Goal: Task Accomplishment & Management: Manage account settings

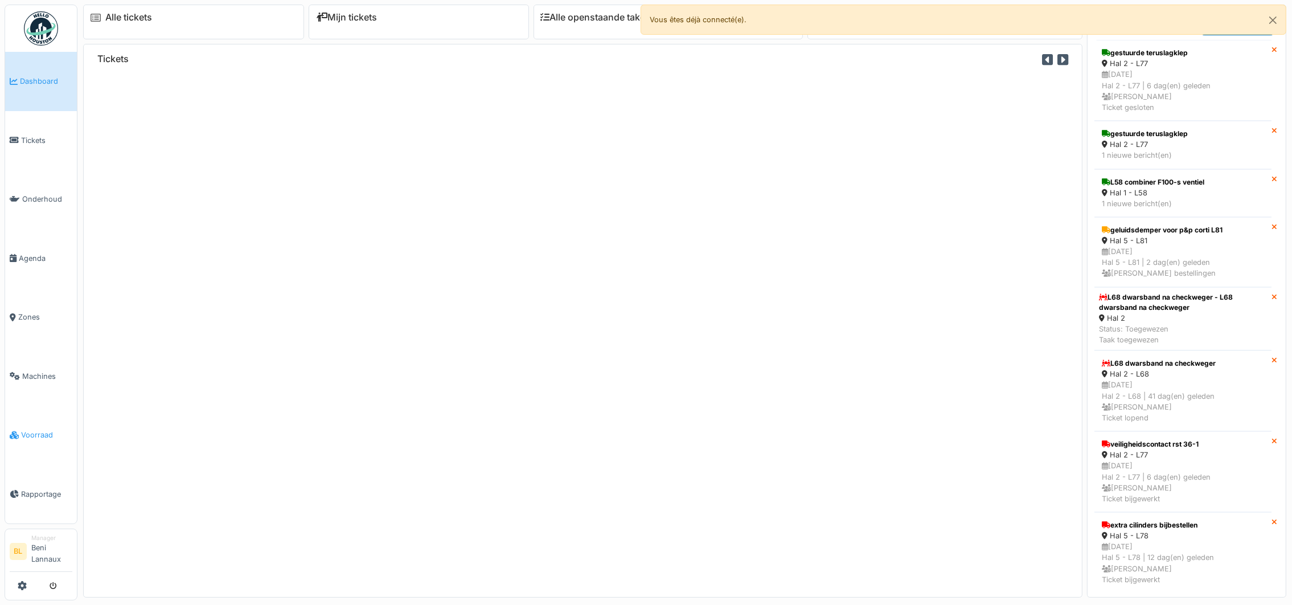
click at [26, 435] on span "Voorraad" at bounding box center [46, 434] width 51 height 11
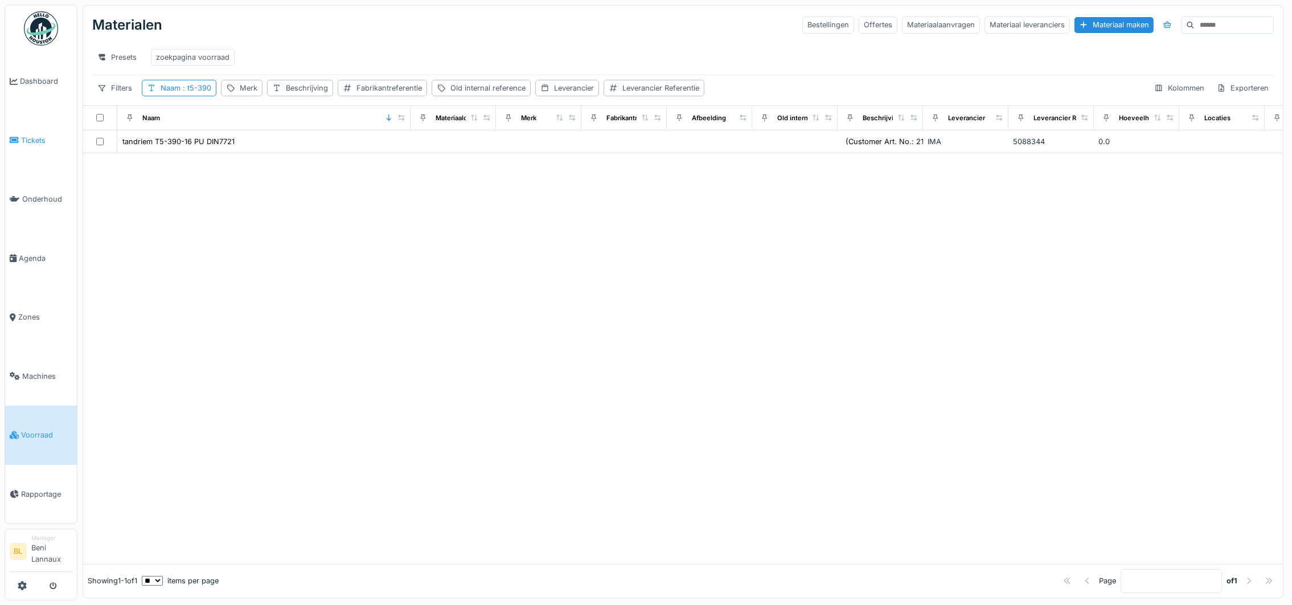
click at [30, 141] on span "Tickets" at bounding box center [46, 140] width 51 height 11
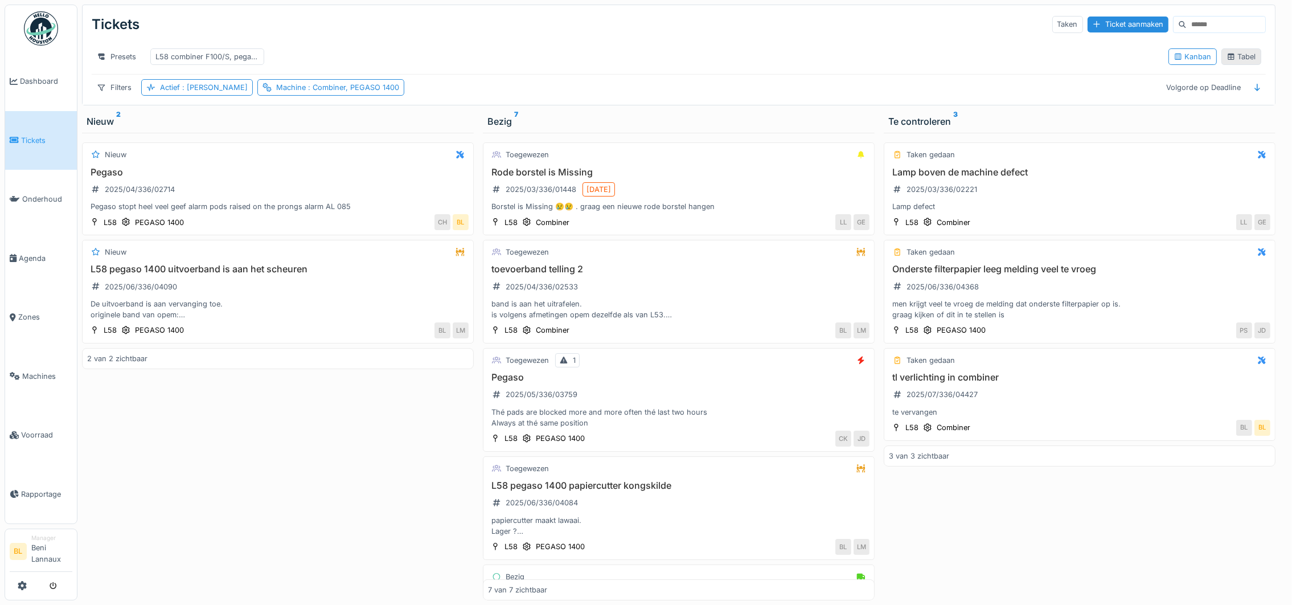
click at [1235, 62] on div "Tabel" at bounding box center [1242, 56] width 30 height 11
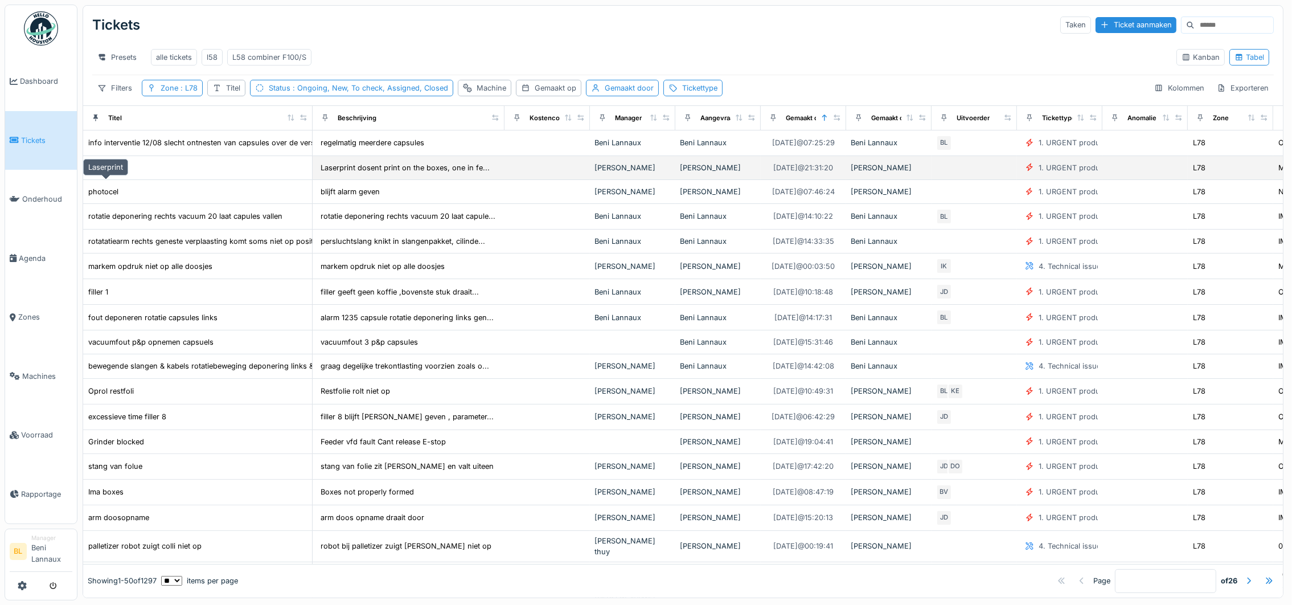
click at [93, 173] on div "Laserprint" at bounding box center [105, 167] width 35 height 11
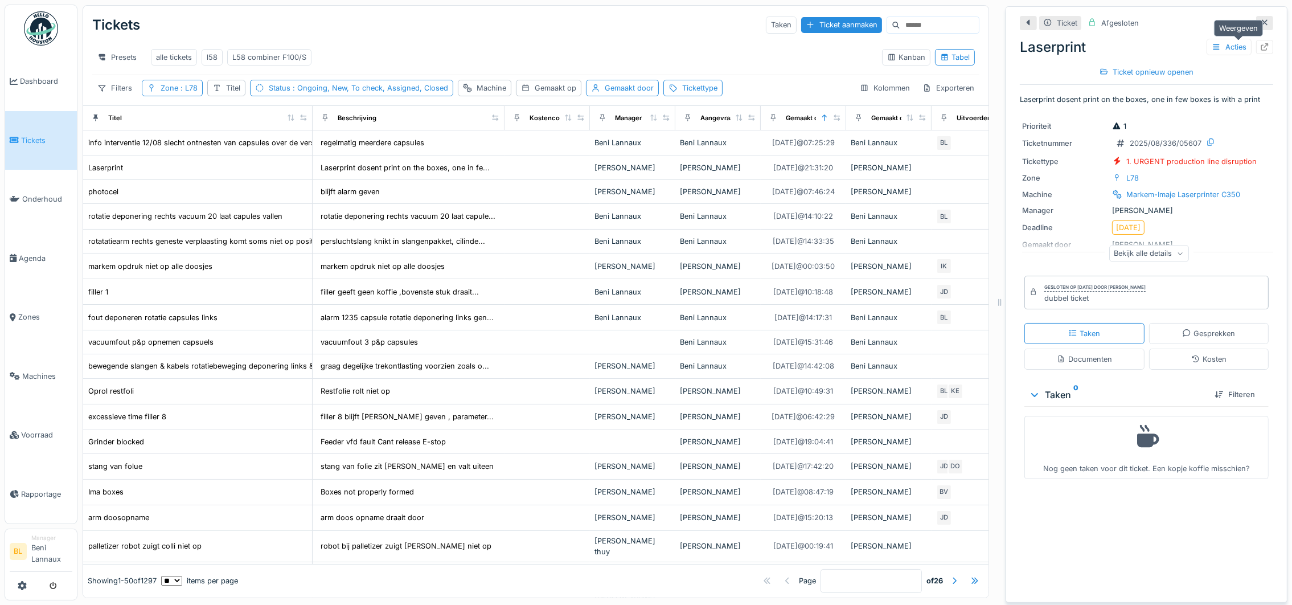
click at [1261, 47] on icon at bounding box center [1264, 46] width 7 height 7
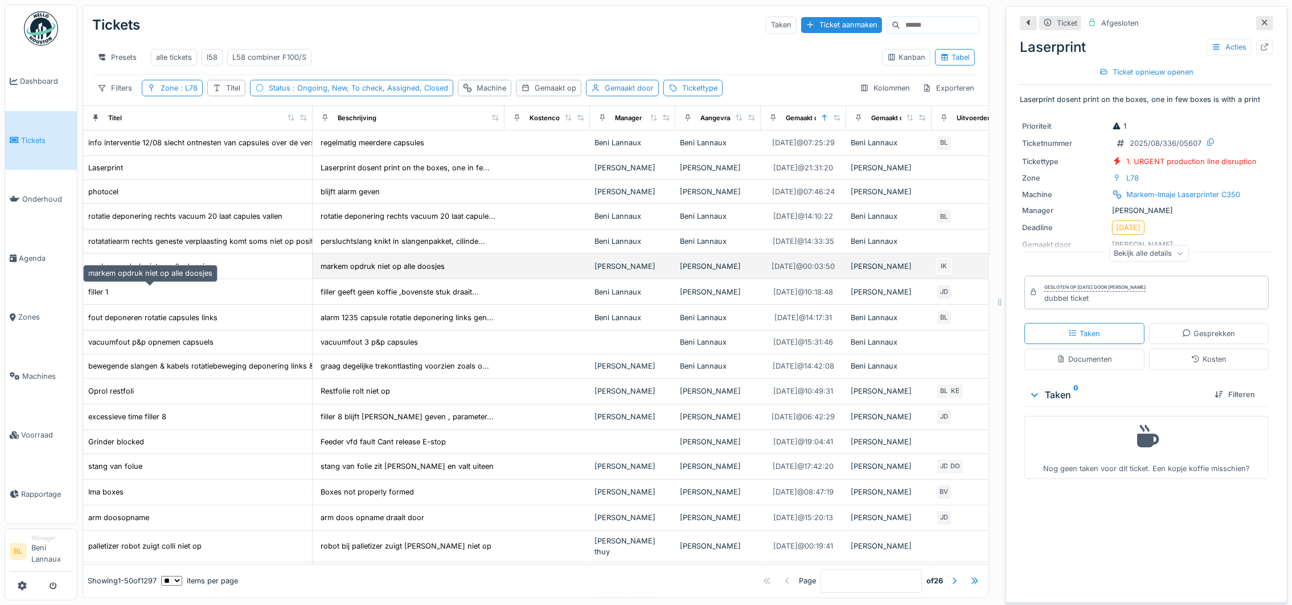
click at [172, 272] on div "markem opdruk niet op alle doosjes" at bounding box center [150, 266] width 124 height 11
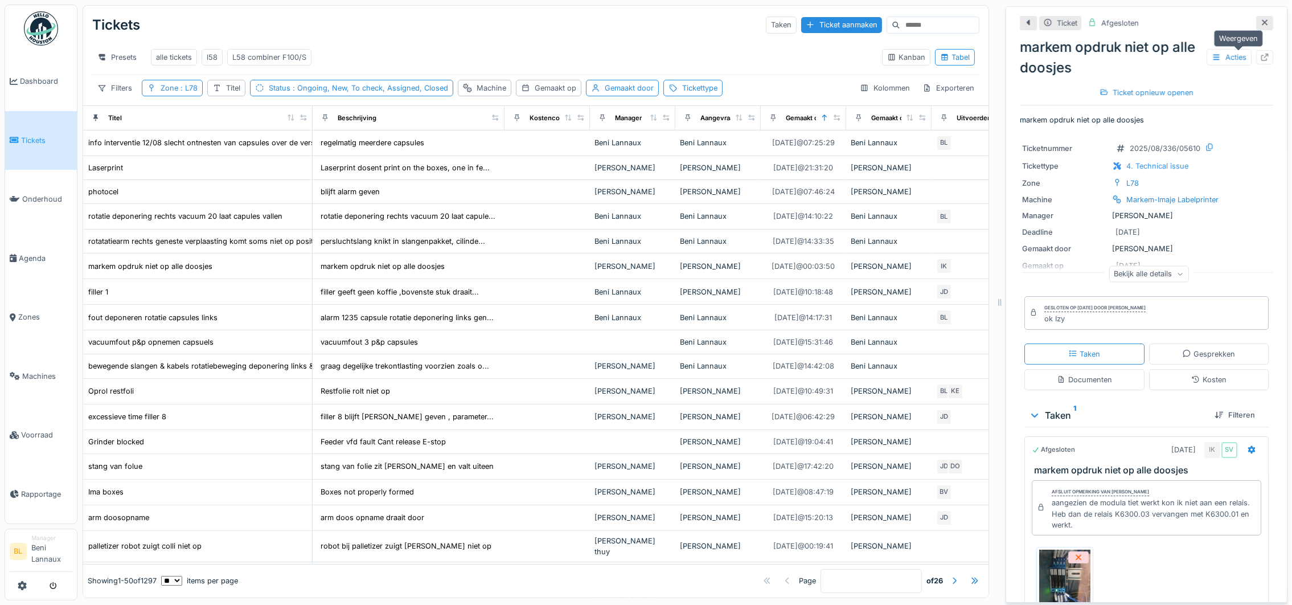
click at [1260, 56] on icon at bounding box center [1264, 57] width 9 height 7
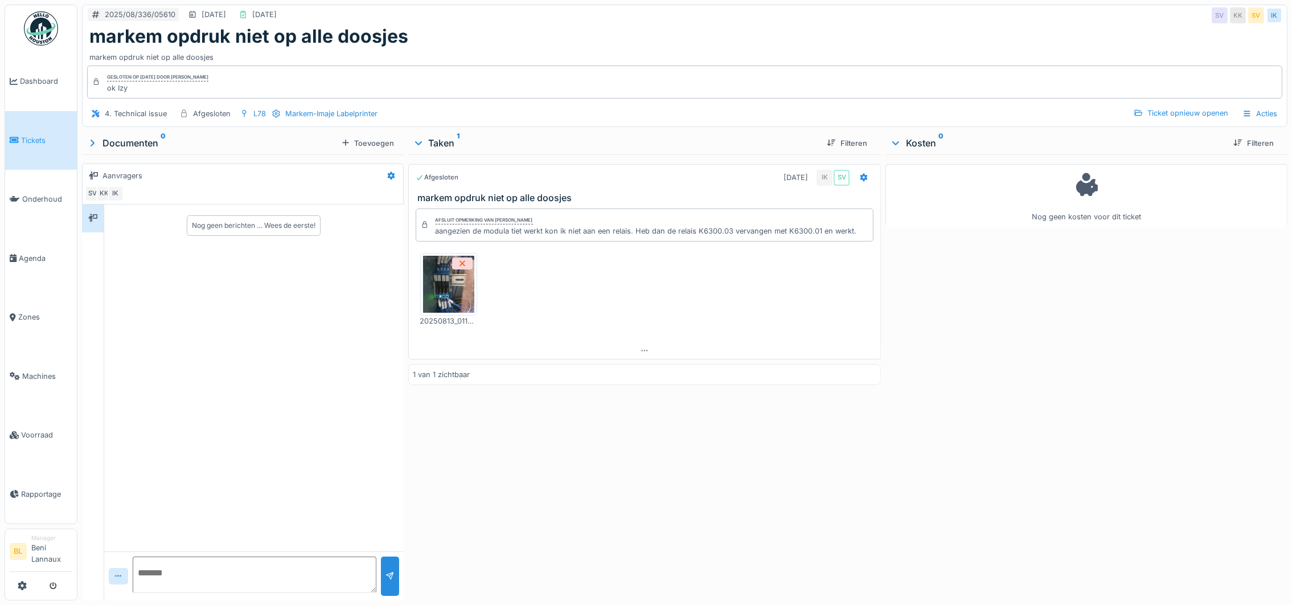
click at [439, 294] on img at bounding box center [448, 284] width 51 height 57
click at [448, 296] on img at bounding box center [448, 284] width 51 height 57
click at [464, 292] on img at bounding box center [448, 284] width 51 height 57
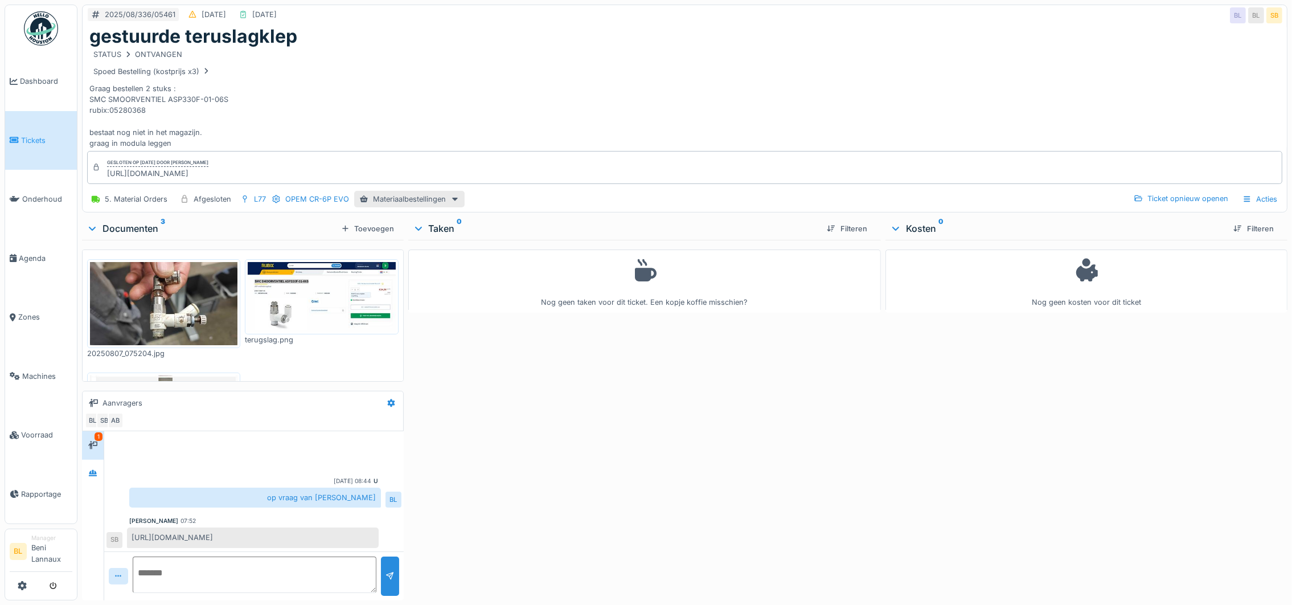
scroll to position [2, 0]
drag, startPoint x: 271, startPoint y: 174, endPoint x: 100, endPoint y: 179, distance: 170.9
click at [100, 179] on div "Gesloten op [DATE] door [PERSON_NAME] [URL][DOMAIN_NAME]" at bounding box center [684, 167] width 1195 height 33
copy div "[URL][DOMAIN_NAME]"
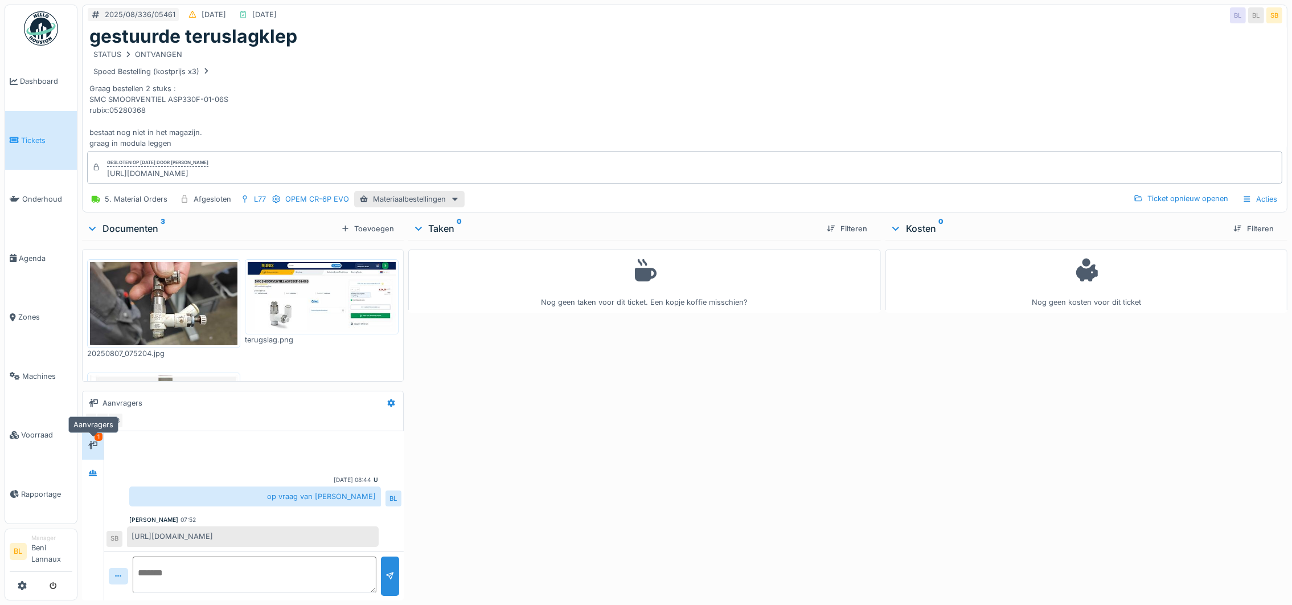
click at [97, 441] on icon at bounding box center [92, 445] width 9 height 8
click at [90, 469] on icon at bounding box center [92, 472] width 9 height 7
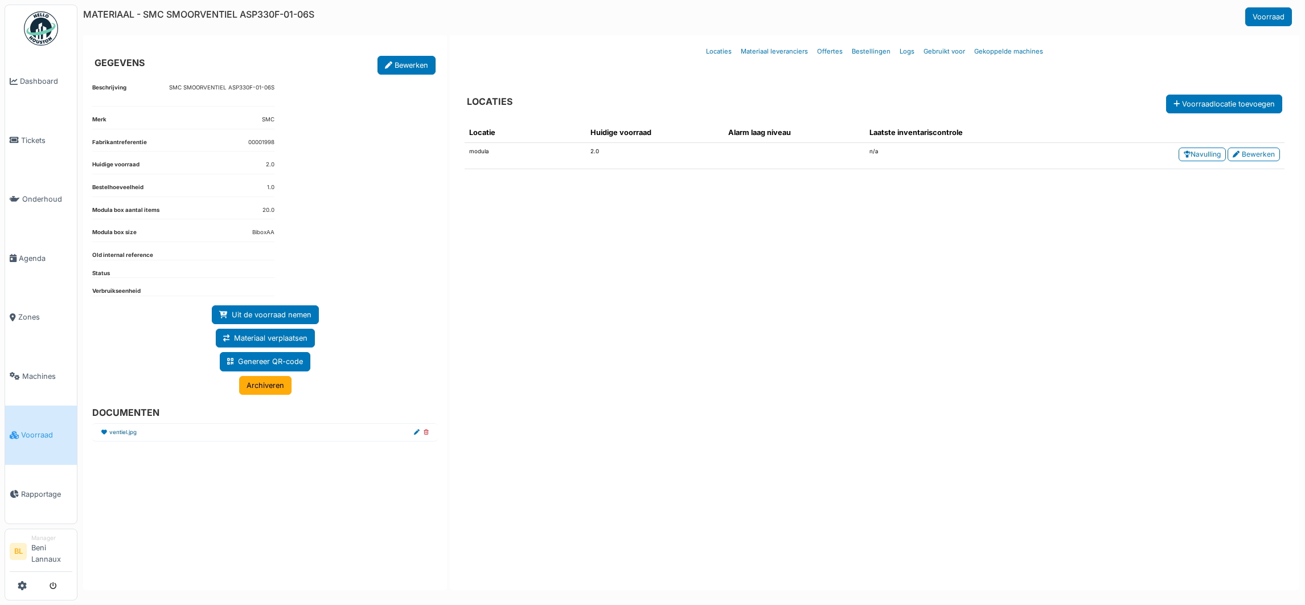
click at [118, 435] on link "ventiel.jpg" at bounding box center [122, 432] width 27 height 9
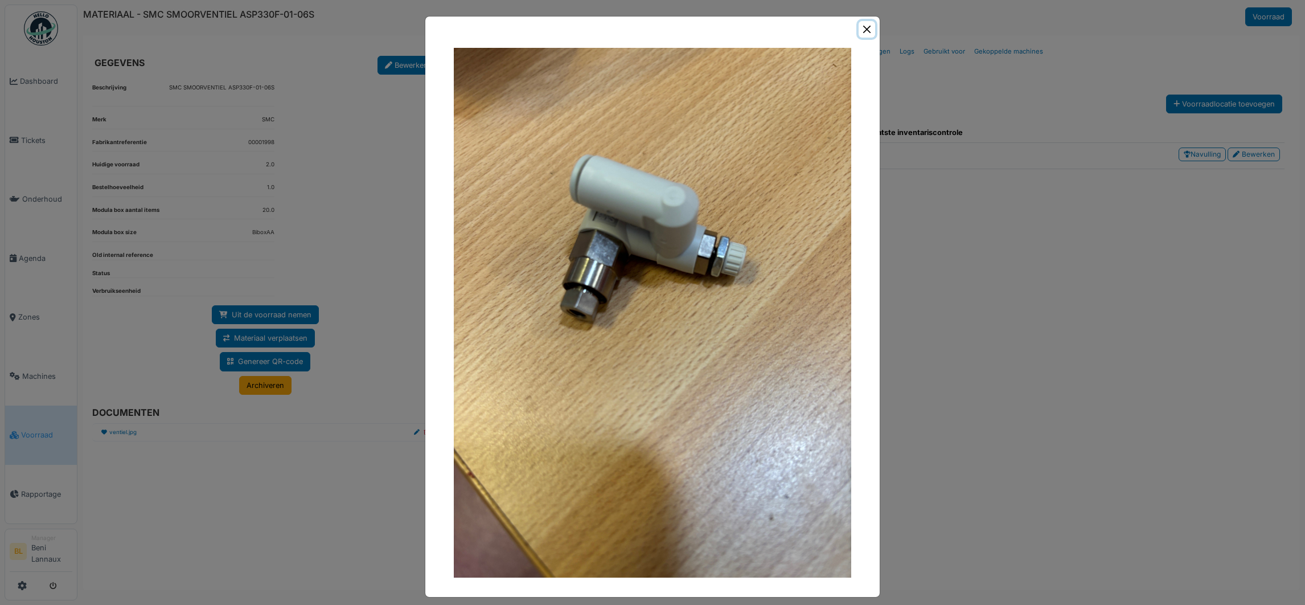
click at [860, 30] on button "Close" at bounding box center [867, 29] width 17 height 17
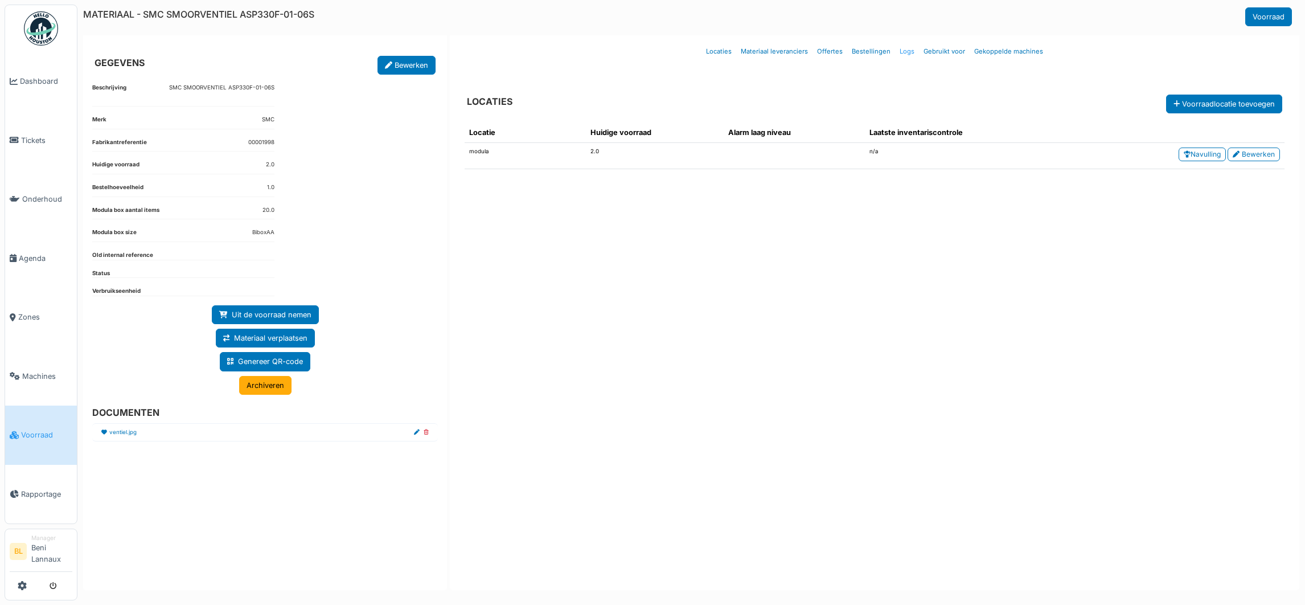
click at [903, 52] on link "Logs" at bounding box center [907, 51] width 24 height 27
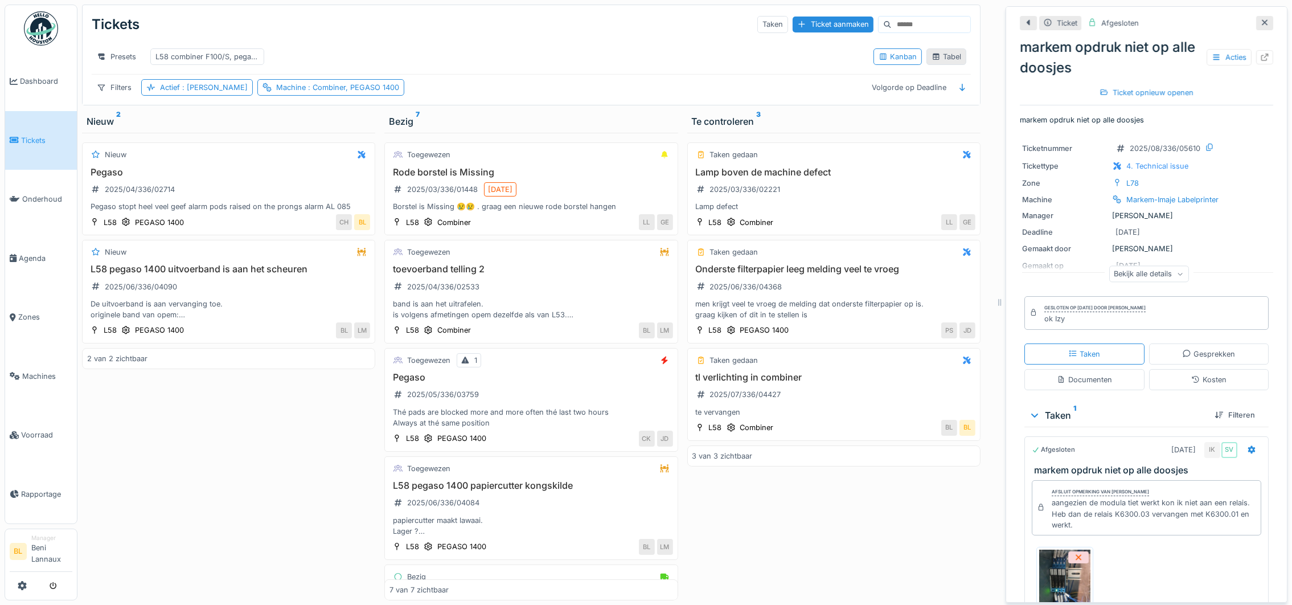
click at [935, 60] on div "Tabel" at bounding box center [947, 56] width 30 height 11
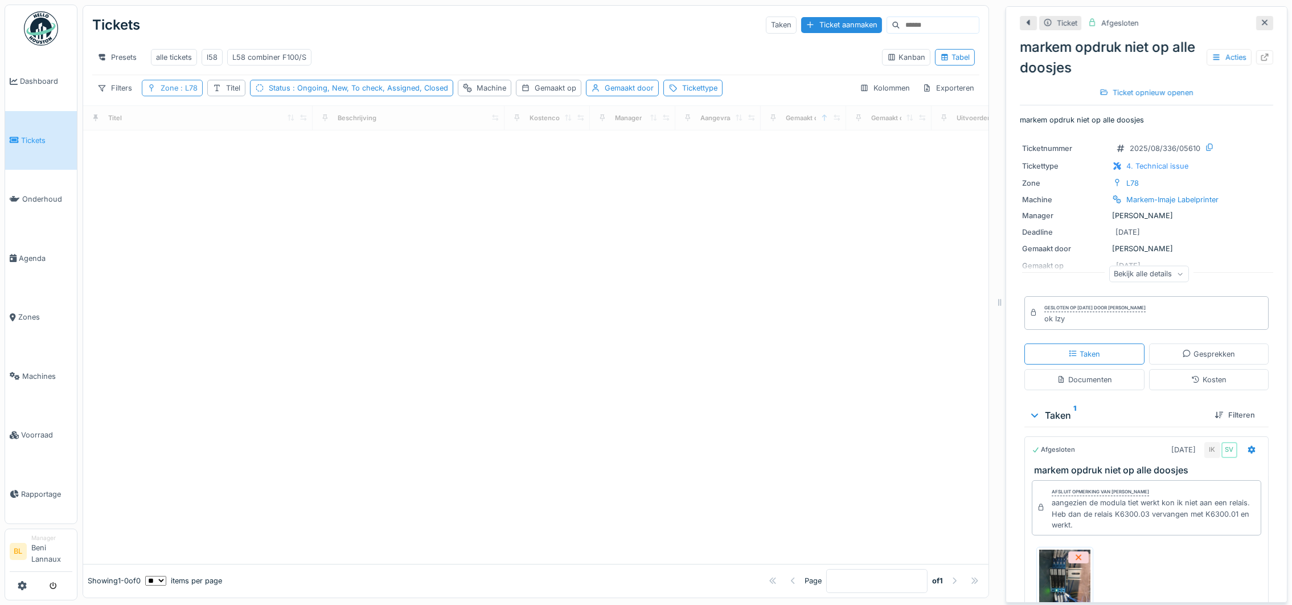
click at [187, 92] on span ": L78" at bounding box center [187, 88] width 19 height 9
click at [175, 151] on icon at bounding box center [173, 151] width 9 height 7
click at [158, 160] on div at bounding box center [156, 160] width 9 height 11
click at [265, 163] on input "text" at bounding box center [302, 161] width 120 height 24
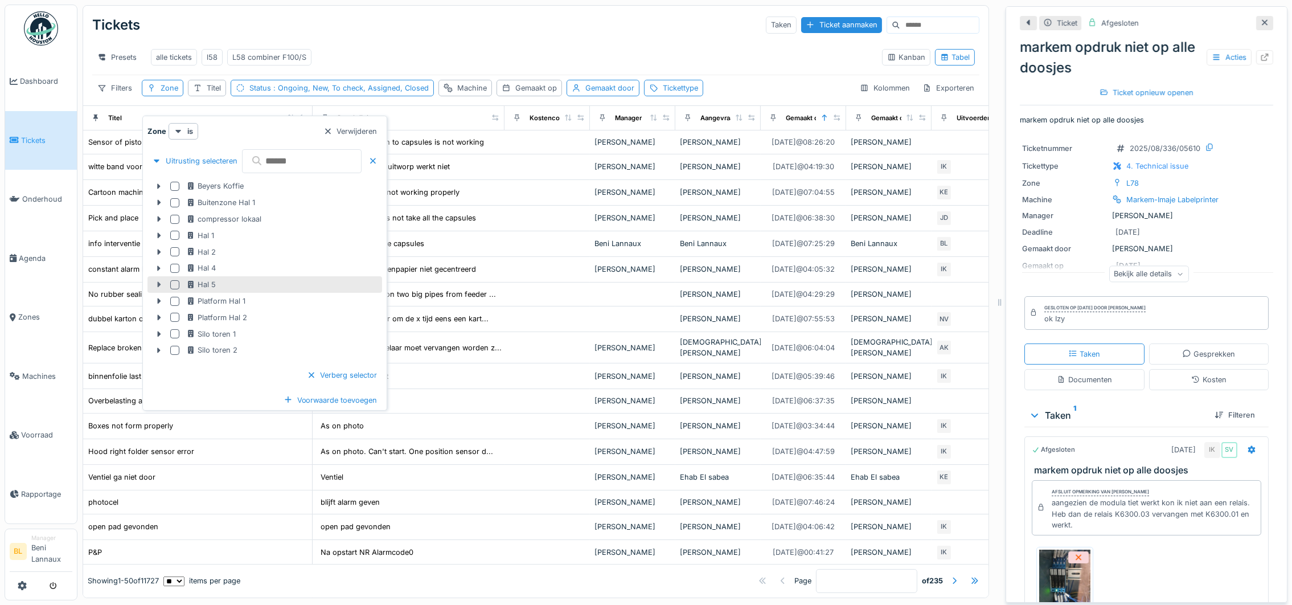
click at [162, 289] on div at bounding box center [159, 284] width 18 height 12
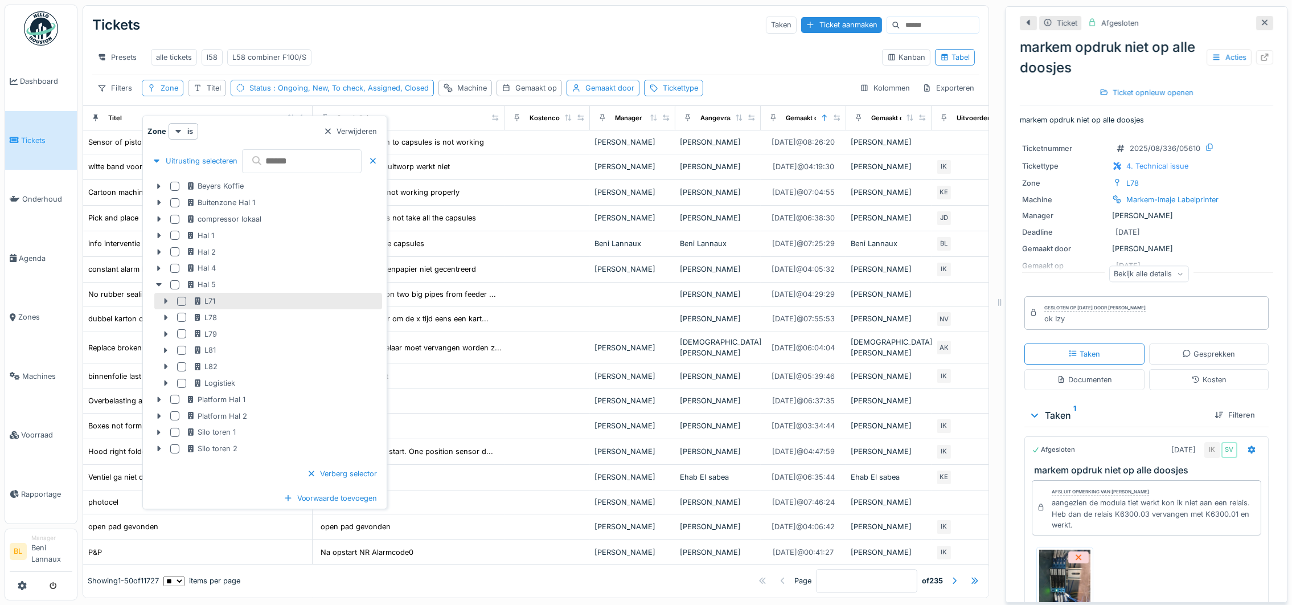
click at [163, 300] on icon at bounding box center [165, 300] width 9 height 7
click at [183, 302] on div at bounding box center [181, 301] width 9 height 9
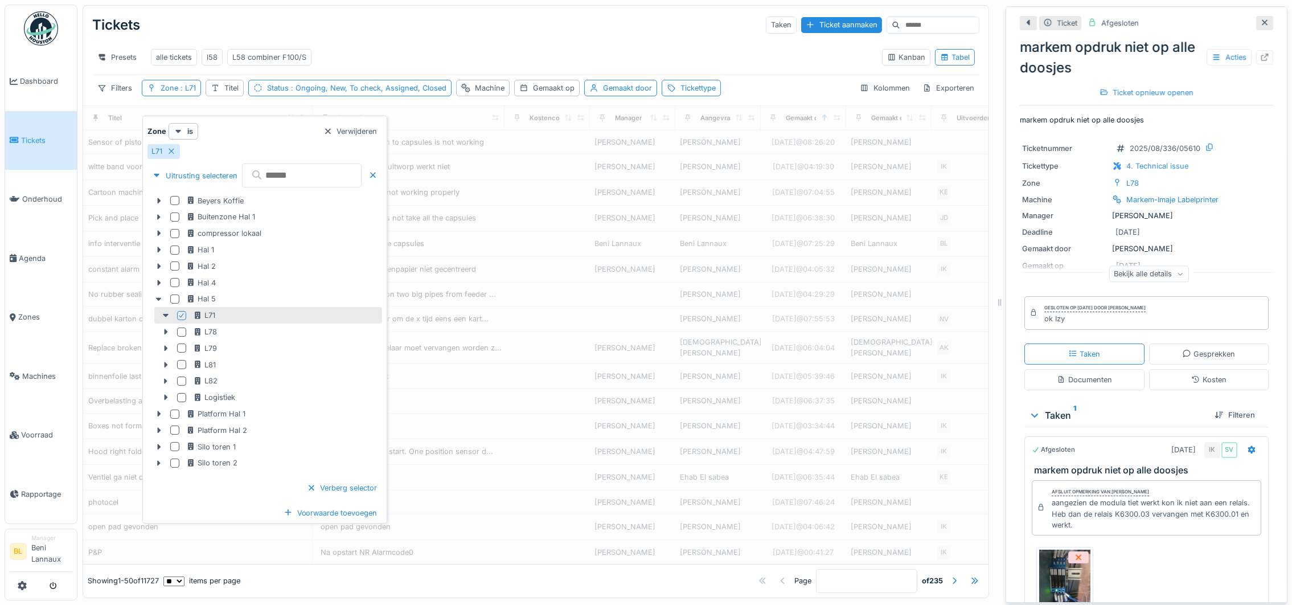
click at [440, 50] on div "Presets alle tickets l58 L58 combiner F100/S" at bounding box center [482, 57] width 781 height 26
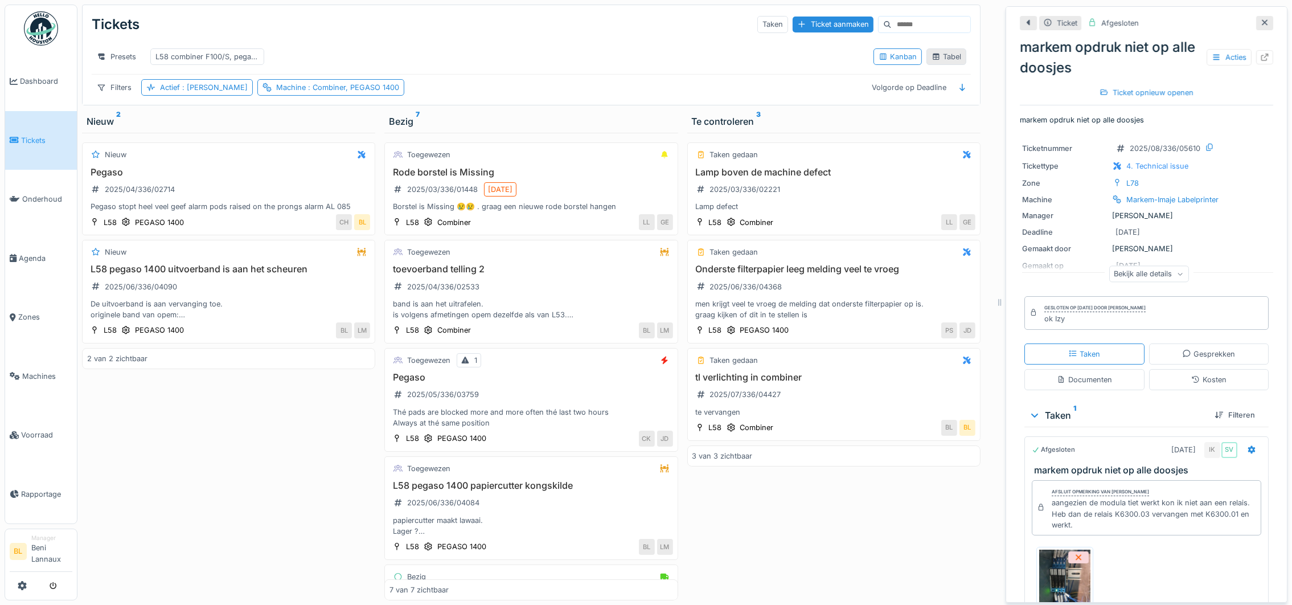
click at [938, 60] on div "Tabel" at bounding box center [947, 56] width 30 height 11
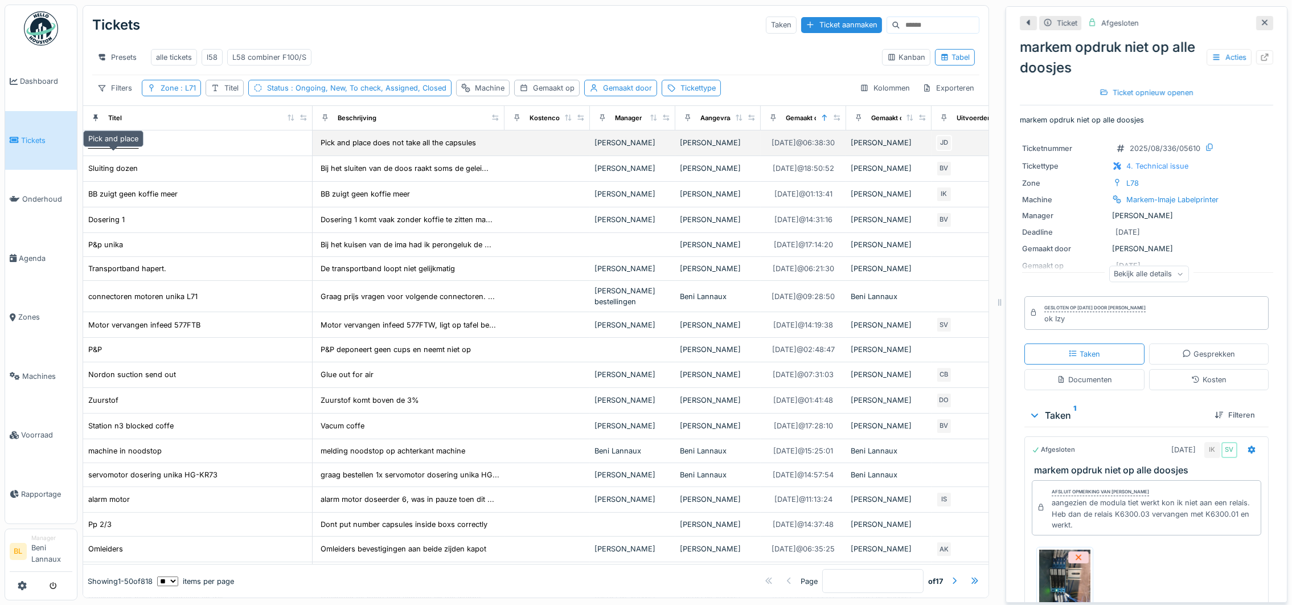
click at [105, 148] on div "Pick and place" at bounding box center [113, 142] width 50 height 11
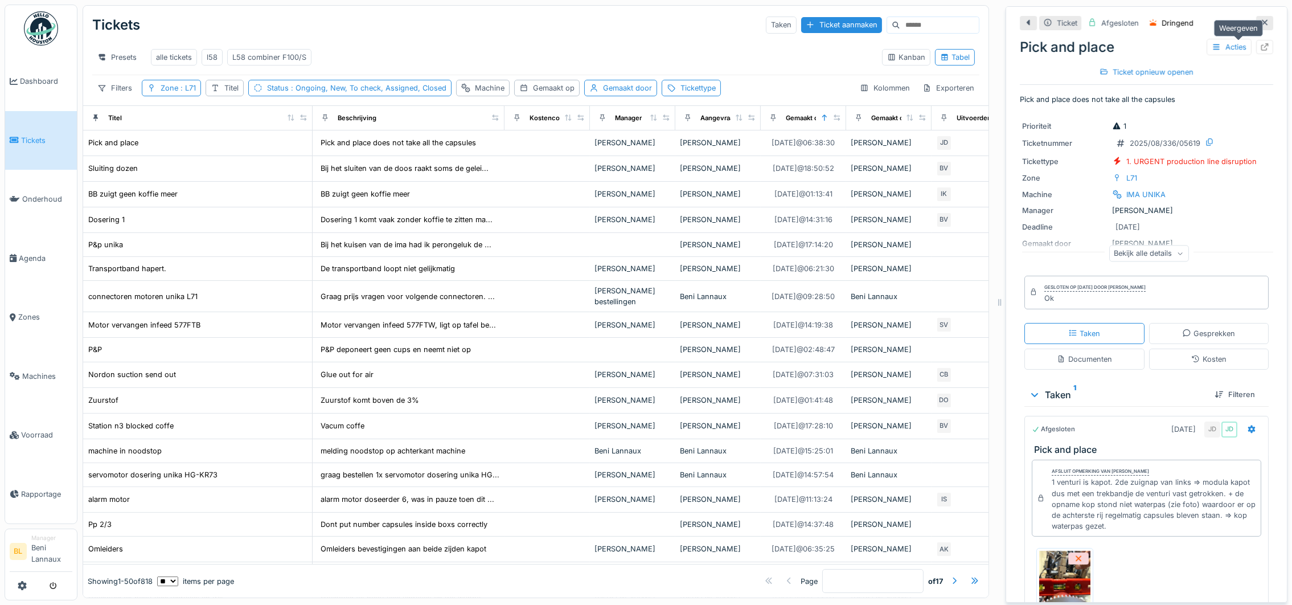
click at [1256, 43] on div at bounding box center [1264, 47] width 17 height 14
drag, startPoint x: 685, startPoint y: 85, endPoint x: 675, endPoint y: 92, distance: 11.9
click at [683, 75] on div "Presets alle tickets l58 L58 combiner F100/S Kanban Tabel" at bounding box center [535, 57] width 887 height 35
click at [678, 93] on div "Tickettype" at bounding box center [691, 88] width 59 height 17
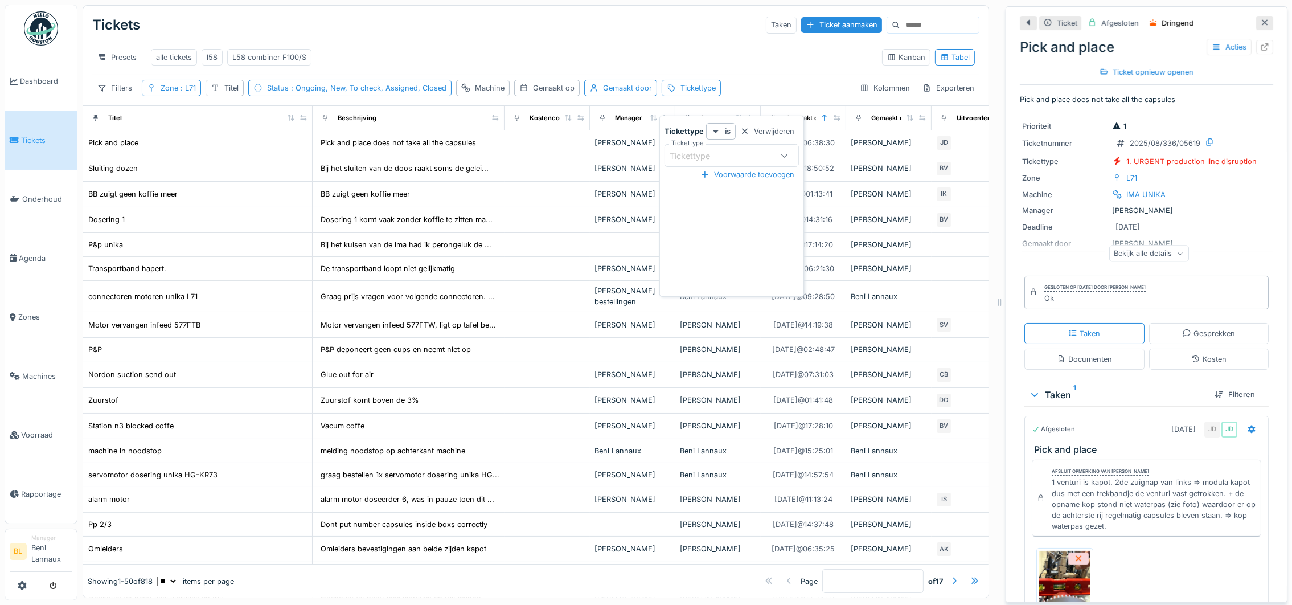
click at [741, 153] on div "Tickettype" at bounding box center [721, 155] width 103 height 13
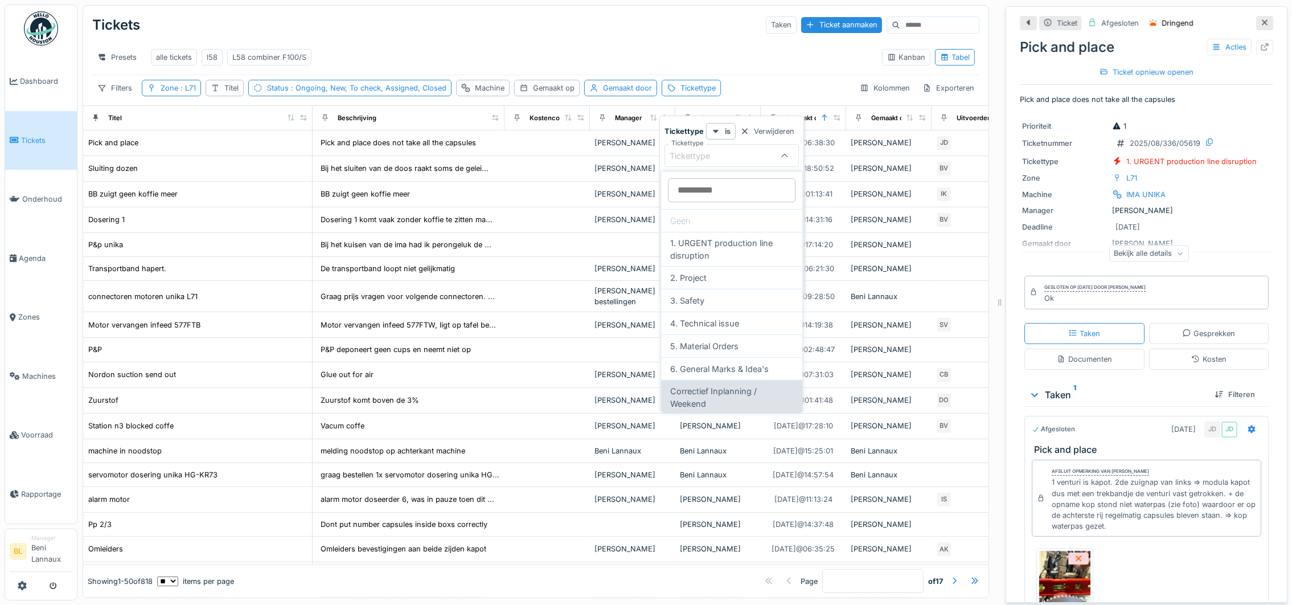
click at [699, 388] on div "Correctief Inplanning / Weekend" at bounding box center [731, 397] width 141 height 34
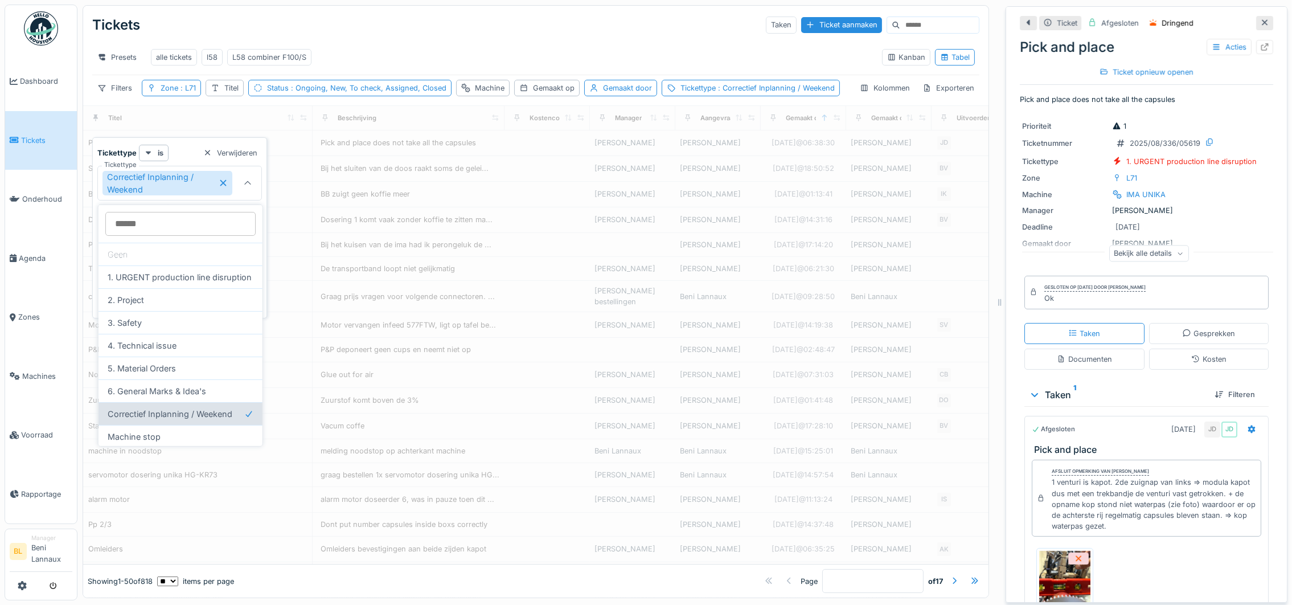
type input "****"
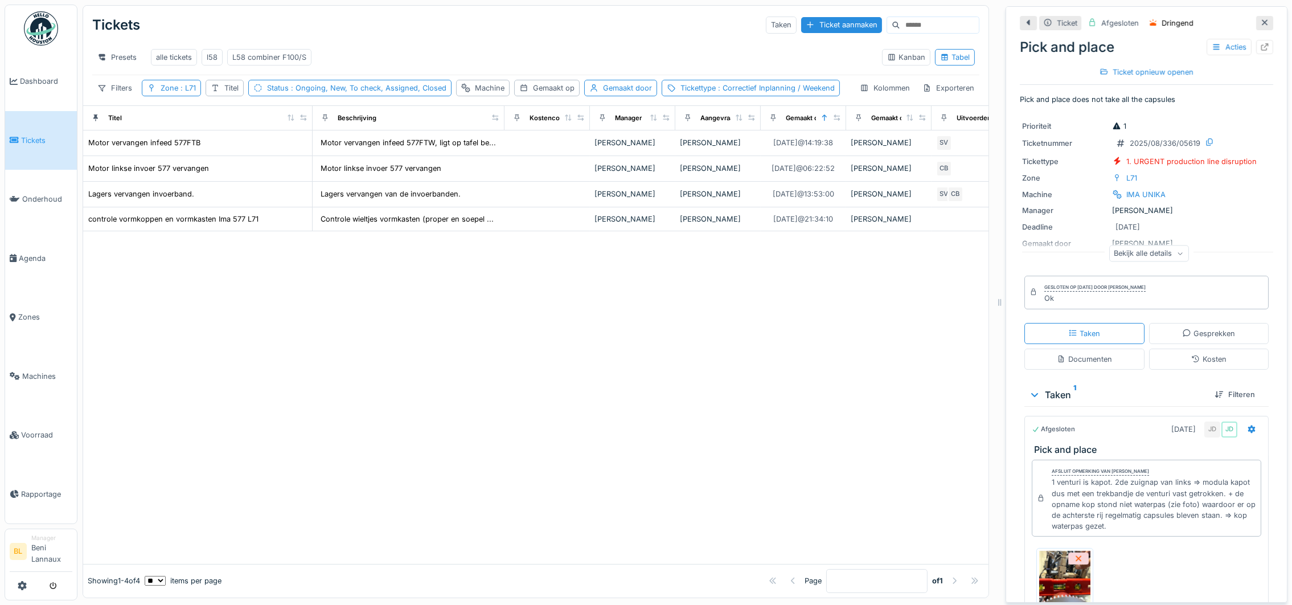
click at [441, 34] on div "Tickets Taken Ticket aanmaken" at bounding box center [535, 25] width 887 height 30
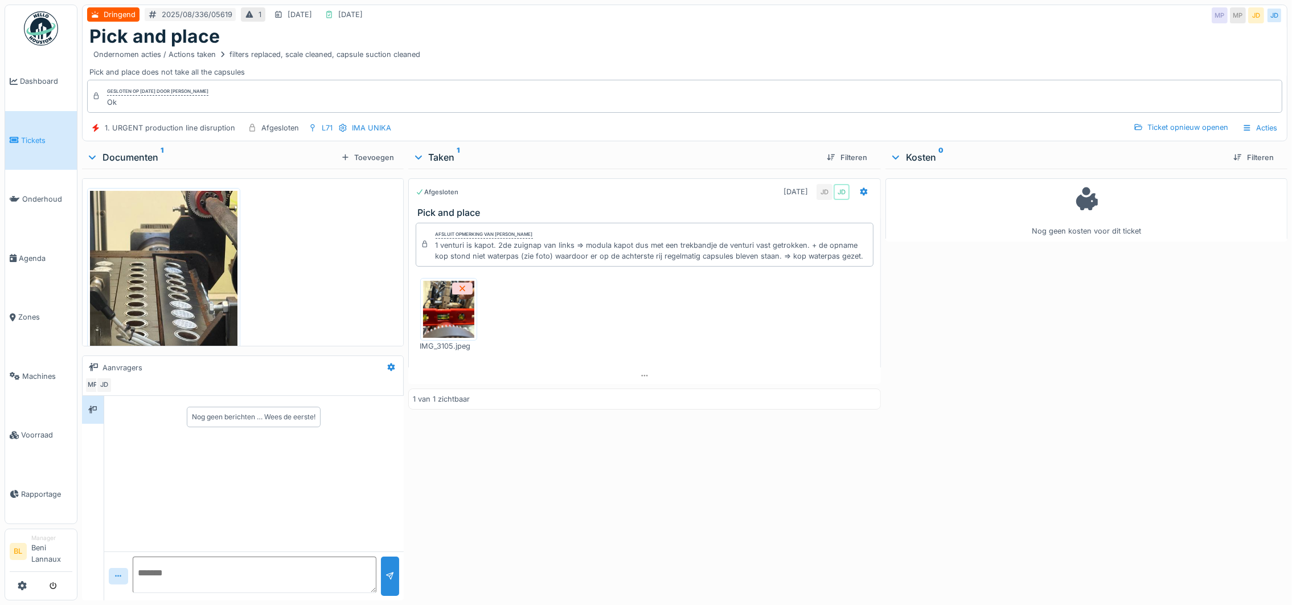
click at [448, 317] on img at bounding box center [448, 309] width 51 height 57
click at [159, 285] on img at bounding box center [164, 289] width 148 height 196
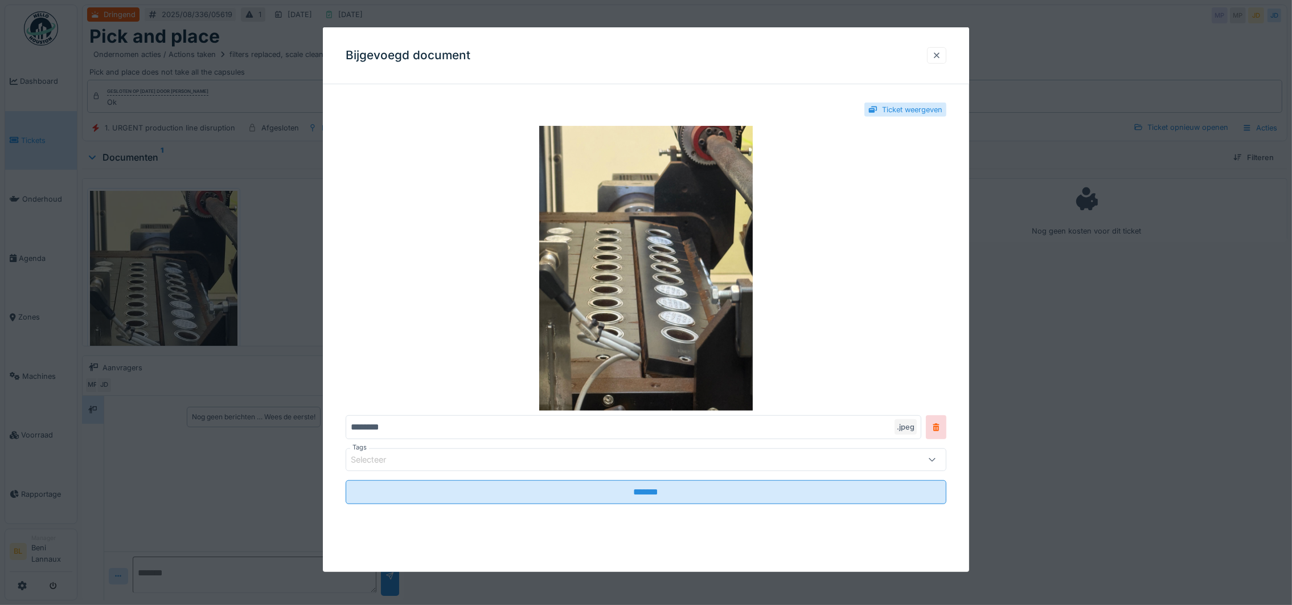
click at [941, 56] on div at bounding box center [936, 55] width 9 height 11
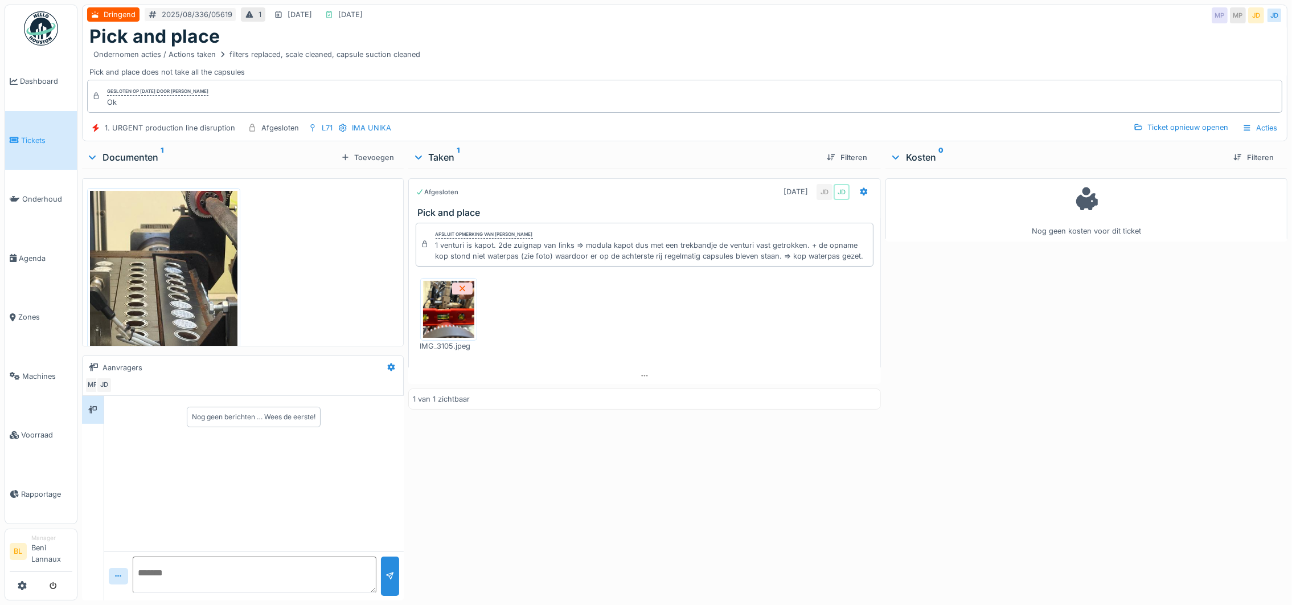
click at [27, 143] on span "Tickets" at bounding box center [46, 140] width 51 height 11
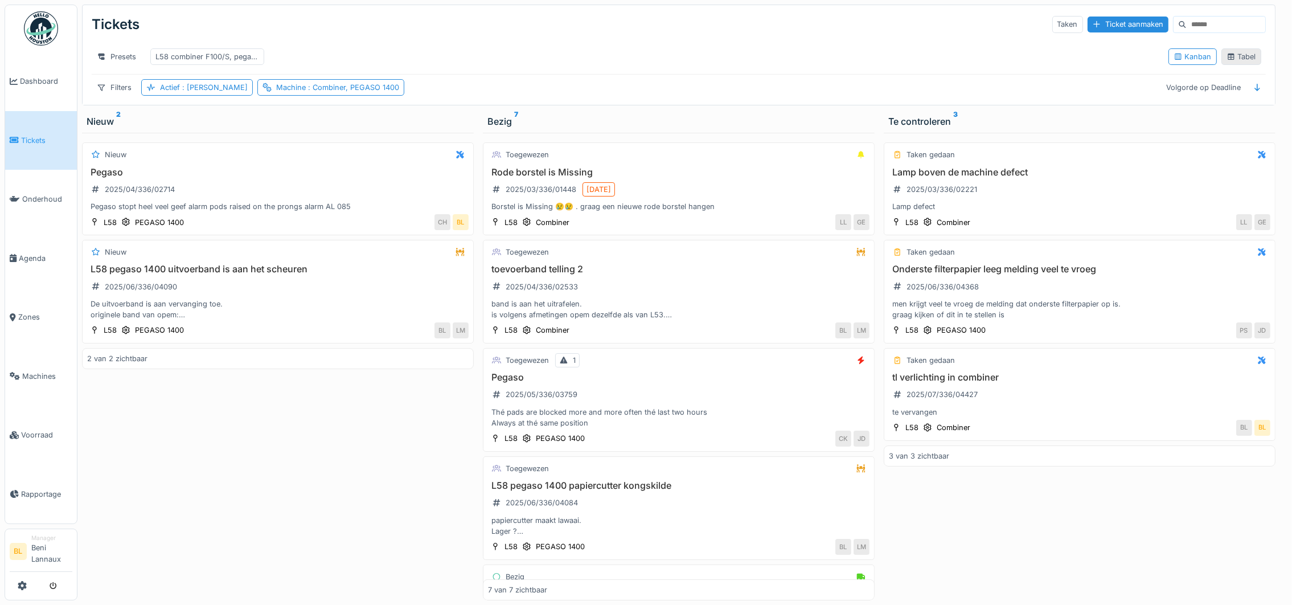
click at [1236, 62] on div "Tabel" at bounding box center [1242, 56] width 30 height 11
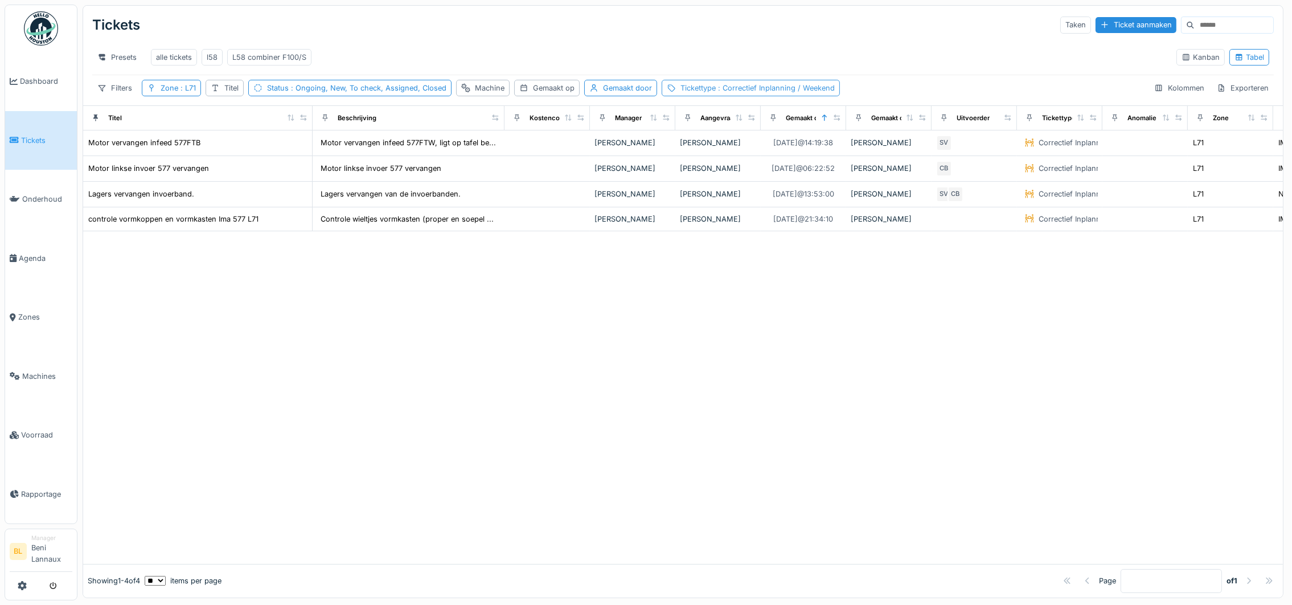
click at [816, 92] on span ": Correctief Inplanning / Weekend" at bounding box center [775, 88] width 119 height 9
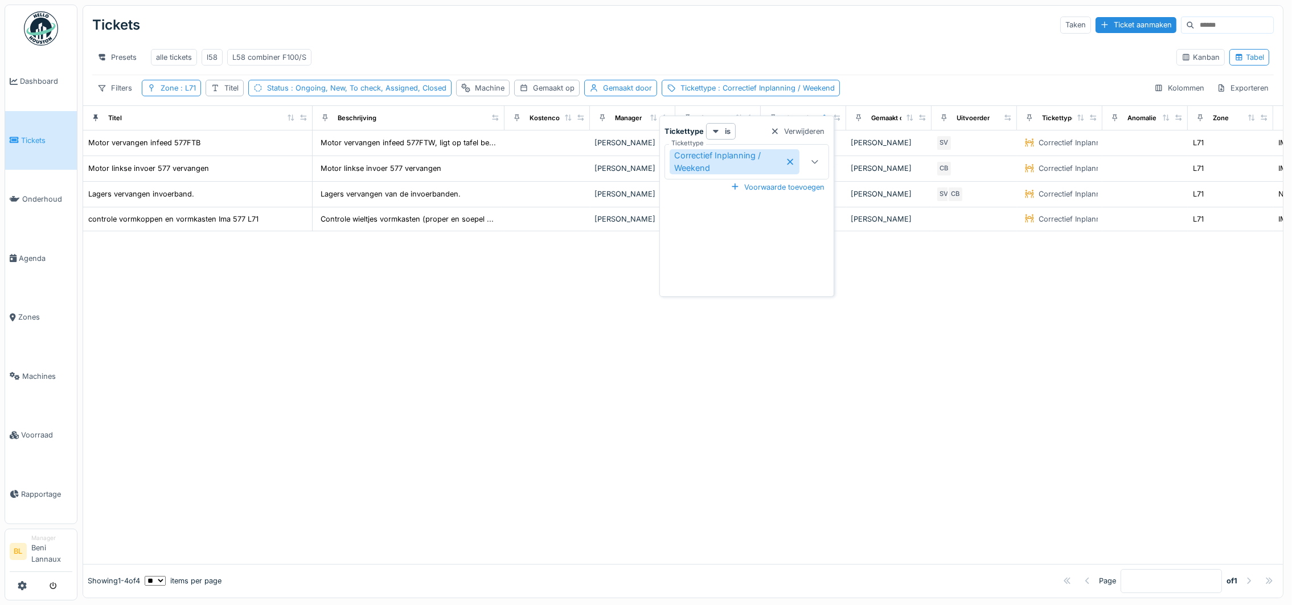
click at [788, 160] on icon at bounding box center [790, 162] width 9 height 8
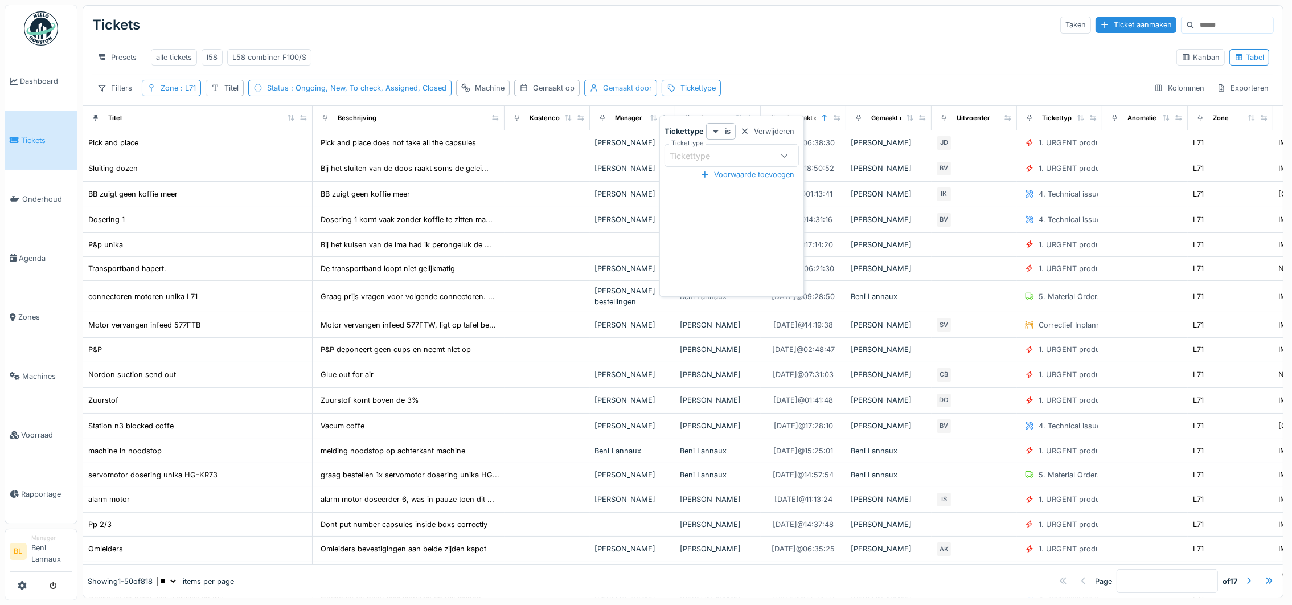
click at [618, 93] on div "Gemaakt door" at bounding box center [627, 88] width 49 height 11
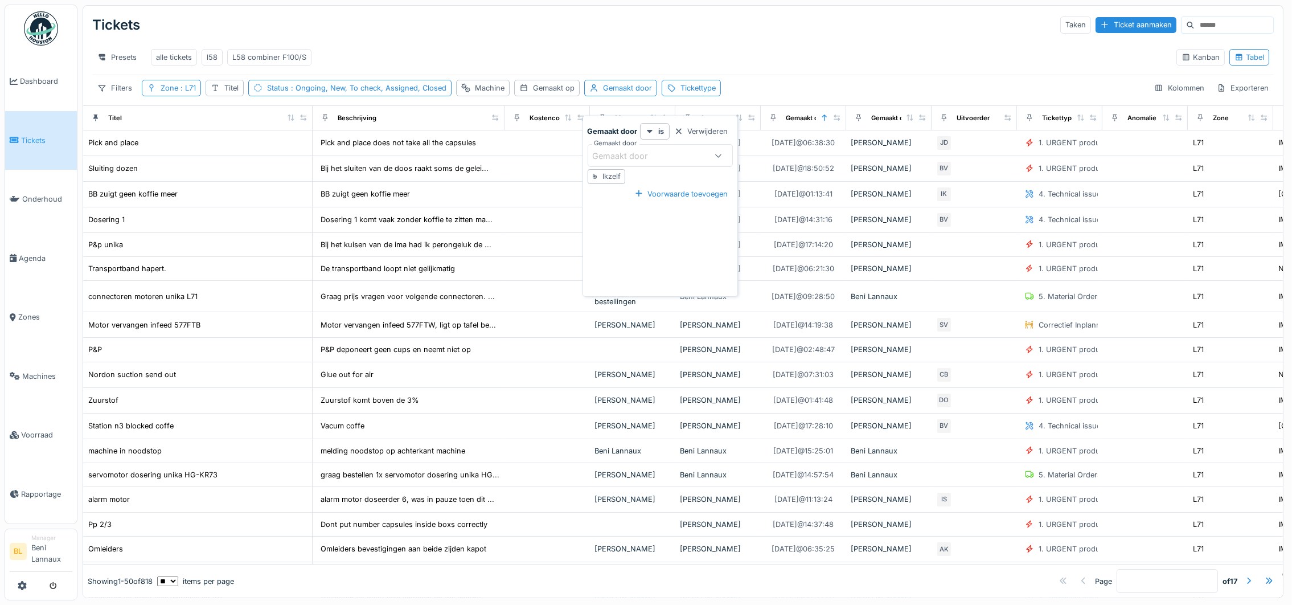
click at [601, 174] on div "Ikzelf" at bounding box center [607, 176] width 38 height 14
type input "****"
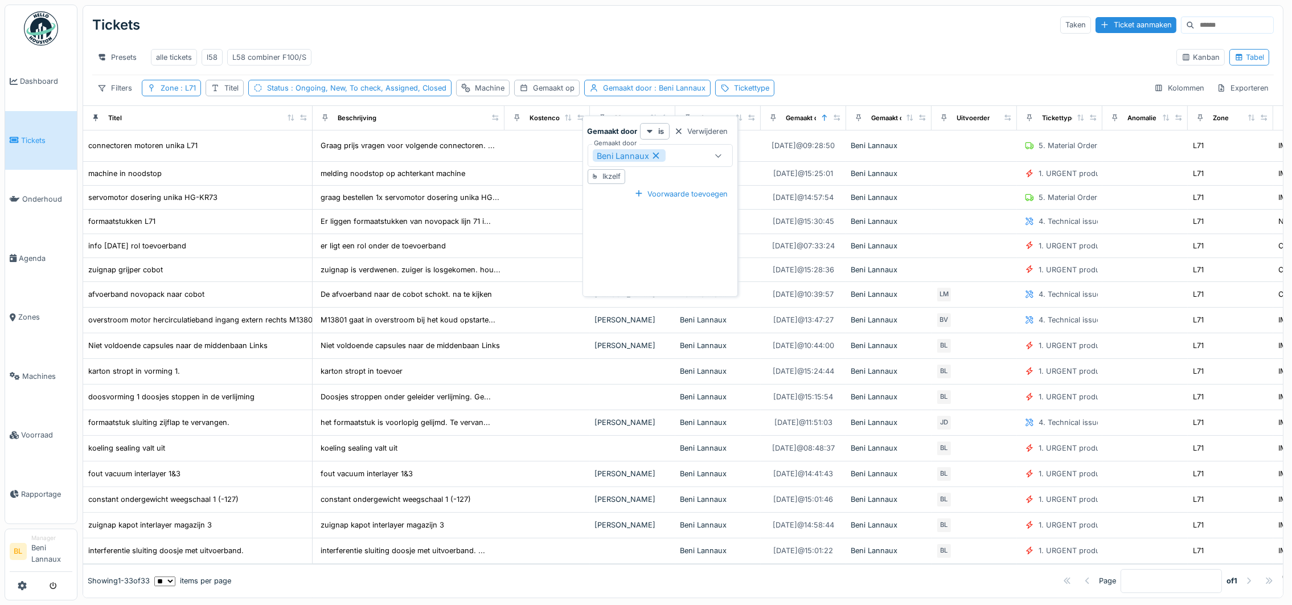
click at [480, 18] on div "Tickets Taken Ticket aanmaken" at bounding box center [683, 25] width 1182 height 30
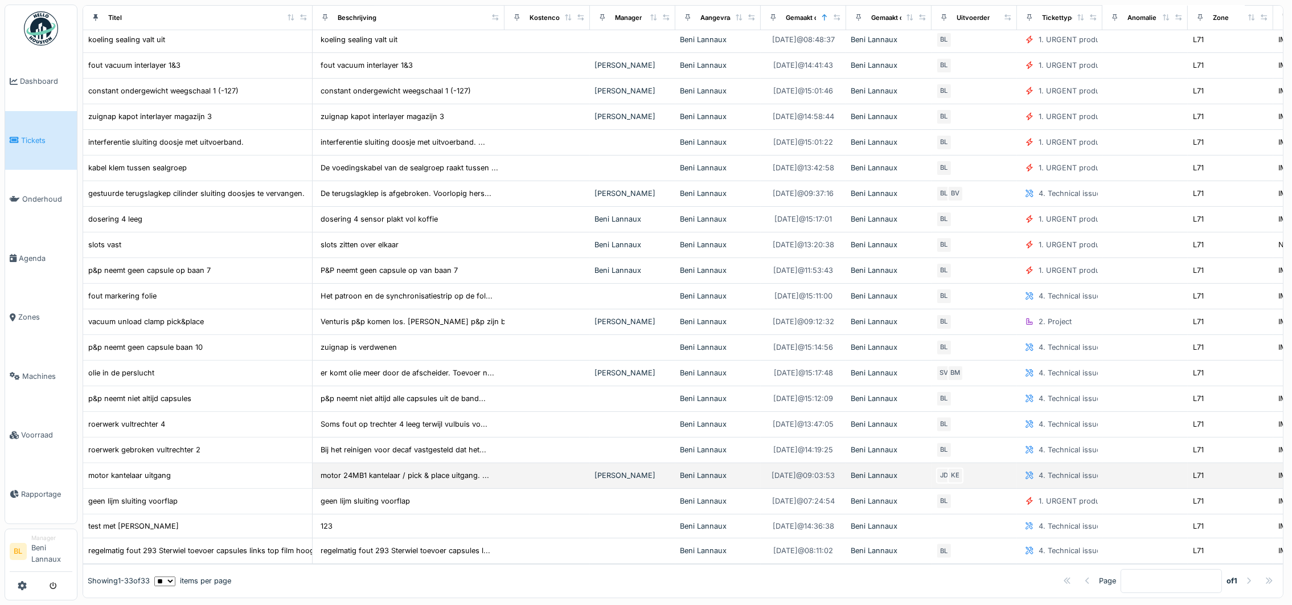
scroll to position [11, 0]
click at [145, 470] on div "motor kantelaar uitgang" at bounding box center [129, 475] width 83 height 11
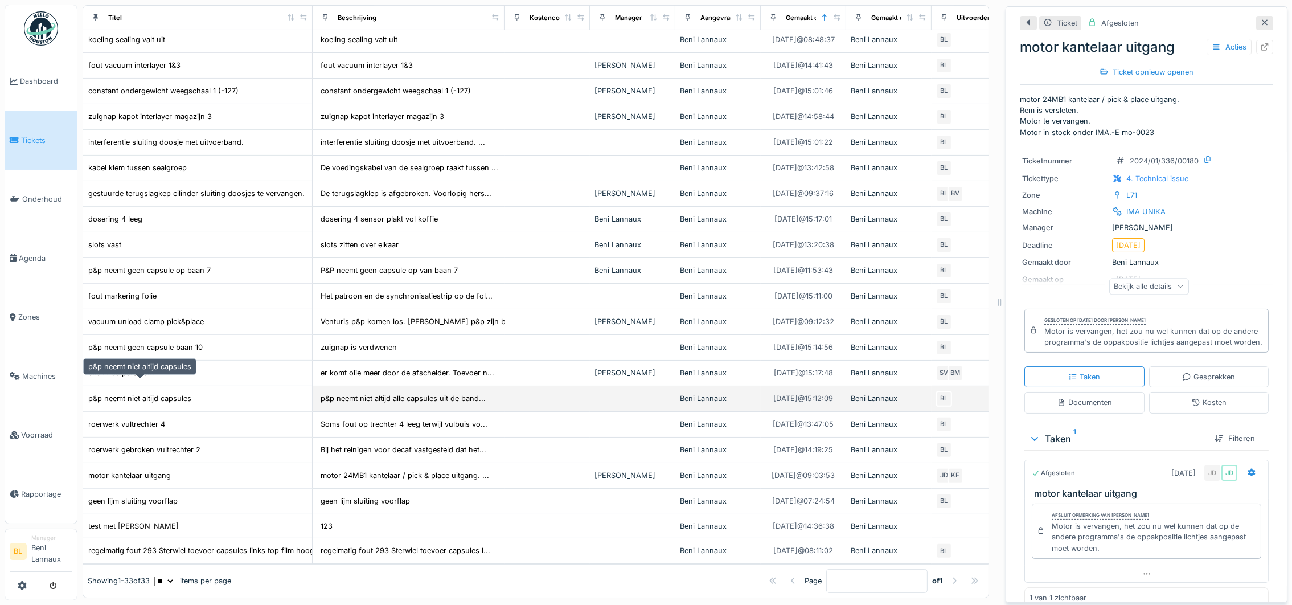
click at [121, 393] on div "p&p neemt niet altijd capsules" at bounding box center [139, 398] width 103 height 11
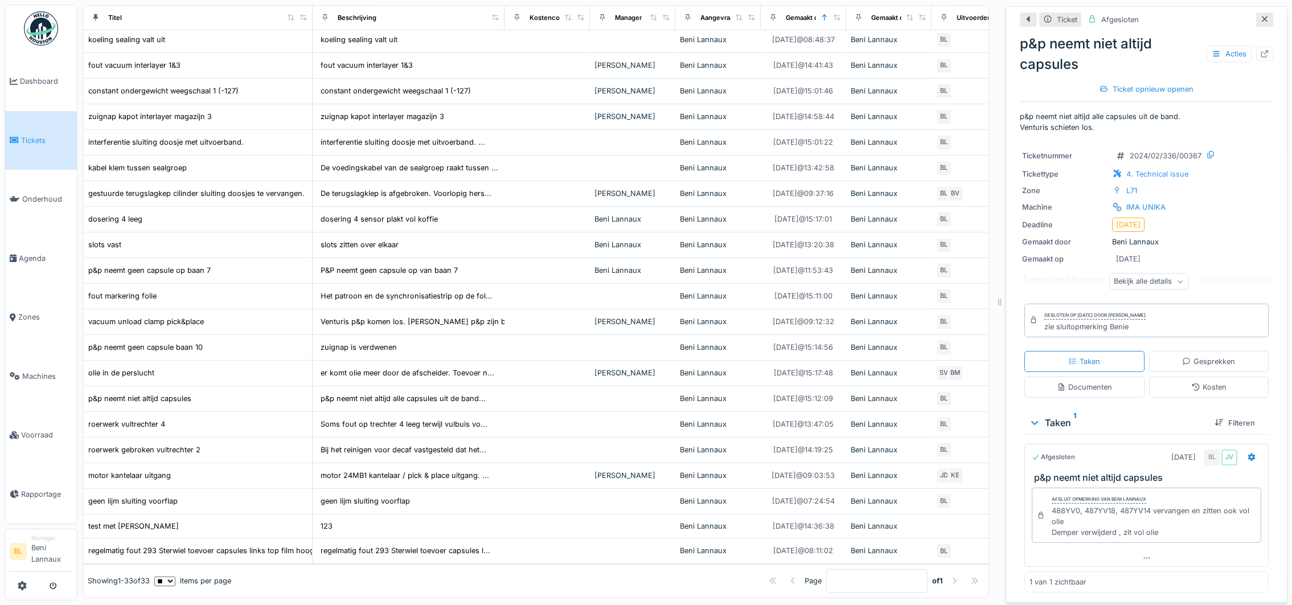
scroll to position [6, 0]
click at [216, 392] on div "p&p neemt niet altijd capsules" at bounding box center [198, 398] width 220 height 12
click at [227, 341] on div "p&p neemt geen capsule baan 10" at bounding box center [198, 347] width 220 height 12
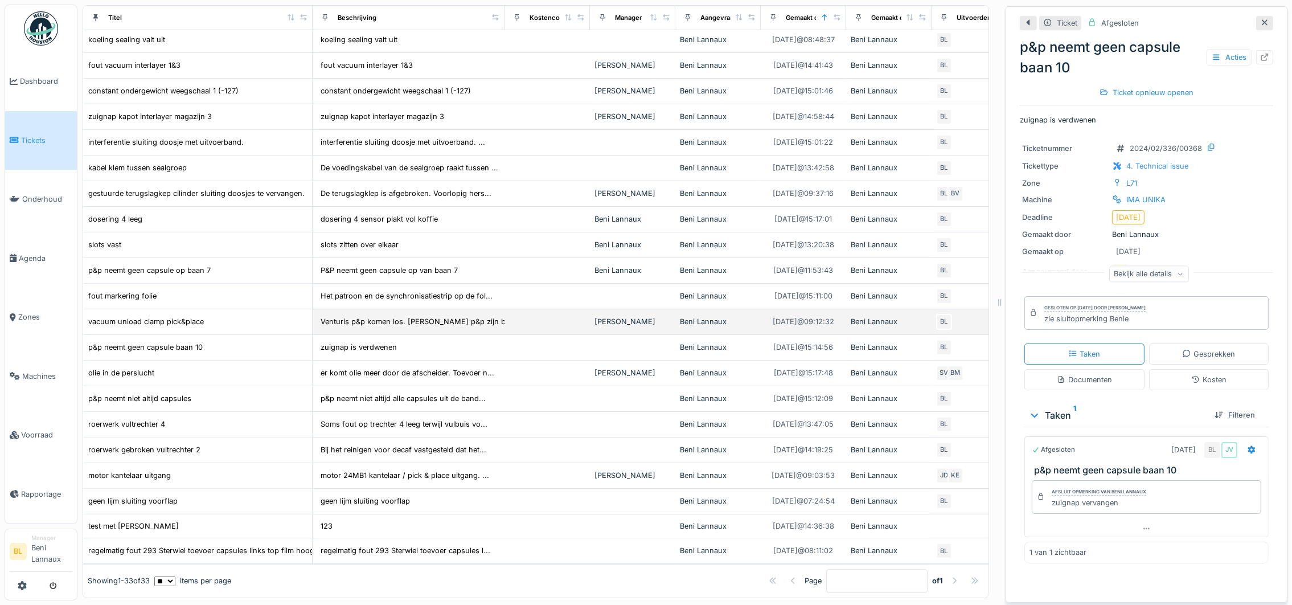
click at [232, 316] on div "vacuum unload clamp pick&place" at bounding box center [198, 322] width 220 height 12
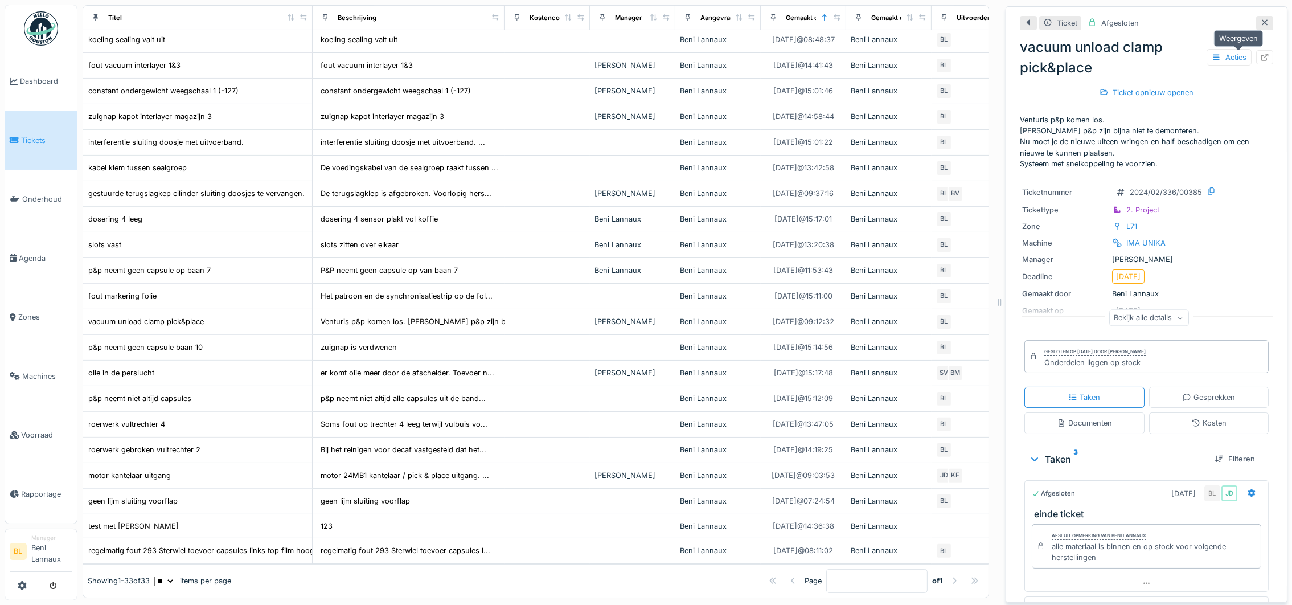
click at [1261, 56] on icon at bounding box center [1264, 57] width 7 height 7
click at [34, 142] on span "Tickets" at bounding box center [46, 140] width 51 height 11
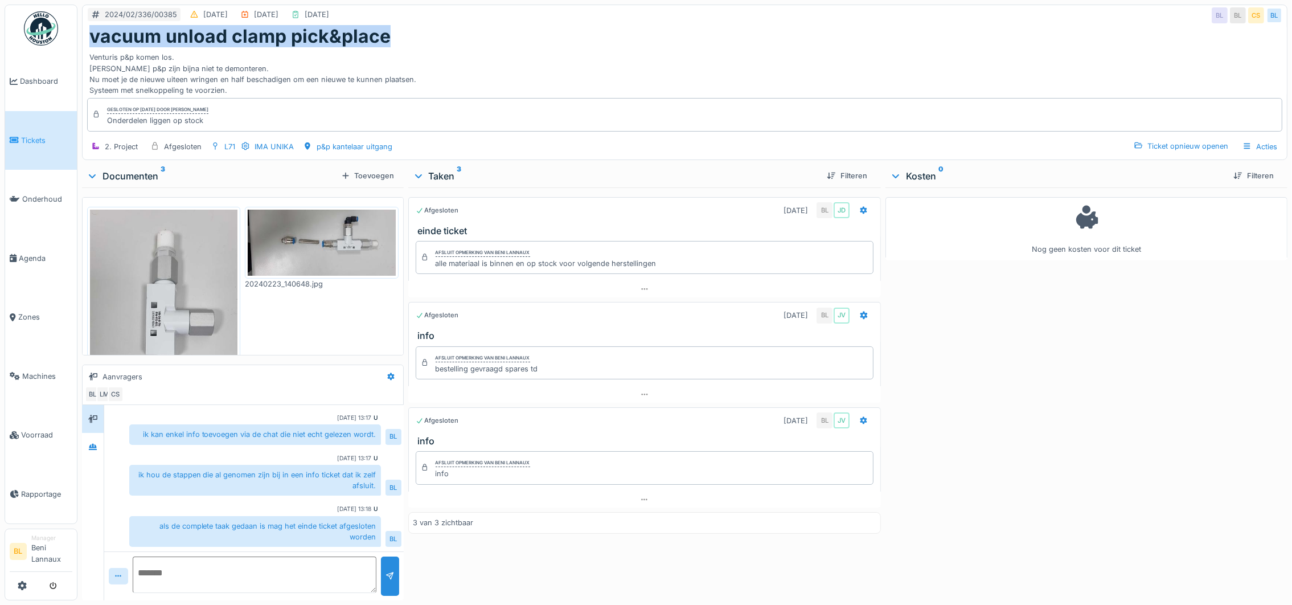
drag, startPoint x: 414, startPoint y: 38, endPoint x: 77, endPoint y: 31, distance: 337.2
click at [77, 31] on div "2024/02/336/00385 [DATE] [DATE] [DATE] BL BL CS BL vacuum unload clamp pick&pla…" at bounding box center [684, 302] width 1215 height 605
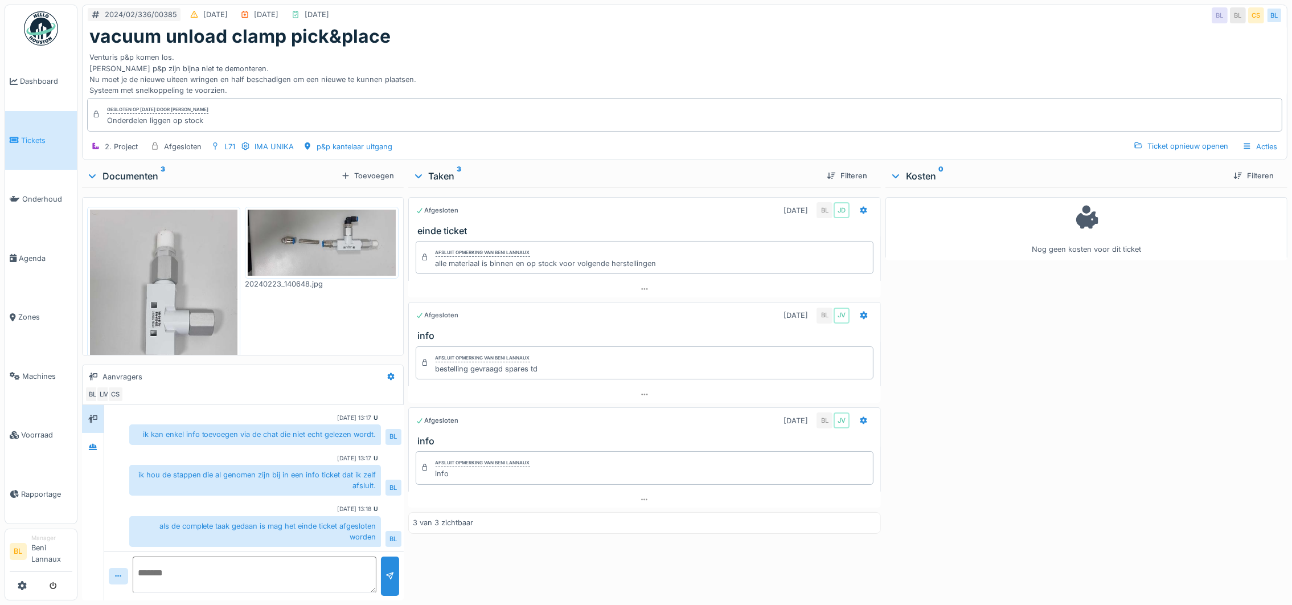
drag, startPoint x: 257, startPoint y: 52, endPoint x: 603, endPoint y: 43, distance: 345.8
click at [603, 43] on div "vacuum unload clamp pick&place" at bounding box center [684, 37] width 1191 height 22
click at [383, 39] on h1 "vacuum unload clamp pick&place" at bounding box center [239, 37] width 301 height 22
click at [394, 30] on div "vacuum unload clamp pick&place" at bounding box center [684, 37] width 1191 height 22
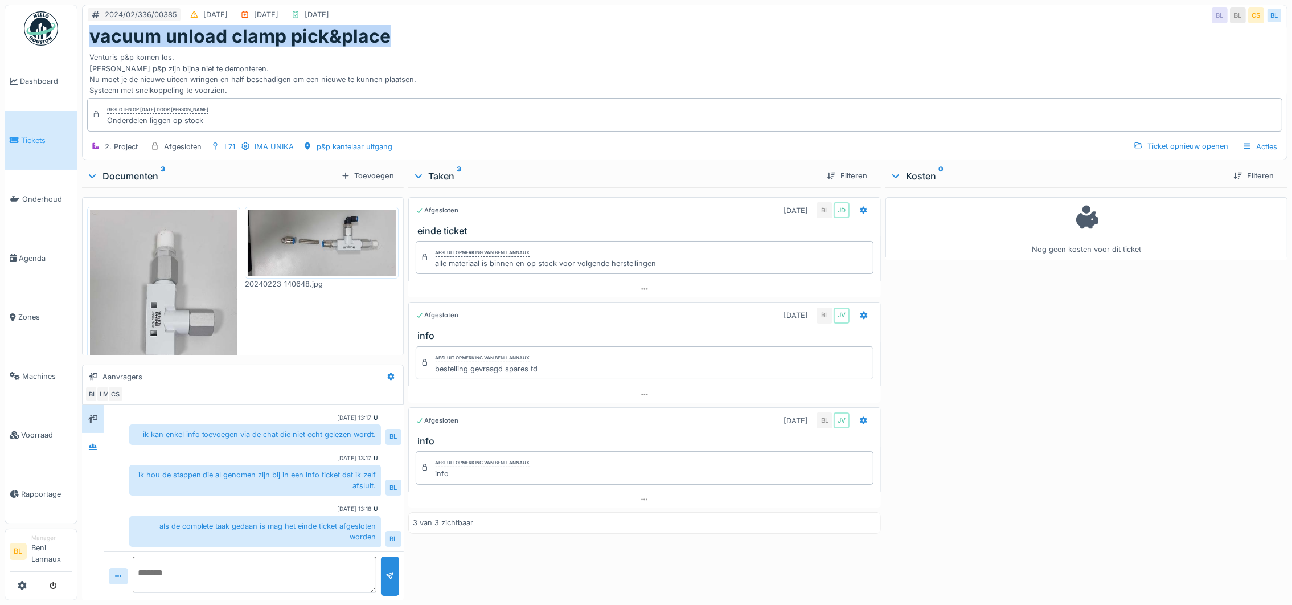
drag, startPoint x: 403, startPoint y: 37, endPoint x: 84, endPoint y: 43, distance: 318.4
click at [84, 43] on div "vacuum unload clamp pick&place Venturis p&p komen los. Venturis p&p zijn bijna …" at bounding box center [685, 61] width 1205 height 70
copy h1 "vacuum unload clamp pick&place"
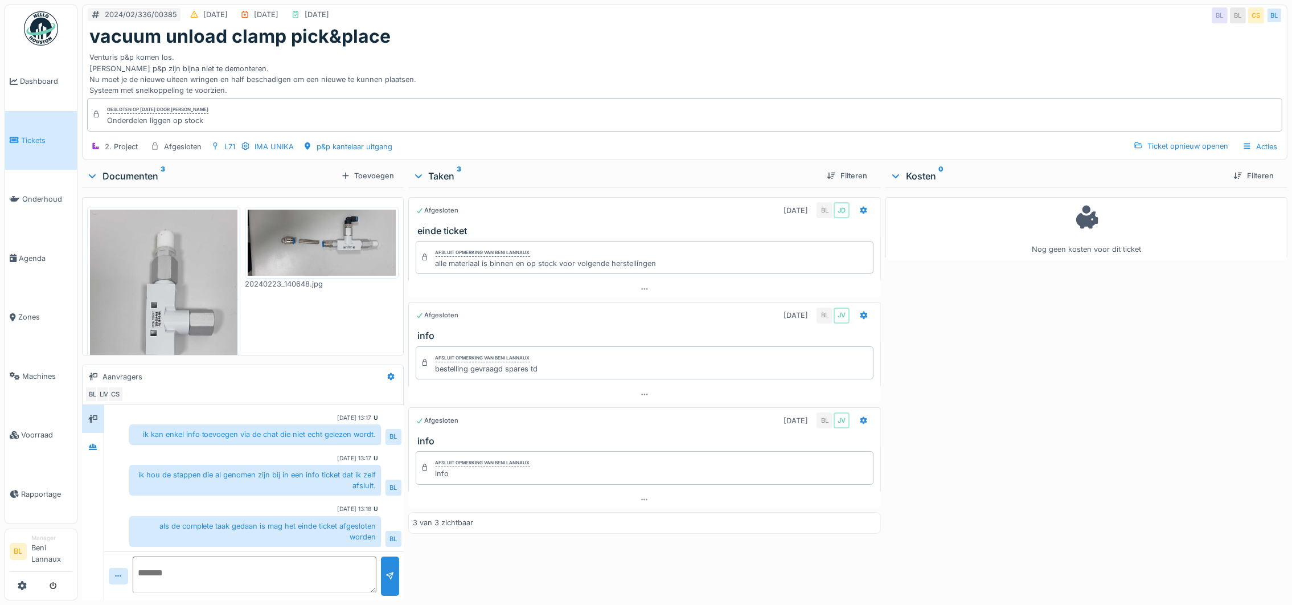
click at [565, 47] on div "Venturis p&p komen los. Venturis p&p zijn bijna niet te demonteren. Nu moet je …" at bounding box center [684, 71] width 1191 height 48
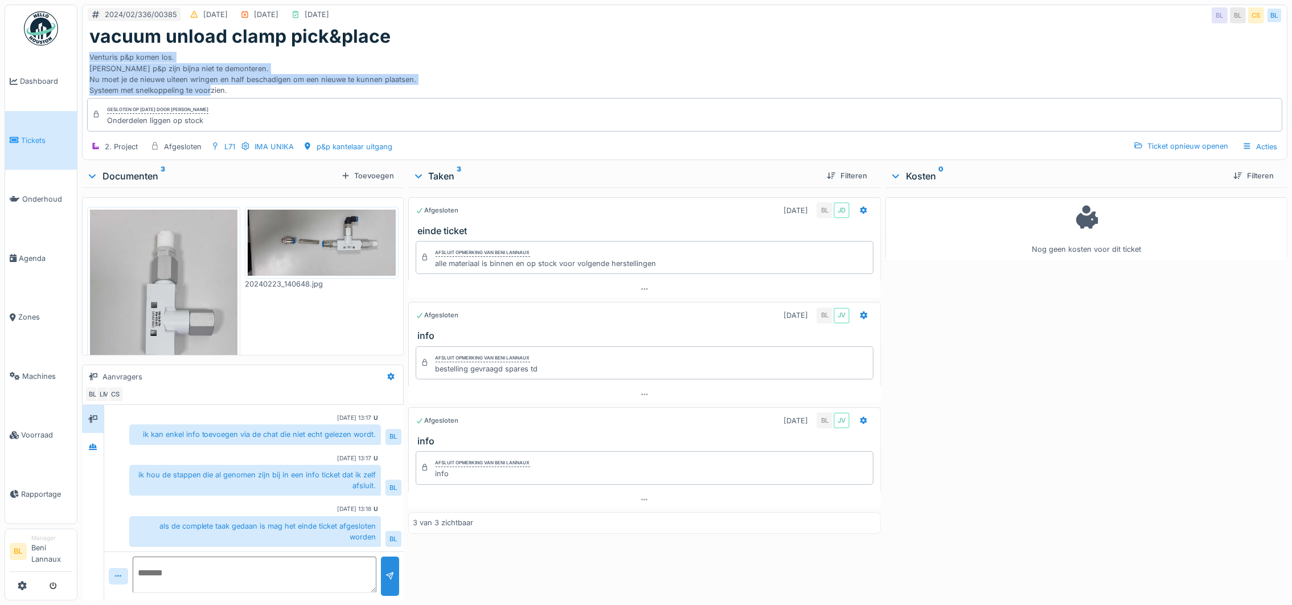
drag, startPoint x: 91, startPoint y: 56, endPoint x: 243, endPoint y: 88, distance: 155.9
click at [243, 88] on div "Venturis p&p komen los. Venturis p&p zijn bijna niet te demonteren. Nu moet je …" at bounding box center [684, 71] width 1191 height 48
copy div "Venturis p&p komen los. Venturis p&p zijn bijna niet te demonteren. Nu moet je …"
click at [503, 50] on div "Venturis p&p komen los. Venturis p&p zijn bijna niet te demonteren. Nu moet je …" at bounding box center [684, 71] width 1191 height 48
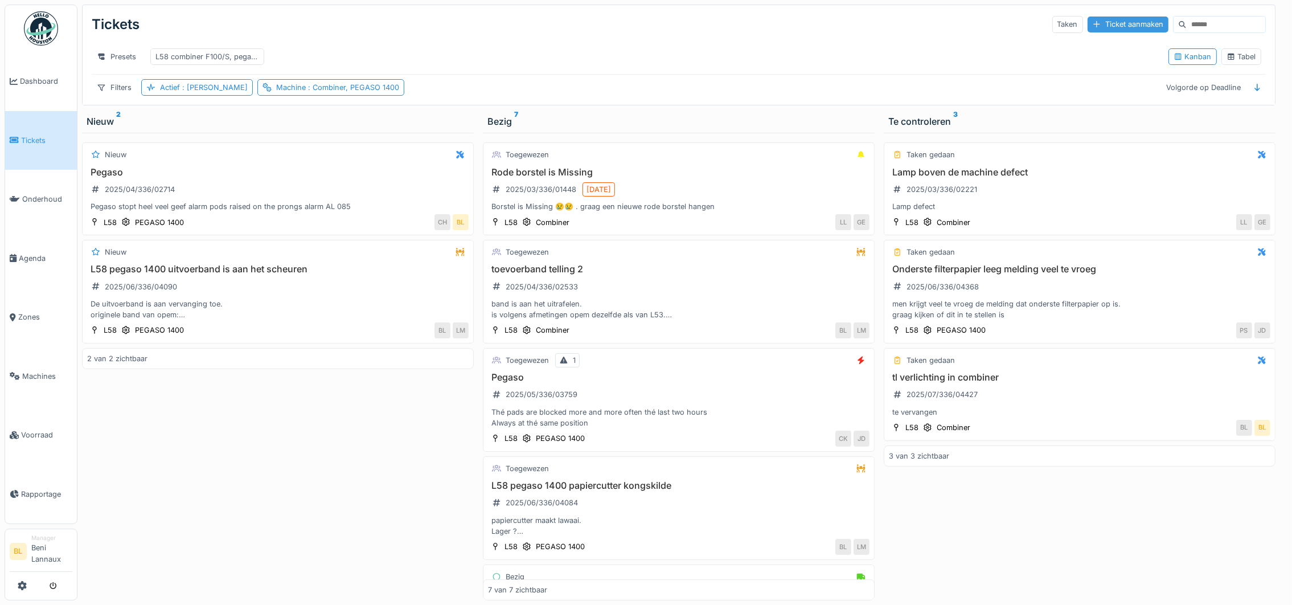
click at [1103, 28] on div "Ticket aanmaken" at bounding box center [1128, 24] width 81 height 15
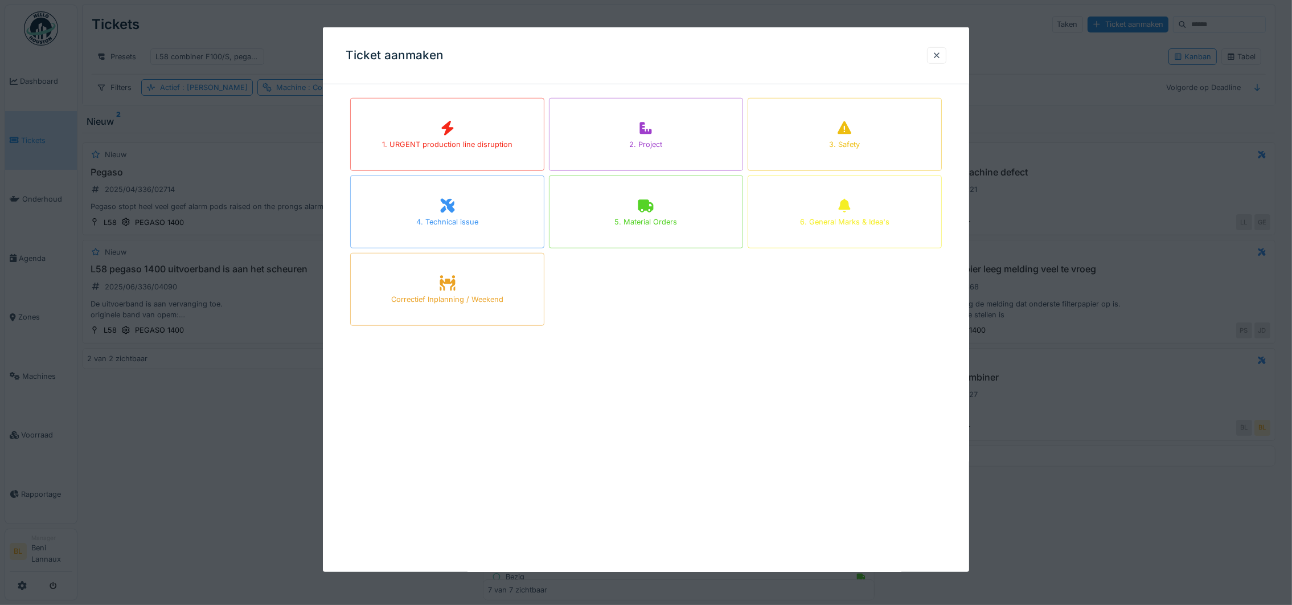
click at [605, 194] on div "5. Material Orders" at bounding box center [646, 211] width 194 height 73
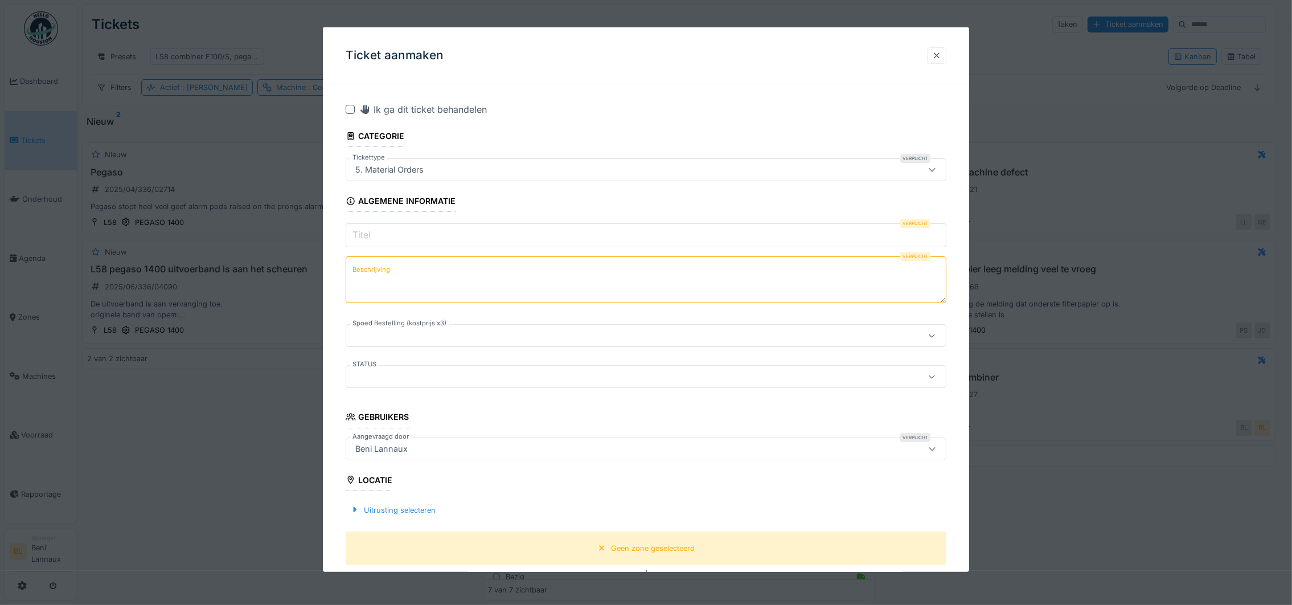
click at [941, 52] on div at bounding box center [936, 55] width 9 height 11
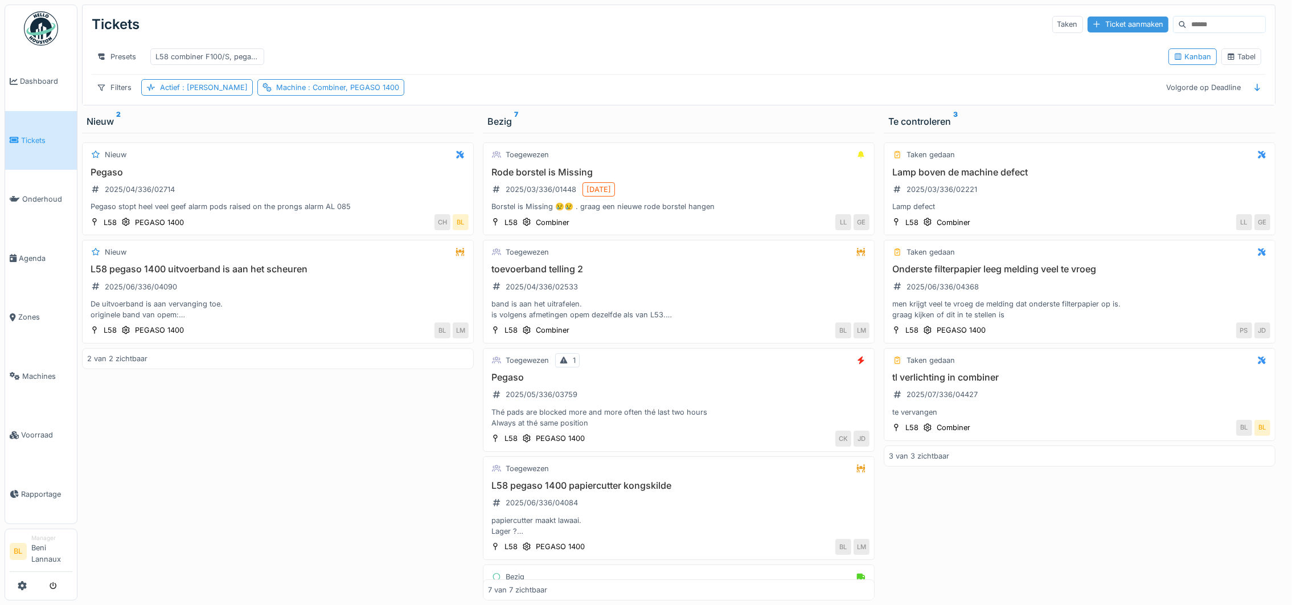
click at [1092, 23] on div "Ticket aanmaken" at bounding box center [1128, 24] width 81 height 15
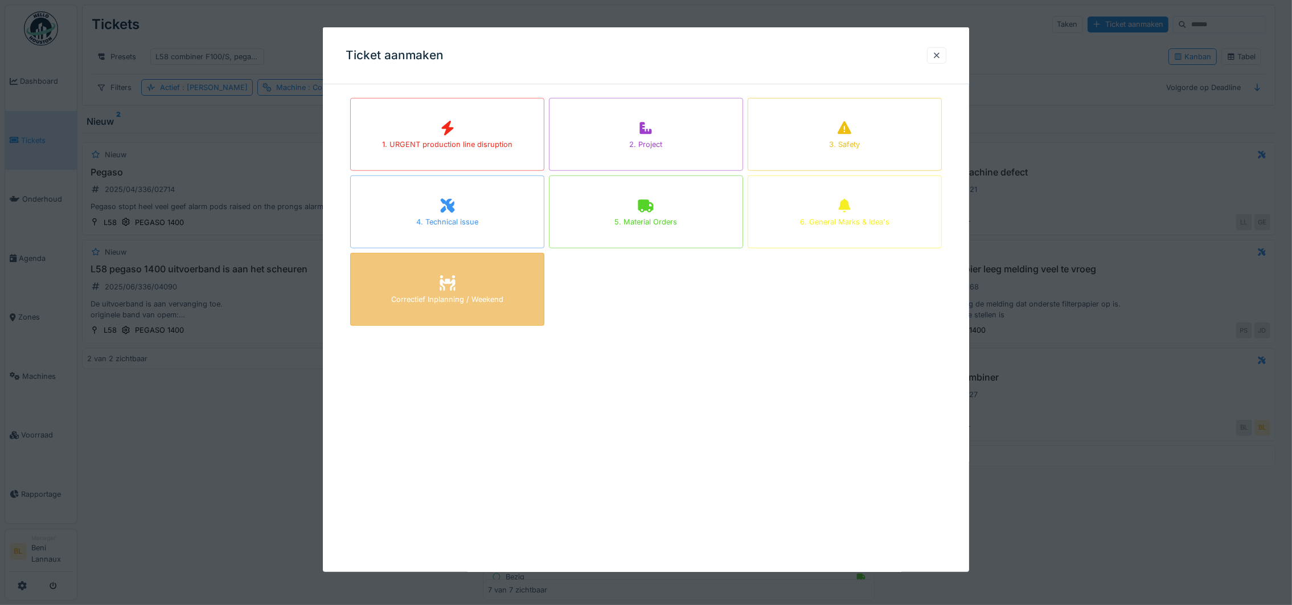
click at [454, 300] on div "Correctief Inplanning / Weekend" at bounding box center [447, 299] width 112 height 11
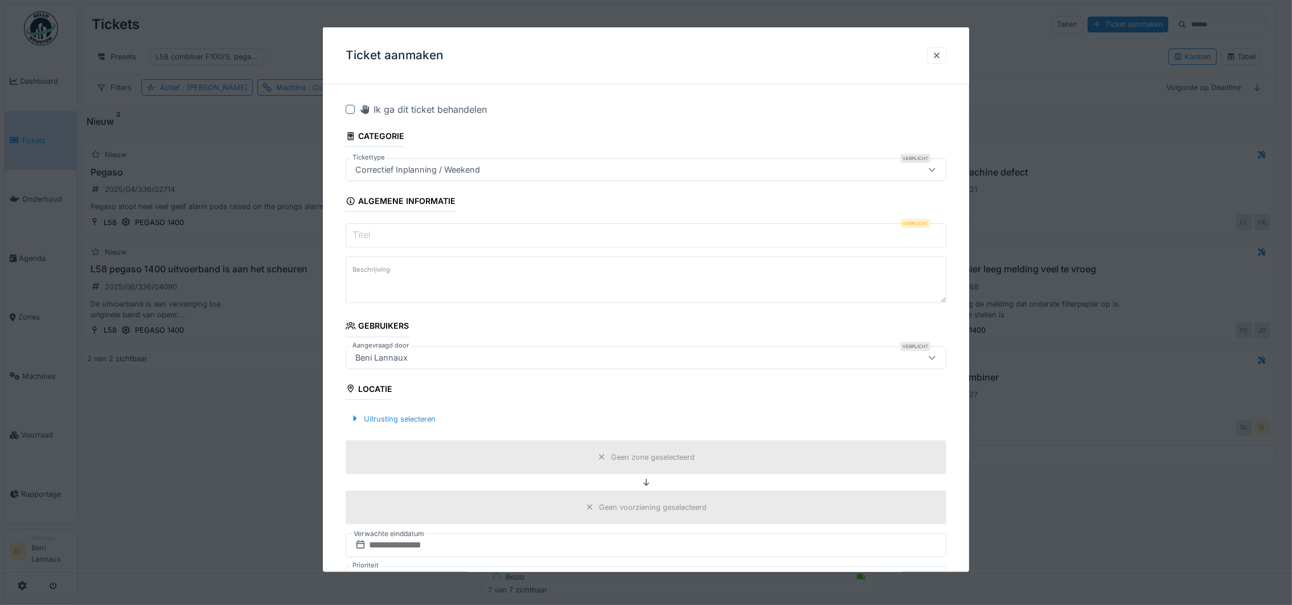
click at [409, 235] on input "Titel" at bounding box center [646, 235] width 601 height 24
paste input "**********"
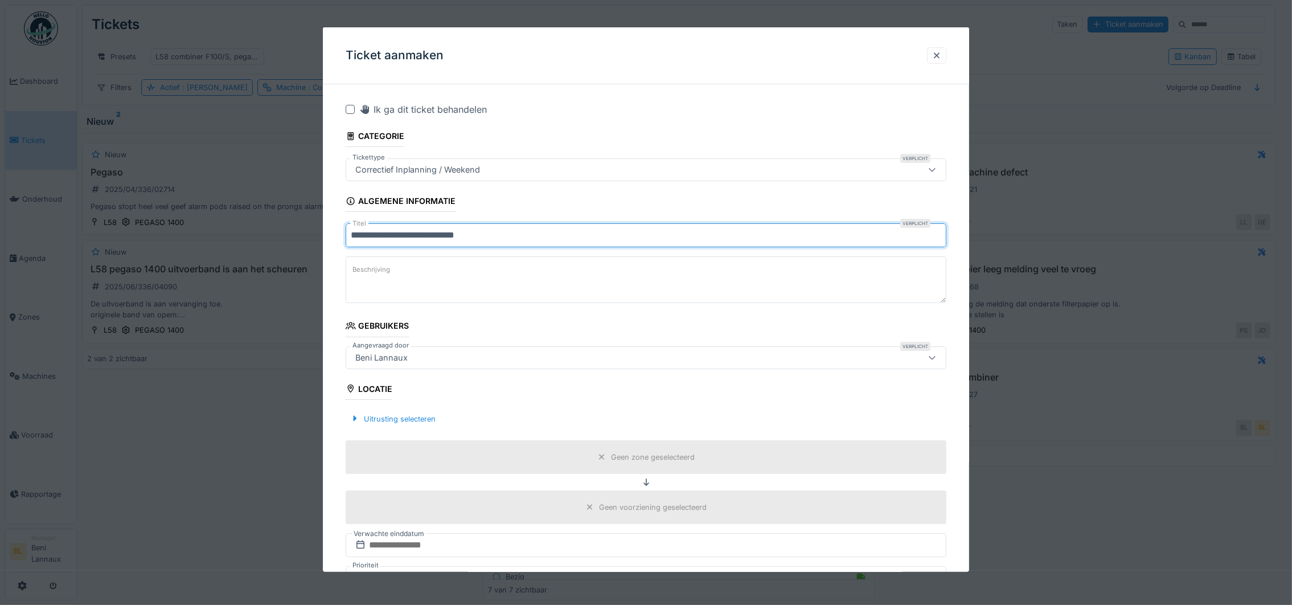
type input "**********"
click at [510, 279] on textarea "Beschrijving" at bounding box center [646, 279] width 601 height 47
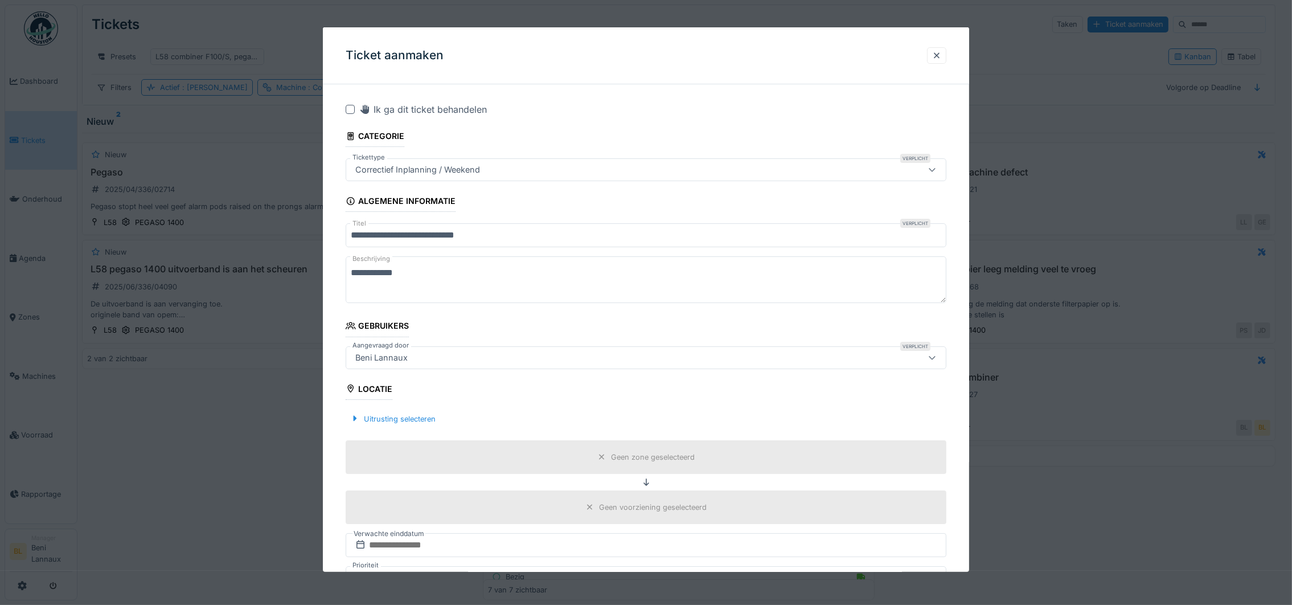
paste textarea "**********"
drag, startPoint x: 409, startPoint y: 272, endPoint x: 340, endPoint y: 268, distance: 69.1
click at [340, 268] on div "**********" at bounding box center [646, 504] width 646 height 823
paste textarea "**********"
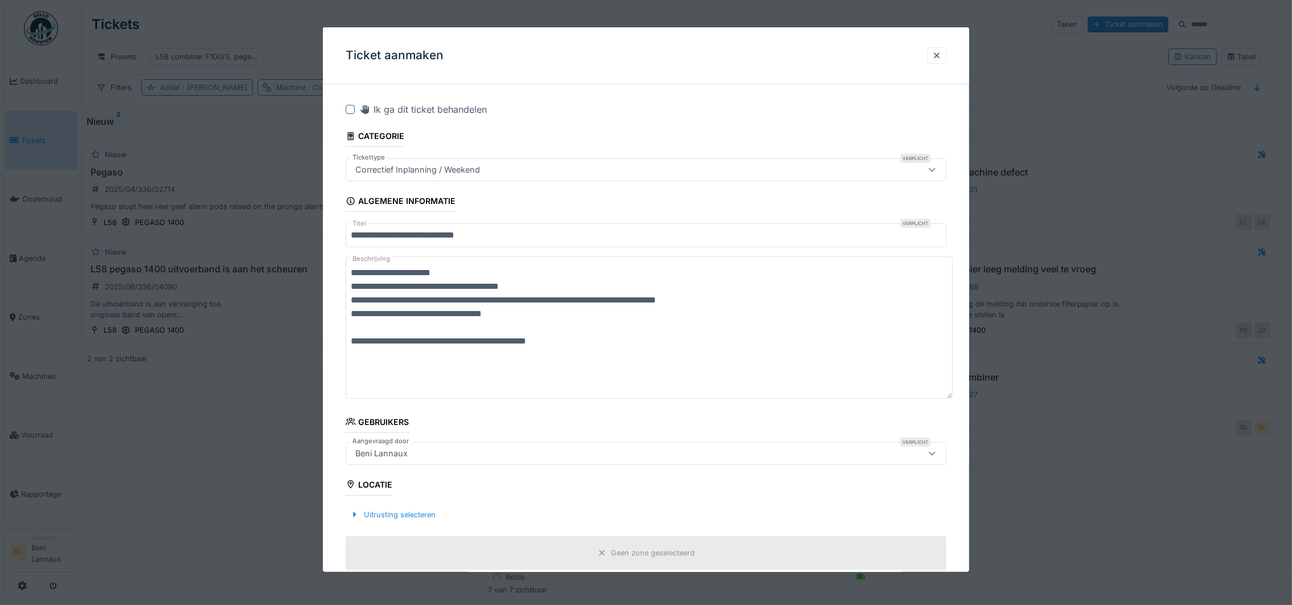
drag, startPoint x: 568, startPoint y: 345, endPoint x: 323, endPoint y: 339, distance: 244.9
click at [323, 339] on div "**********" at bounding box center [646, 552] width 646 height 919
paste textarea "**********"
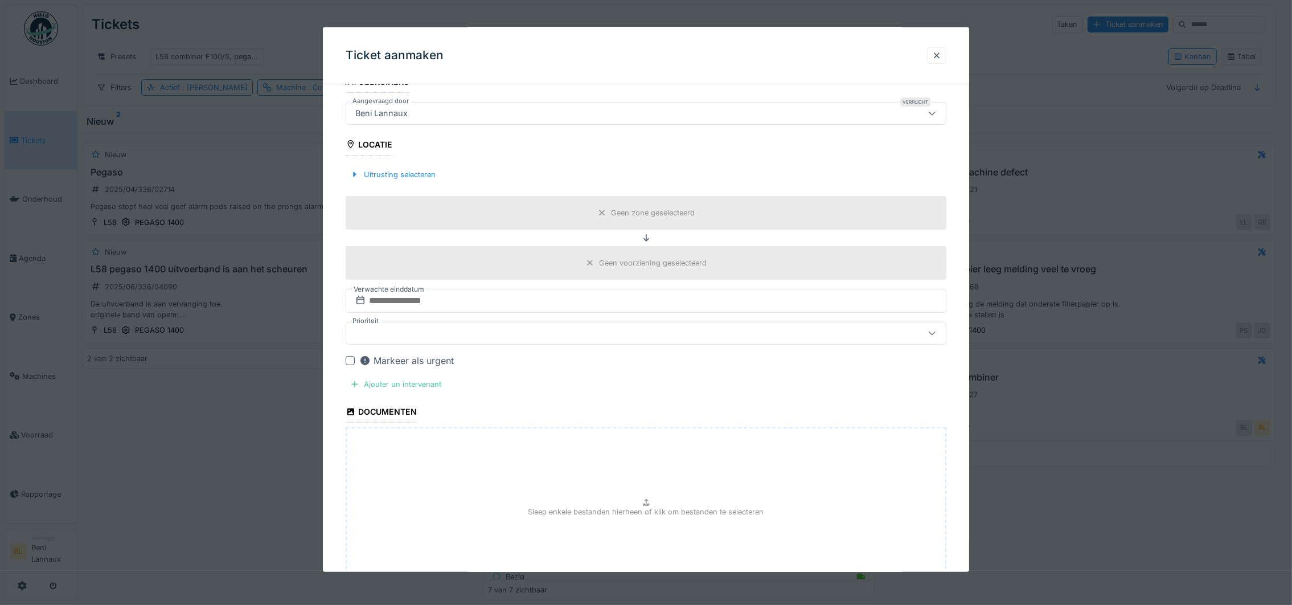
scroll to position [256, 0]
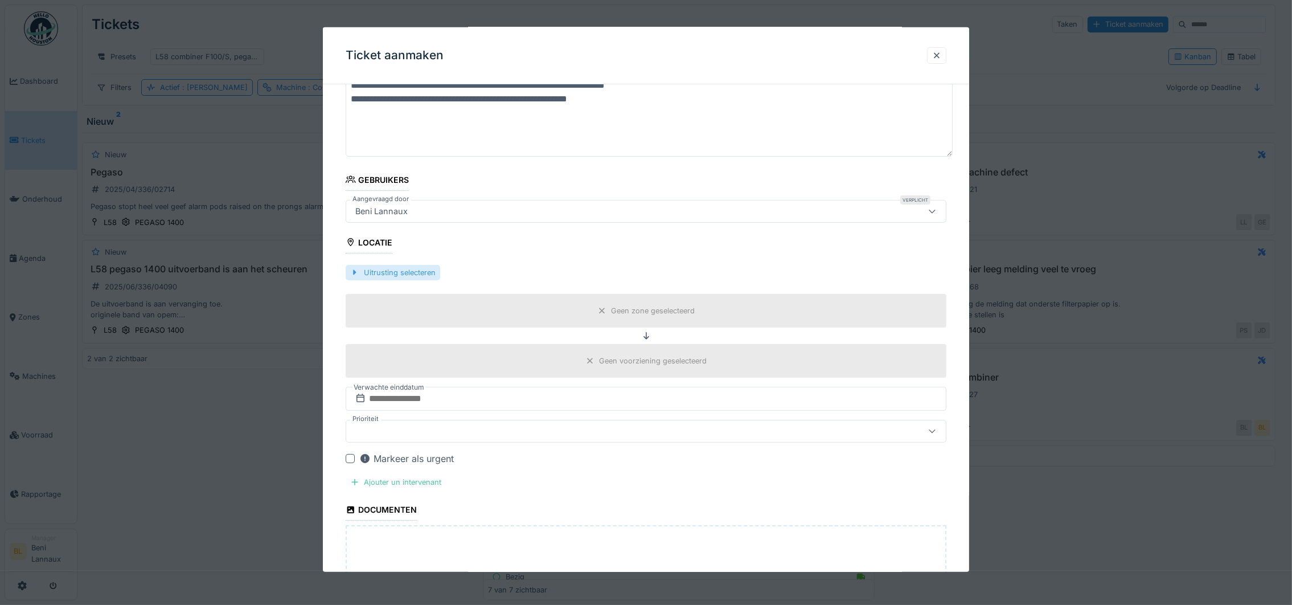
type textarea "**********"
click at [356, 273] on div at bounding box center [354, 272] width 9 height 11
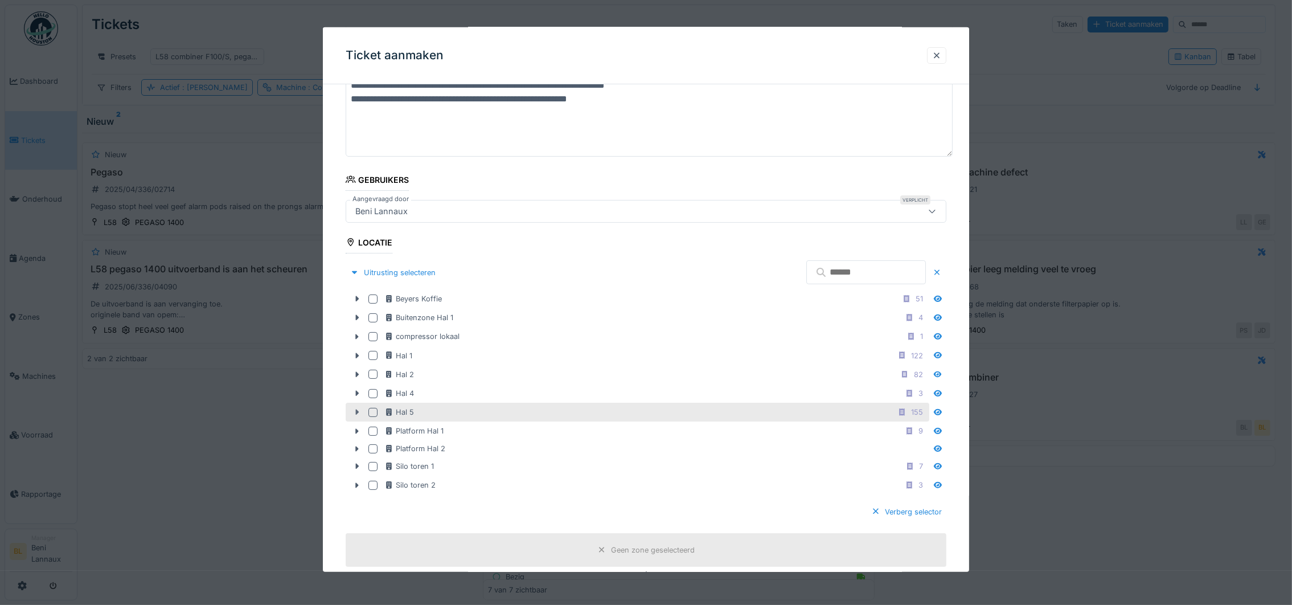
click at [350, 412] on div at bounding box center [357, 412] width 18 height 12
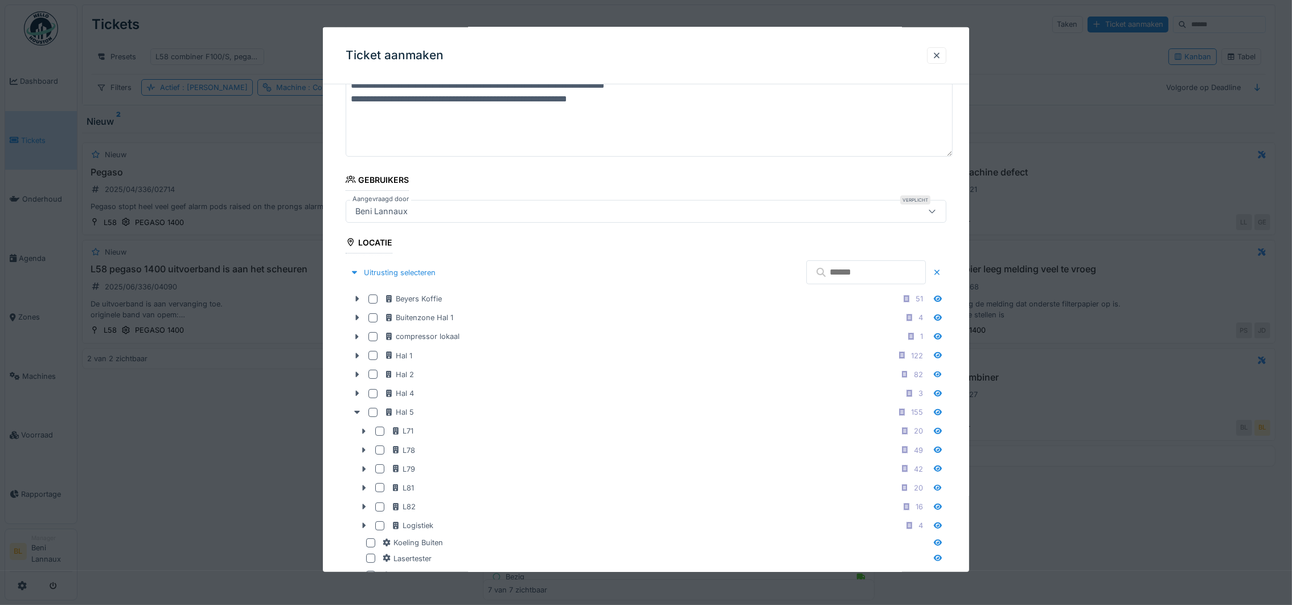
scroll to position [512, 0]
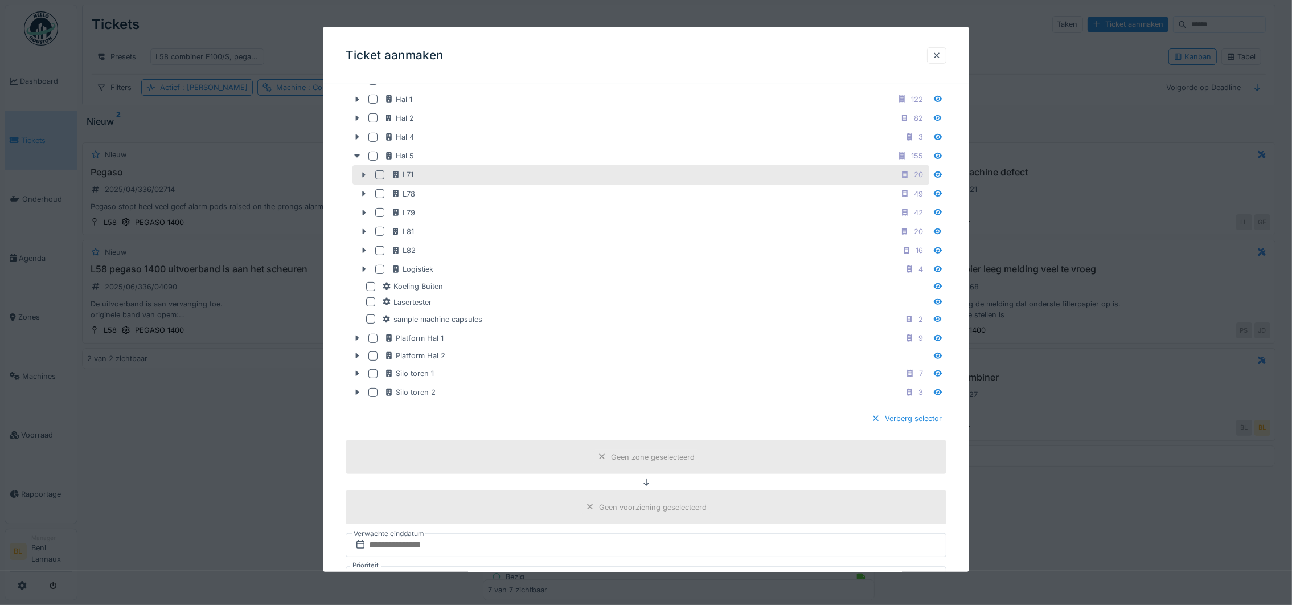
click at [361, 177] on icon at bounding box center [363, 174] width 9 height 7
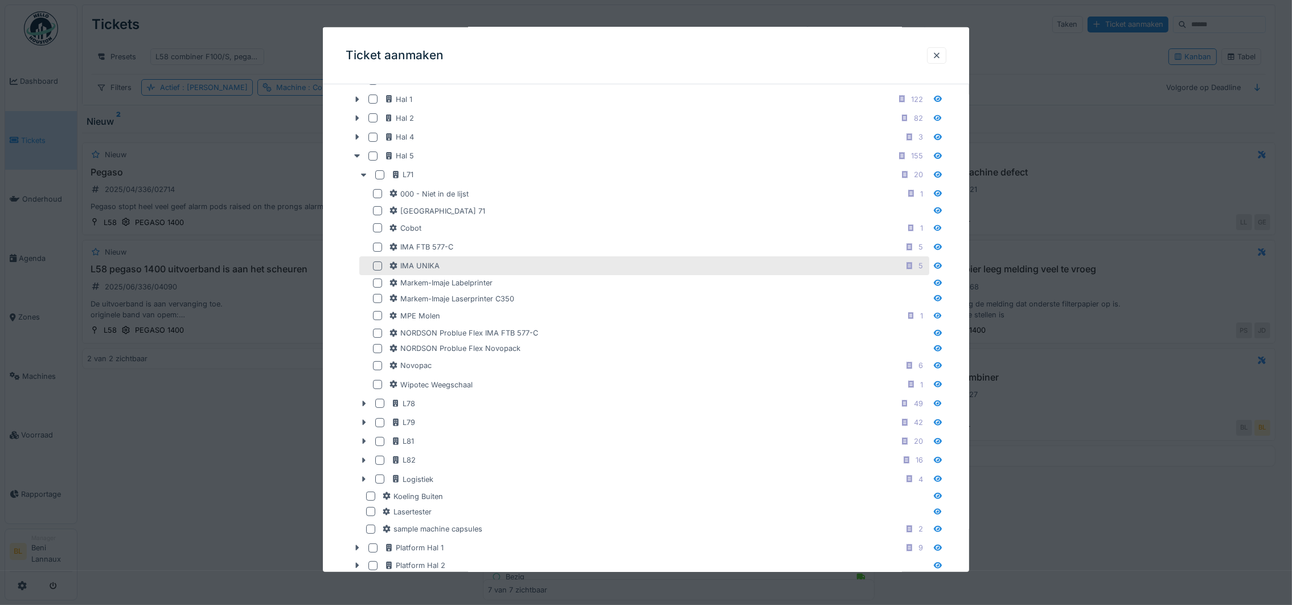
click at [378, 268] on div at bounding box center [377, 265] width 9 height 9
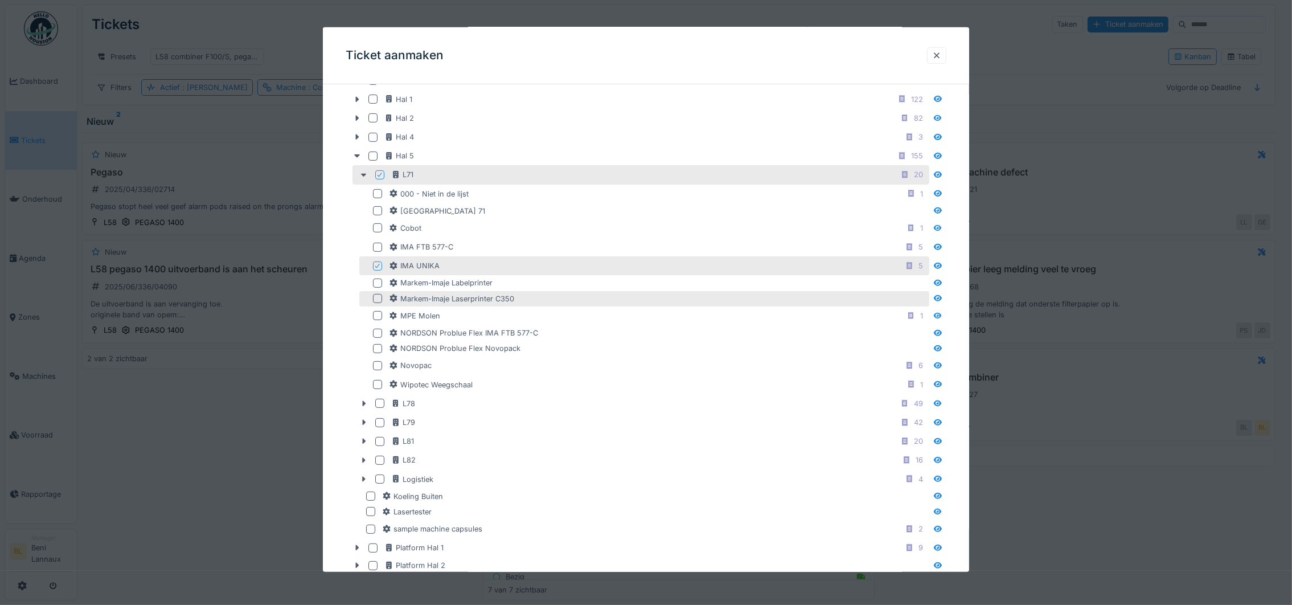
scroll to position [256, 0]
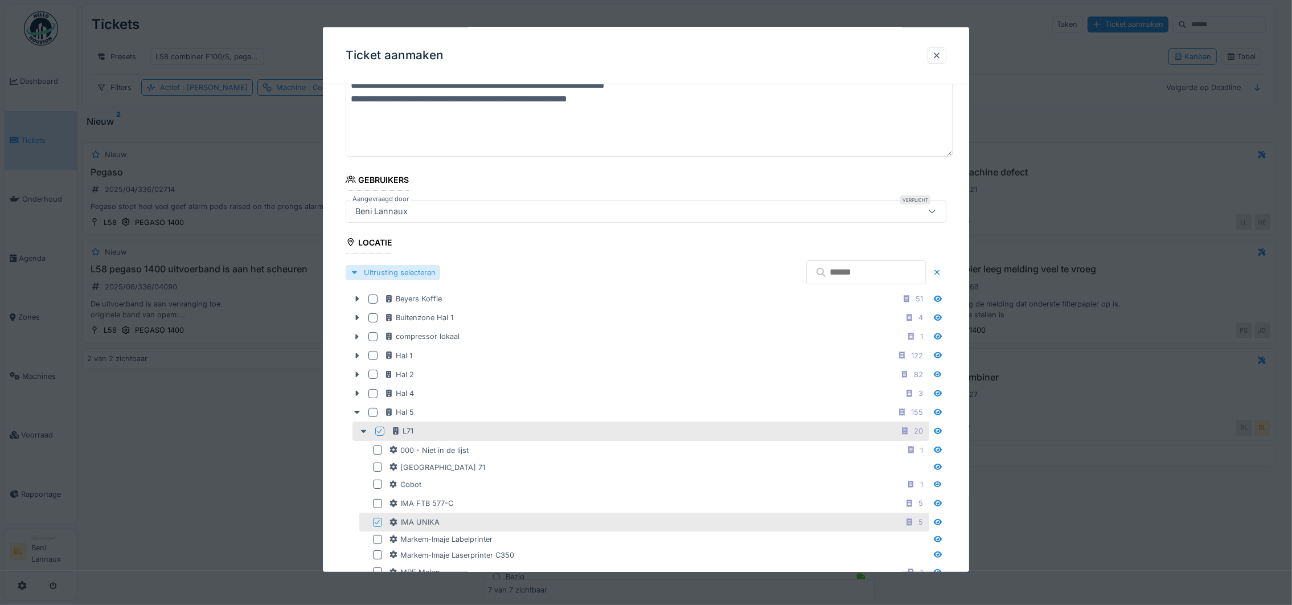
click at [357, 272] on div at bounding box center [354, 272] width 9 height 11
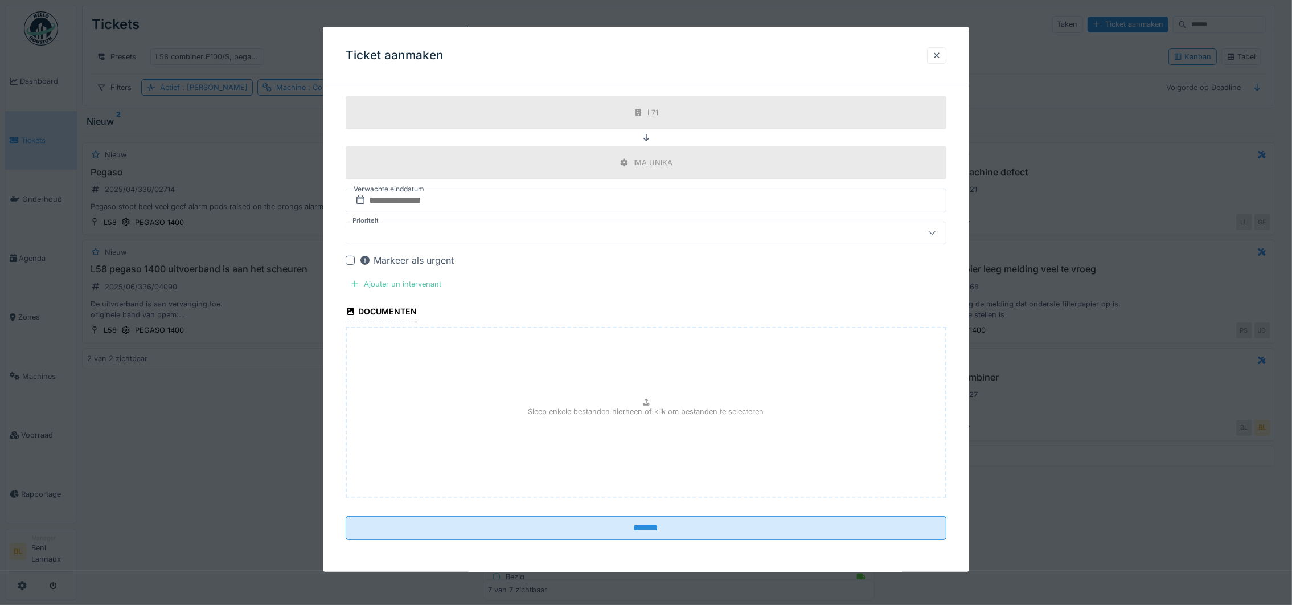
scroll to position [13, 0]
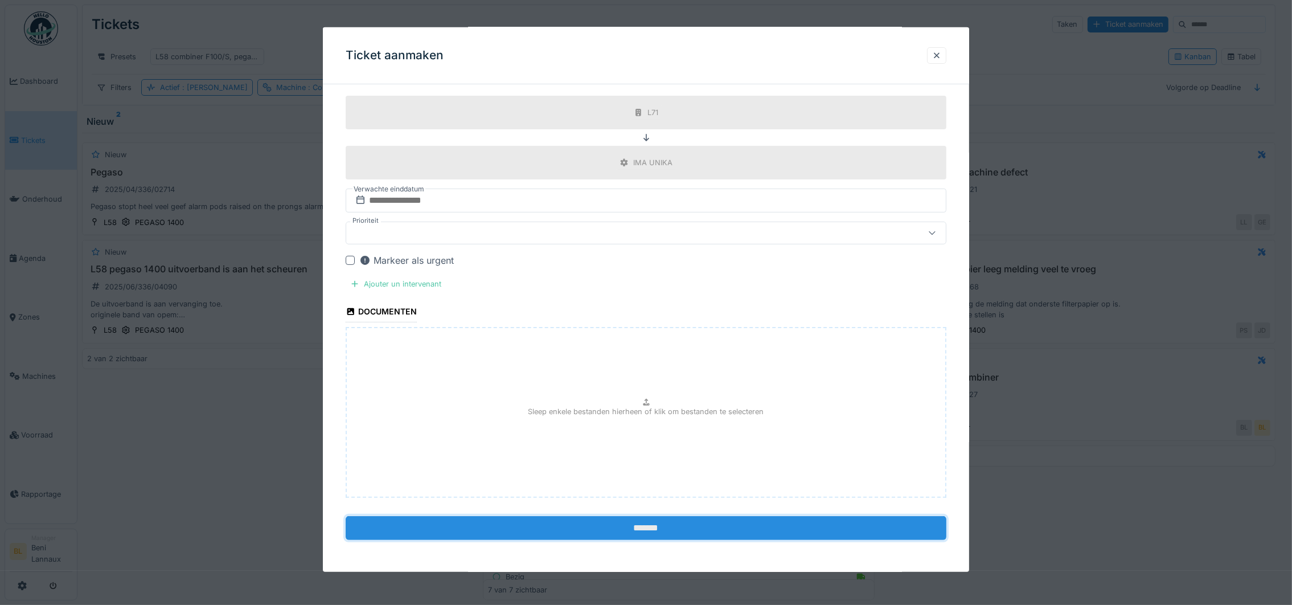
click at [635, 527] on input "*******" at bounding box center [646, 528] width 601 height 24
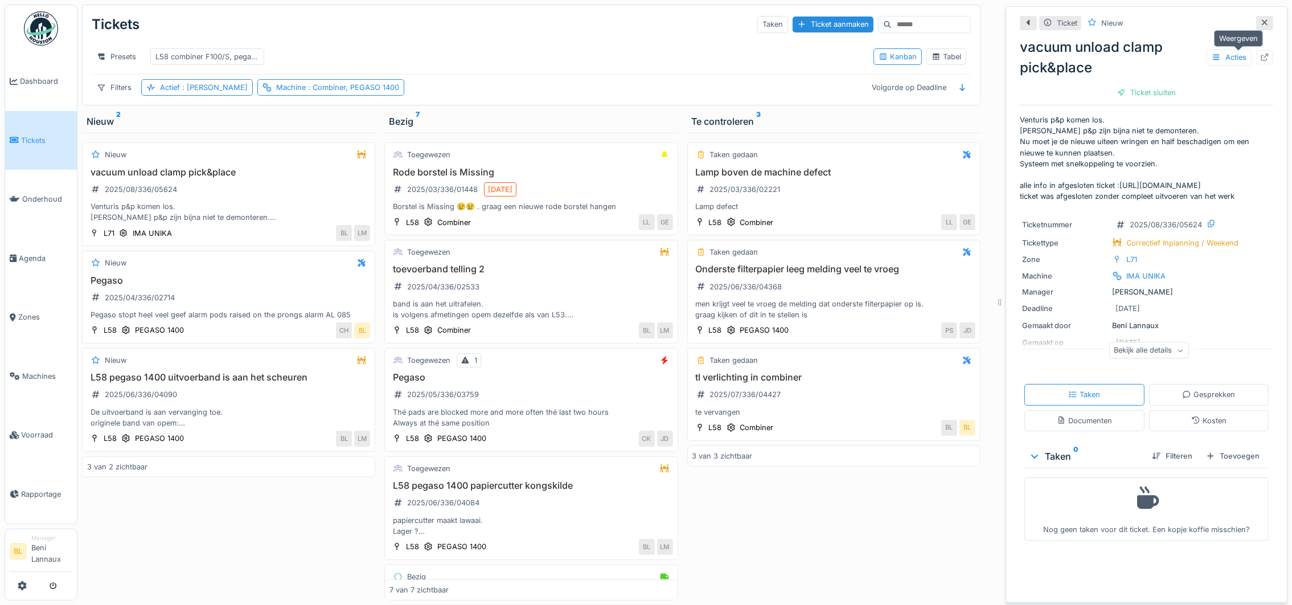
click at [1260, 54] on icon at bounding box center [1264, 57] width 9 height 7
click at [931, 48] on div "Tabel" at bounding box center [947, 56] width 40 height 17
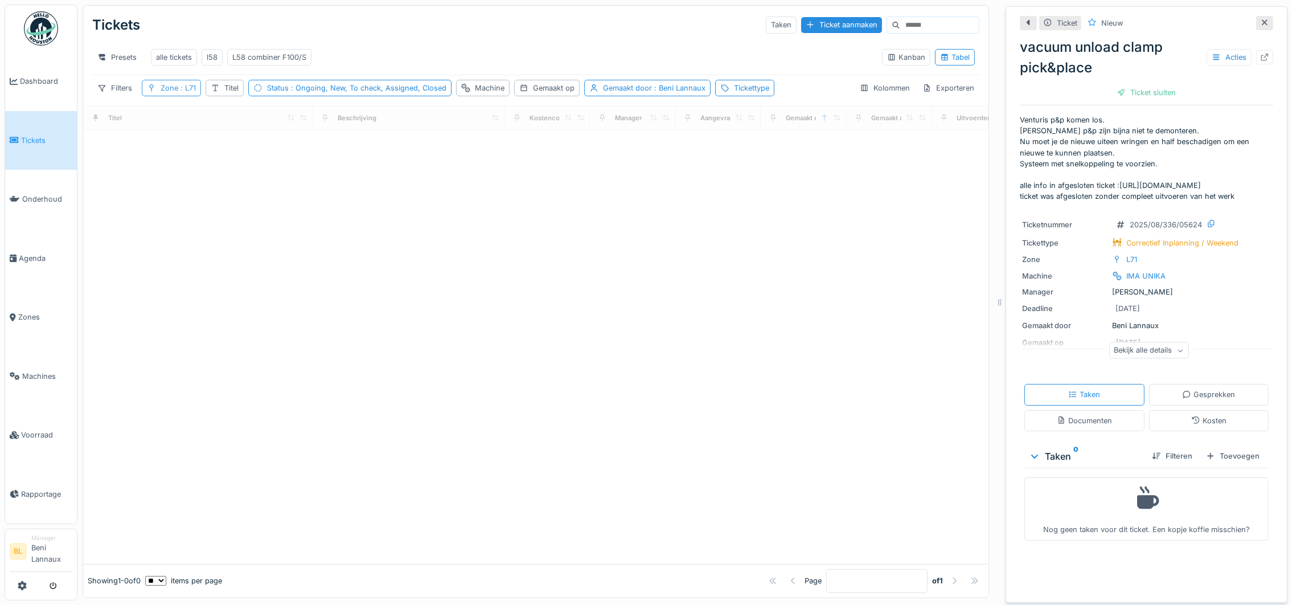
click at [174, 93] on div "Zone : L71" at bounding box center [178, 88] width 35 height 11
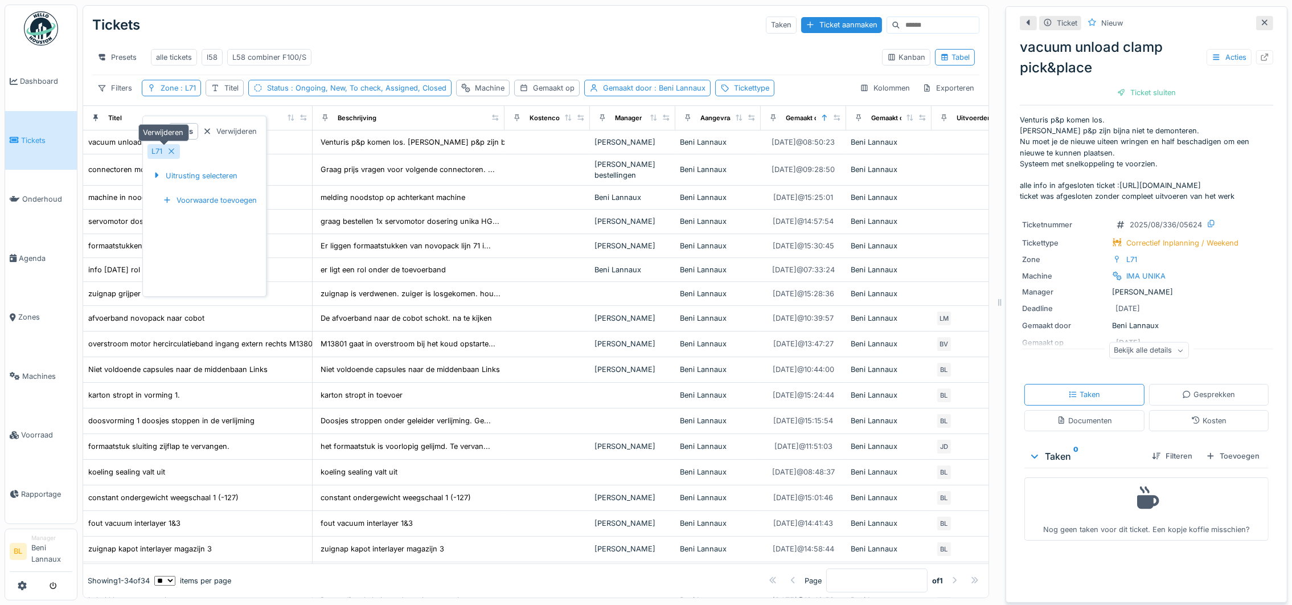
click at [170, 149] on icon at bounding box center [172, 152] width 6 height 6
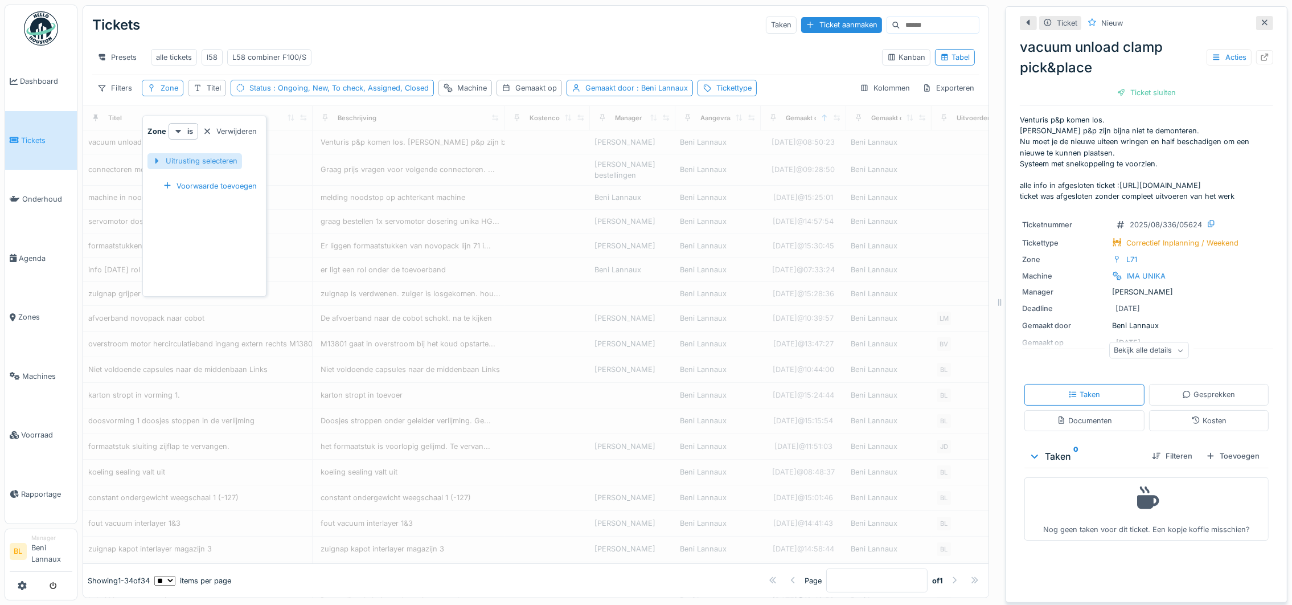
click at [208, 153] on div "Uitrusting selecteren" at bounding box center [195, 160] width 95 height 15
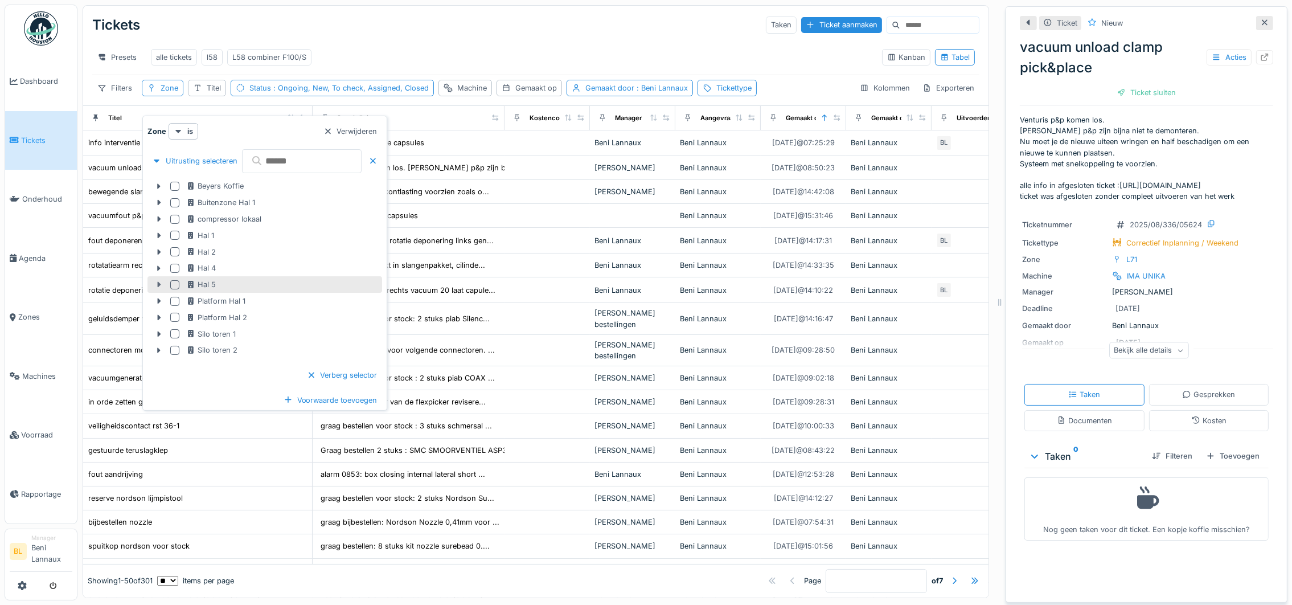
click at [161, 281] on icon at bounding box center [158, 284] width 9 height 7
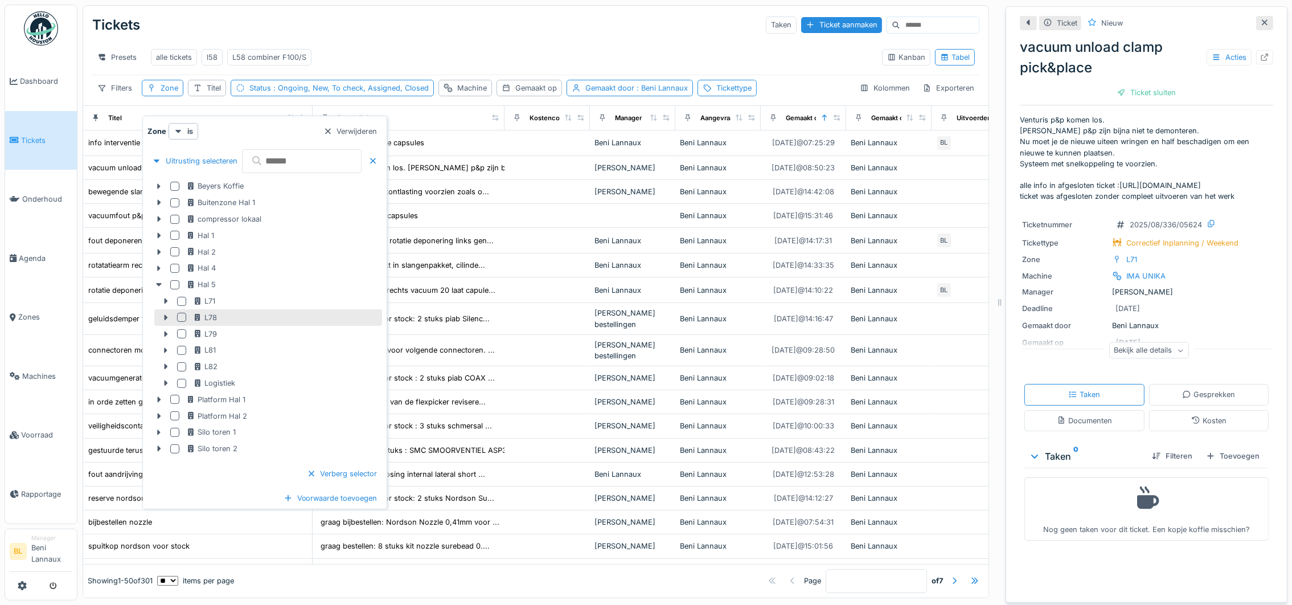
click at [182, 313] on div at bounding box center [181, 317] width 9 height 9
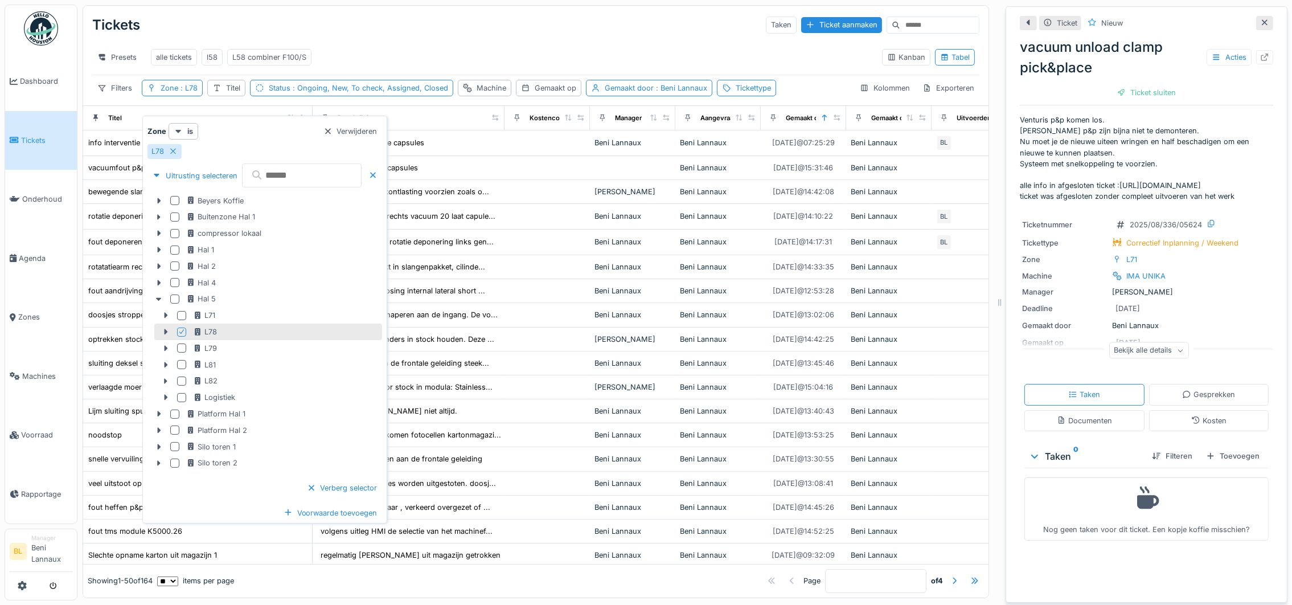
click at [398, 44] on div "Presets alle tickets l58 L58 combiner F100/S" at bounding box center [482, 57] width 781 height 26
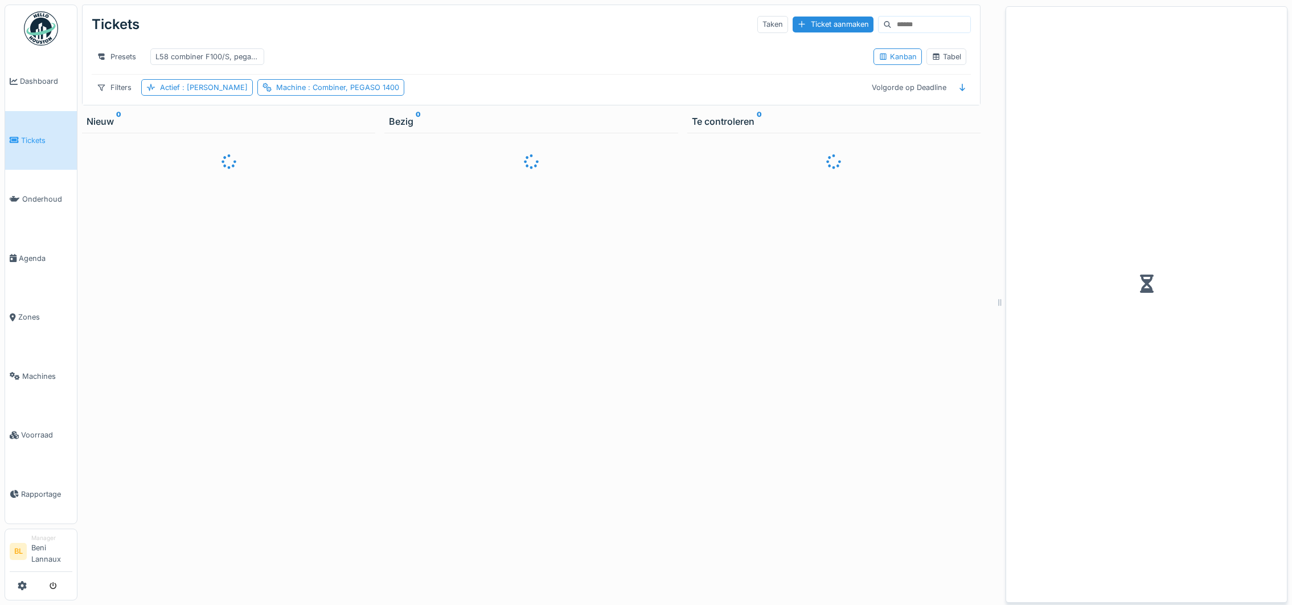
scroll to position [13, 0]
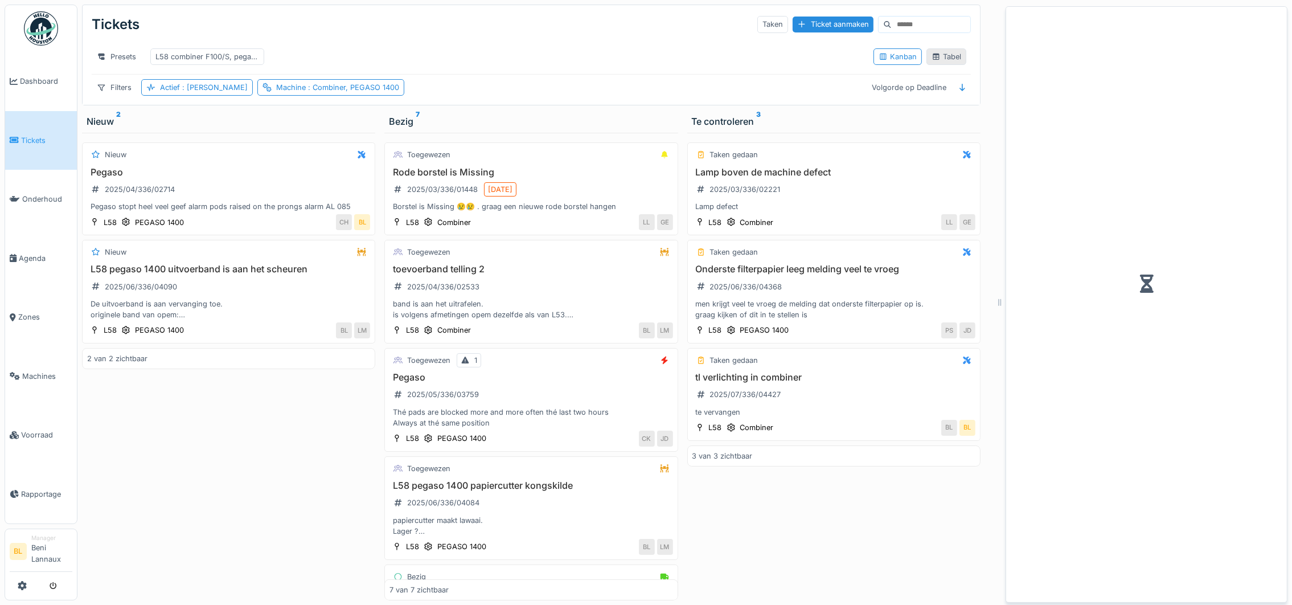
click at [946, 51] on div "Tabel" at bounding box center [947, 56] width 30 height 11
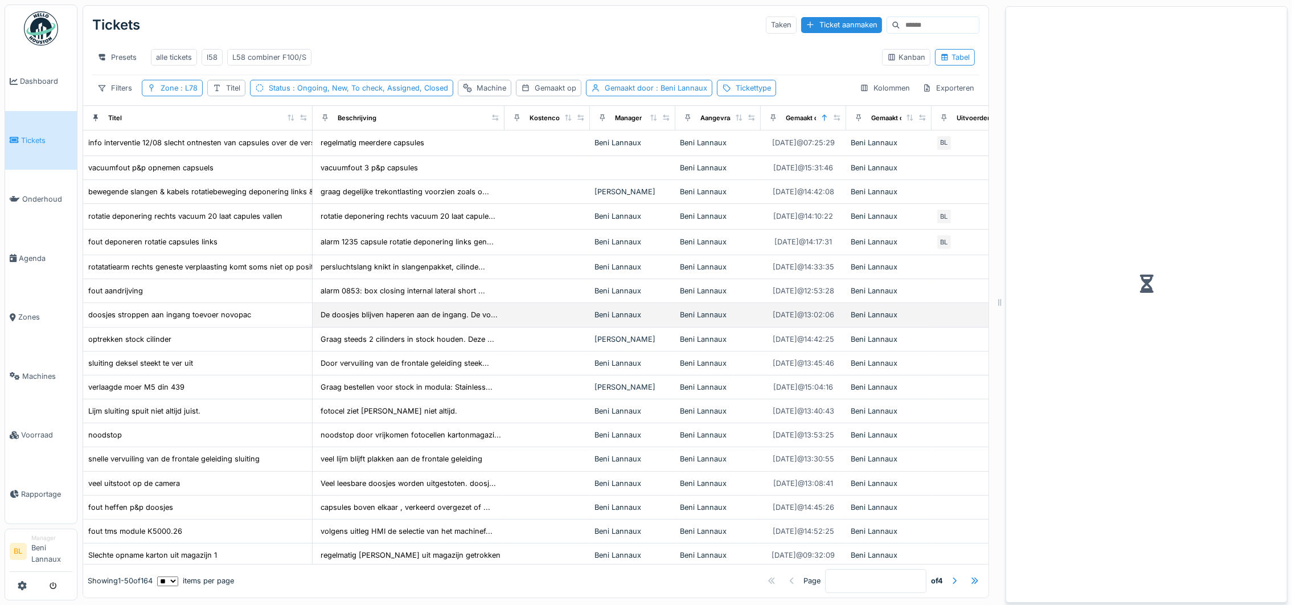
scroll to position [0, 0]
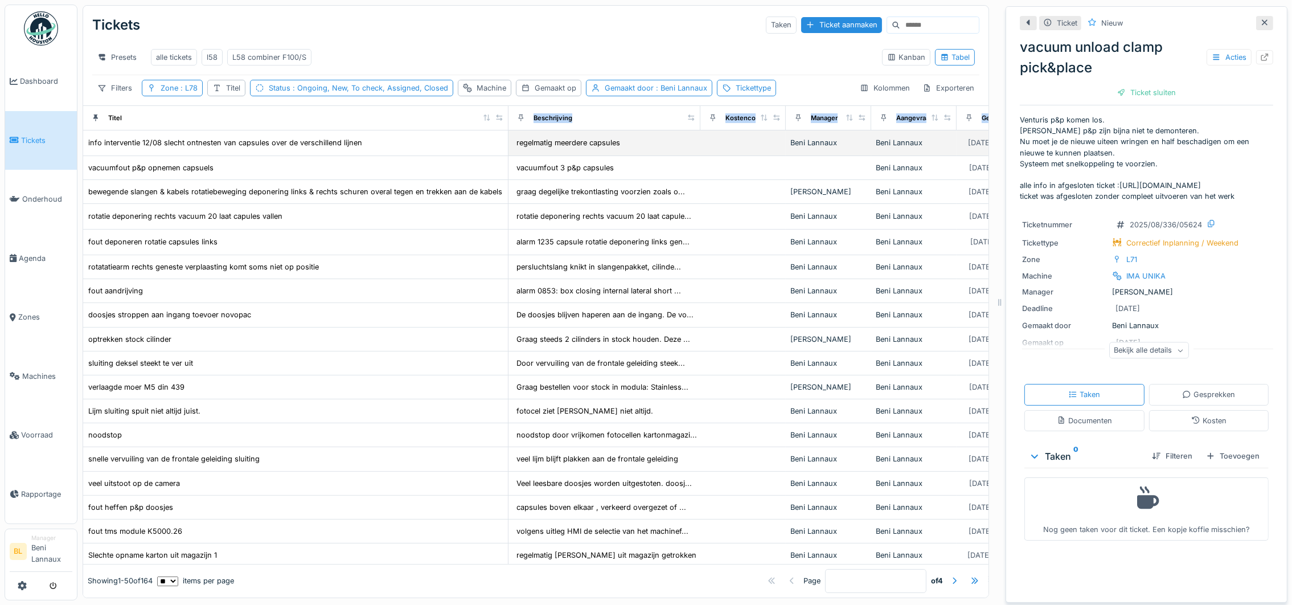
drag, startPoint x: 301, startPoint y: 131, endPoint x: 497, endPoint y: 151, distance: 196.9
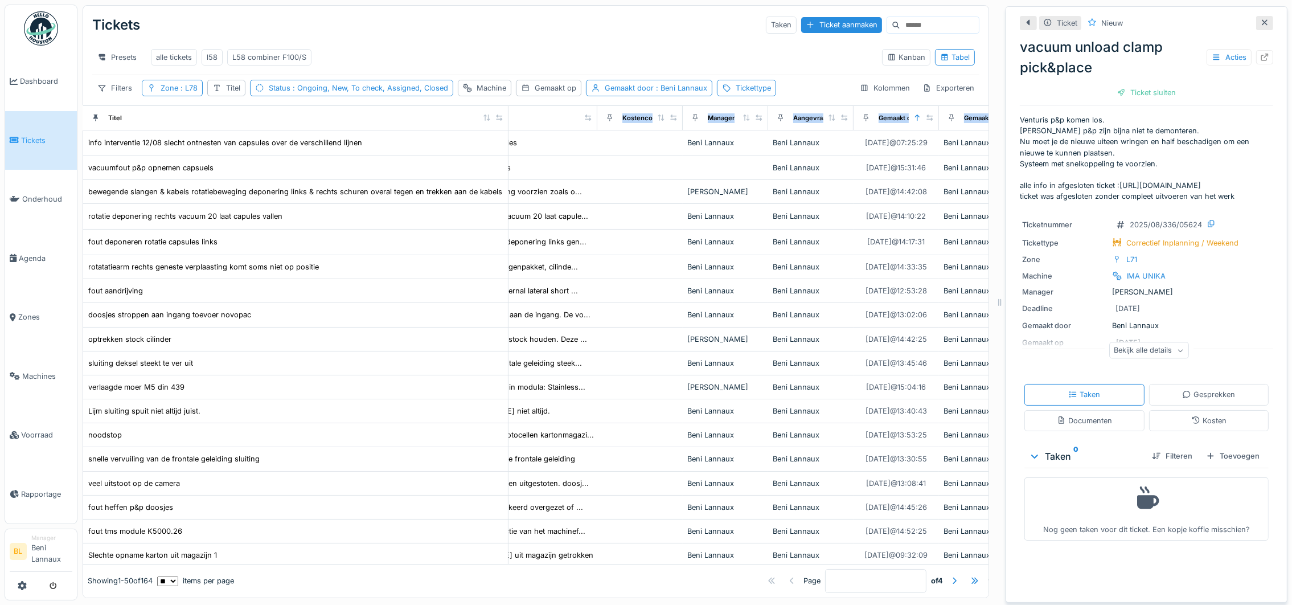
scroll to position [0, 207]
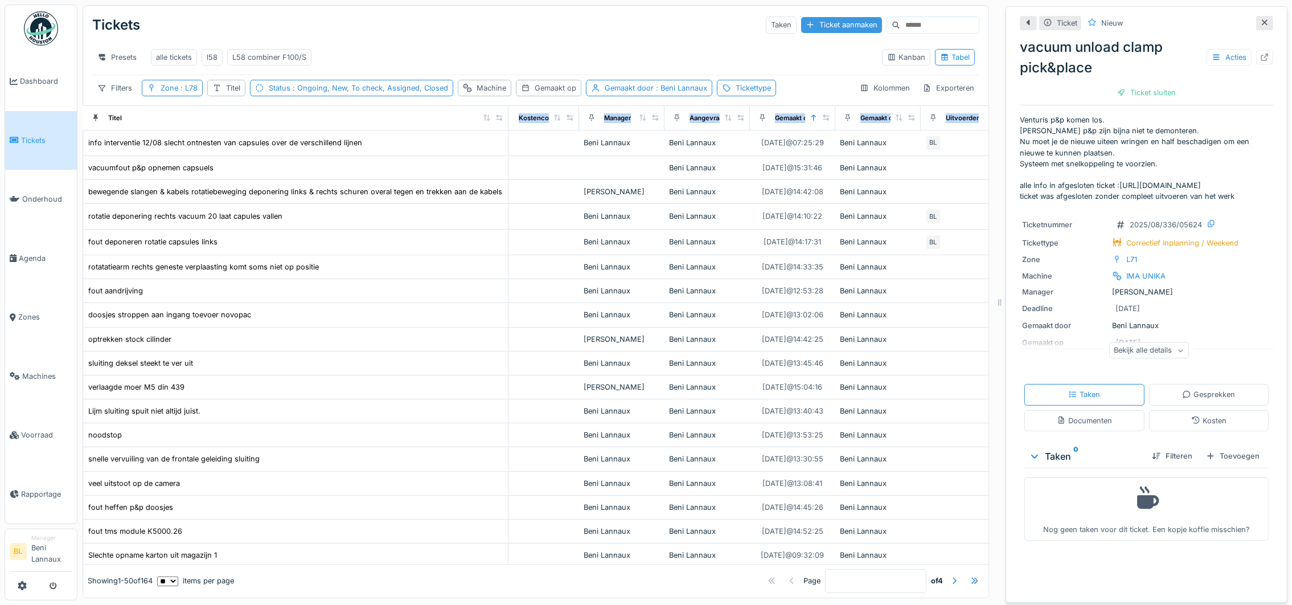
click at [801, 28] on div "Ticket aanmaken" at bounding box center [841, 24] width 81 height 15
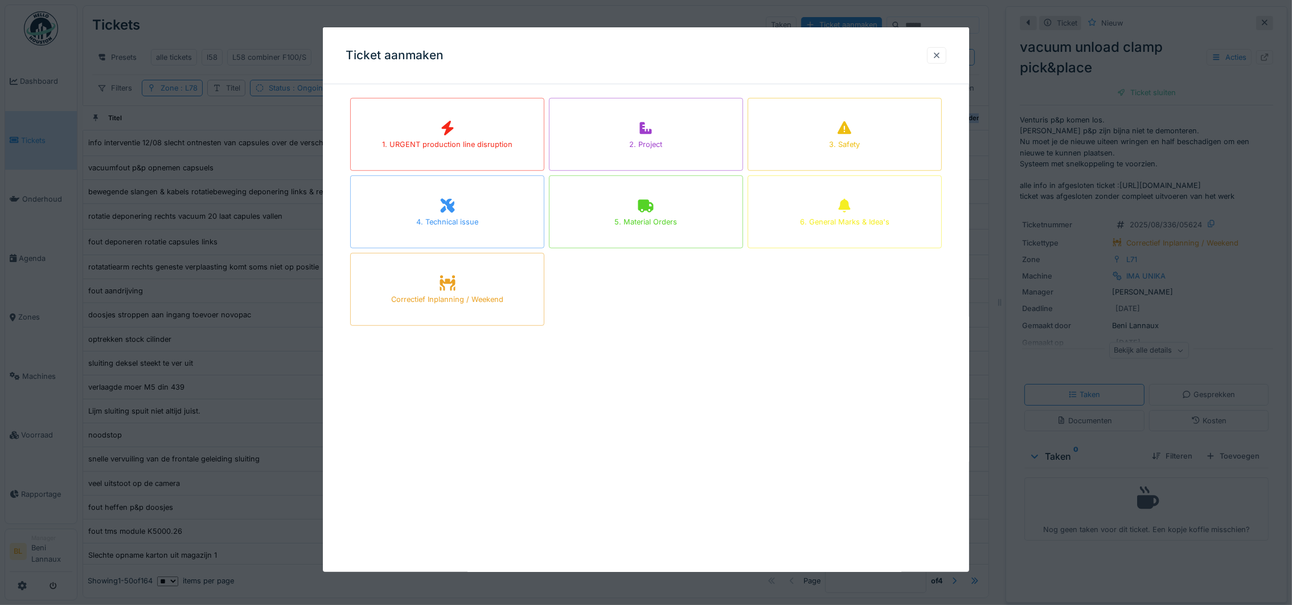
click at [939, 54] on div at bounding box center [936, 55] width 9 height 11
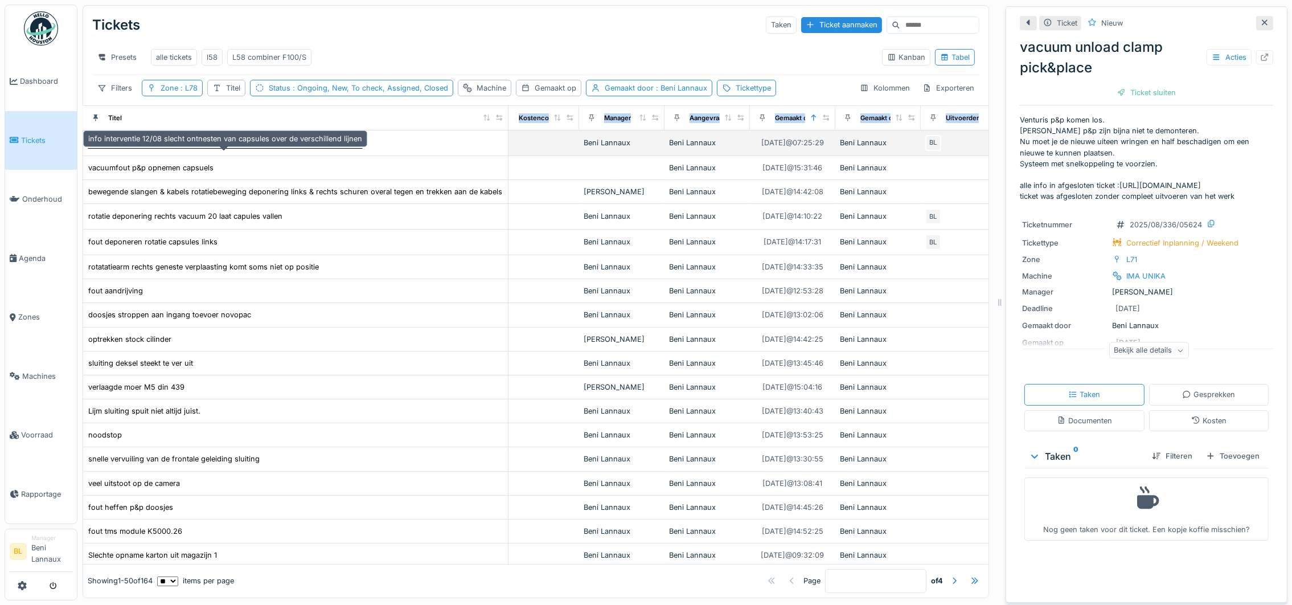
click at [206, 148] on div "info interventie 12/08 slecht ontnesten van capsules over de verschillend lijnen" at bounding box center [225, 142] width 274 height 11
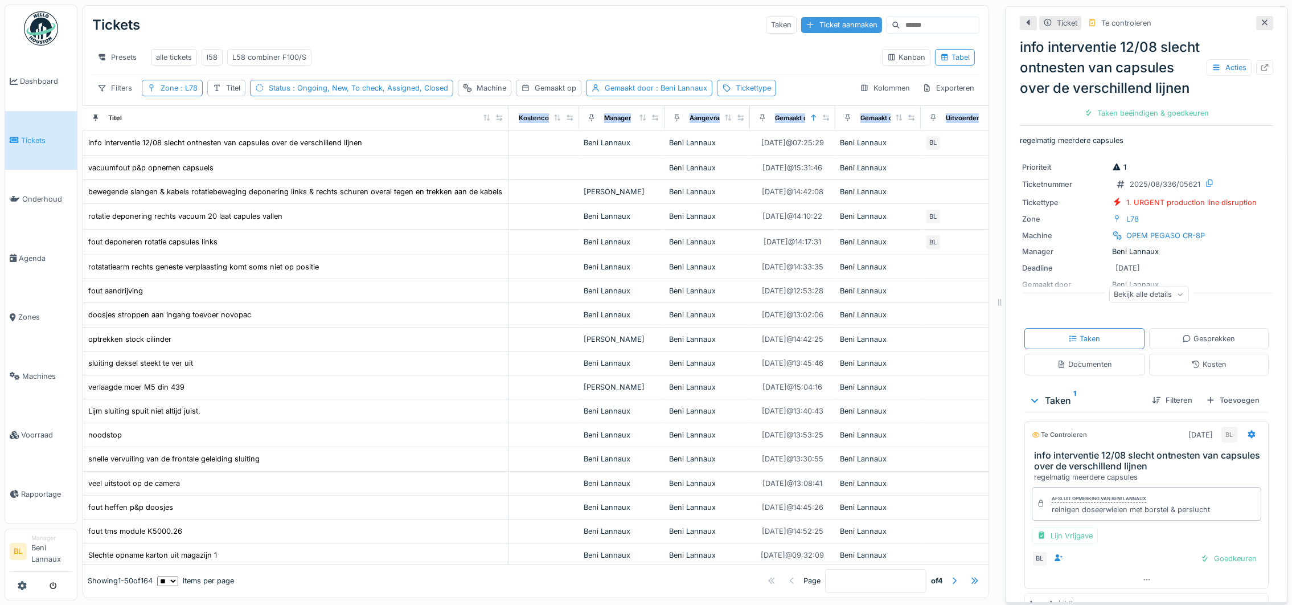
click at [801, 28] on div "Ticket aanmaken" at bounding box center [841, 24] width 81 height 15
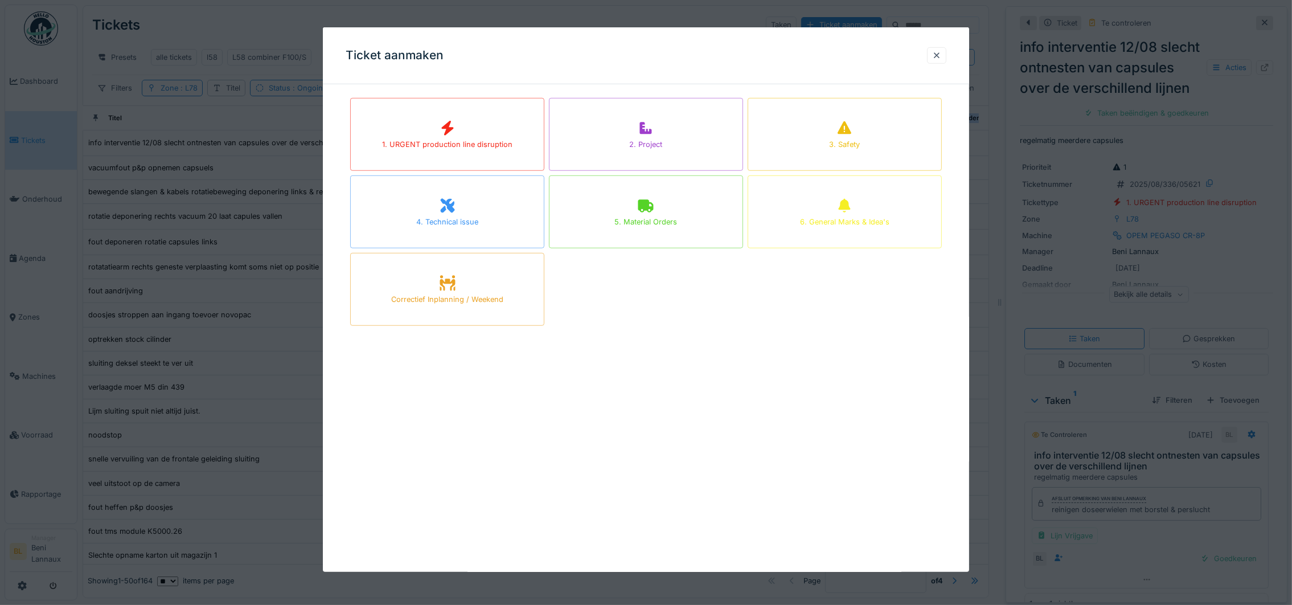
click at [497, 143] on div "1. URGENT production line disruption" at bounding box center [447, 144] width 130 height 11
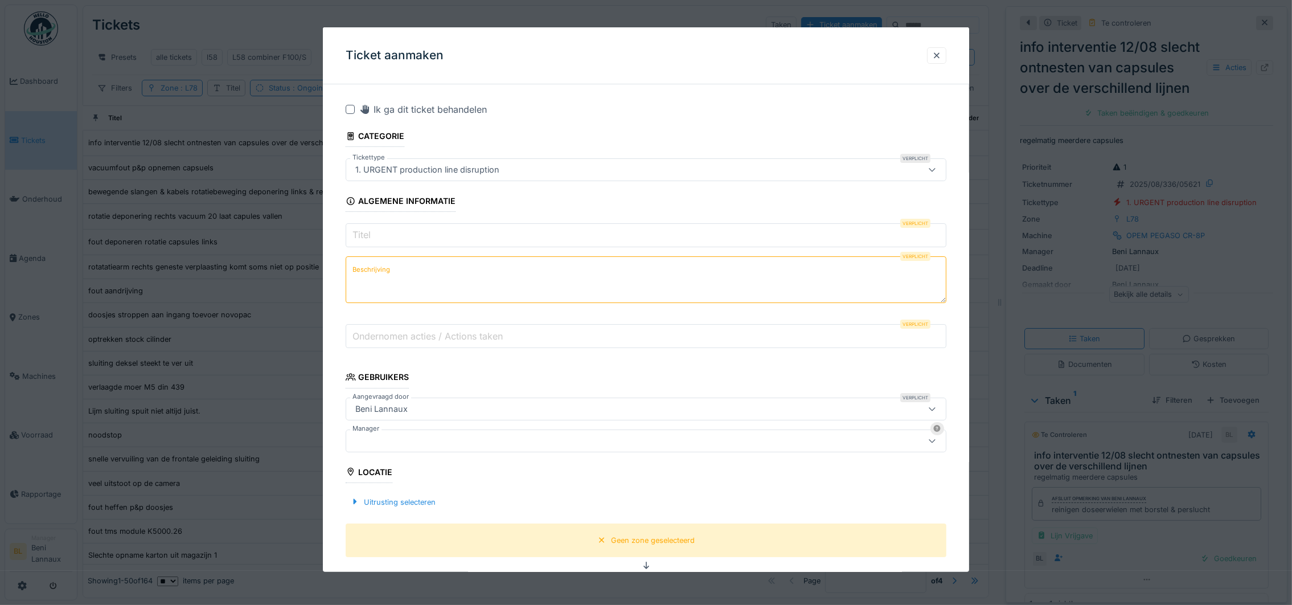
click at [389, 237] on input "Titel" at bounding box center [646, 235] width 601 height 24
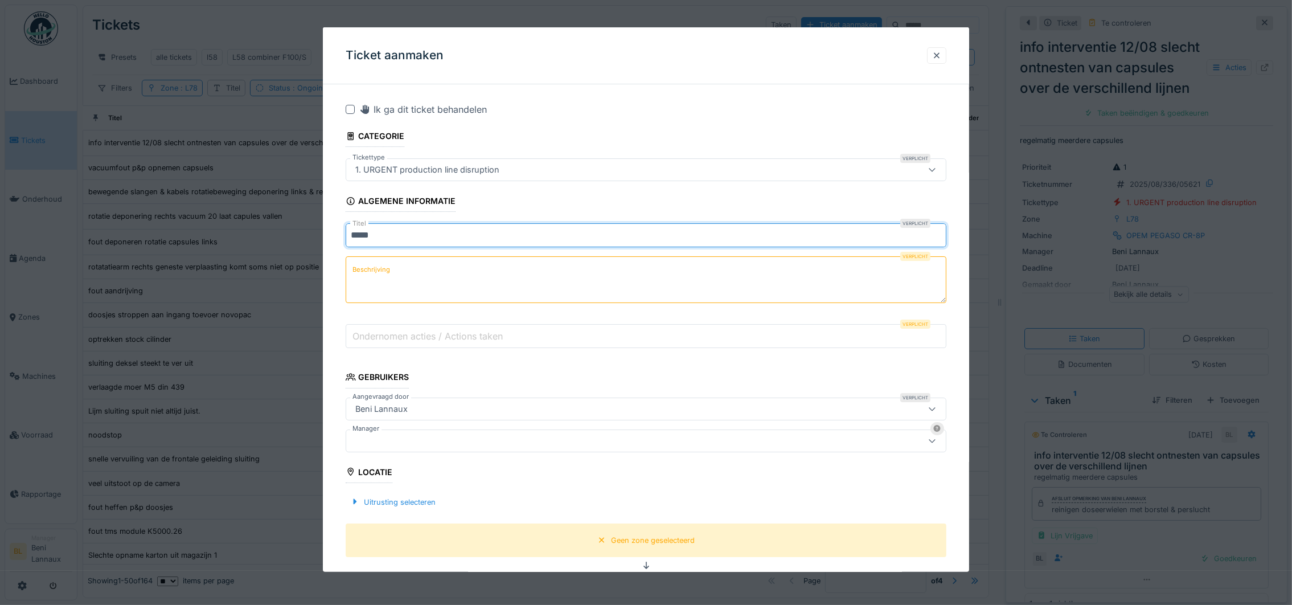
type input "**********"
click at [719, 244] on input "**********" at bounding box center [646, 235] width 601 height 24
type input "**********"
click at [423, 271] on textarea "Beschrijving" at bounding box center [646, 279] width 601 height 47
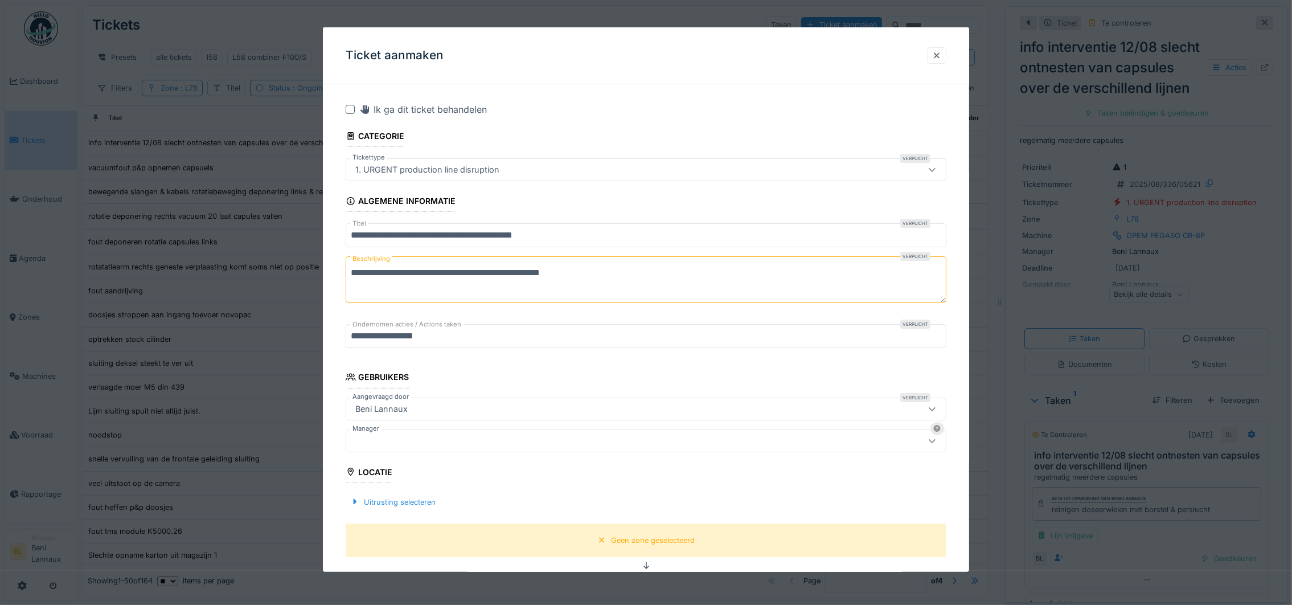
type textarea "**********"
drag, startPoint x: 443, startPoint y: 339, endPoint x: 332, endPoint y: 327, distance: 111.1
click at [332, 327] on div "**********" at bounding box center [646, 562] width 646 height 939
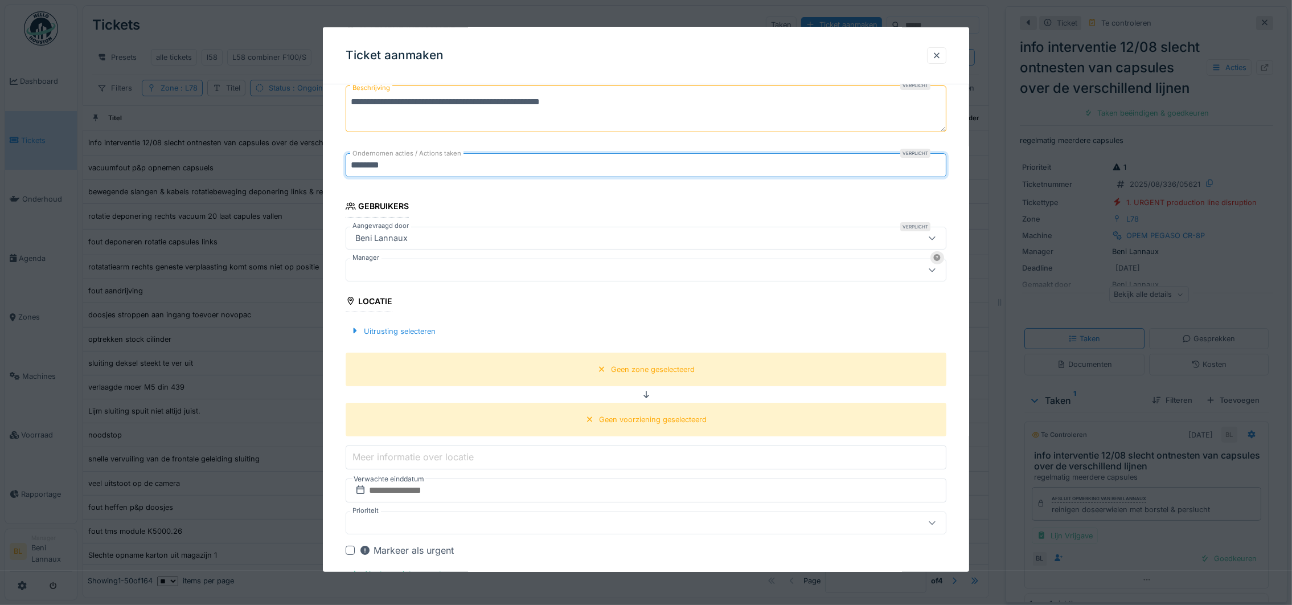
type input "********"
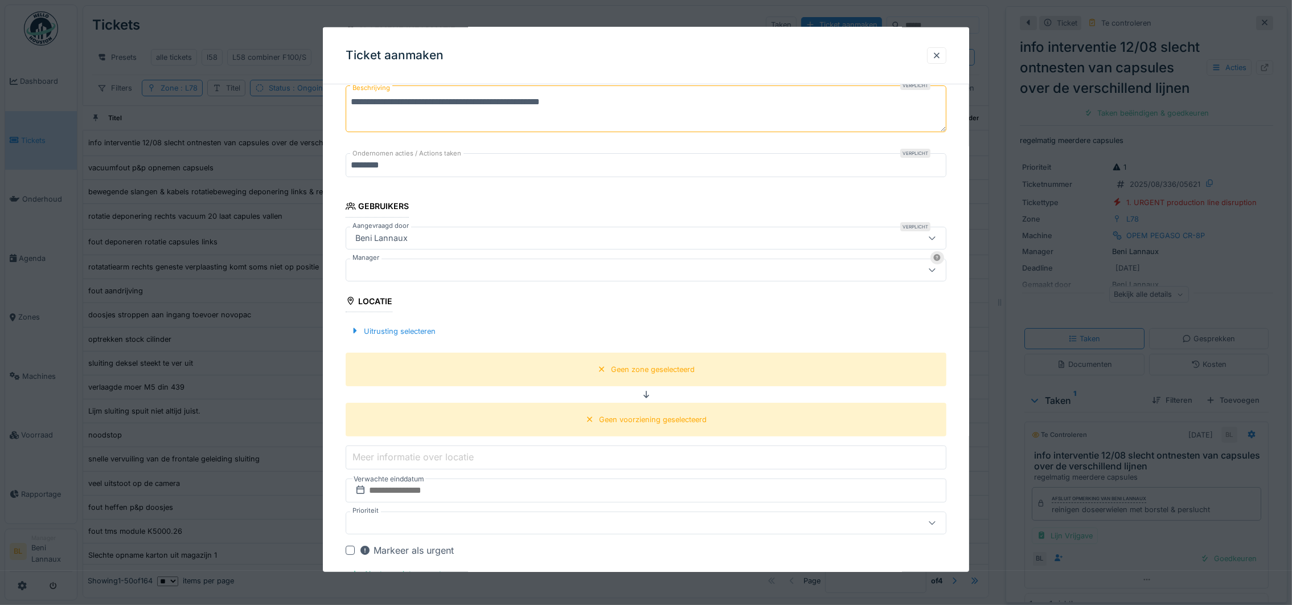
click at [435, 273] on div at bounding box center [612, 269] width 522 height 13
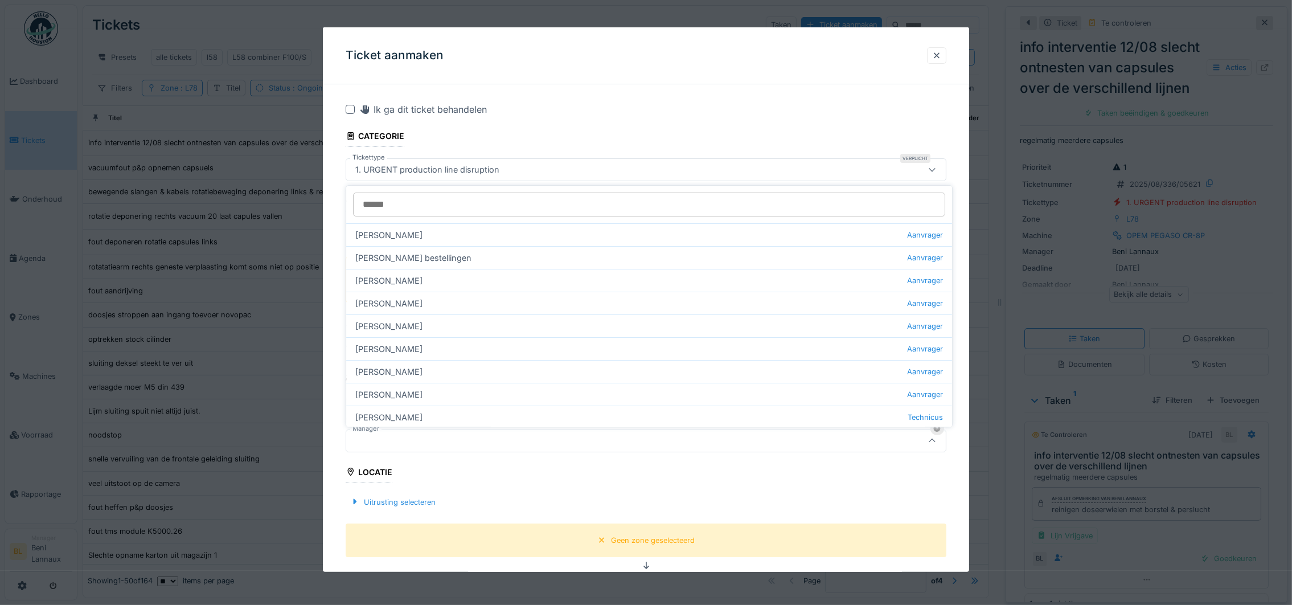
click at [350, 114] on div "Ik ga dit ticket behandelen" at bounding box center [646, 110] width 601 height 14
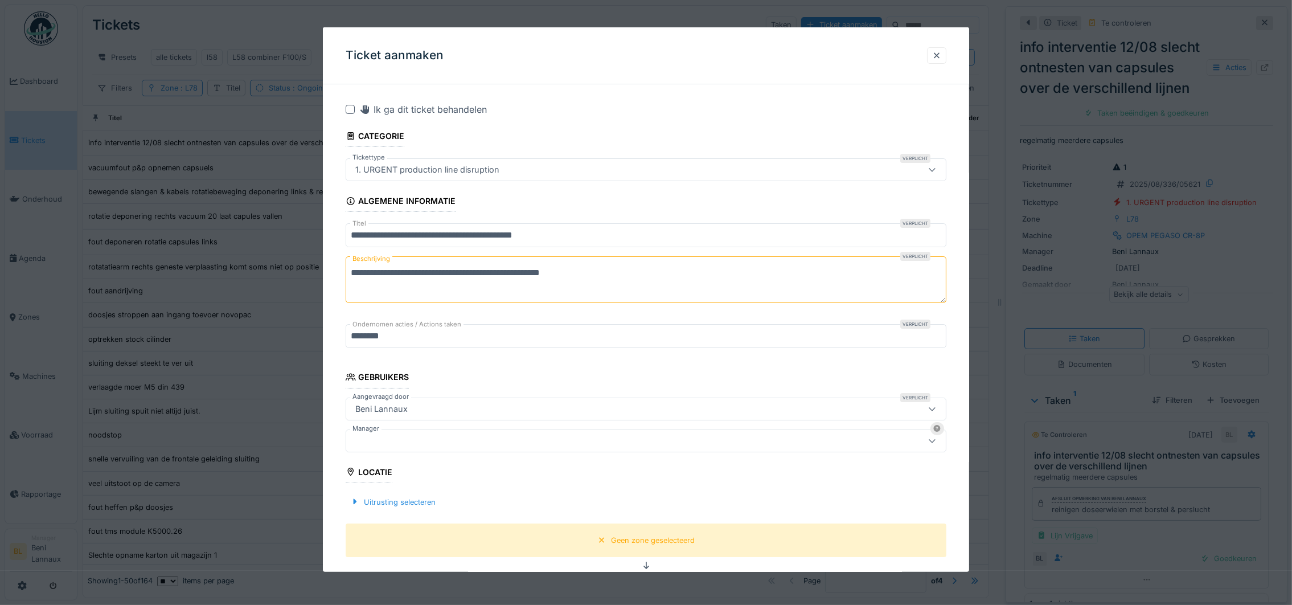
click at [350, 108] on div at bounding box center [350, 109] width 9 height 9
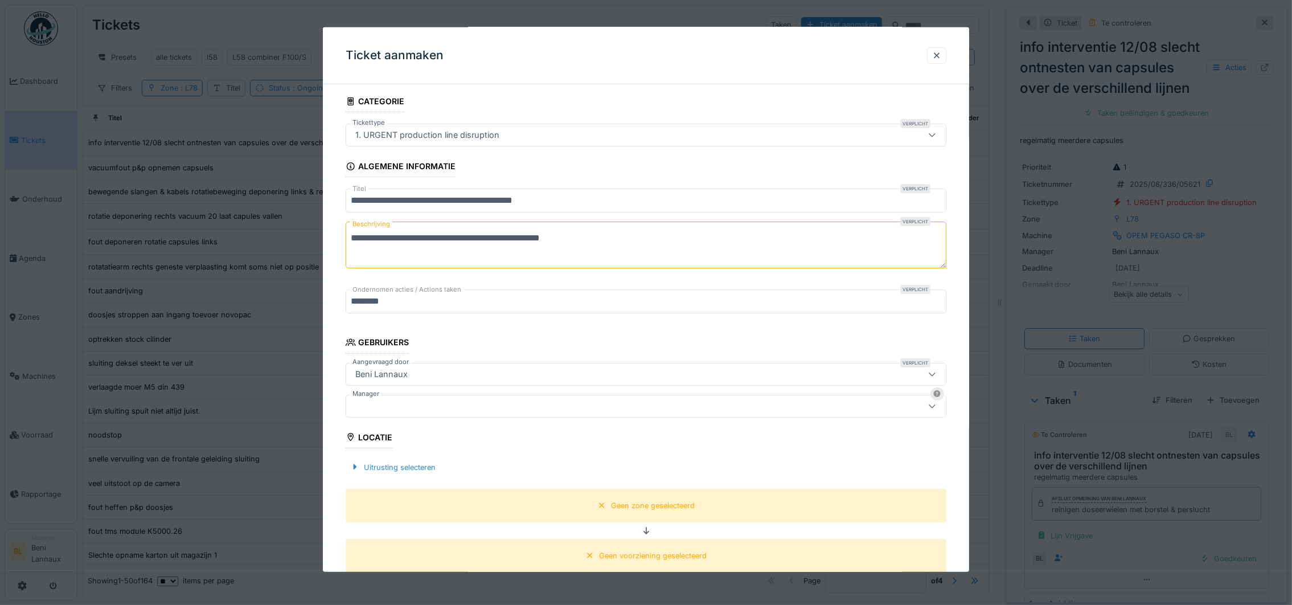
scroll to position [256, 0]
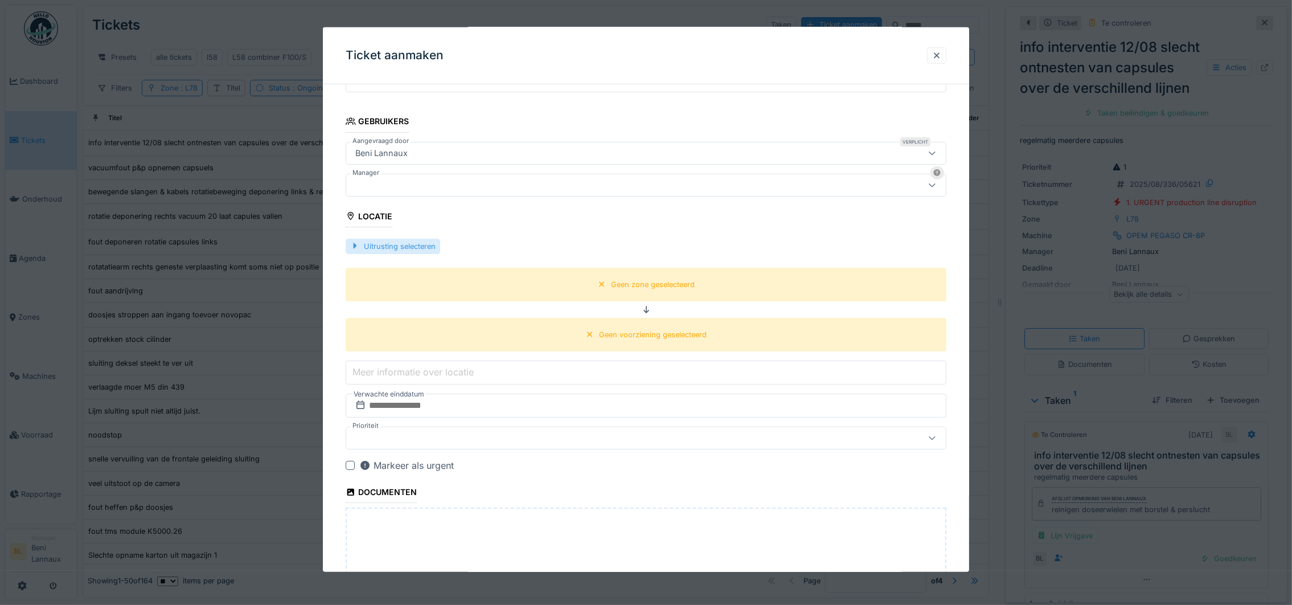
click at [350, 244] on div at bounding box center [354, 245] width 9 height 11
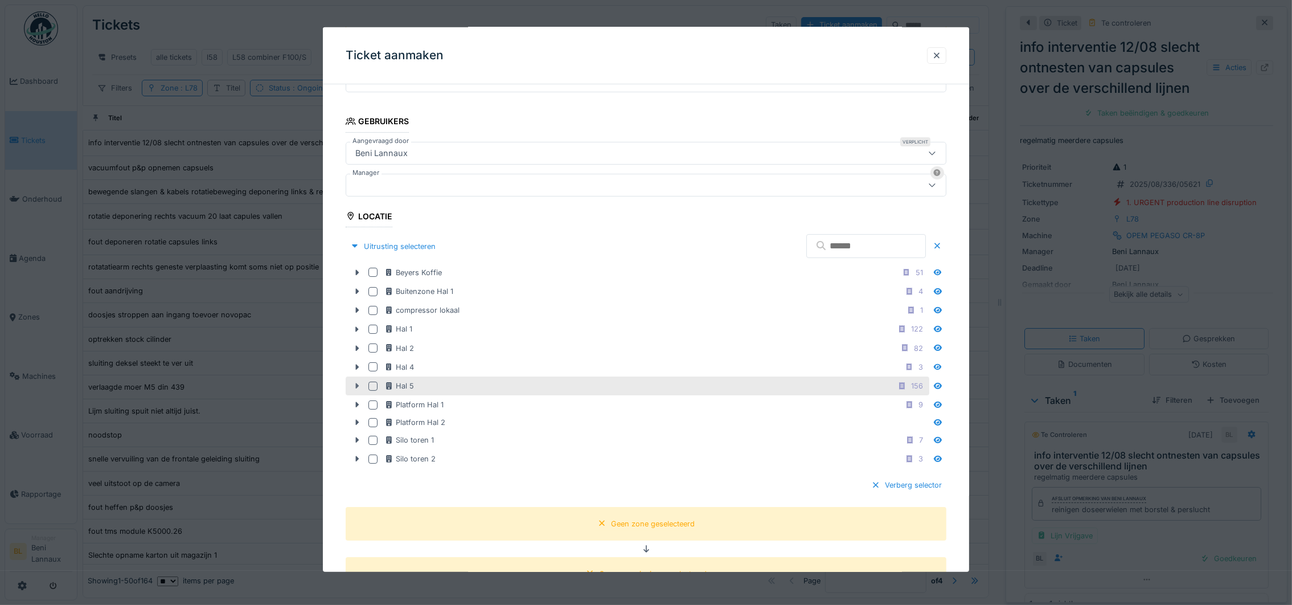
click at [358, 388] on icon at bounding box center [357, 386] width 3 height 6
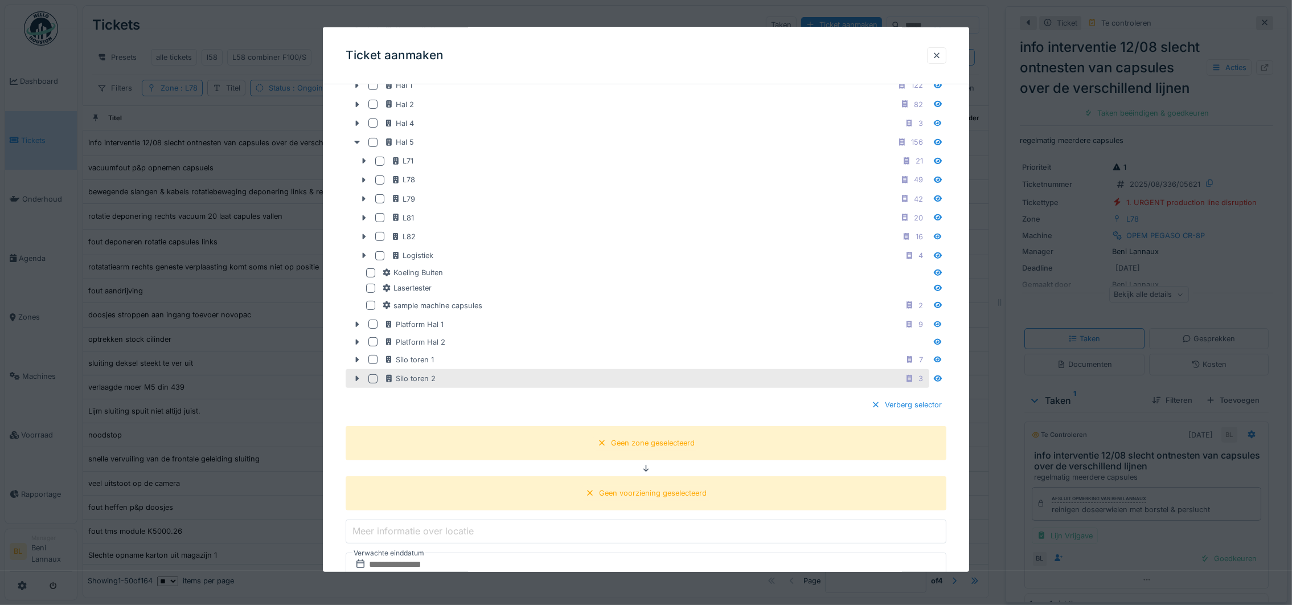
scroll to position [512, 0]
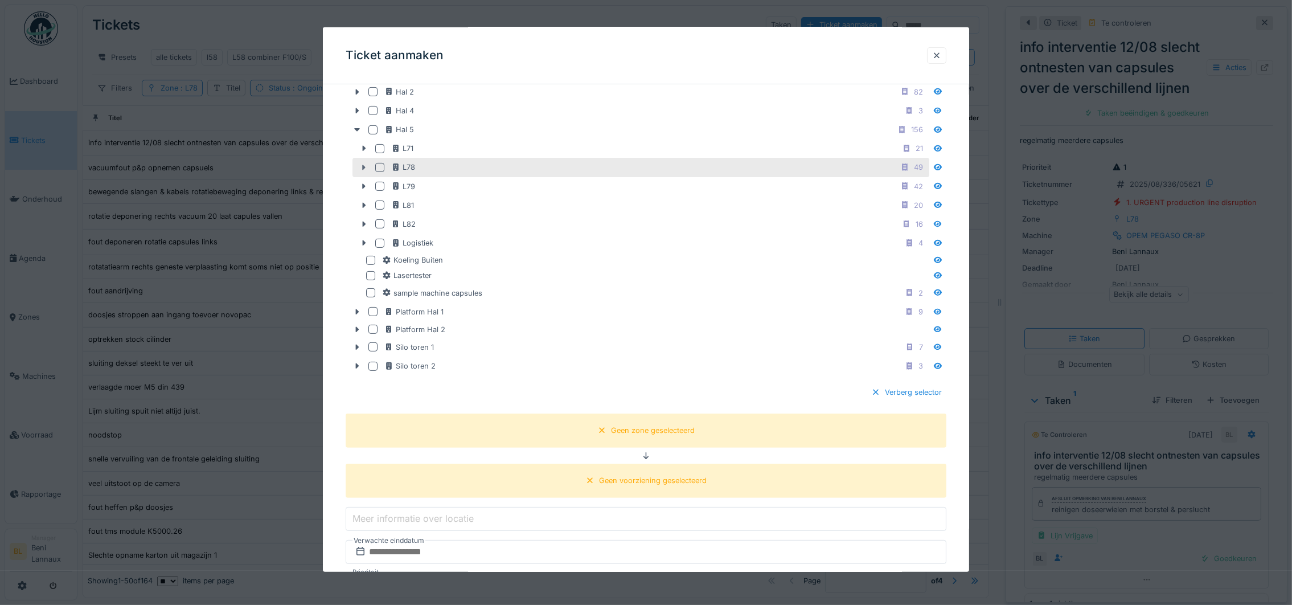
click at [365, 171] on icon at bounding box center [363, 166] width 9 height 7
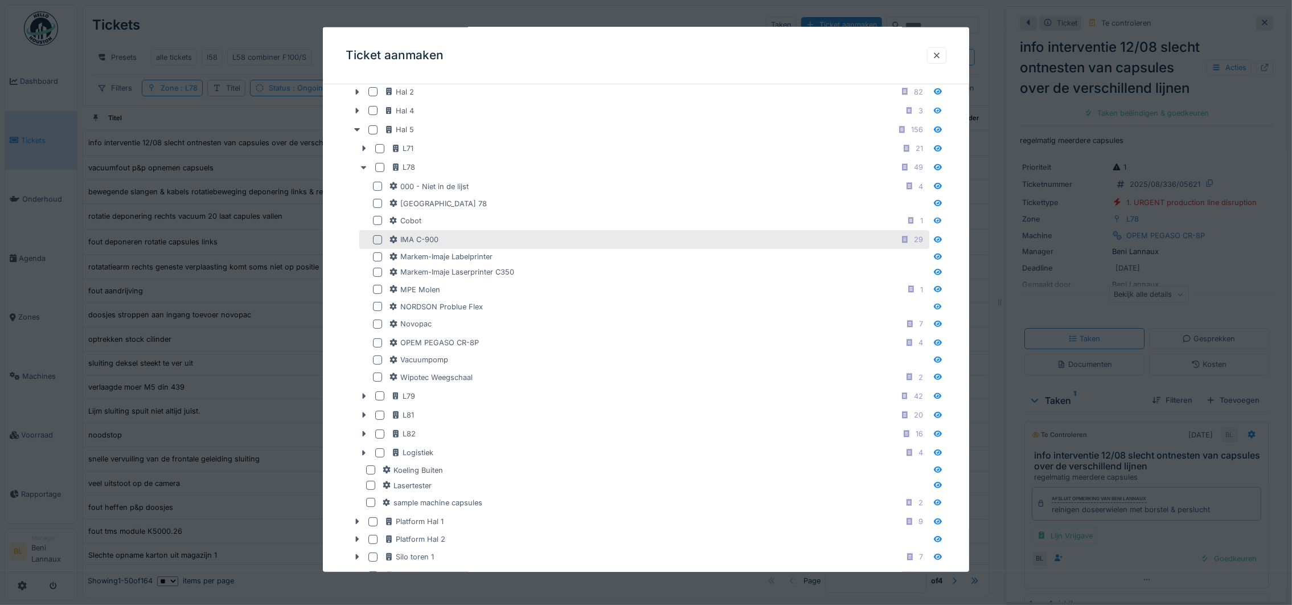
click at [377, 241] on div at bounding box center [377, 239] width 9 height 9
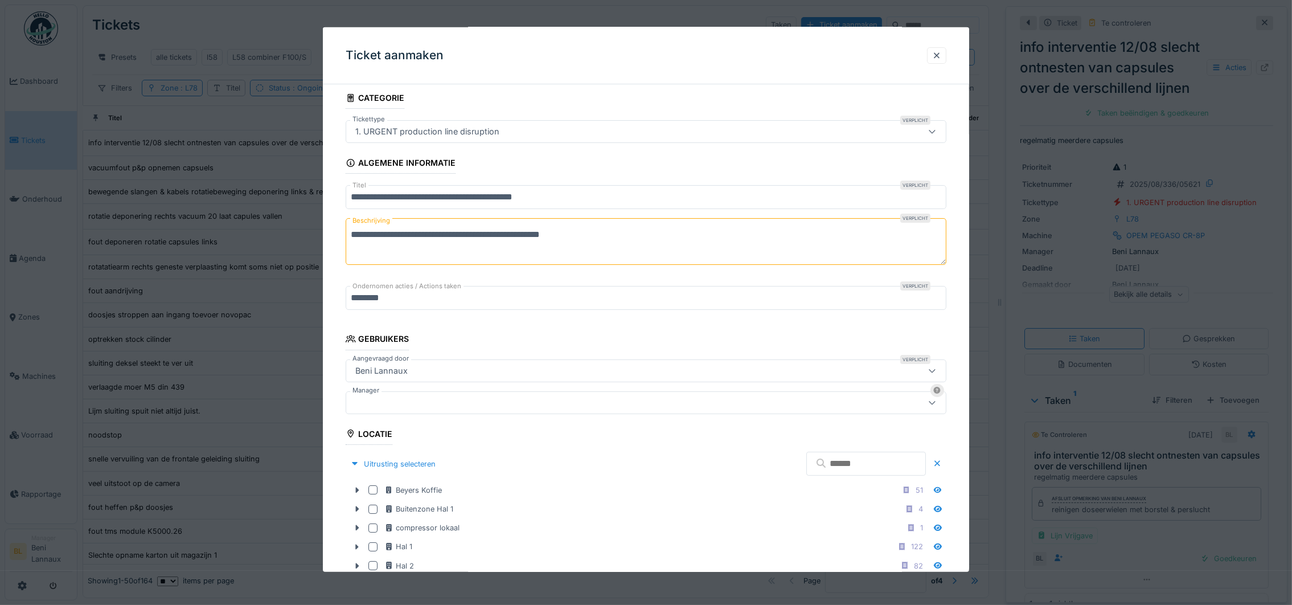
scroll to position [0, 0]
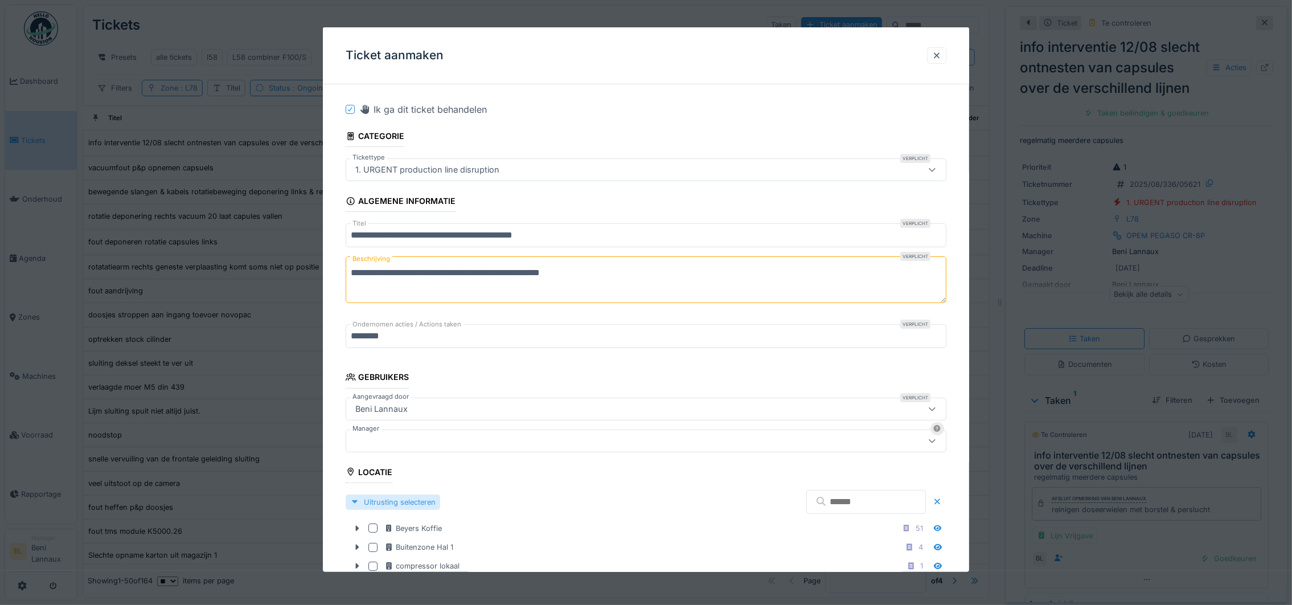
click at [347, 503] on div "Uitrusting selecteren" at bounding box center [393, 501] width 95 height 15
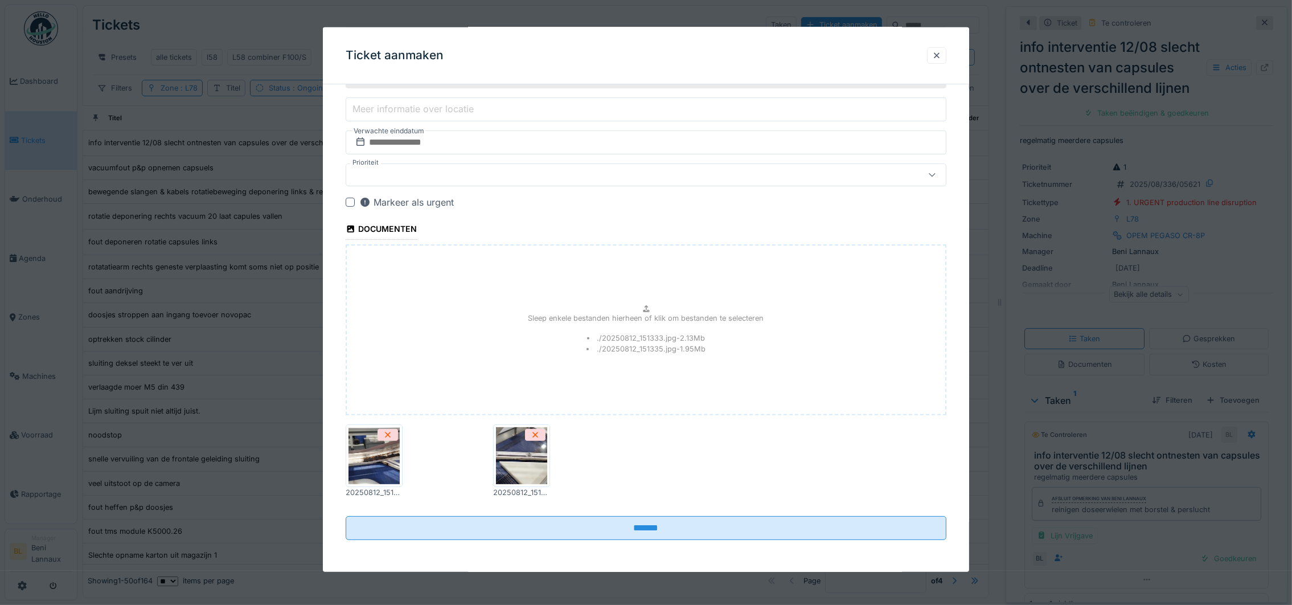
scroll to position [522, 0]
click at [634, 497] on div "20250812_151335.jpg 20250812_151333.jpg" at bounding box center [646, 461] width 601 height 83
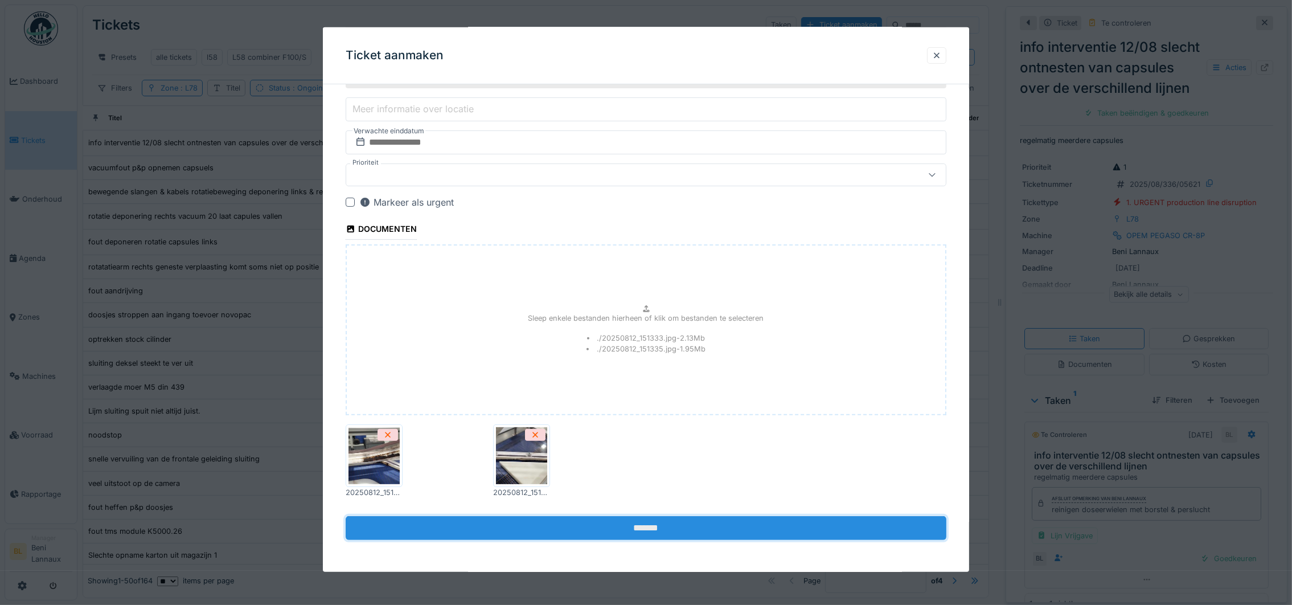
click at [640, 527] on input "*******" at bounding box center [646, 528] width 601 height 24
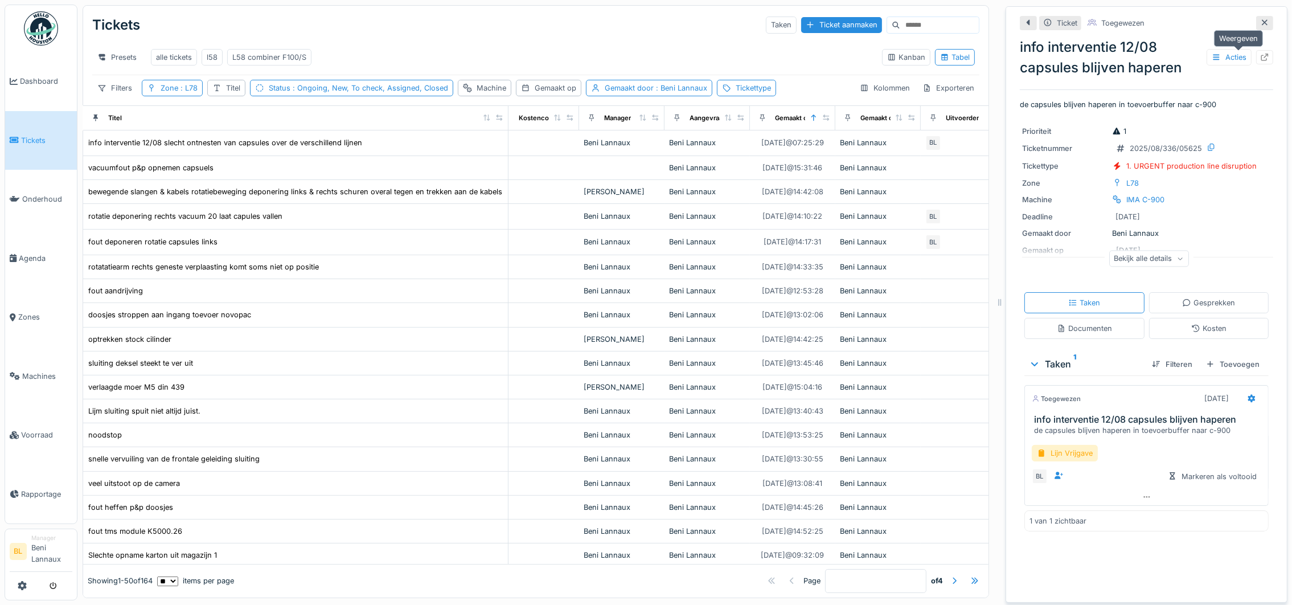
click at [1260, 54] on icon at bounding box center [1264, 57] width 9 height 7
click at [744, 89] on div "Tickettype" at bounding box center [753, 88] width 35 height 11
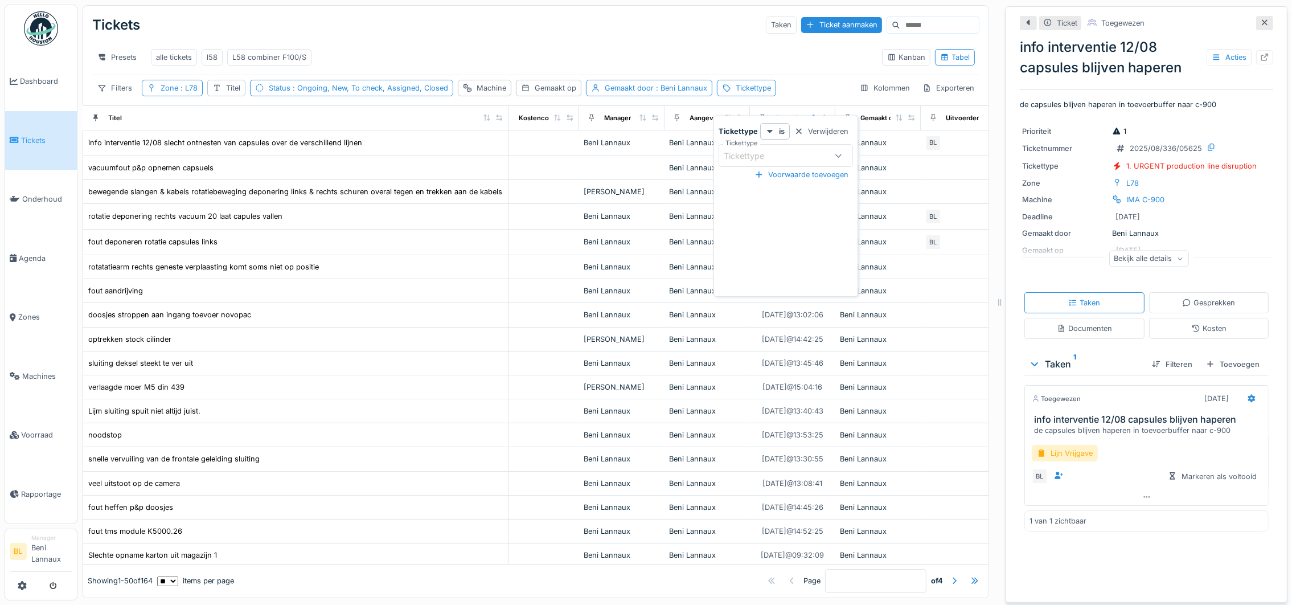
click at [773, 150] on div "Tickettype" at bounding box center [752, 156] width 56 height 13
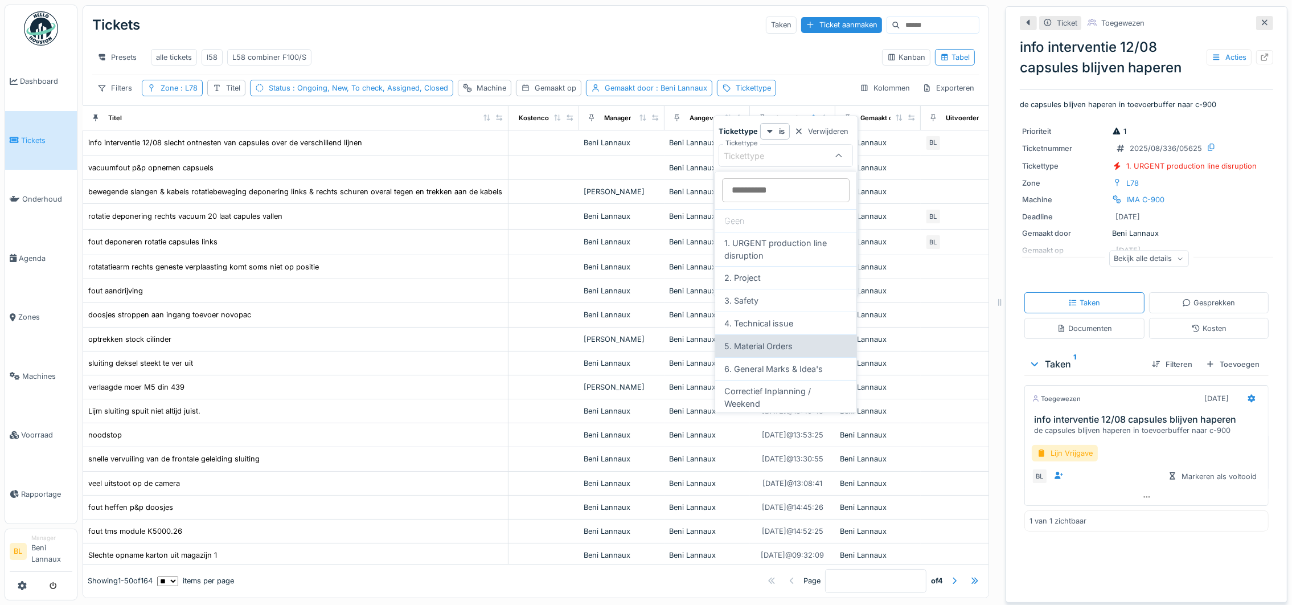
click at [781, 341] on div "5. Material Orders" at bounding box center [785, 345] width 141 height 23
type input "***"
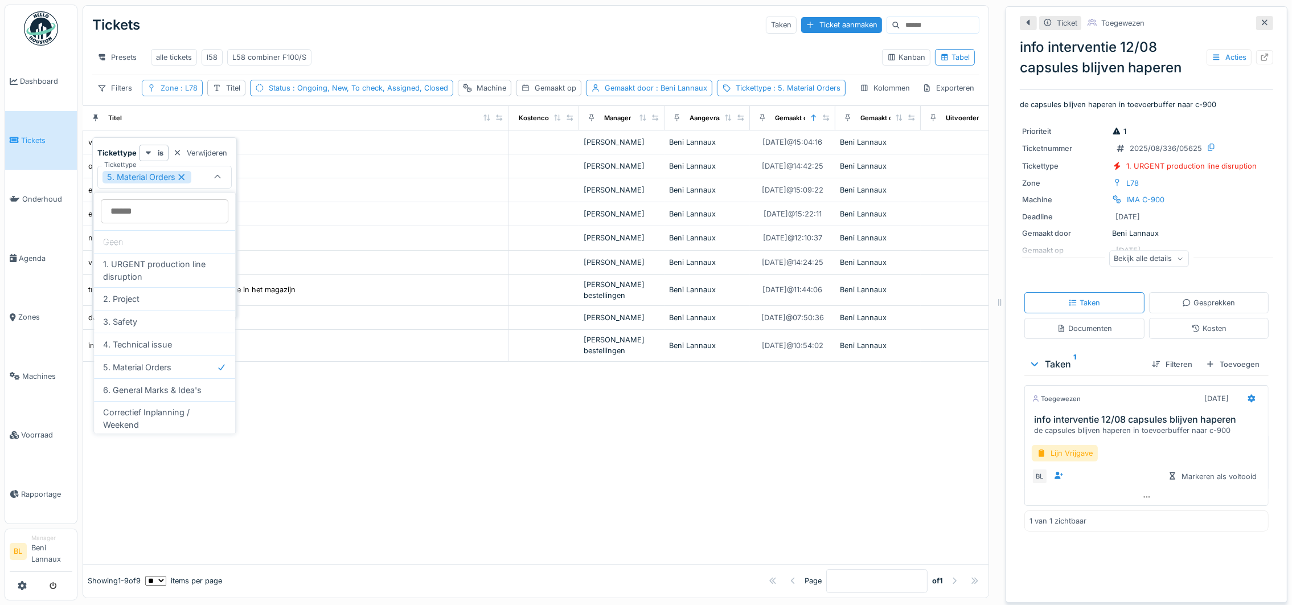
click at [169, 93] on div "Zone : L78" at bounding box center [179, 88] width 37 height 11
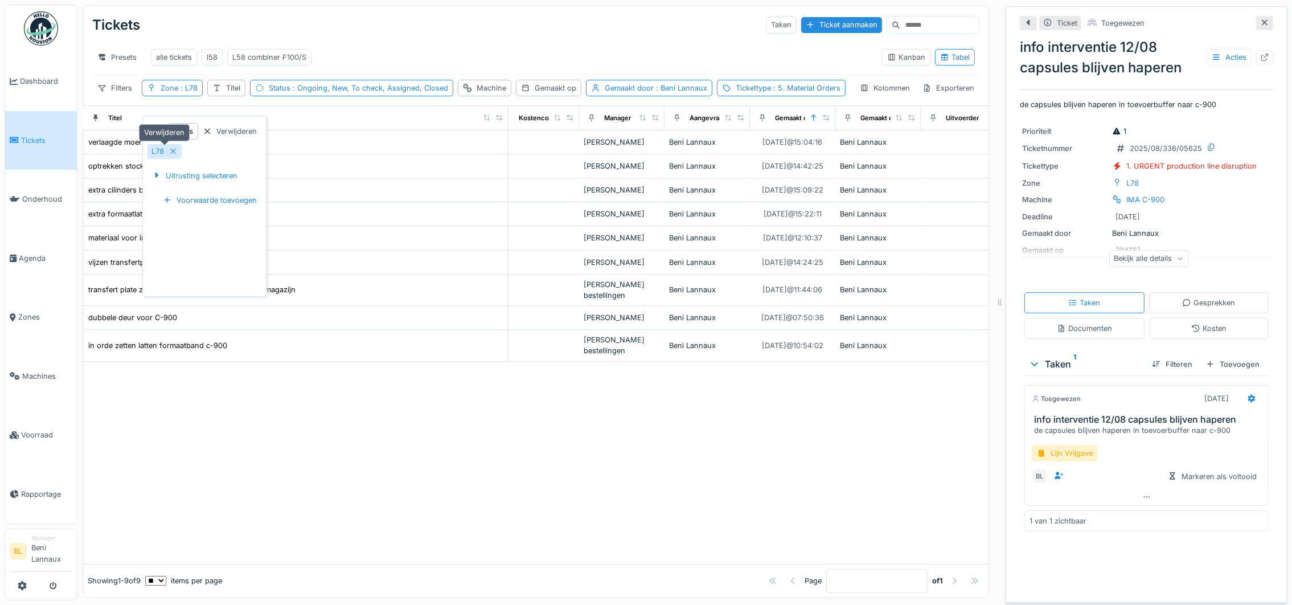
click at [173, 149] on icon at bounding box center [173, 151] width 9 height 7
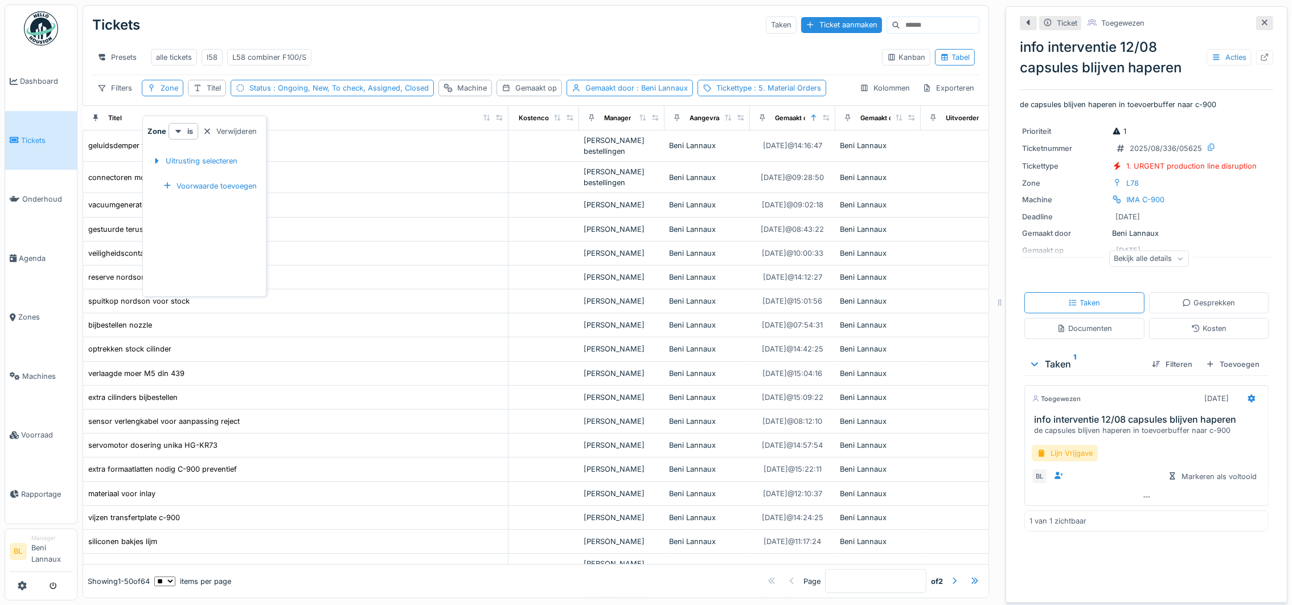
click at [457, 49] on div "Presets alle tickets l58 L58 combiner F100/S" at bounding box center [482, 57] width 781 height 26
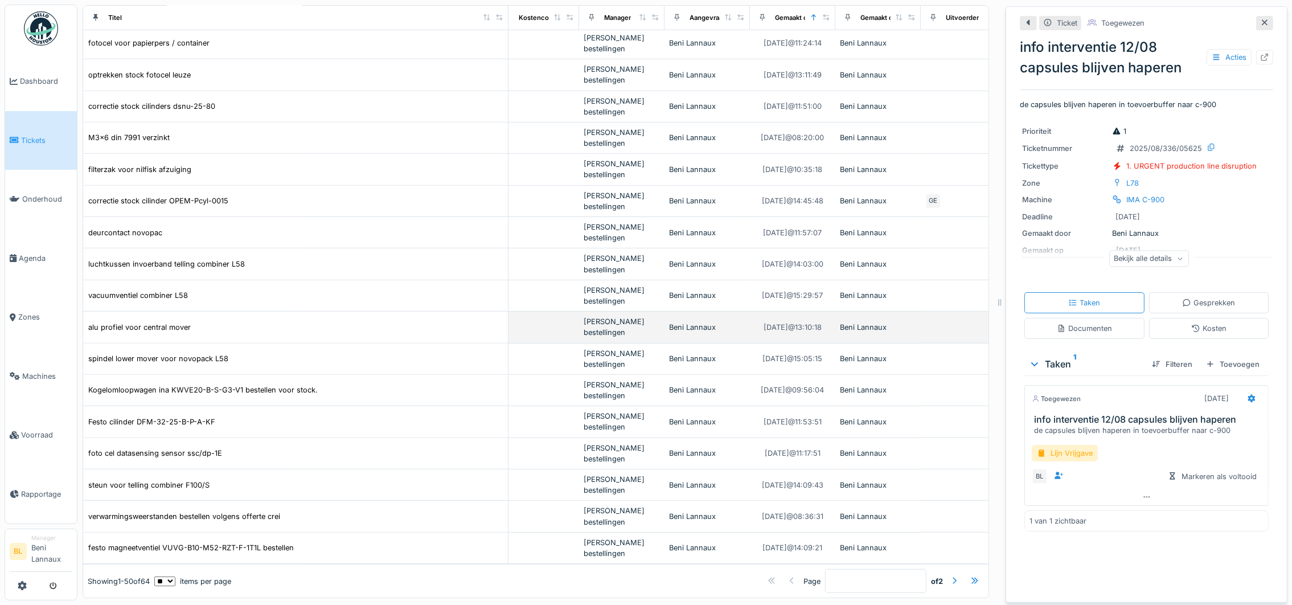
scroll to position [13, 0]
click at [950, 575] on div at bounding box center [954, 580] width 9 height 11
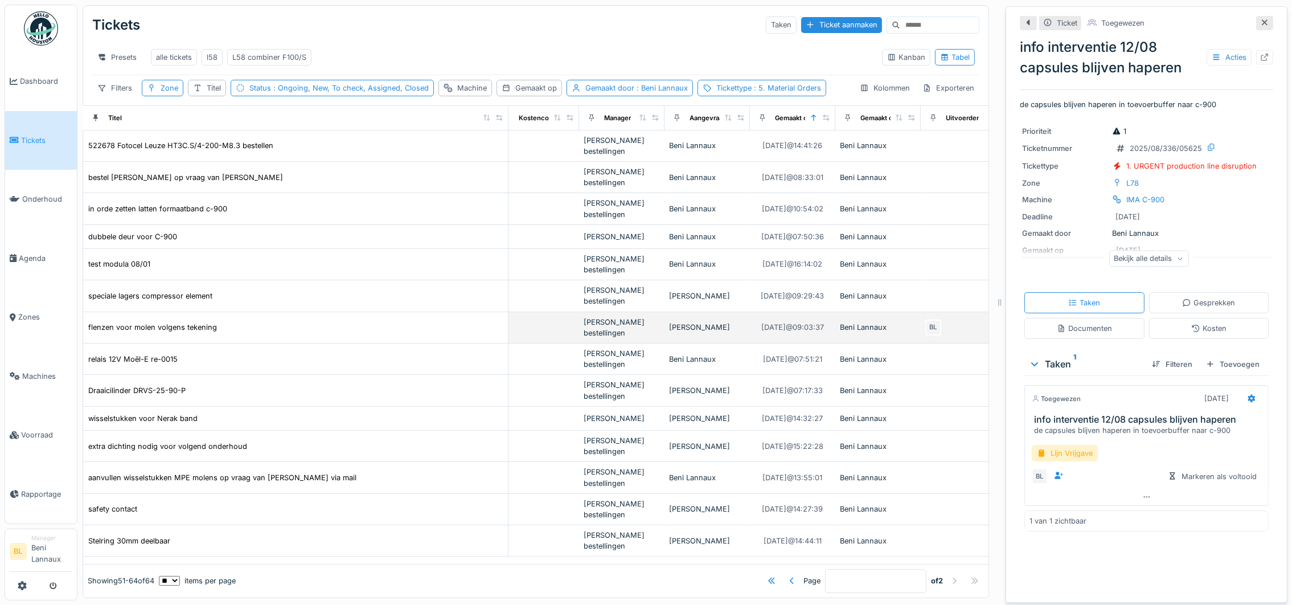
scroll to position [0, 207]
click at [788, 575] on div at bounding box center [792, 580] width 9 height 11
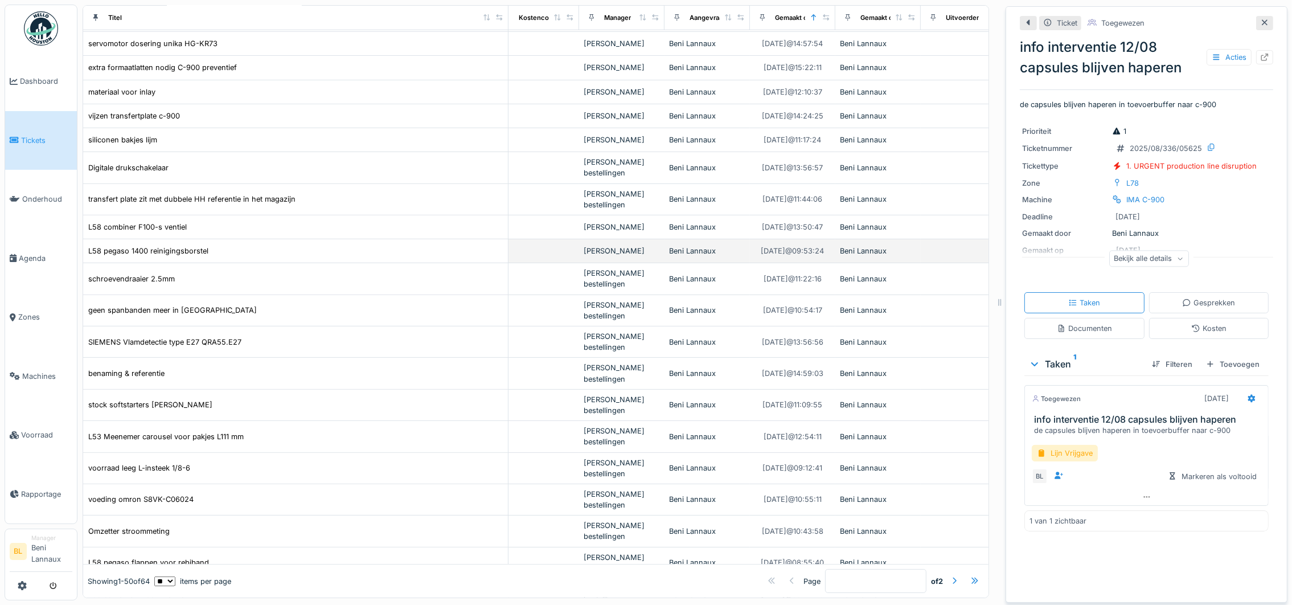
scroll to position [512, 207]
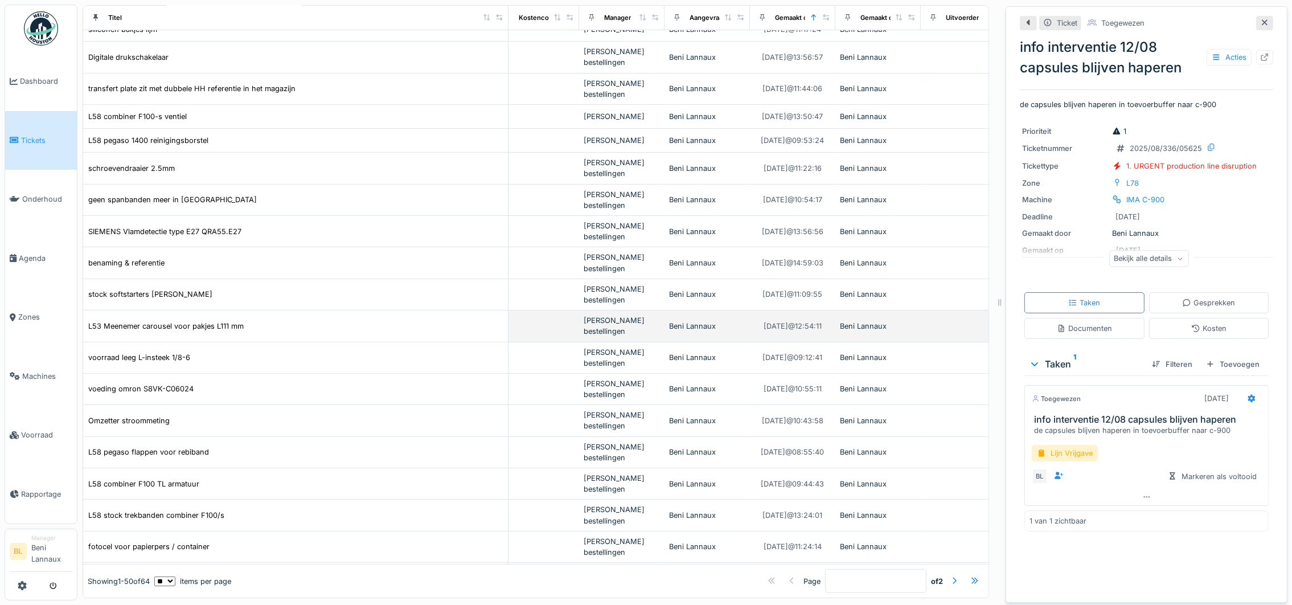
click at [296, 332] on div "L53 Meenemer carousel voor pakjes L111 mm" at bounding box center [296, 326] width 416 height 12
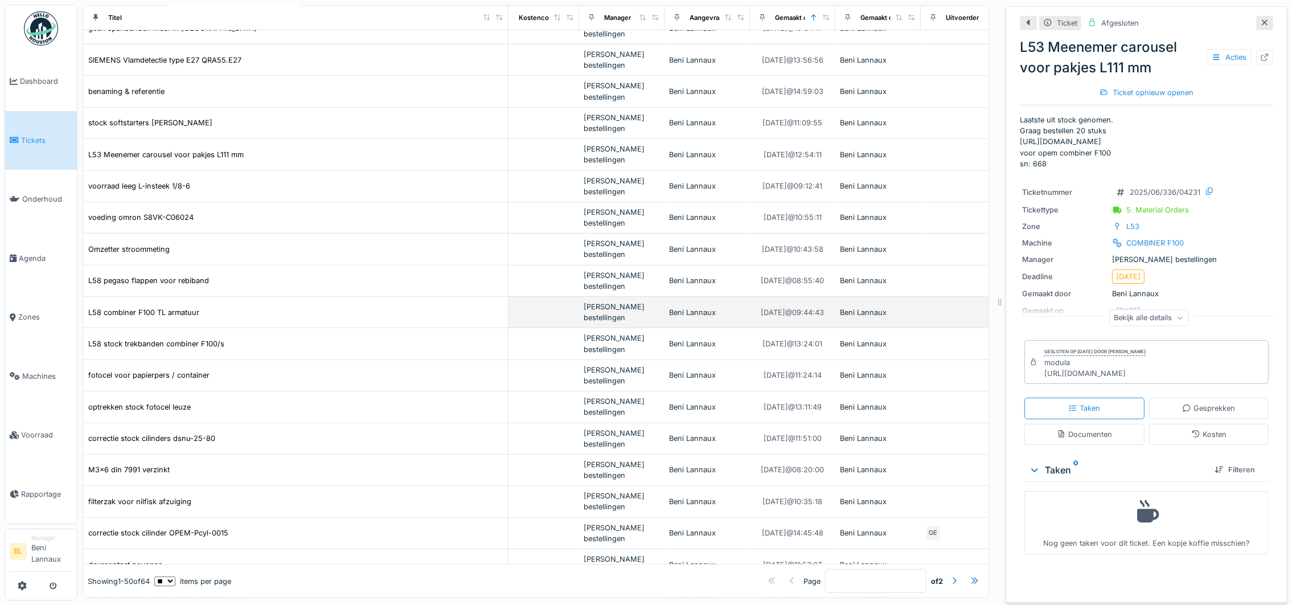
scroll to position [598, 207]
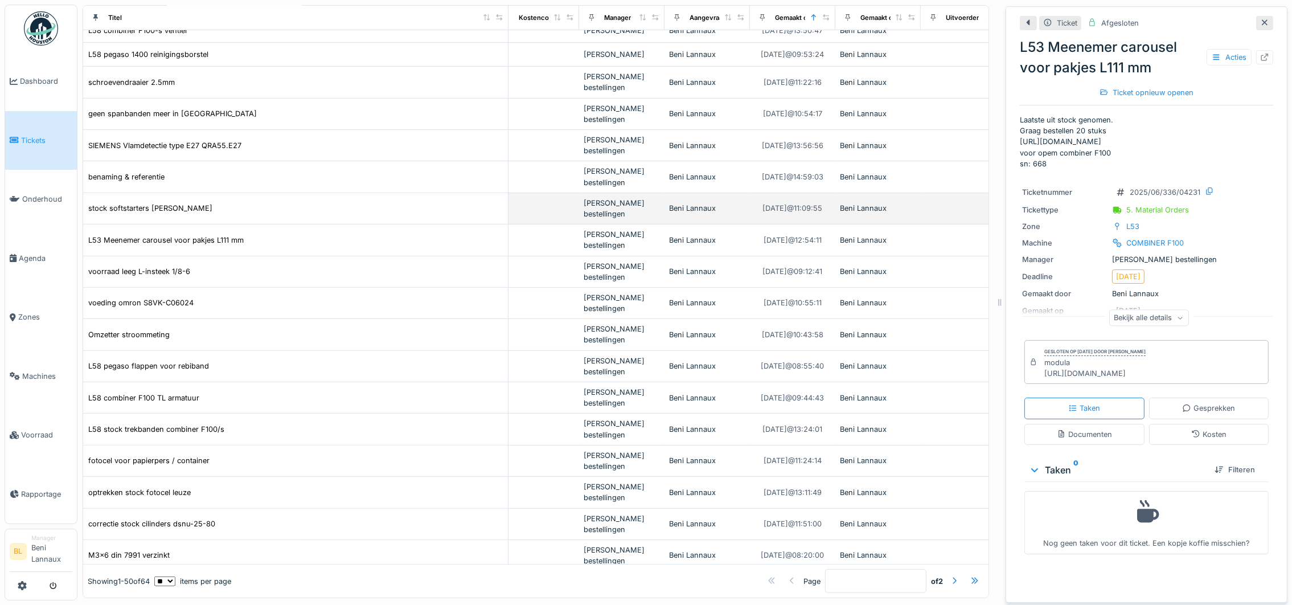
click at [273, 214] on div "stock softstarters allen bradley" at bounding box center [296, 208] width 416 height 12
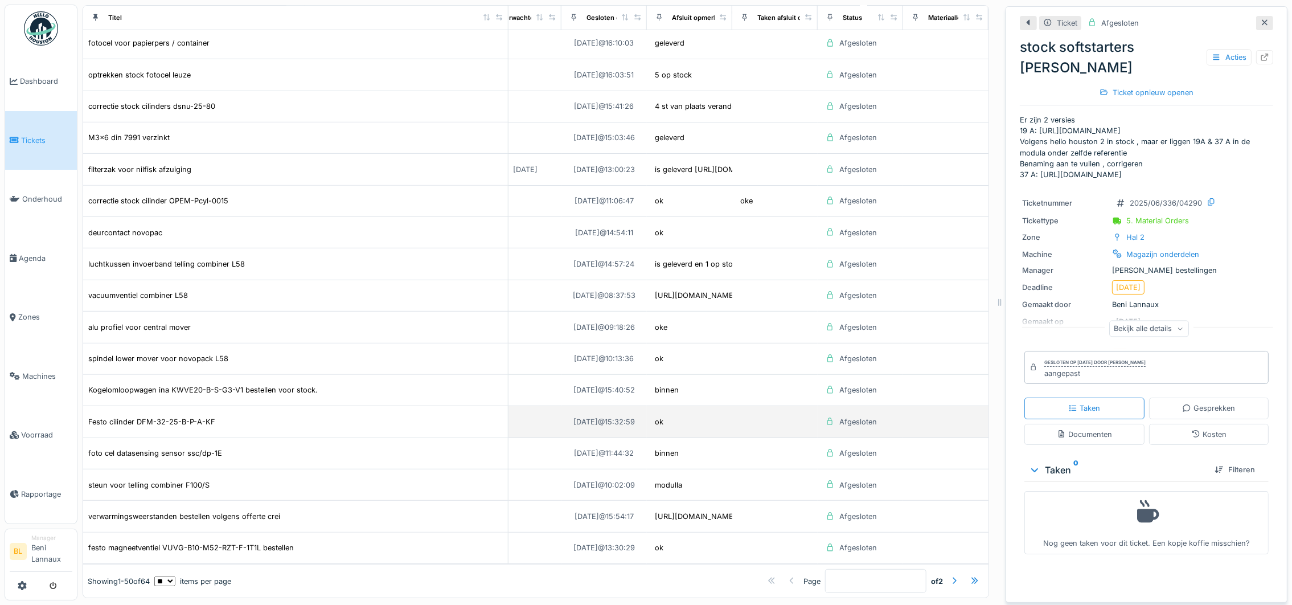
scroll to position [13, 0]
click at [950, 575] on div at bounding box center [954, 580] width 9 height 11
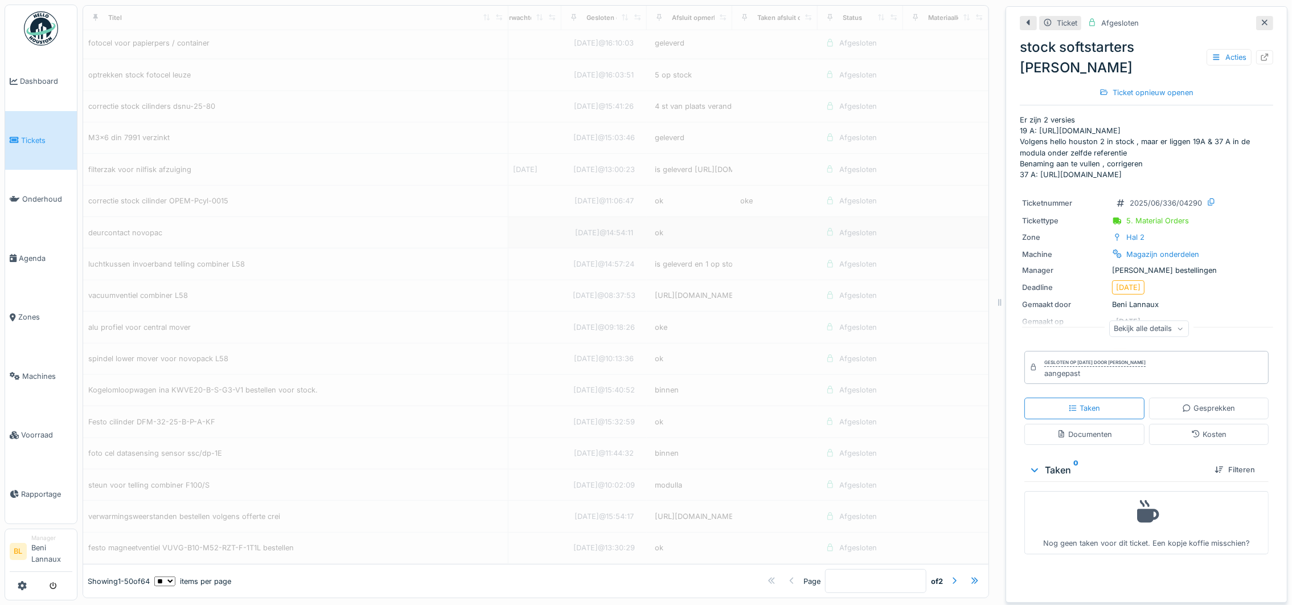
type input "*"
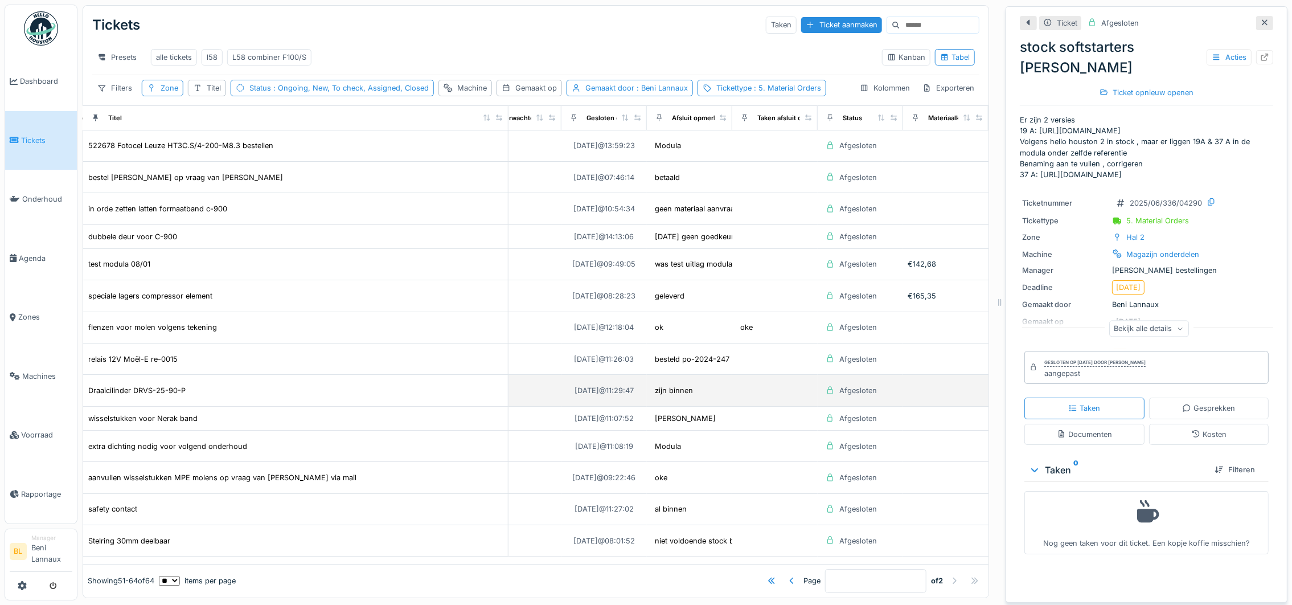
scroll to position [0, 0]
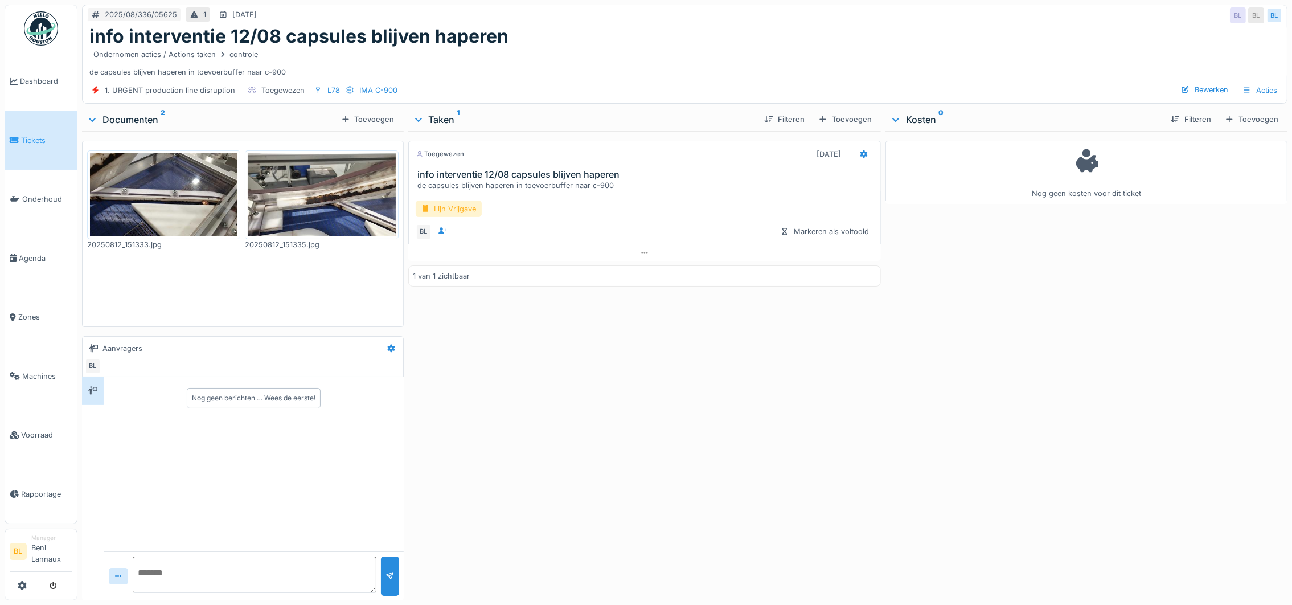
click at [450, 207] on div "Lijn Vrijgave" at bounding box center [449, 208] width 66 height 17
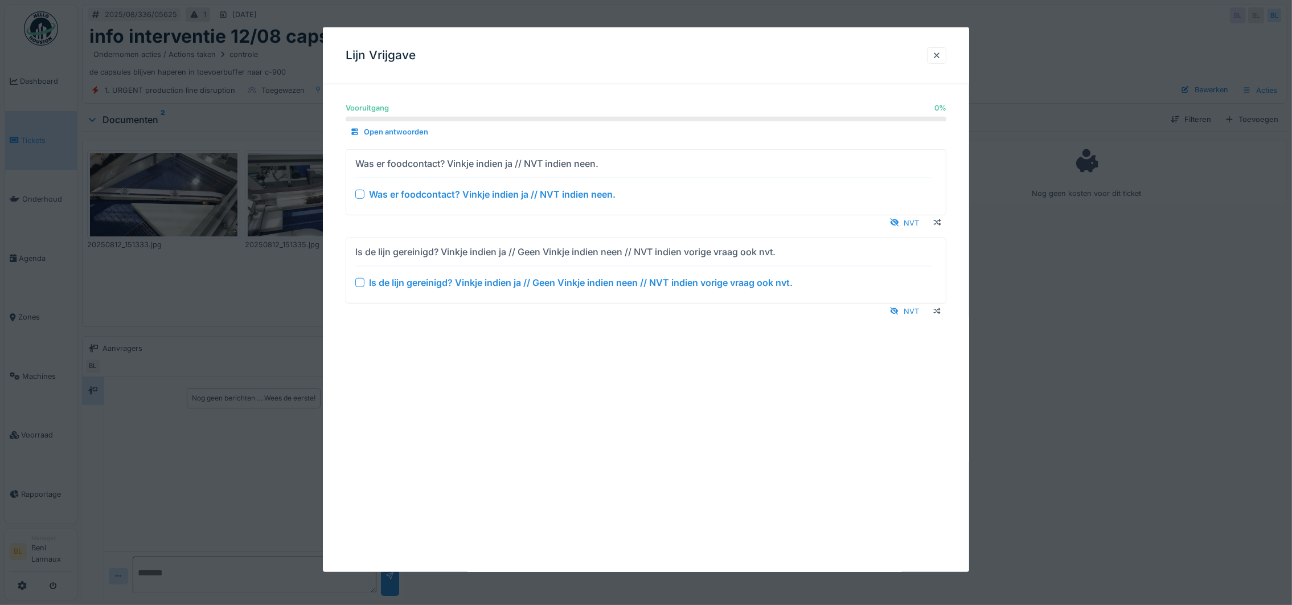
drag, startPoint x: 914, startPoint y: 223, endPoint x: 913, endPoint y: 230, distance: 6.9
click at [915, 223] on div "NVT" at bounding box center [905, 222] width 38 height 15
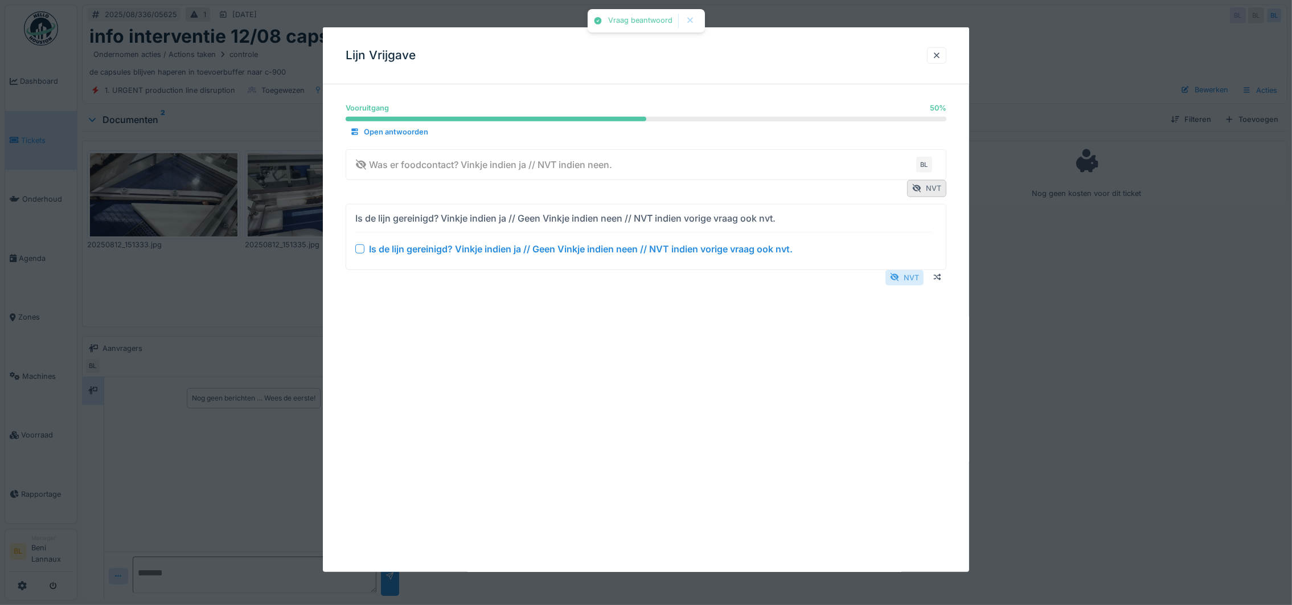
click at [915, 276] on div "NVT" at bounding box center [905, 276] width 38 height 15
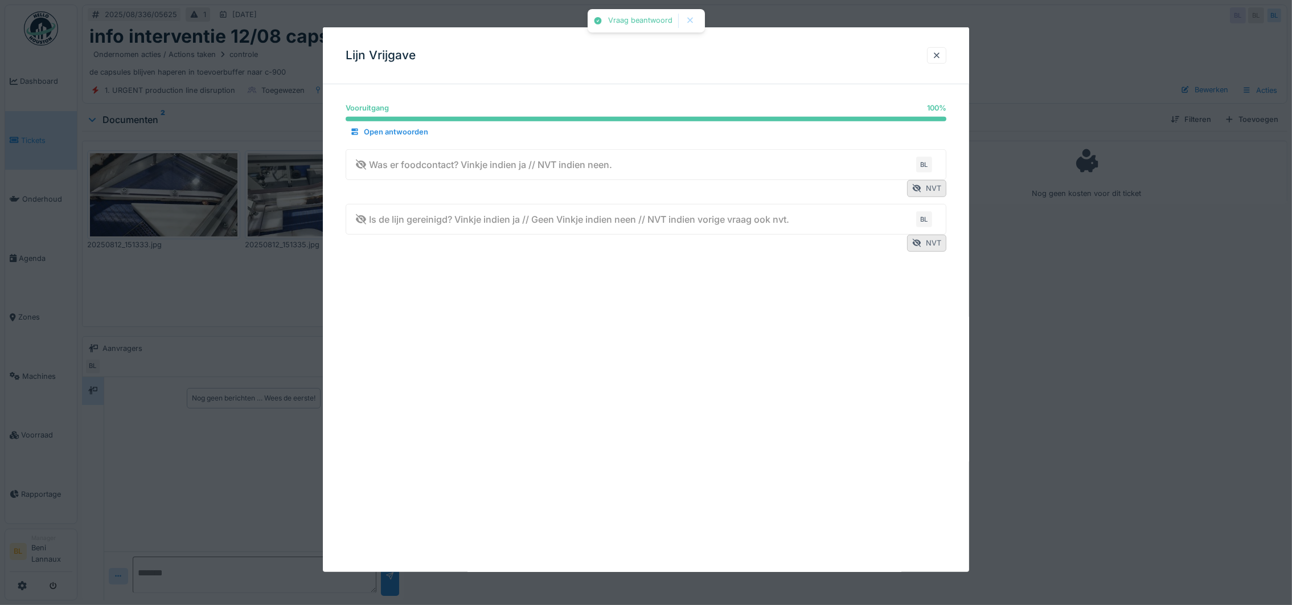
drag, startPoint x: 949, startPoint y: 54, endPoint x: 941, endPoint y: 51, distance: 7.9
click at [947, 54] on div at bounding box center [936, 55] width 19 height 17
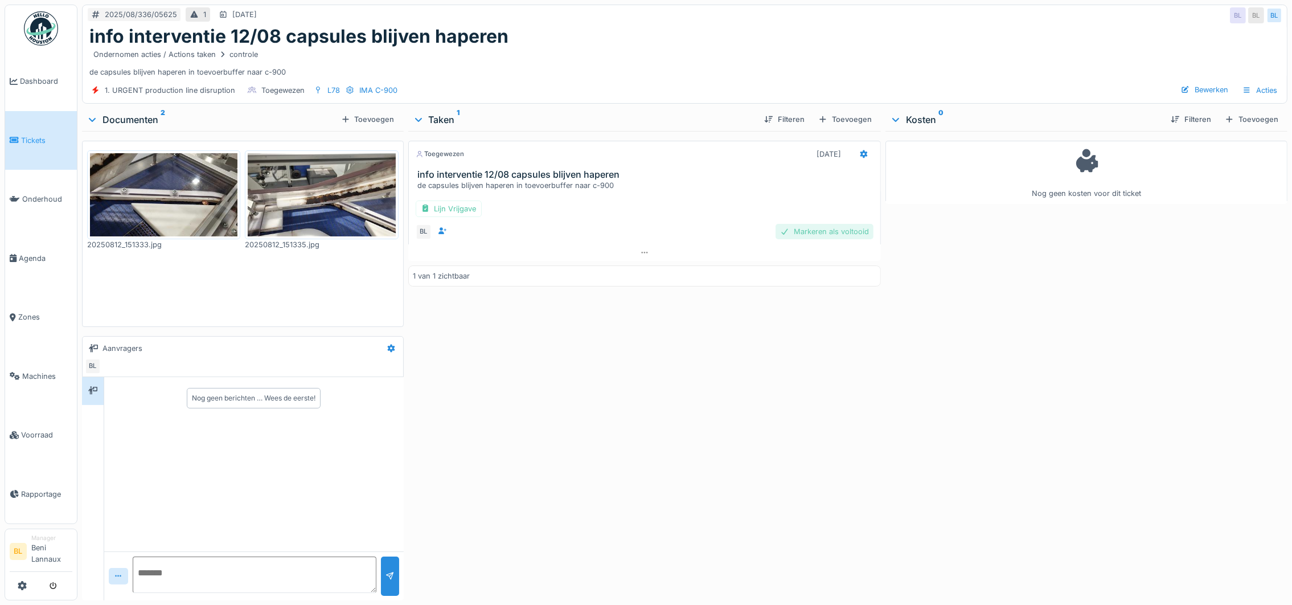
click at [828, 234] on div "Markeren als voltooid" at bounding box center [825, 231] width 98 height 15
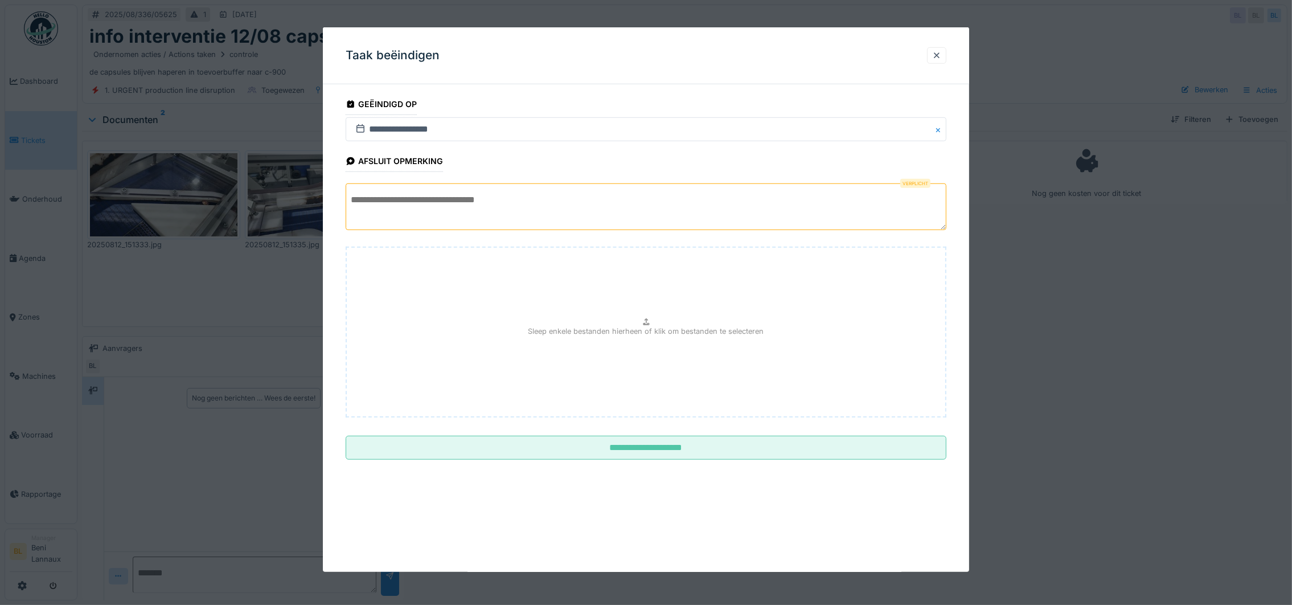
click at [453, 212] on textarea at bounding box center [646, 206] width 601 height 47
type textarea "*"
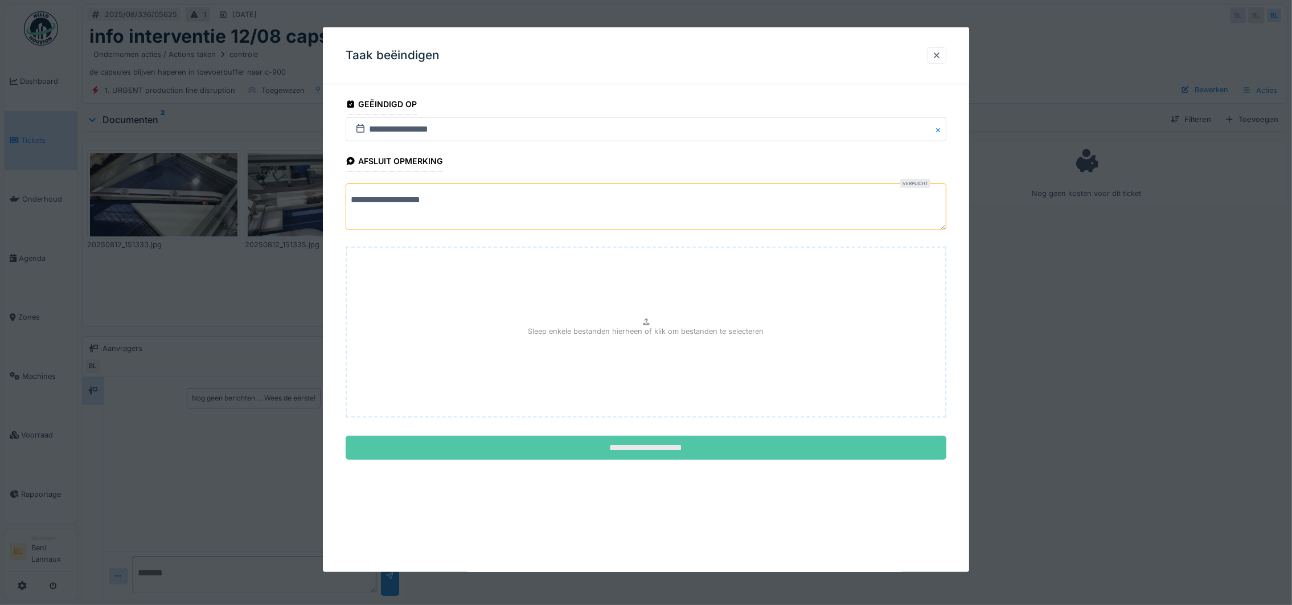
type textarea "**********"
click at [687, 445] on input "**********" at bounding box center [646, 448] width 601 height 24
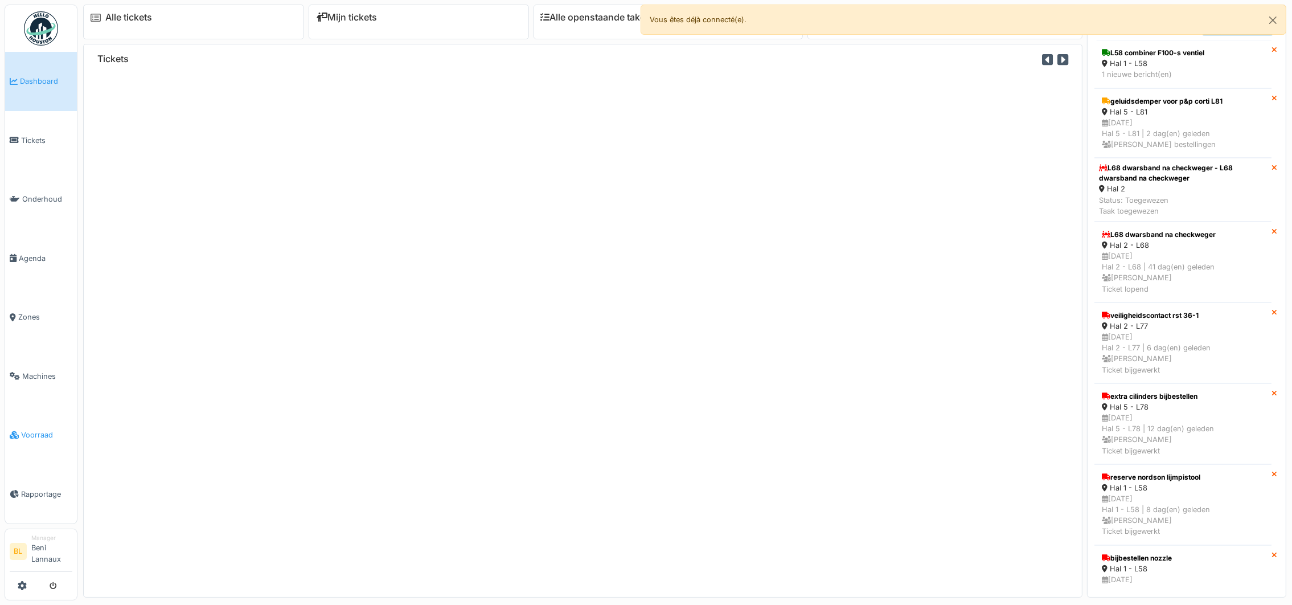
click at [22, 425] on link "Voorraad" at bounding box center [41, 434] width 72 height 59
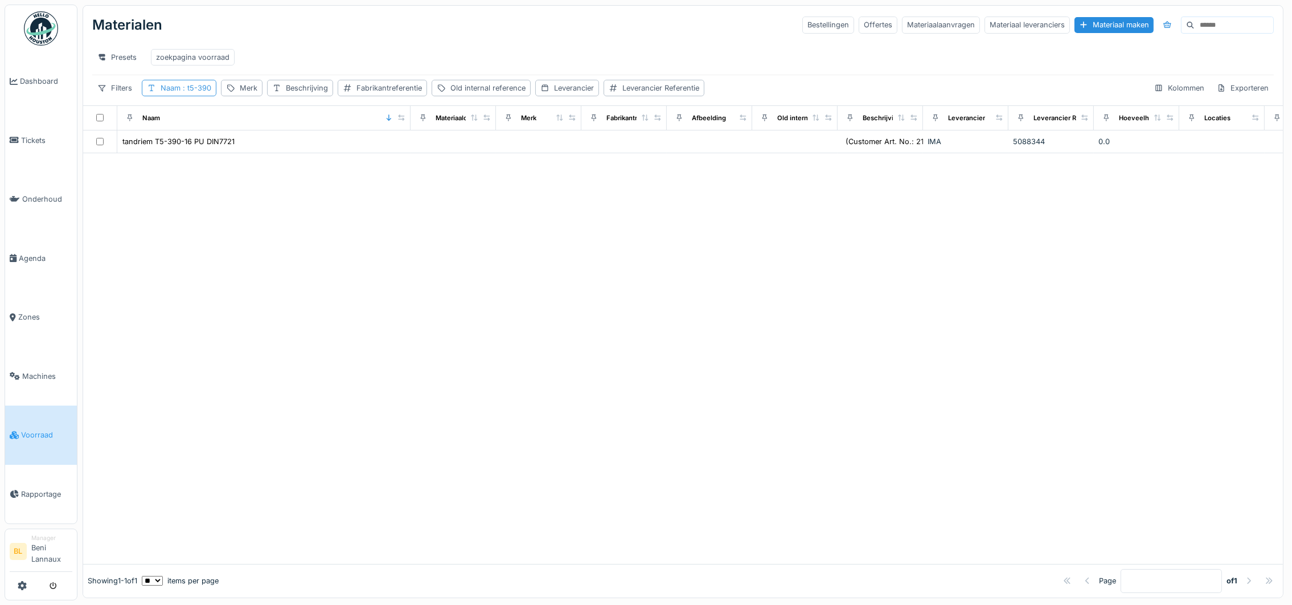
click at [186, 92] on span ": t5-390" at bounding box center [196, 88] width 31 height 9
click at [254, 155] on icon at bounding box center [249, 156] width 9 height 7
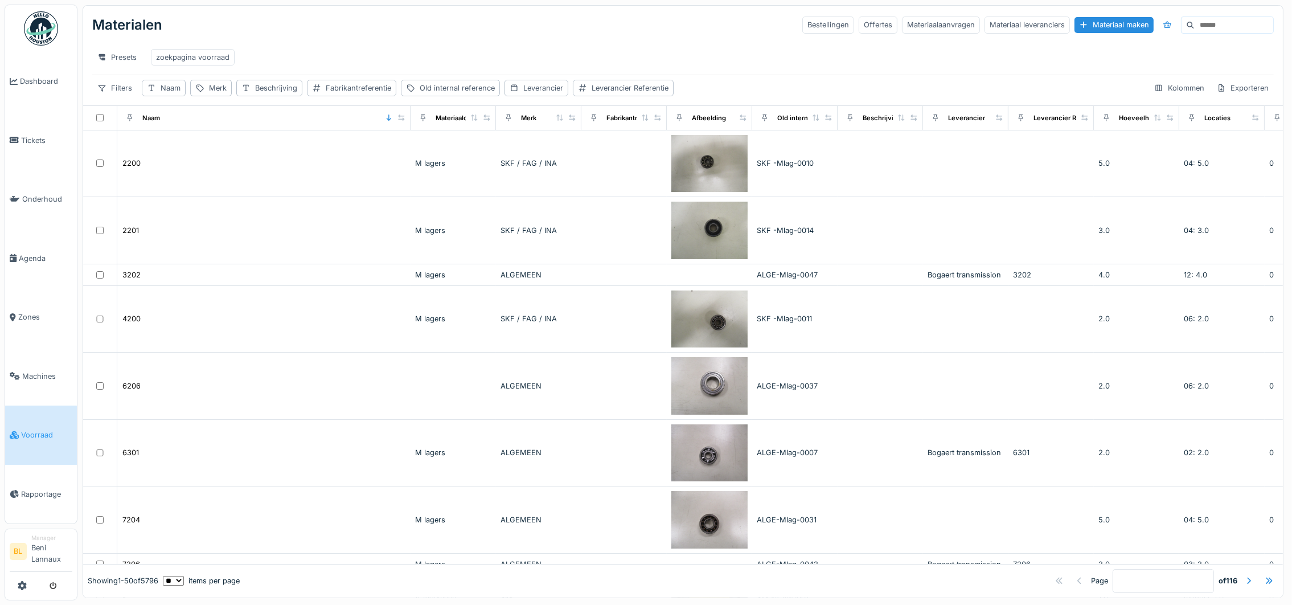
click at [384, 35] on div "Materialen Bestellingen Offertes Materiaalaanvragen Materiaal leveranciers Mate…" at bounding box center [683, 25] width 1182 height 30
click at [173, 93] on div "Naam" at bounding box center [171, 88] width 20 height 11
click at [185, 166] on input "Naam" at bounding box center [206, 156] width 116 height 24
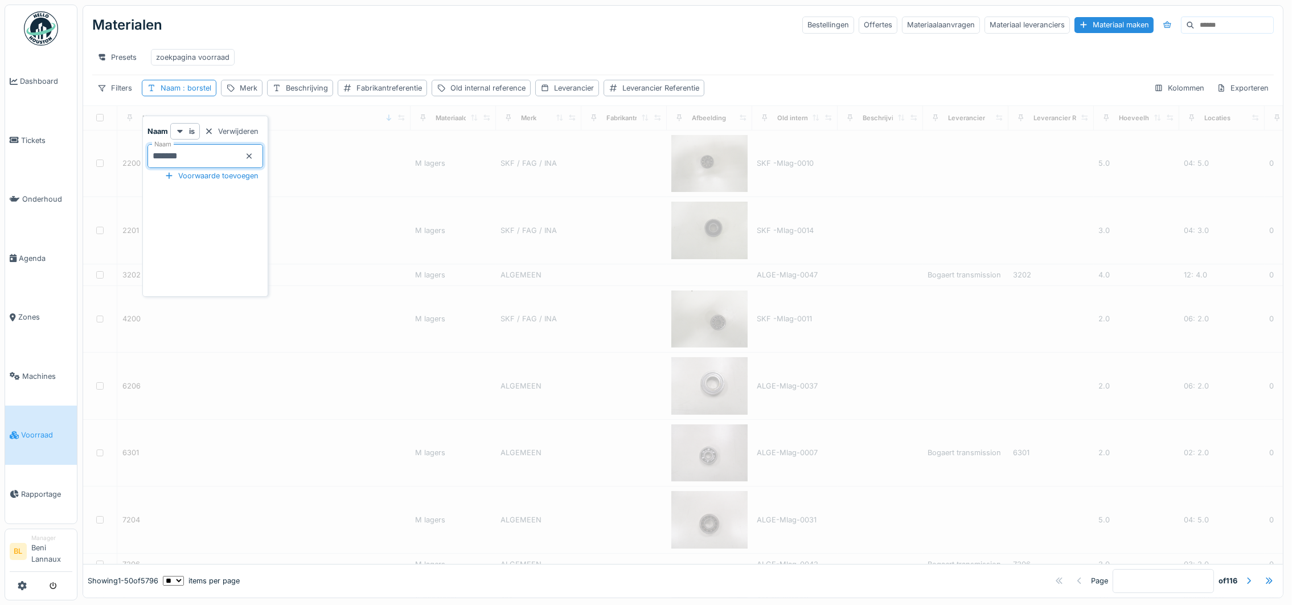
type input "*******"
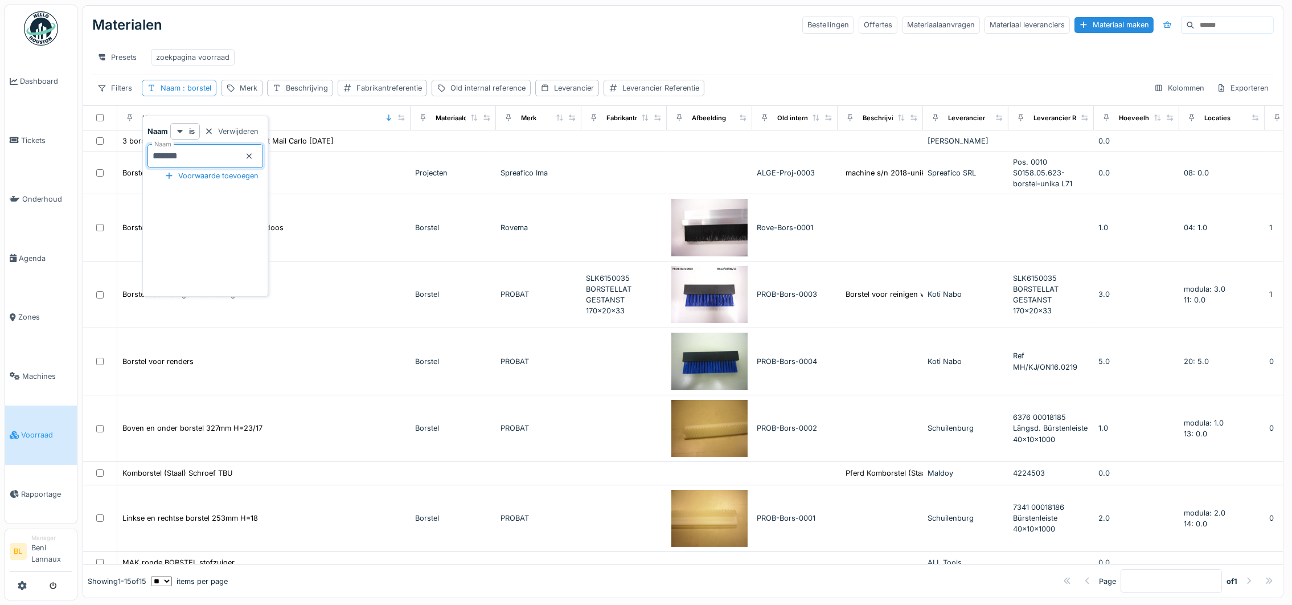
click at [409, 55] on div "Presets zoekpagina voorraad" at bounding box center [683, 57] width 1182 height 26
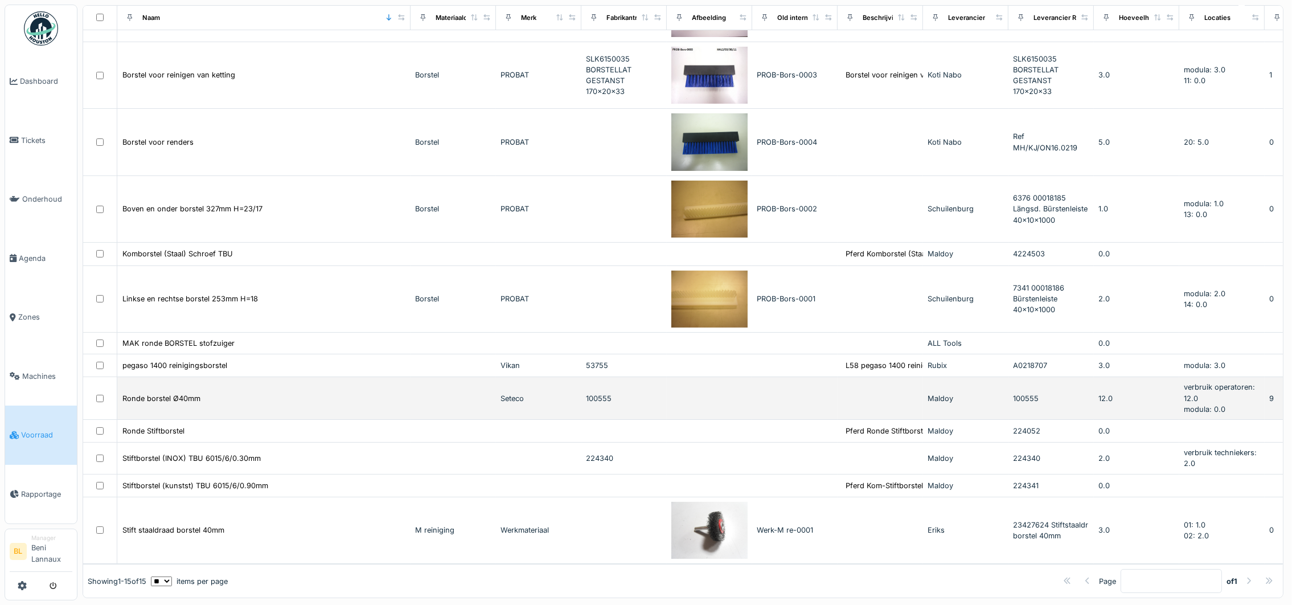
scroll to position [11, 0]
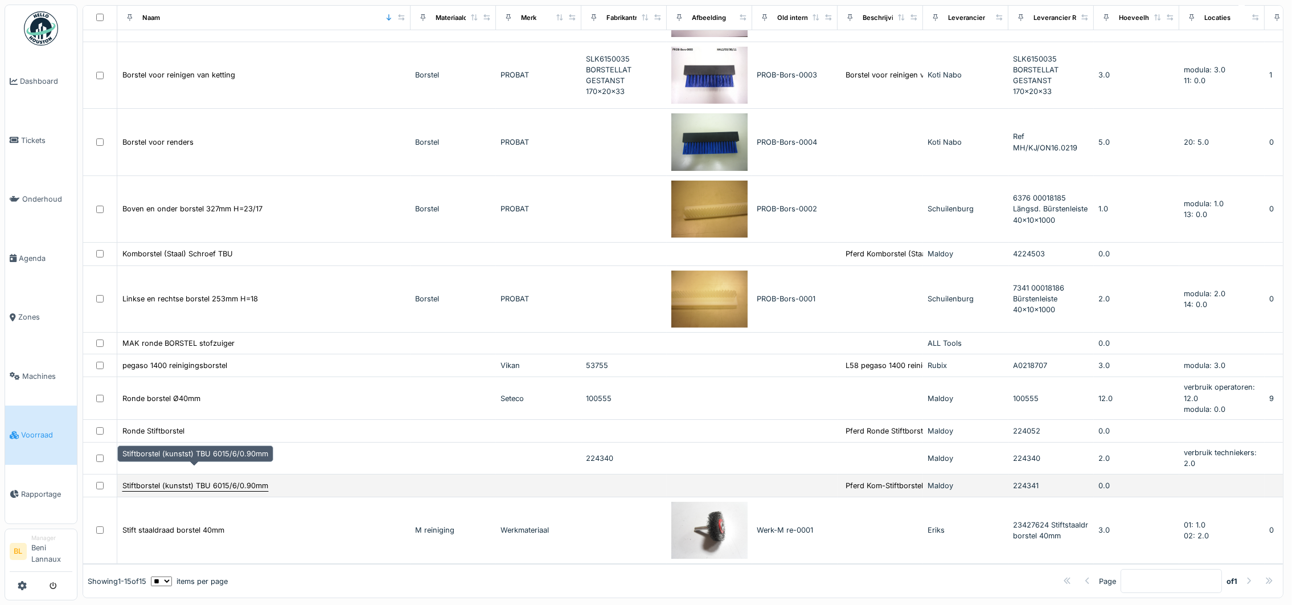
click at [248, 480] on div "Stiftborstel (kunstst) TBU 6015/6/0.90mm" at bounding box center [195, 485] width 146 height 11
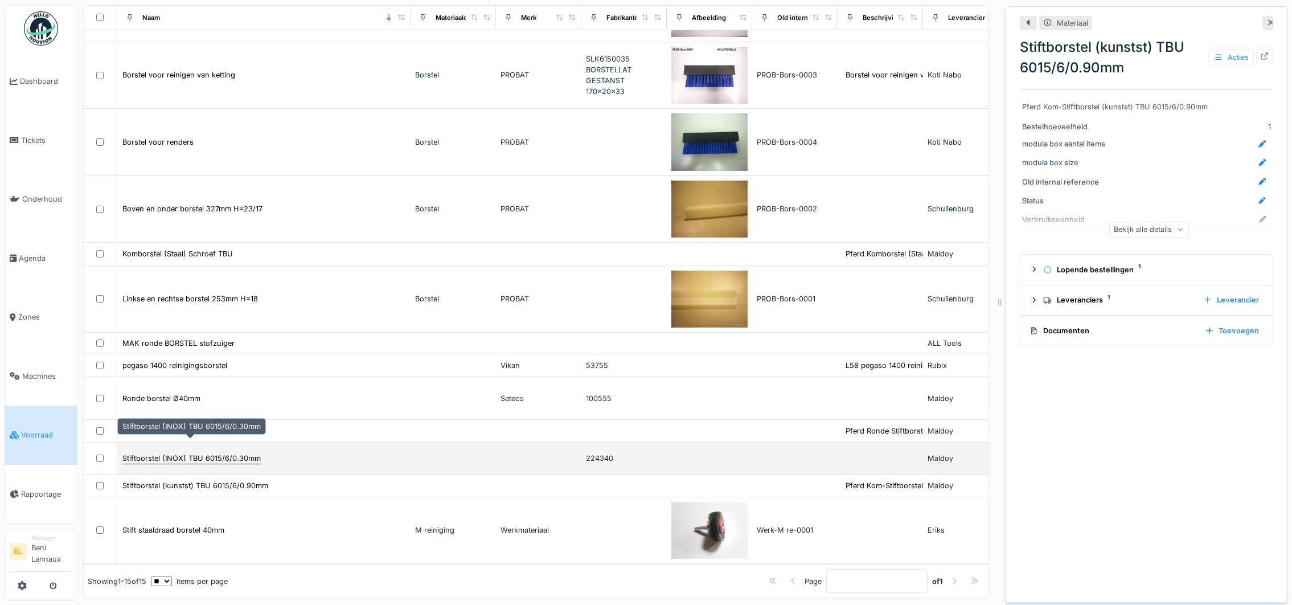
click at [166, 453] on div "Stiftborstel (INOX) TBU 6015/6/0.30mm" at bounding box center [191, 458] width 138 height 11
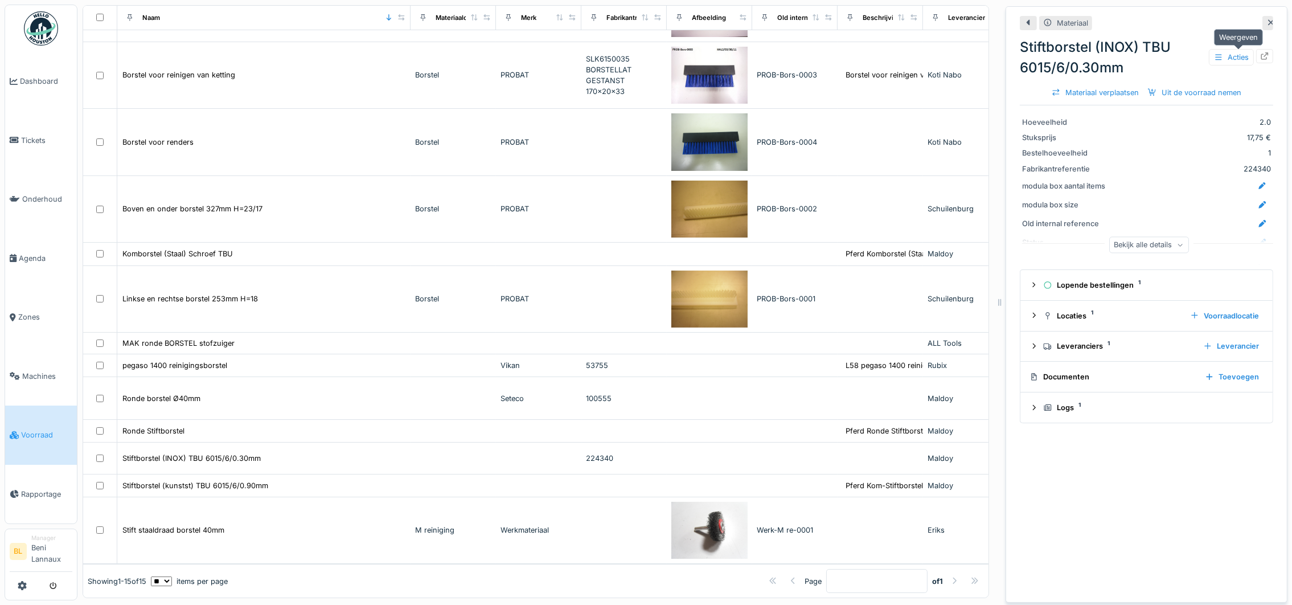
click at [1261, 52] on icon at bounding box center [1264, 55] width 7 height 7
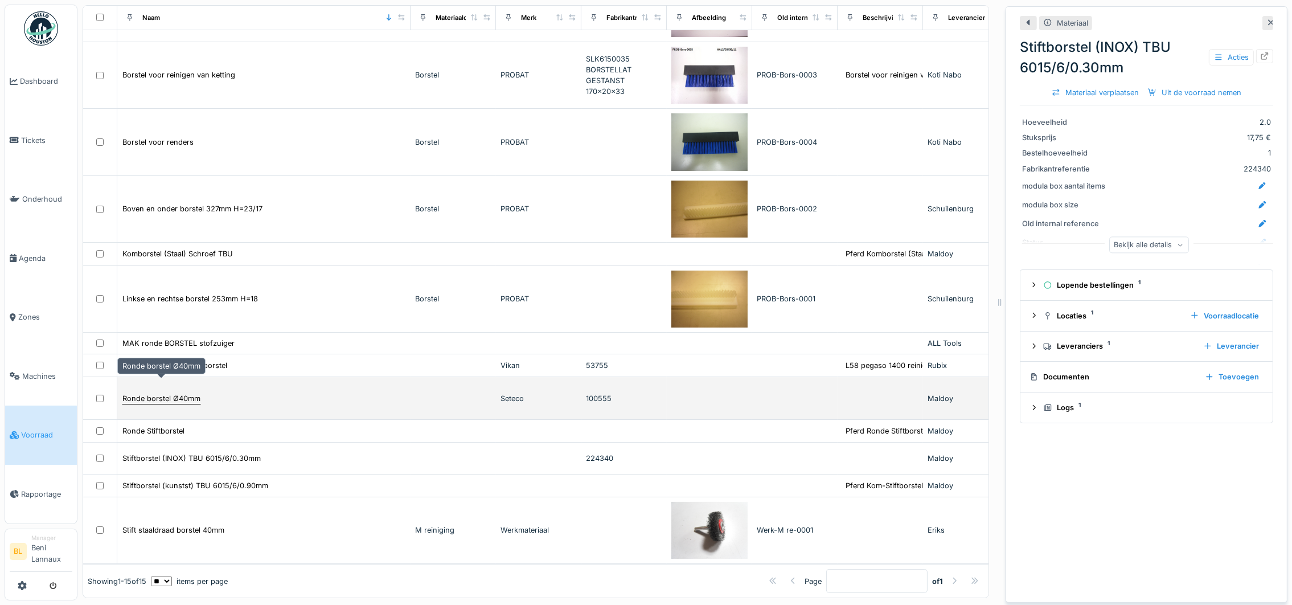
click at [166, 393] on div "Ronde borstel Ø40mm" at bounding box center [161, 398] width 78 height 11
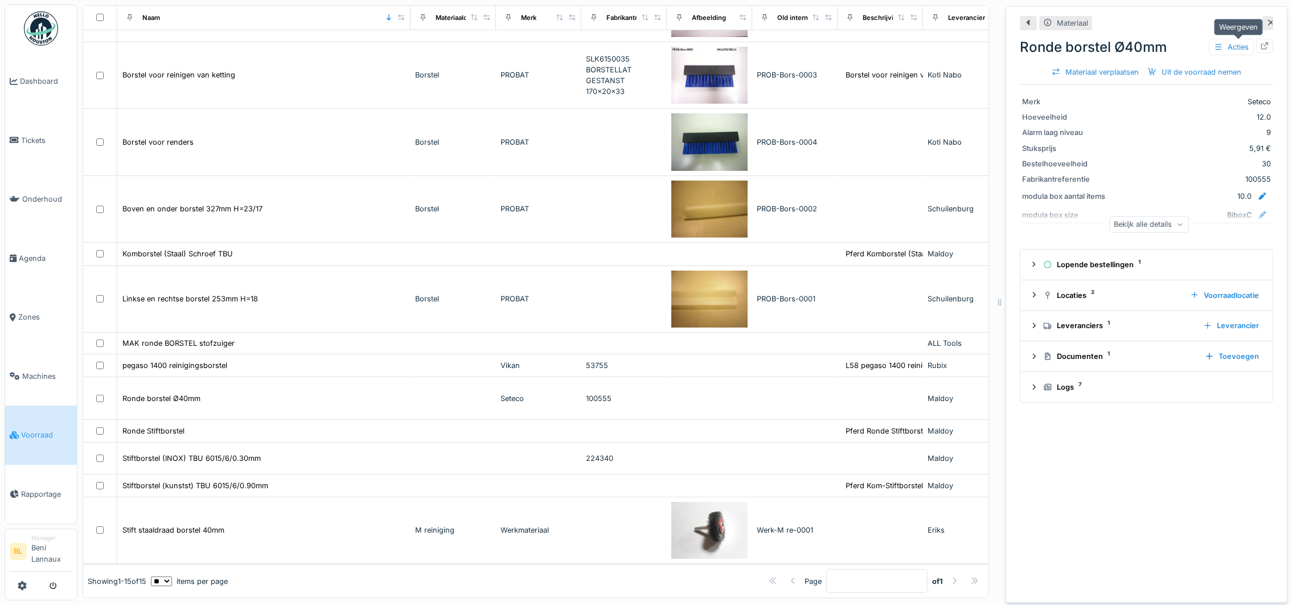
click at [1260, 42] on icon at bounding box center [1264, 45] width 9 height 7
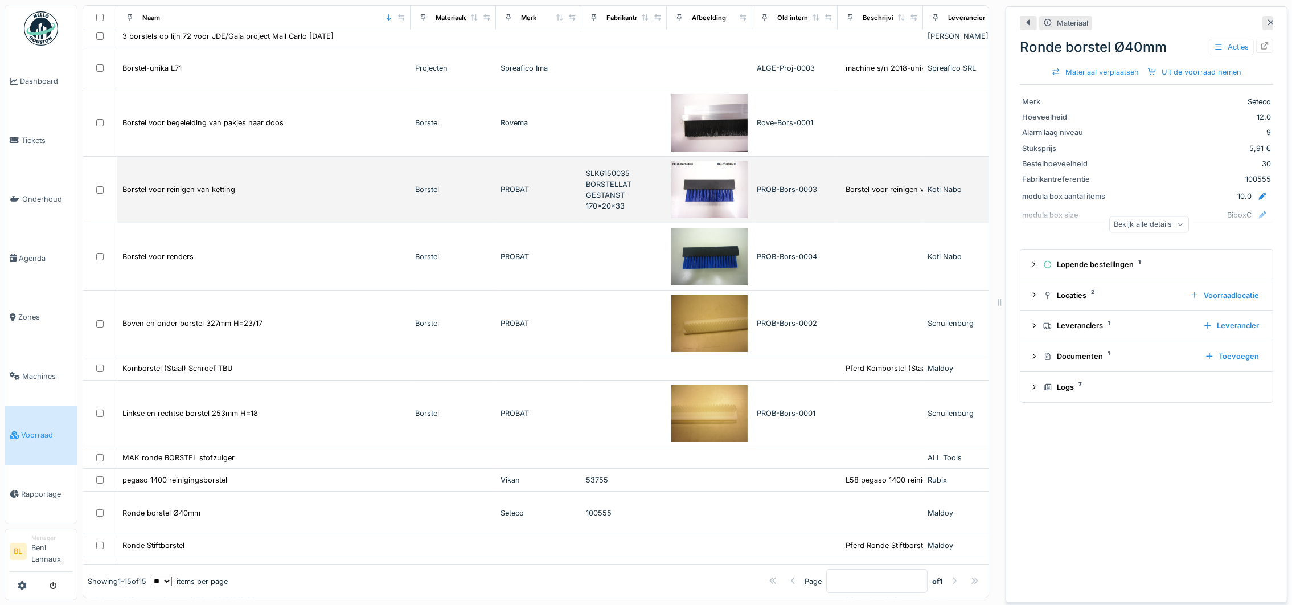
scroll to position [248, 0]
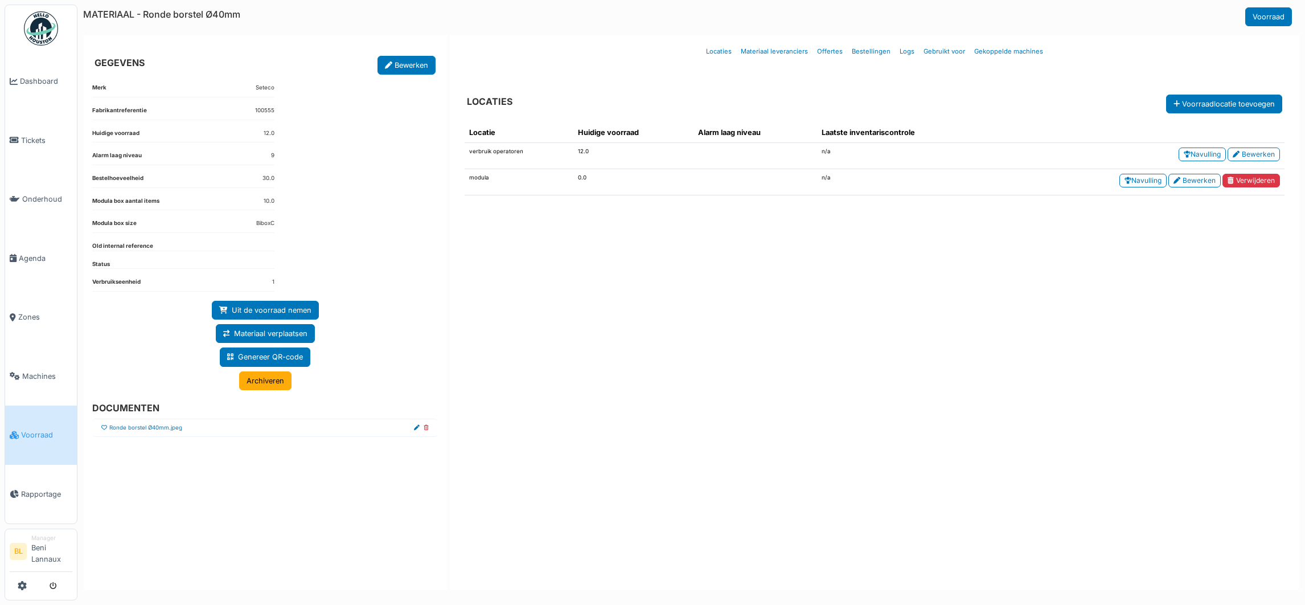
click at [104, 431] on icon at bounding box center [104, 428] width 6 height 6
click at [146, 429] on link "Ronde borstel Ø40mm.jpeg" at bounding box center [145, 428] width 73 height 9
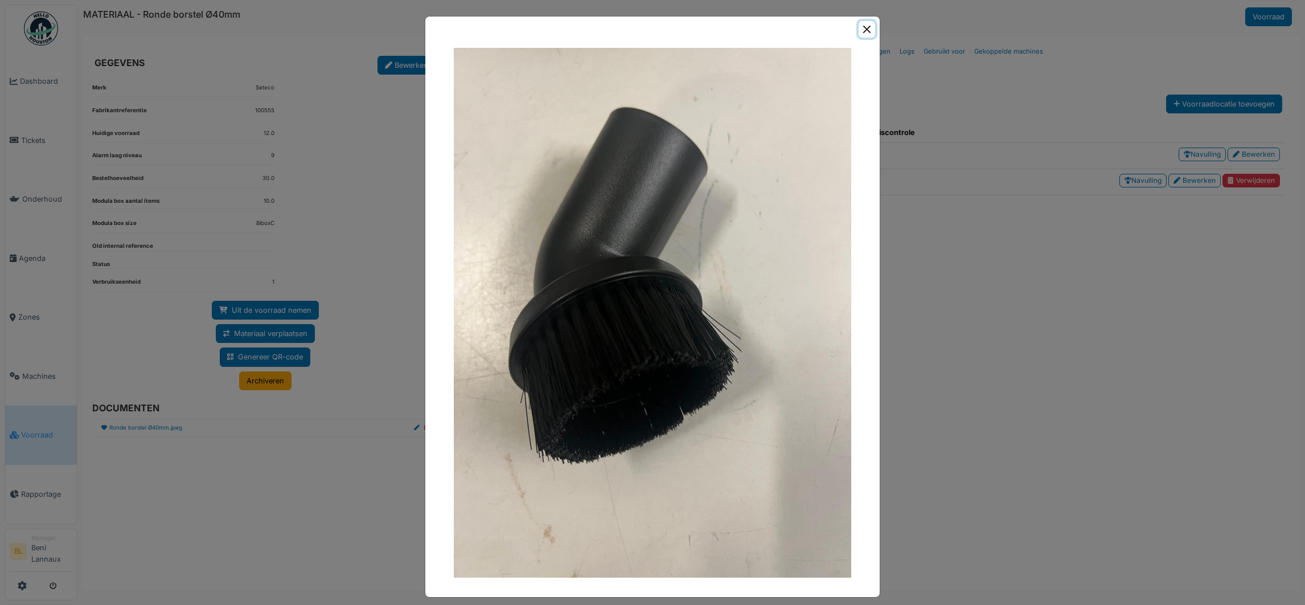
click at [862, 29] on button "Close" at bounding box center [867, 29] width 17 height 17
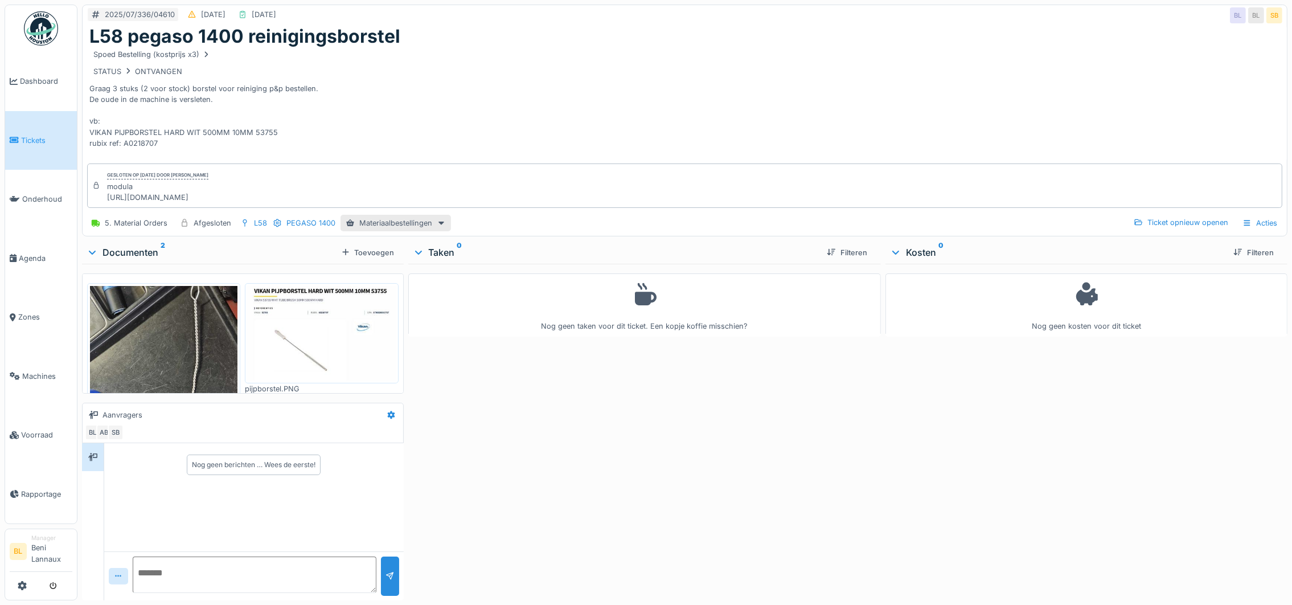
drag, startPoint x: 264, startPoint y: 197, endPoint x: 100, endPoint y: 200, distance: 164.6
click at [100, 200] on div "Gesloten op [DATE] door [PERSON_NAME] modula [URL][DOMAIN_NAME]" at bounding box center [684, 185] width 1195 height 44
copy div "[URL][DOMAIN_NAME]"
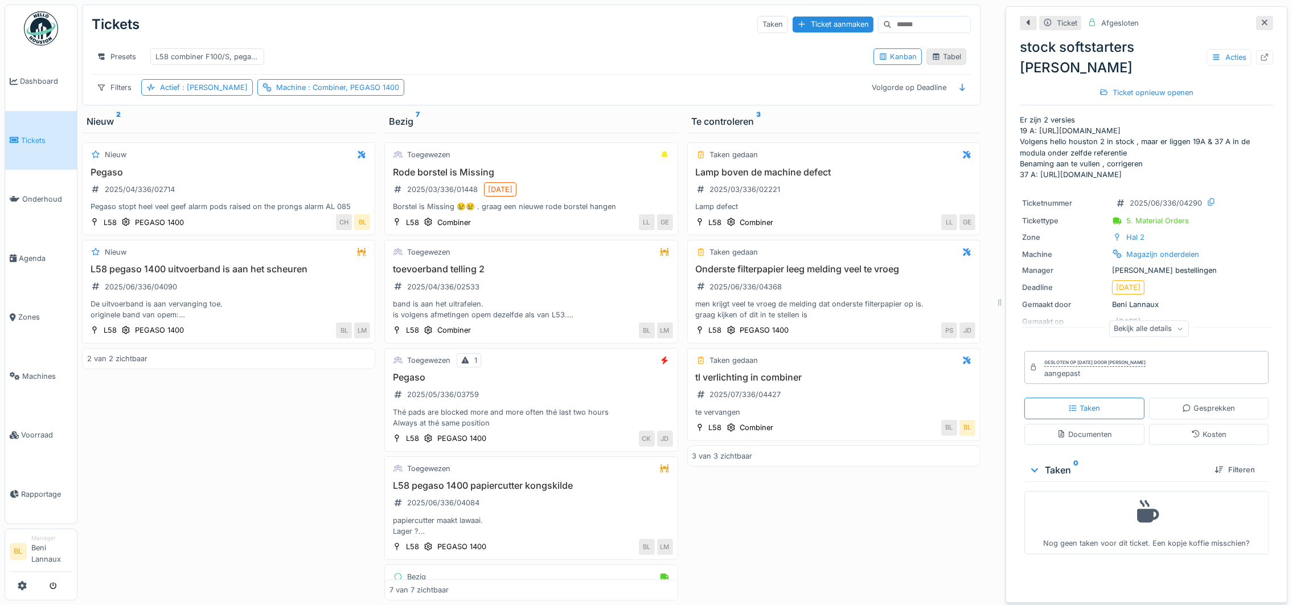
click at [932, 62] on div "Tabel" at bounding box center [947, 56] width 30 height 11
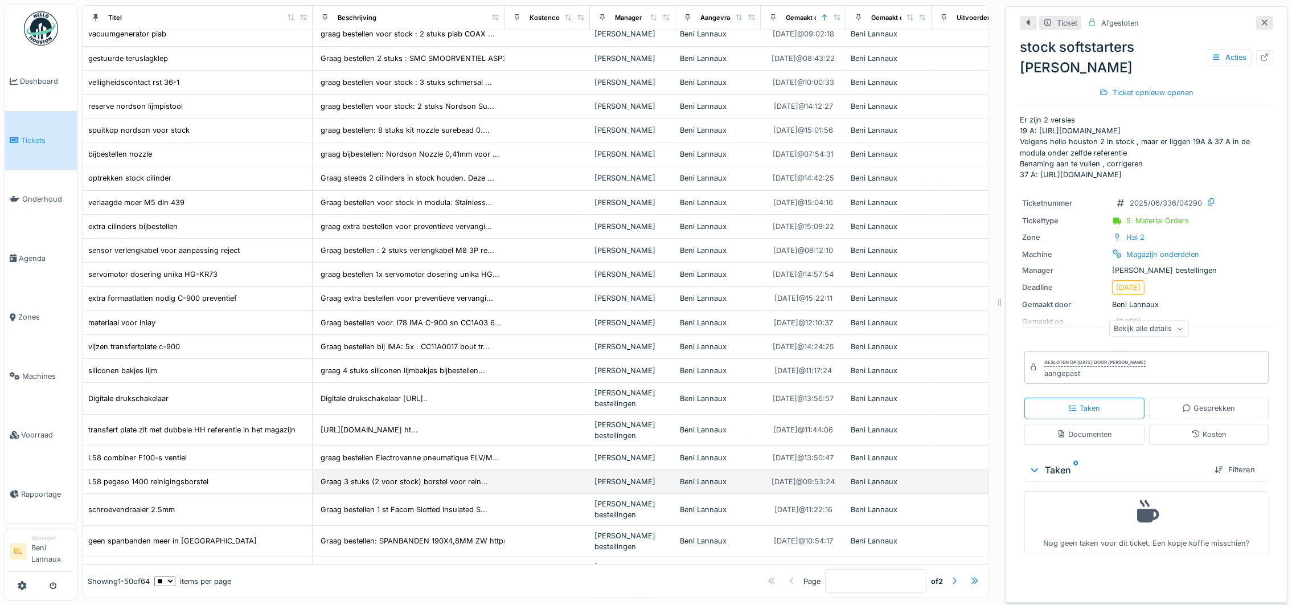
scroll to position [342, 0]
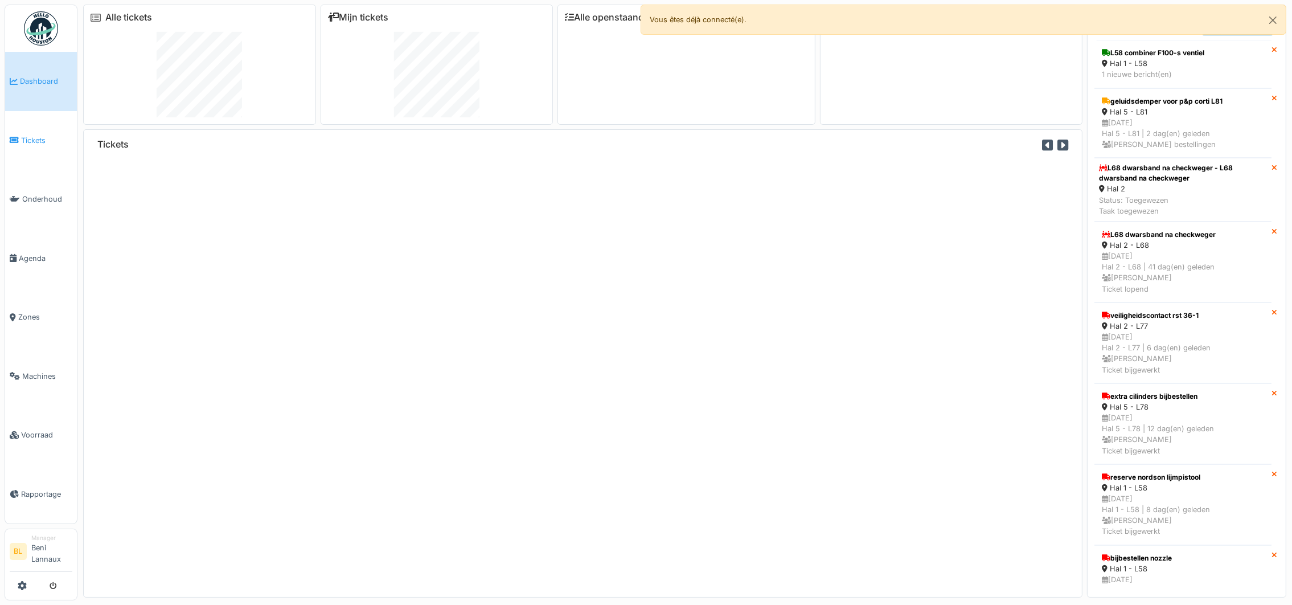
click at [19, 140] on li "Tickets" at bounding box center [41, 140] width 63 height 11
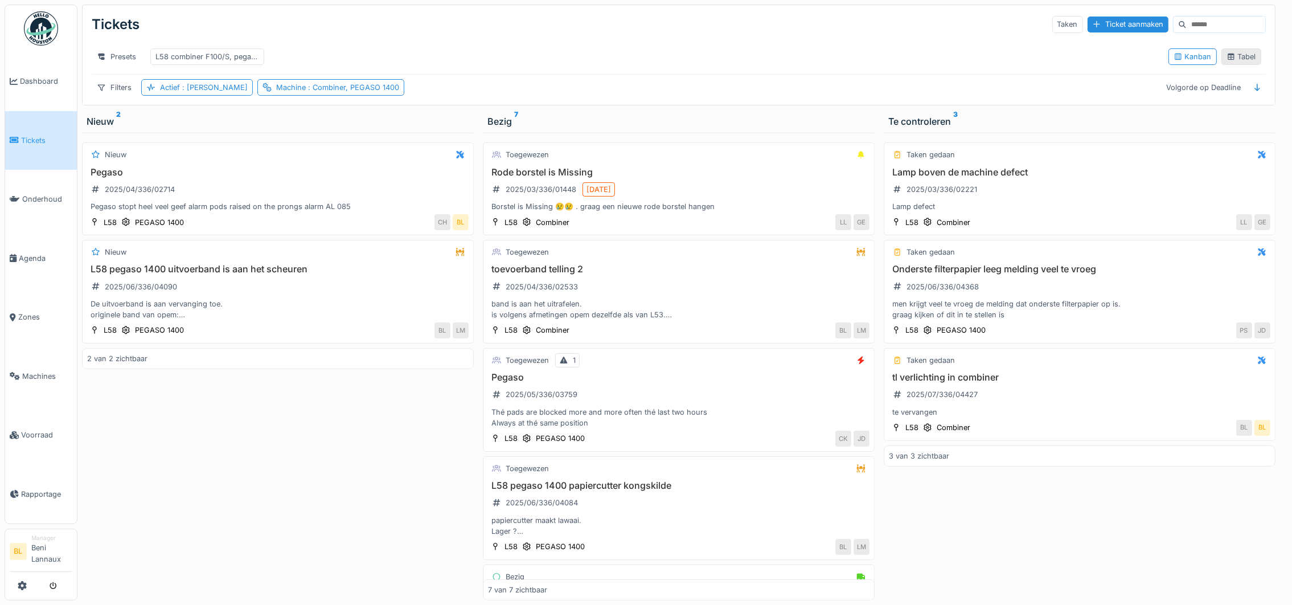
click at [1228, 62] on div "Tabel" at bounding box center [1242, 56] width 30 height 11
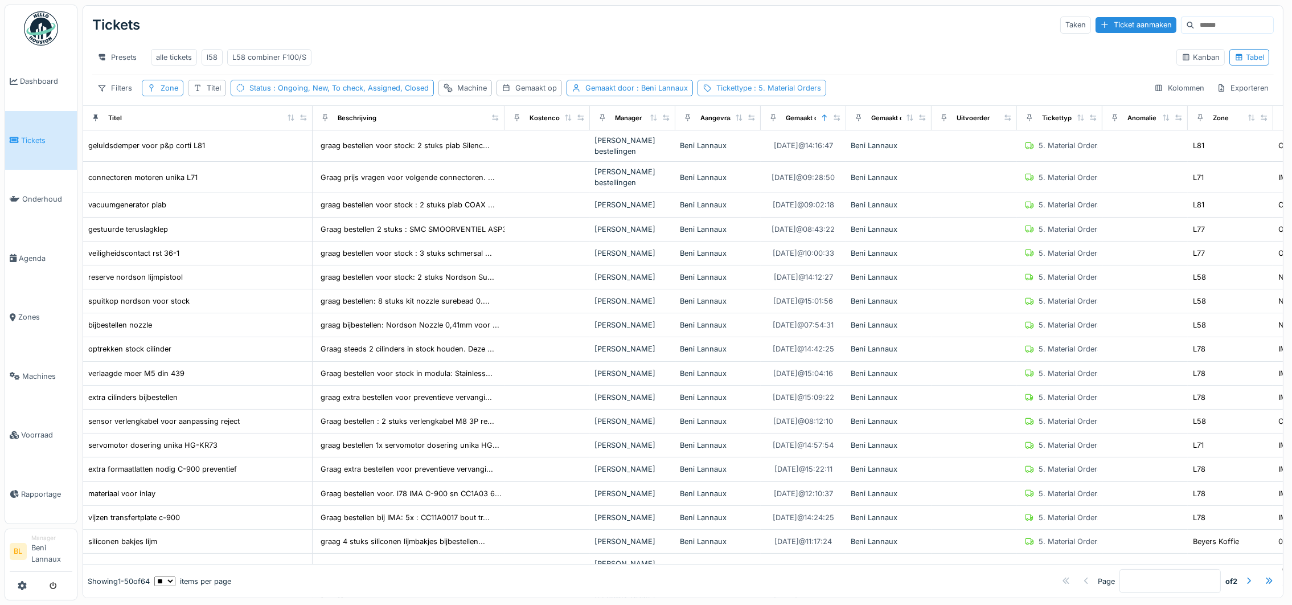
click at [766, 92] on span ": 5. Material Orders" at bounding box center [786, 88] width 69 height 9
click at [769, 160] on icon at bounding box center [767, 163] width 6 height 6
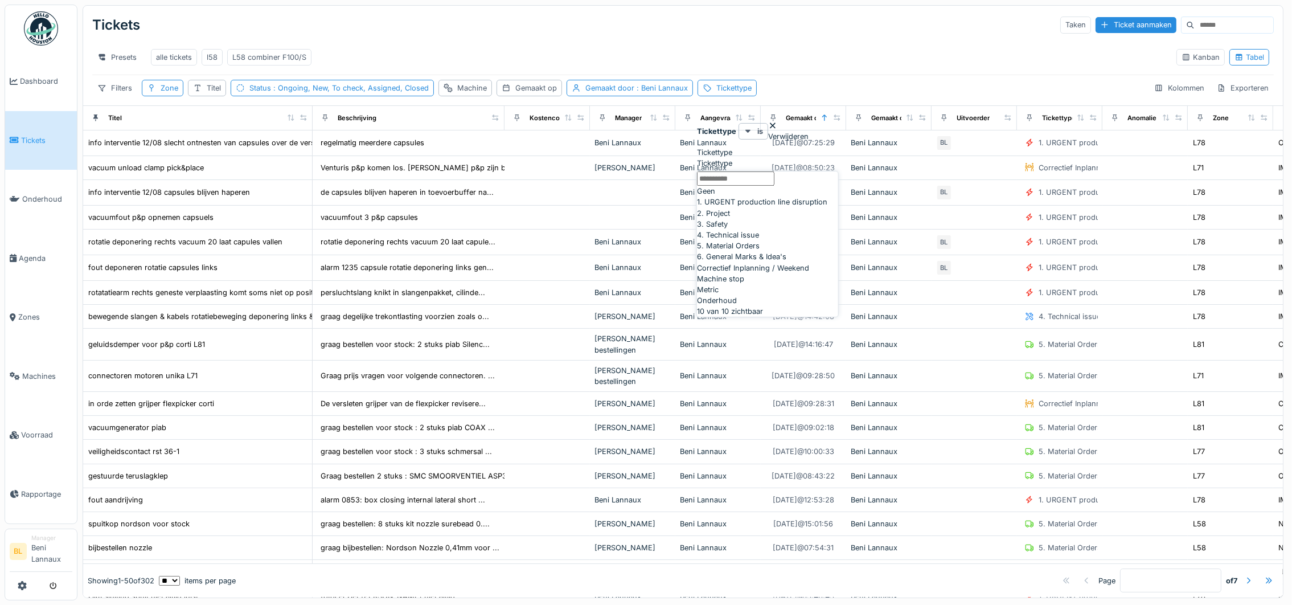
click at [874, 38] on div "Tickets Taken Ticket aanmaken" at bounding box center [683, 25] width 1182 height 30
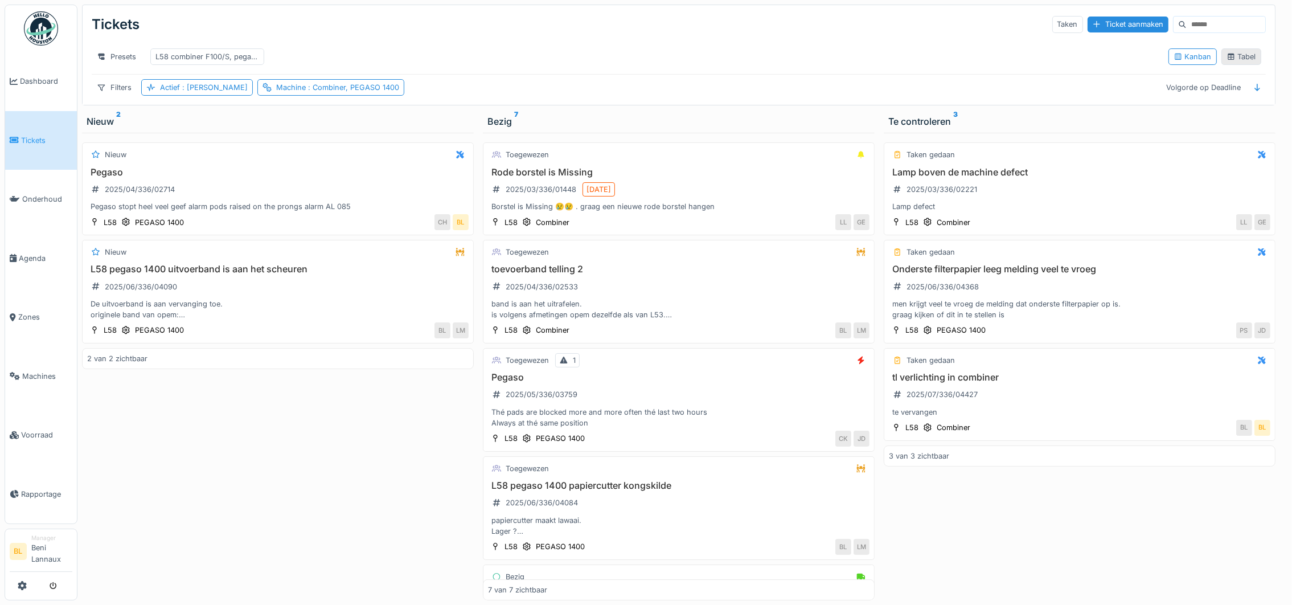
click at [1230, 62] on div "Tabel" at bounding box center [1242, 56] width 30 height 11
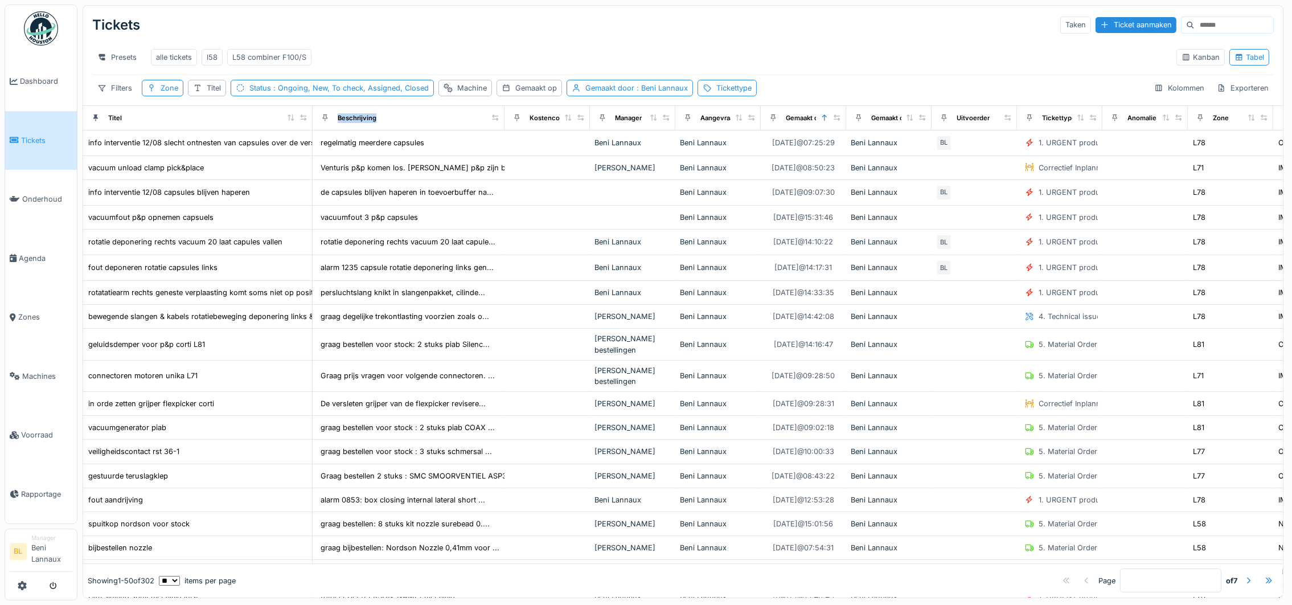
drag, startPoint x: 374, startPoint y: 125, endPoint x: 487, endPoint y: 141, distance: 114.4
click at [487, 130] on tr "Titel Beschrijving Kostencode Manager Aangevraagd door Gemaakt op Gemaakt door …" at bounding box center [1062, 117] width 1959 height 24
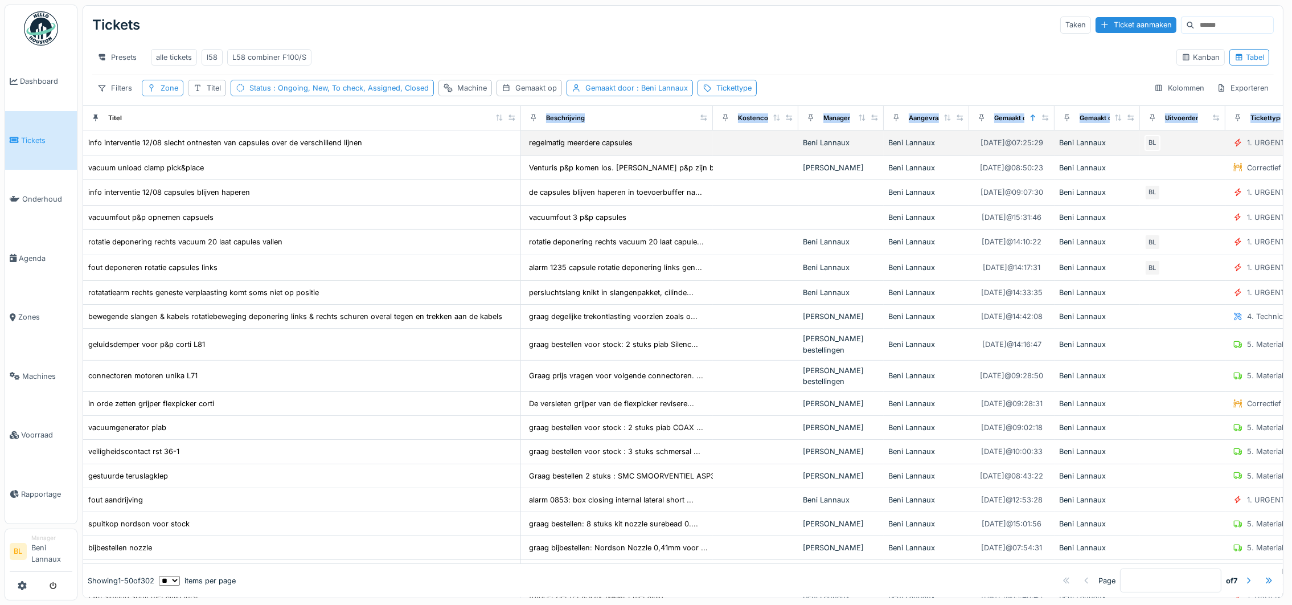
drag, startPoint x: 304, startPoint y: 134, endPoint x: 512, endPoint y: 167, distance: 211.0
click at [739, 93] on div "Tickettype" at bounding box center [733, 88] width 35 height 11
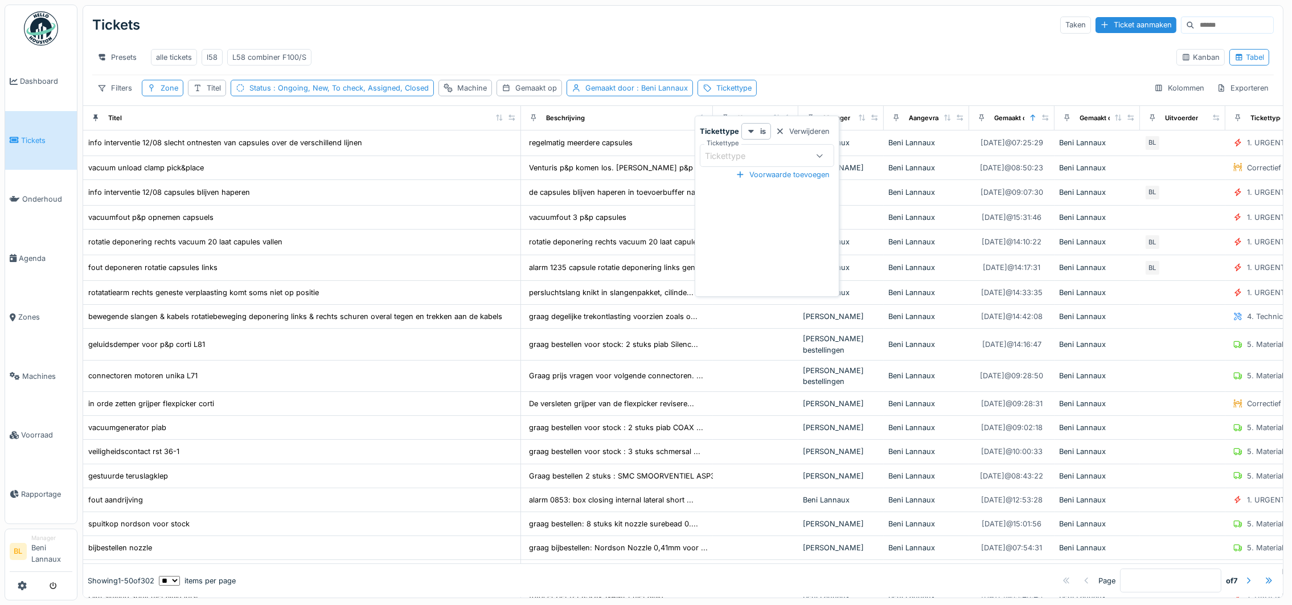
click at [758, 155] on div "Tickettype" at bounding box center [733, 156] width 56 height 13
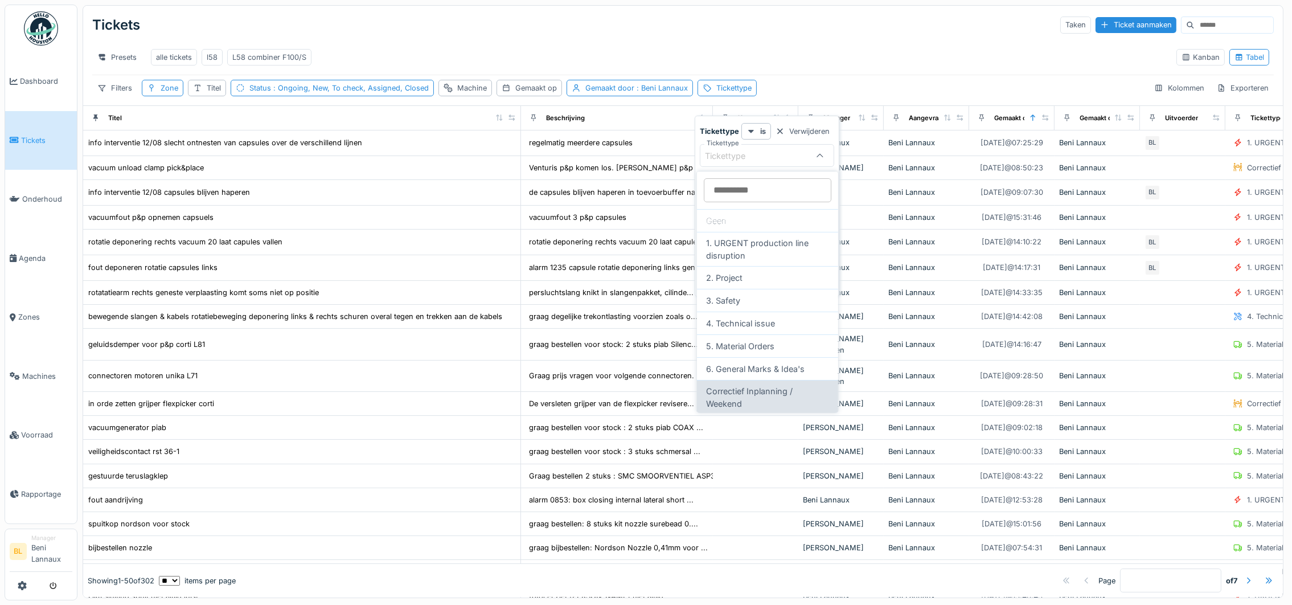
click at [740, 392] on div "Correctief Inplanning / Weekend" at bounding box center [767, 397] width 141 height 34
type input "****"
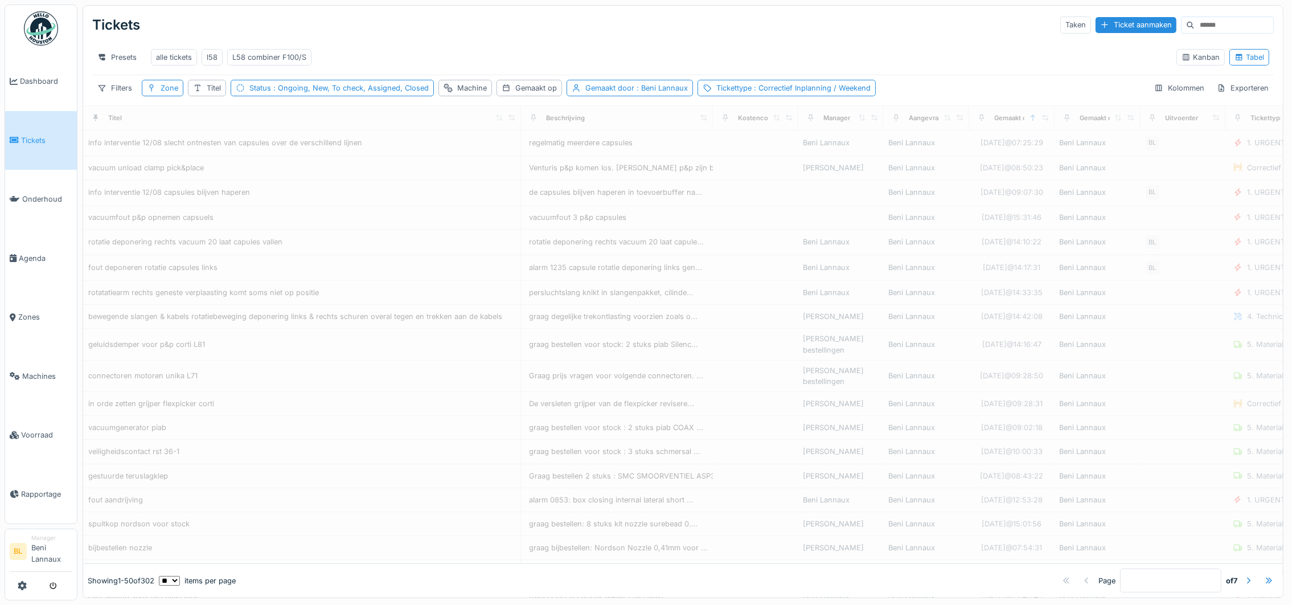
click at [481, 35] on div "Tickets Taken Ticket aanmaken" at bounding box center [683, 25] width 1182 height 30
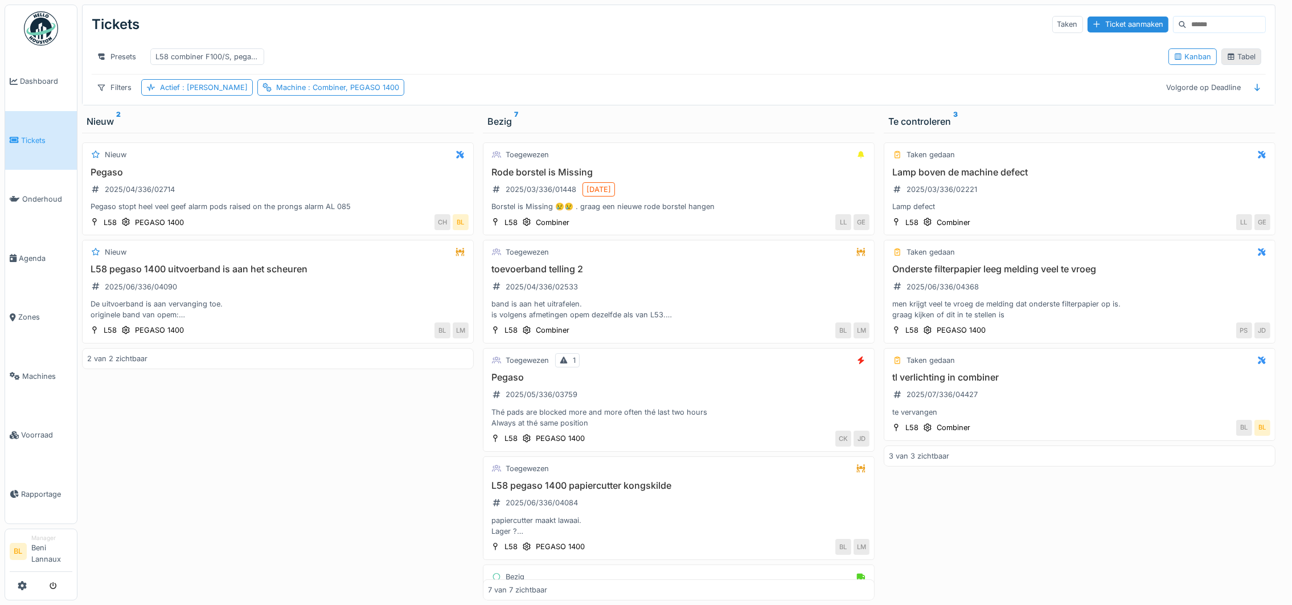
click at [1227, 62] on div "Tabel" at bounding box center [1242, 56] width 30 height 11
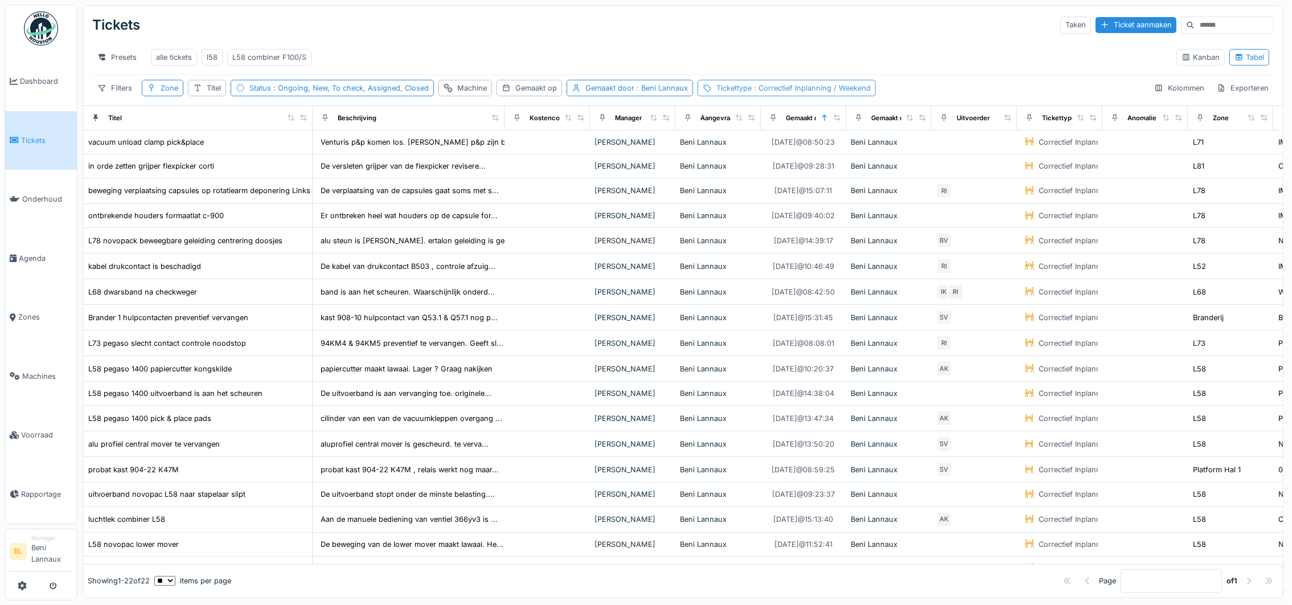
click at [812, 92] on span ": Correctief Inplanning / Weekend" at bounding box center [811, 88] width 119 height 9
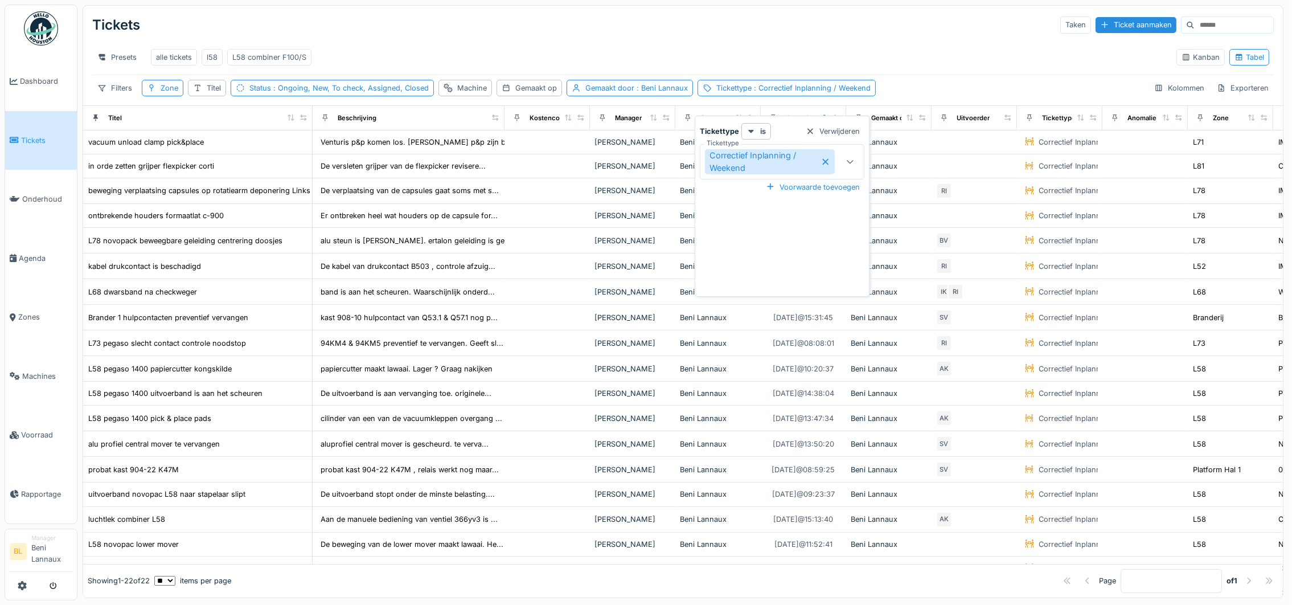
click at [828, 163] on icon at bounding box center [825, 162] width 9 height 8
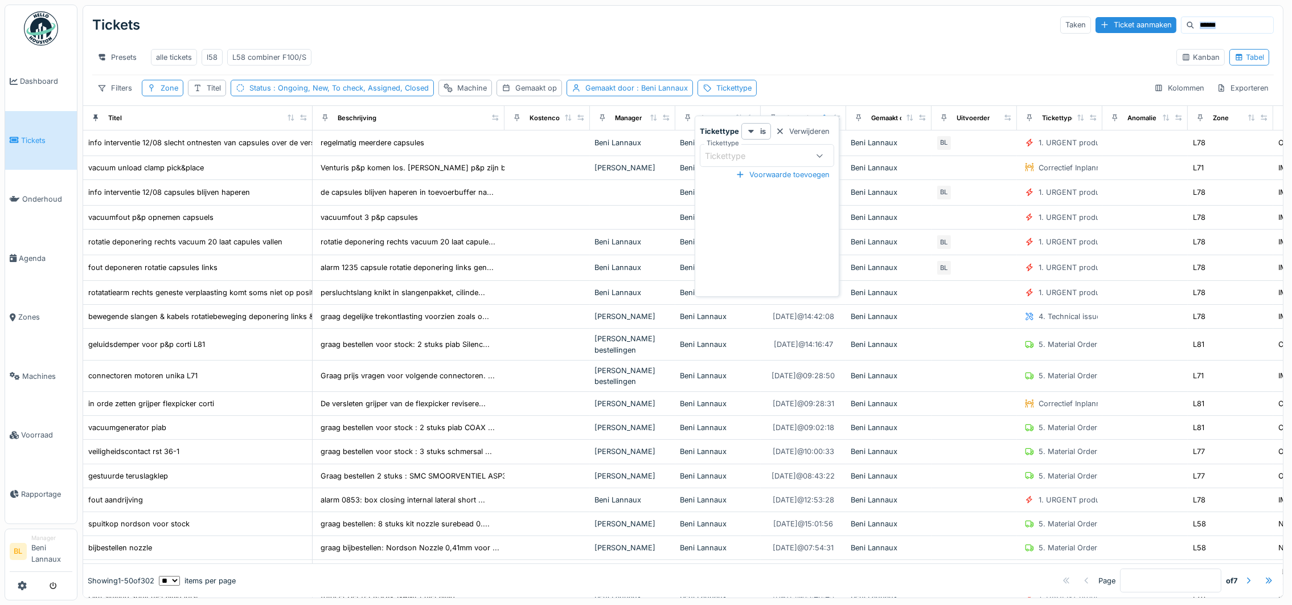
click at [833, 39] on div "Tickets Taken Ticket aanmaken Presets alle tickets l58 L58 combiner F100/S Kanb…" at bounding box center [683, 56] width 1200 height 100
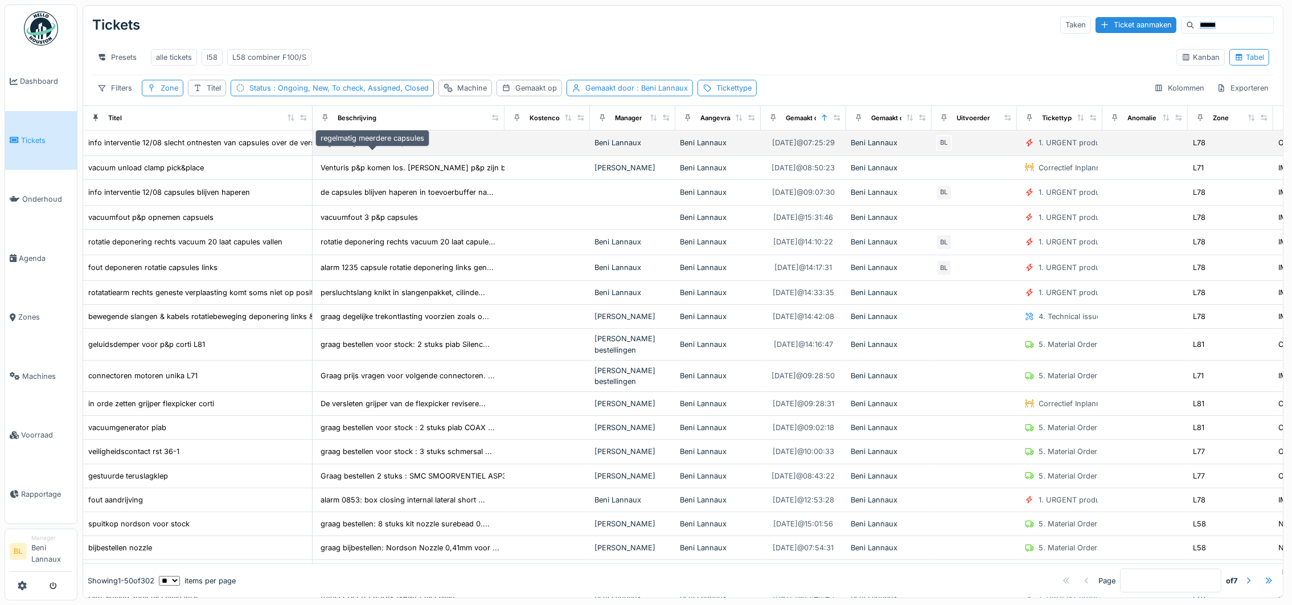
click at [383, 148] on div "regelmatig meerdere capsules" at bounding box center [373, 142] width 104 height 11
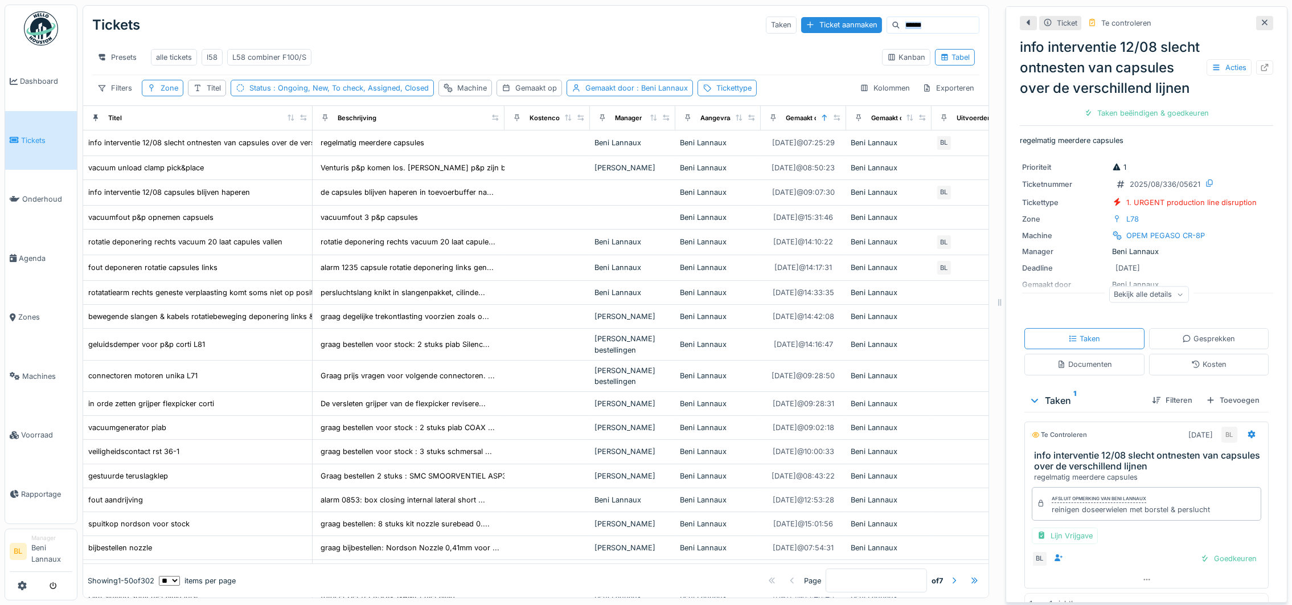
click at [477, 42] on div "Presets alle tickets l58 L58 combiner F100/S Kanban Tabel" at bounding box center [535, 57] width 887 height 35
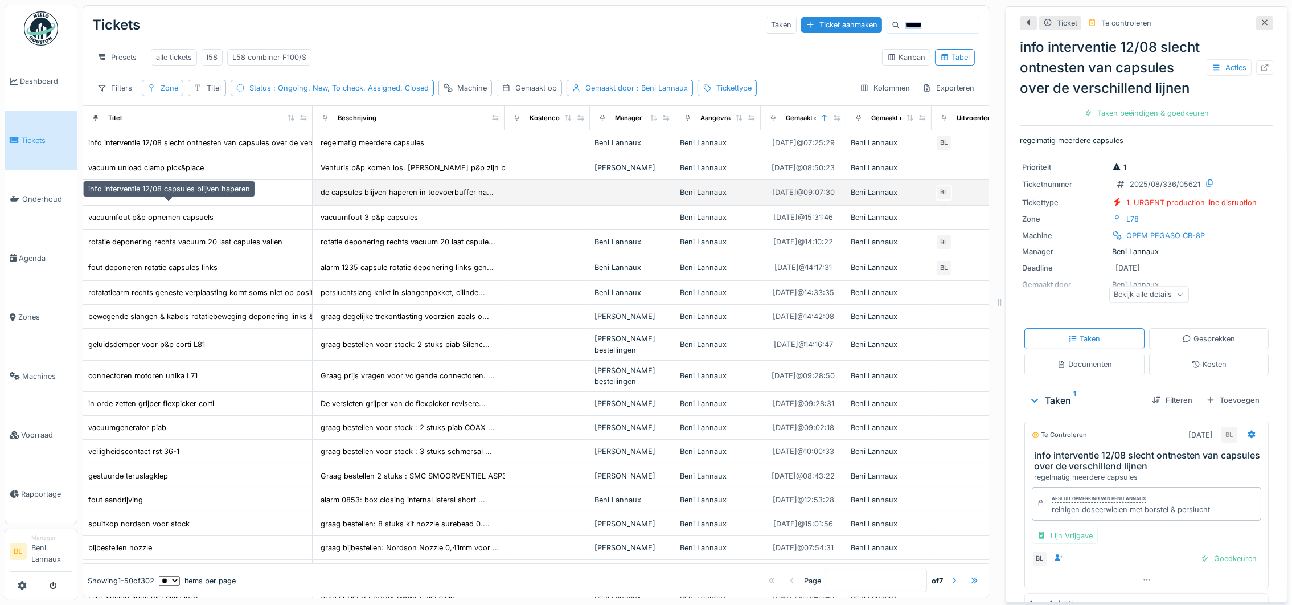
click at [207, 198] on div "info interventie 12/08 capsules blijven haperen" at bounding box center [169, 192] width 162 height 11
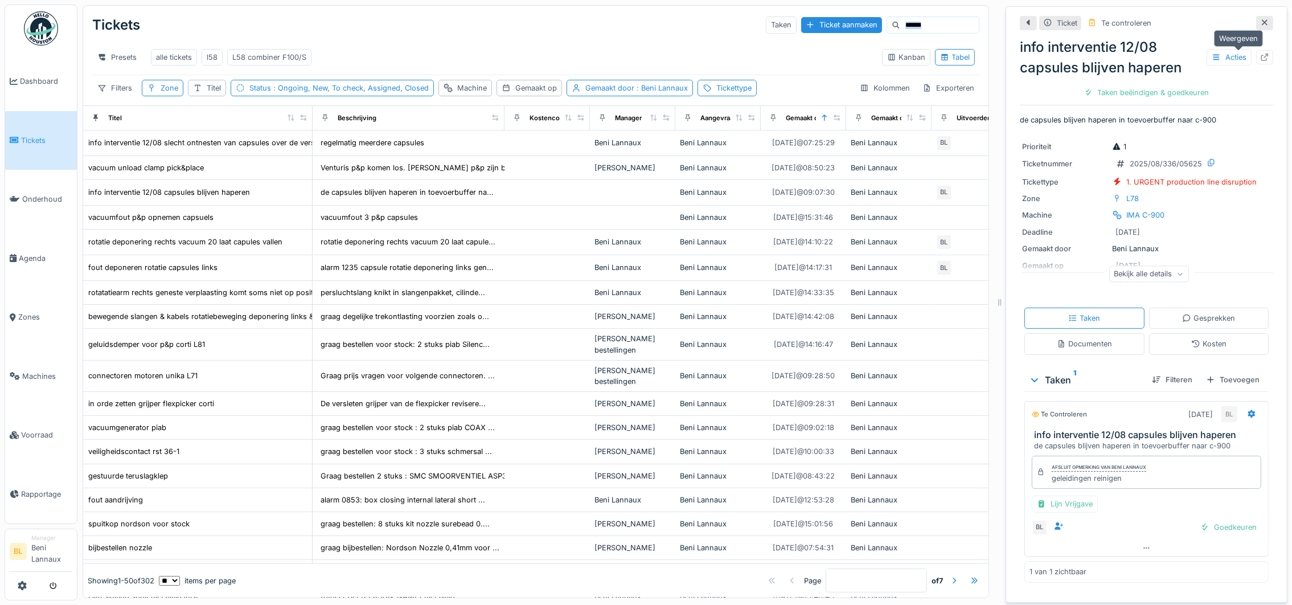
click at [1260, 58] on icon at bounding box center [1264, 57] width 9 height 7
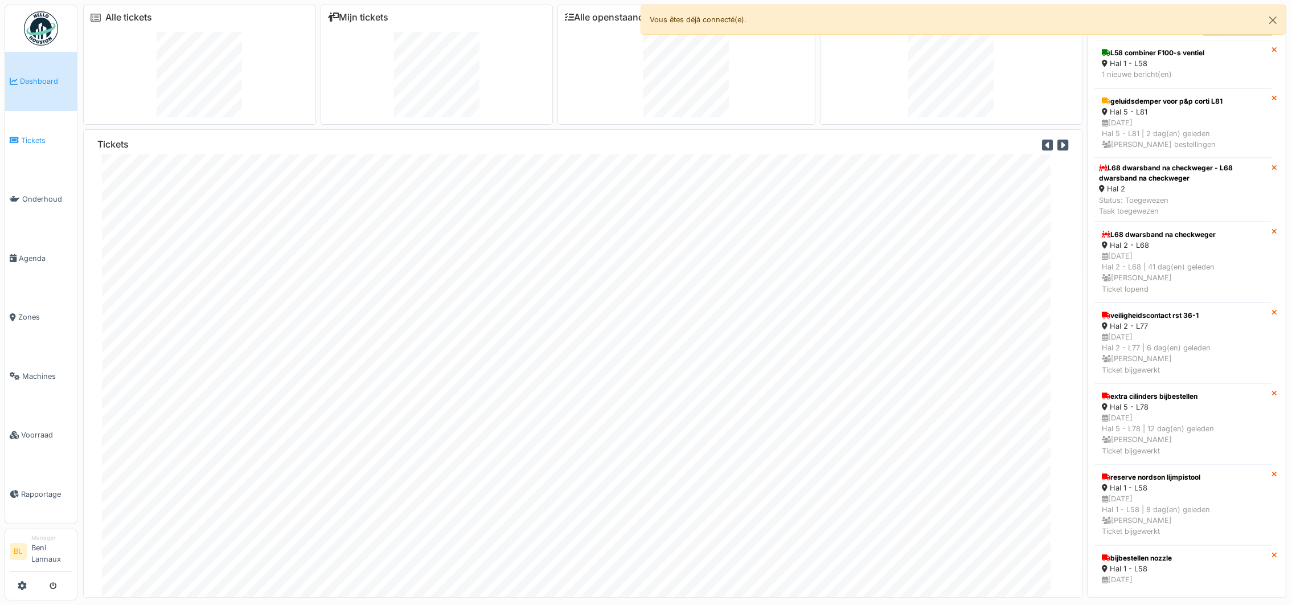
click at [26, 135] on span "Tickets" at bounding box center [46, 140] width 51 height 11
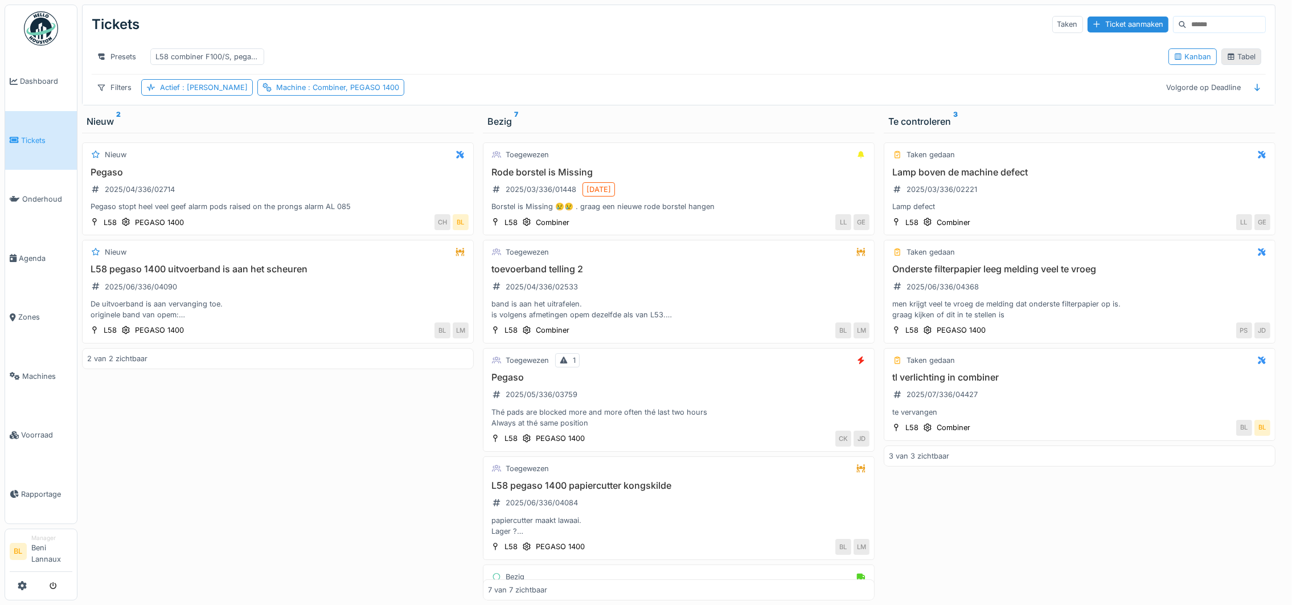
click at [1231, 62] on div "Tabel" at bounding box center [1242, 56] width 30 height 11
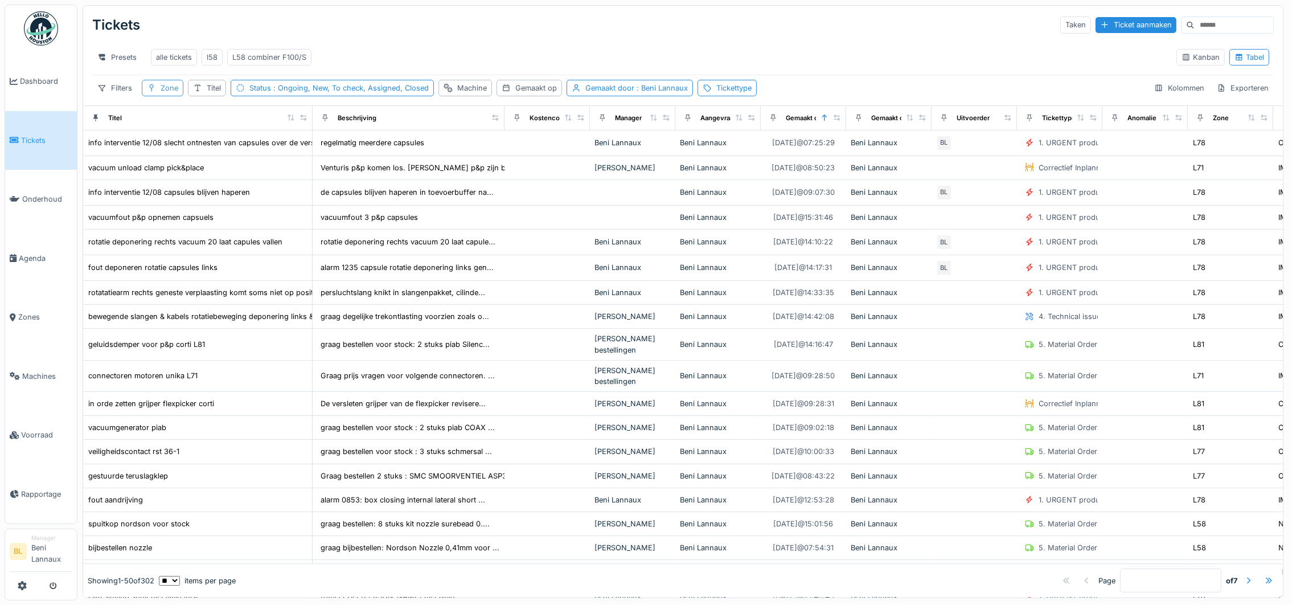
click at [170, 93] on div "Zone" at bounding box center [170, 88] width 18 height 11
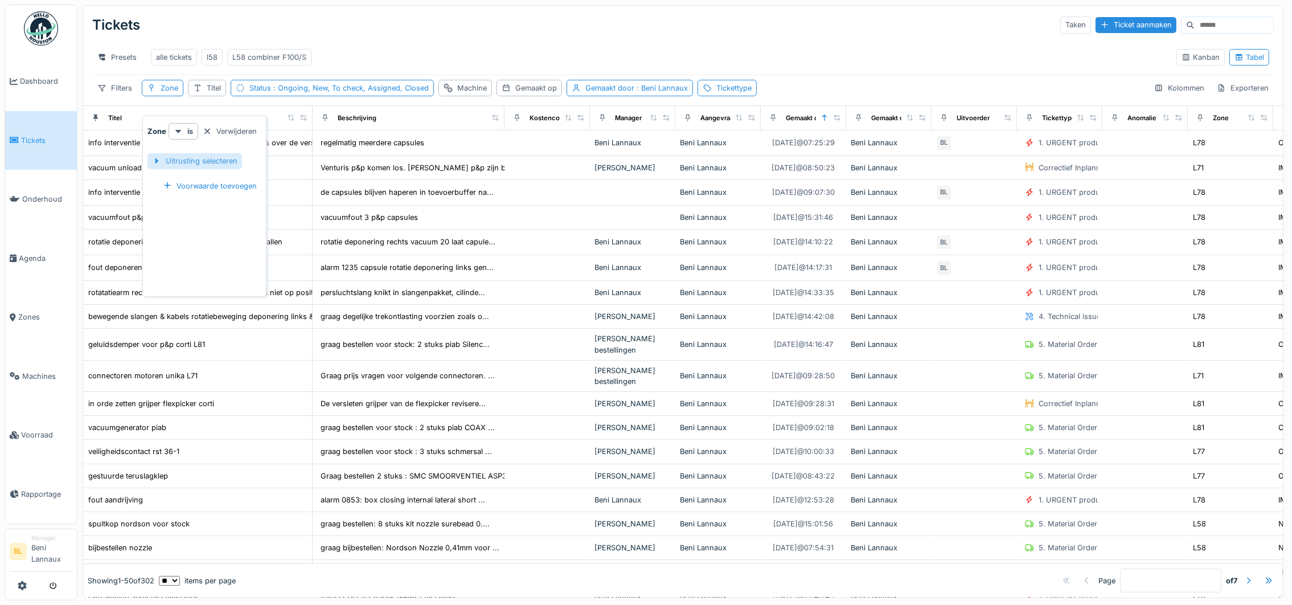
click at [158, 162] on div at bounding box center [156, 160] width 9 height 11
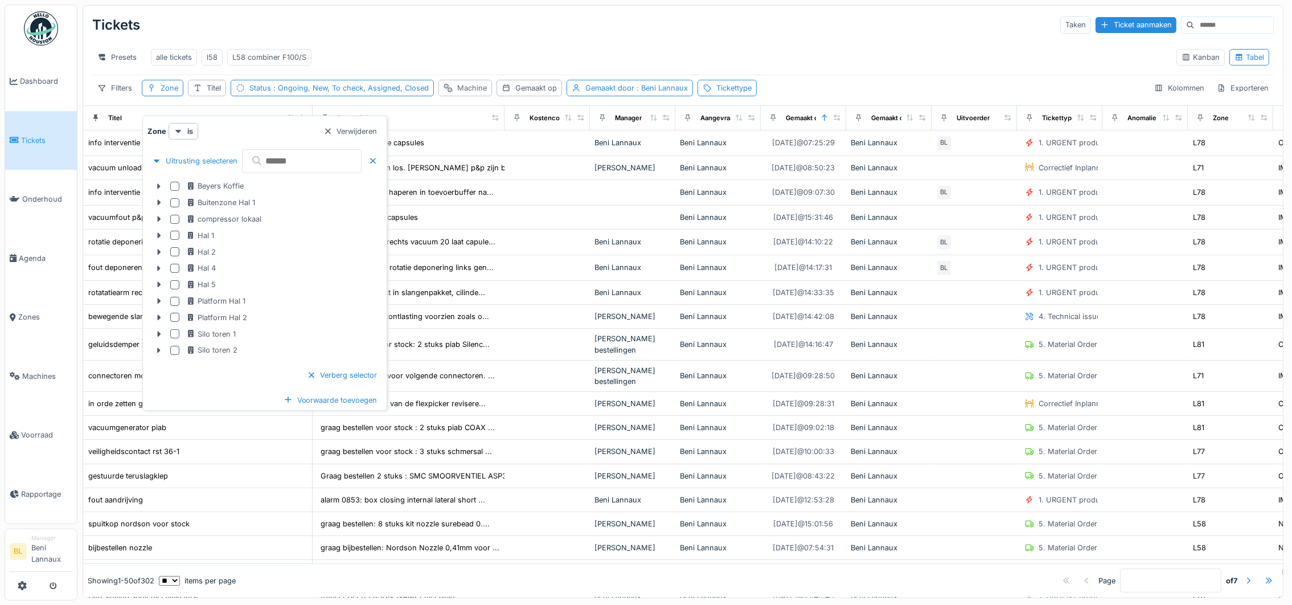
click at [464, 93] on div "Machine" at bounding box center [472, 88] width 30 height 11
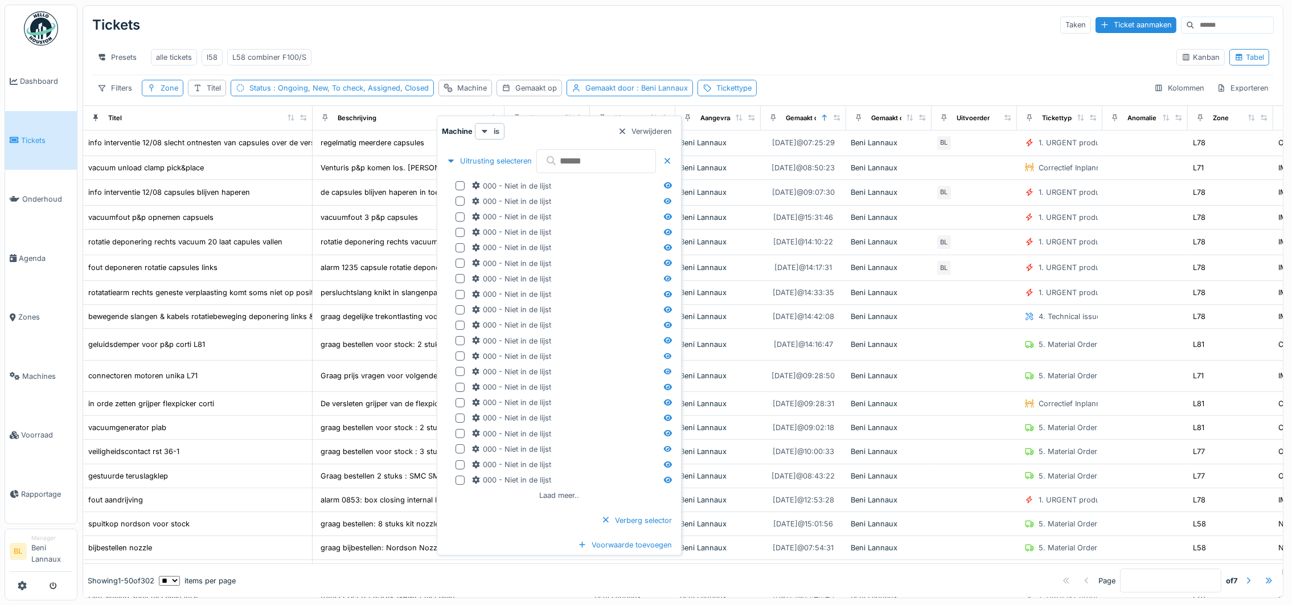
click at [581, 160] on input "text" at bounding box center [596, 161] width 120 height 24
type input "*"
click at [171, 93] on div "Zone" at bounding box center [170, 88] width 18 height 11
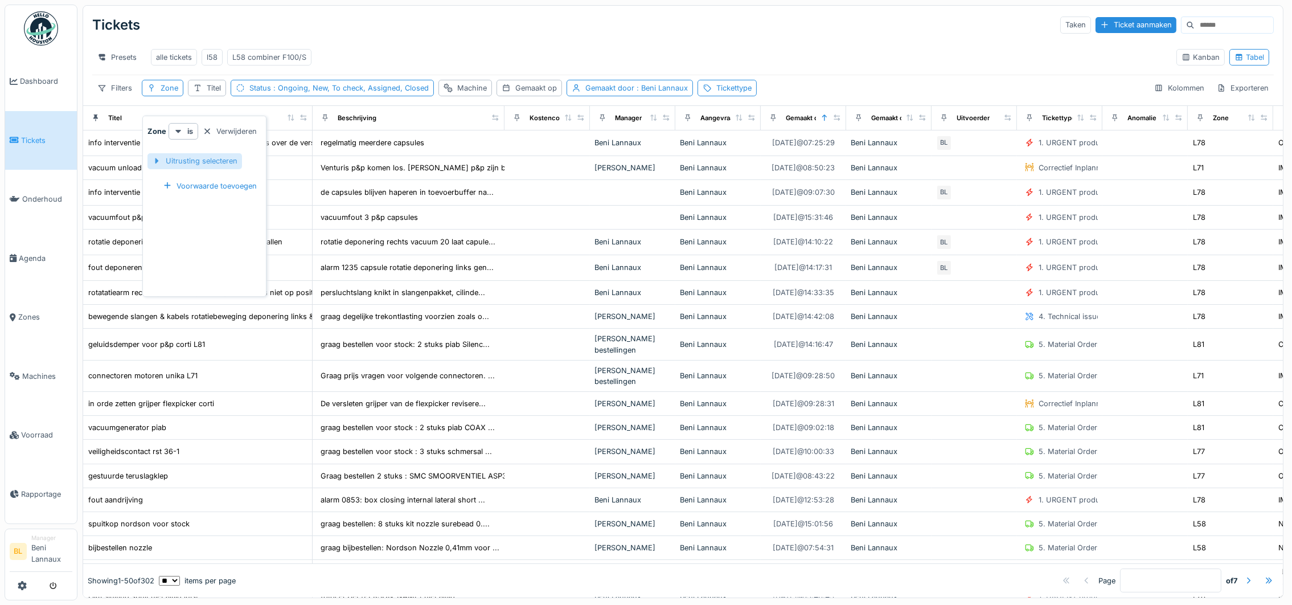
click at [150, 162] on div "Uitrusting selecteren" at bounding box center [195, 160] width 95 height 15
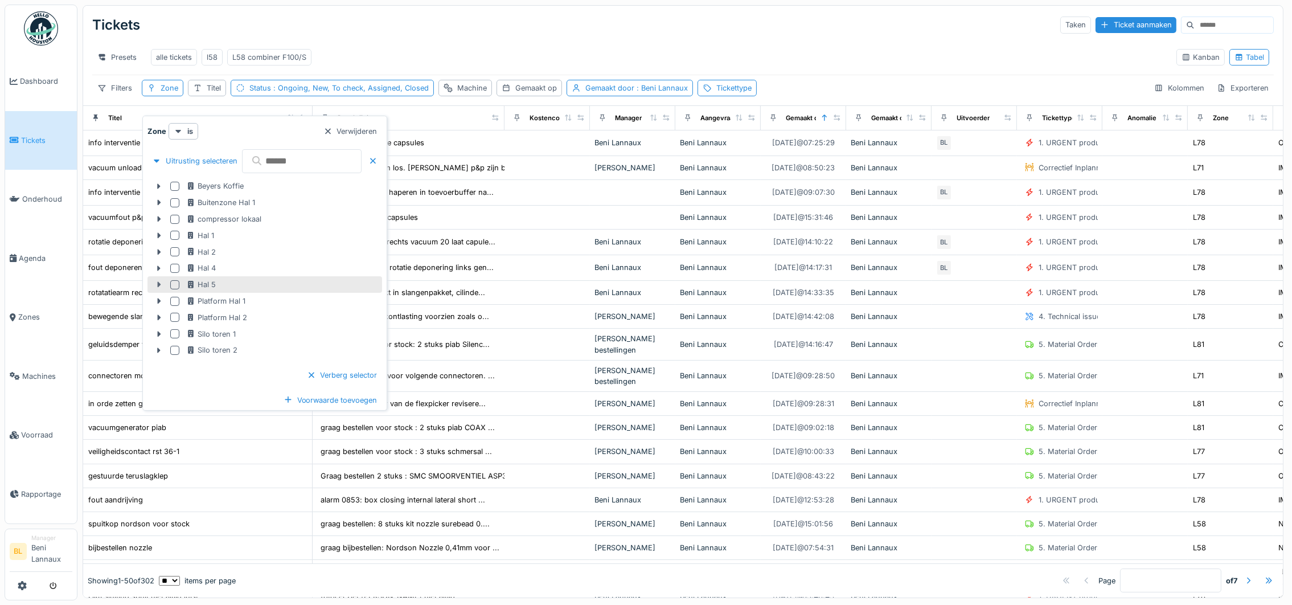
click at [161, 281] on icon at bounding box center [158, 284] width 9 height 7
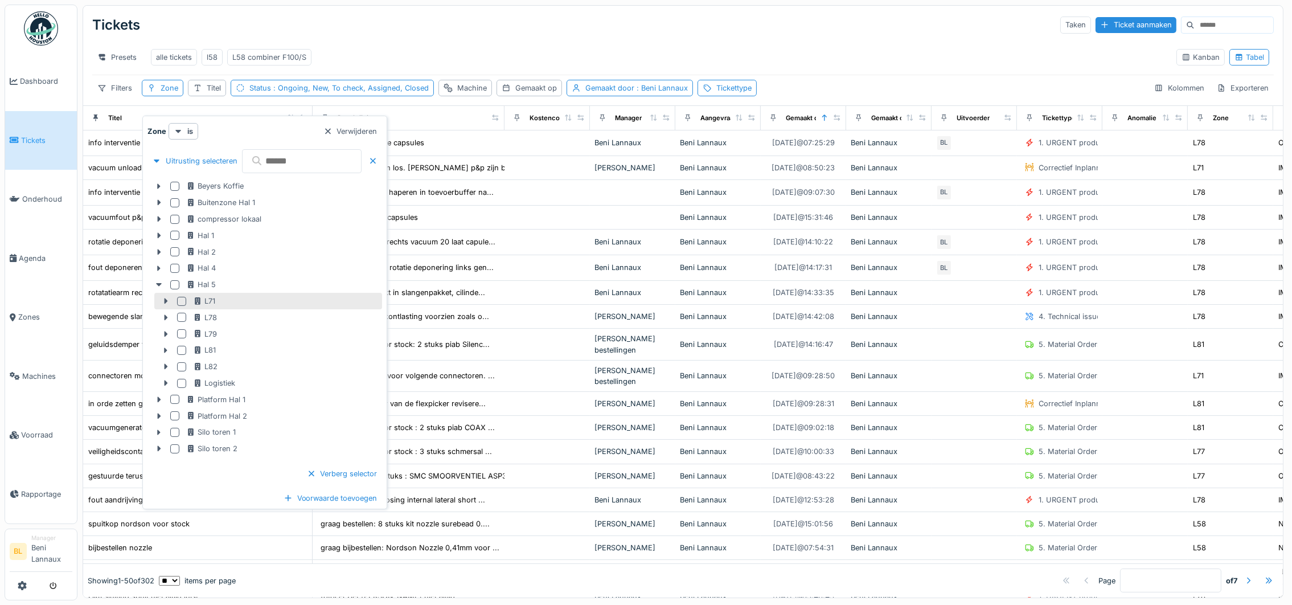
click at [180, 300] on div at bounding box center [181, 301] width 9 height 9
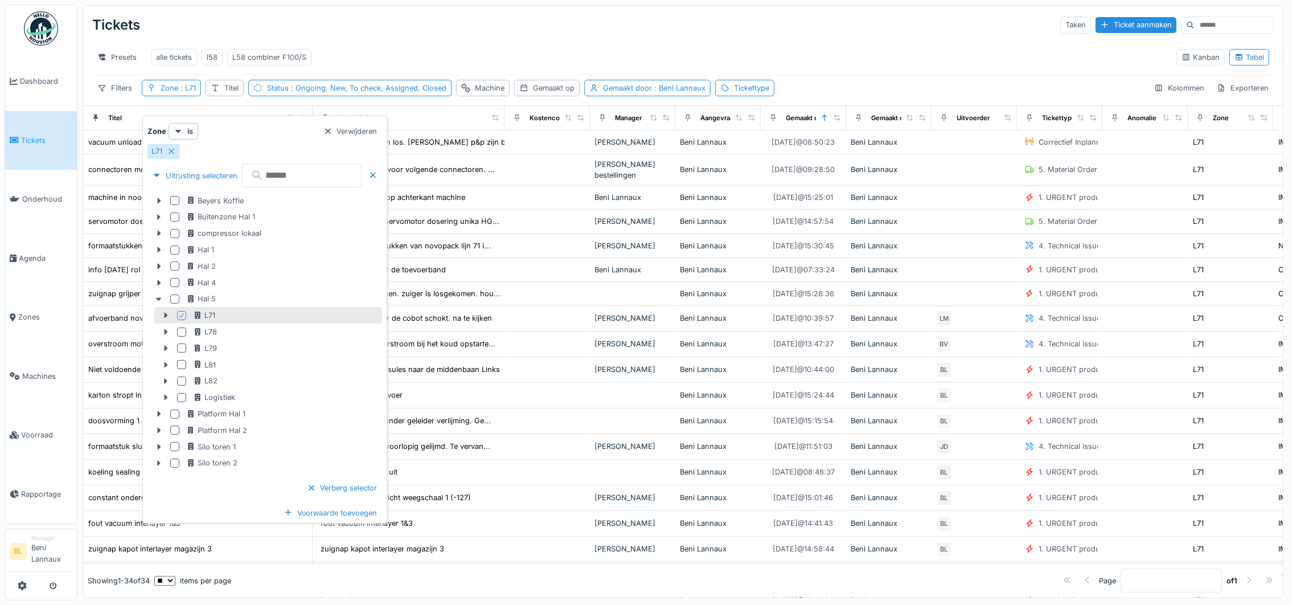
click at [565, 50] on div "Presets alle tickets l58 L58 combiner F100/S" at bounding box center [629, 57] width 1075 height 26
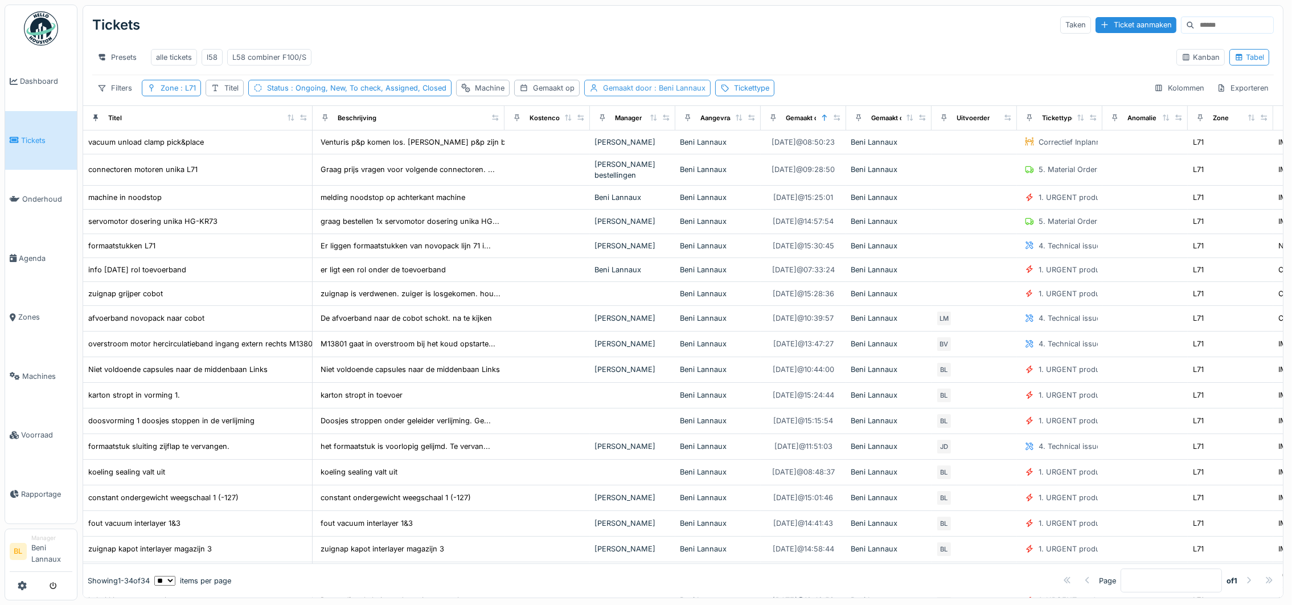
click at [691, 92] on span ": Beni Lannaux" at bounding box center [679, 88] width 54 height 9
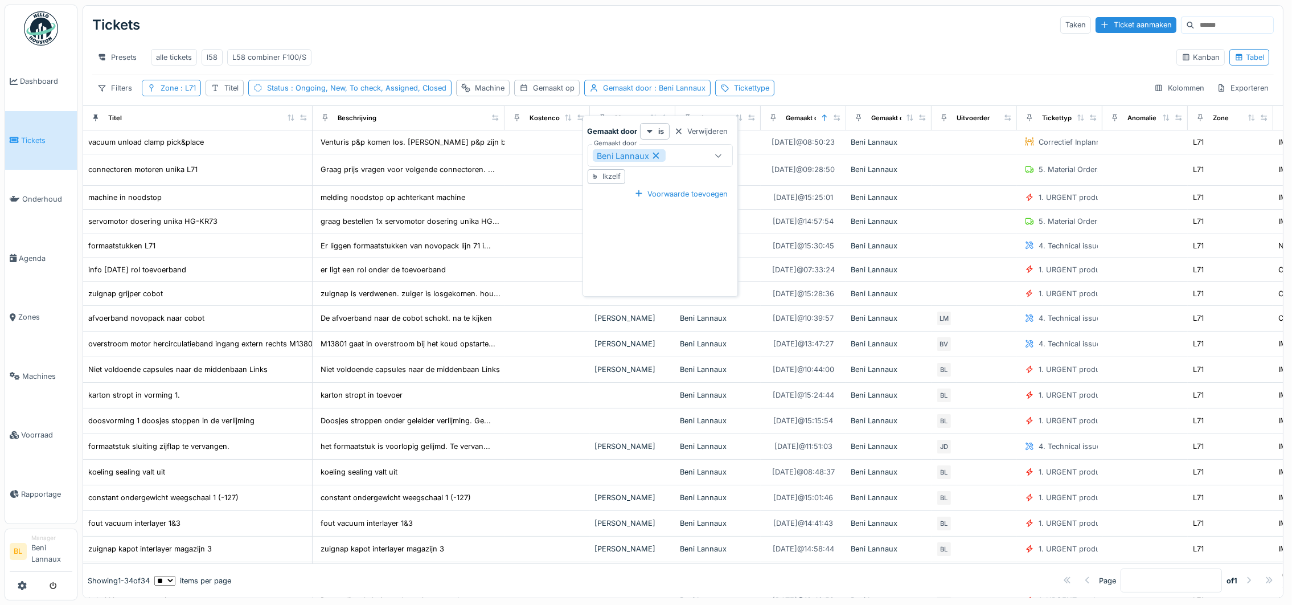
click at [659, 155] on icon at bounding box center [656, 155] width 10 height 8
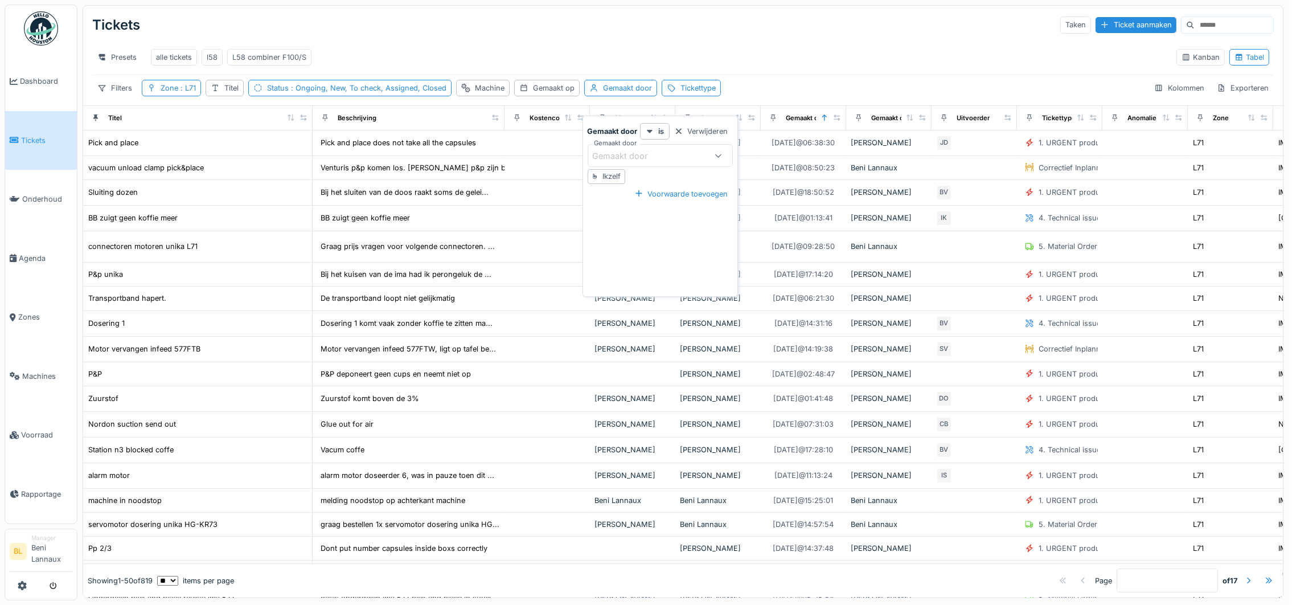
click at [813, 46] on div "Presets alle tickets l58 L58 combiner F100/S" at bounding box center [629, 57] width 1075 height 26
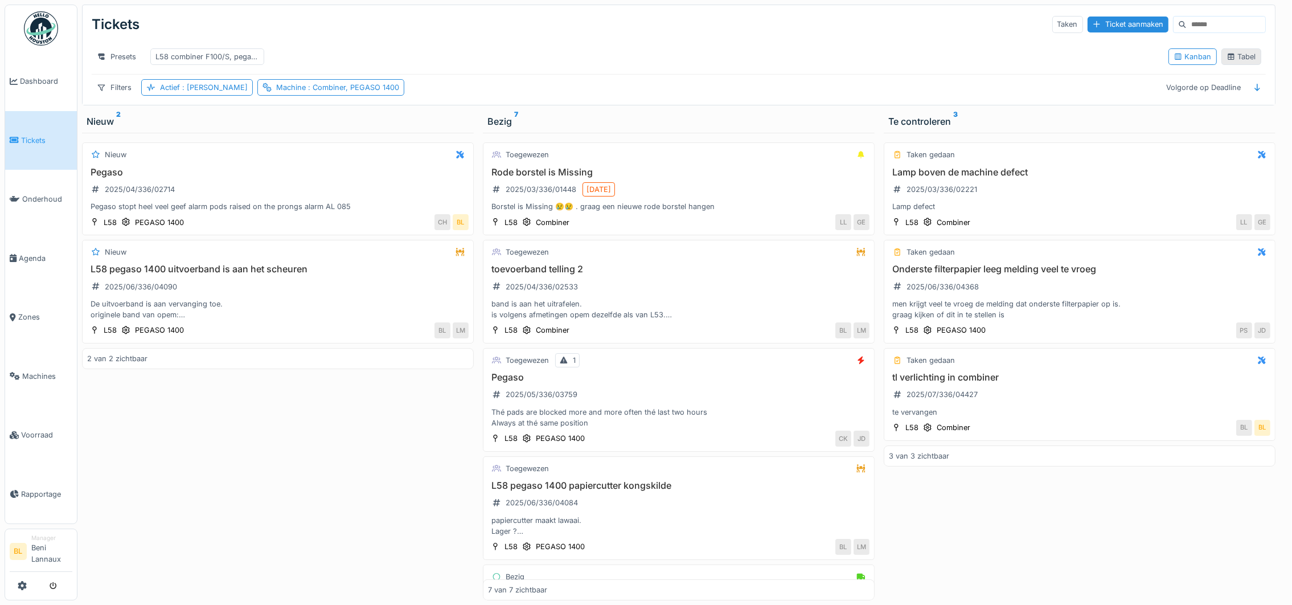
click at [1232, 60] on div "Tabel" at bounding box center [1242, 56] width 30 height 11
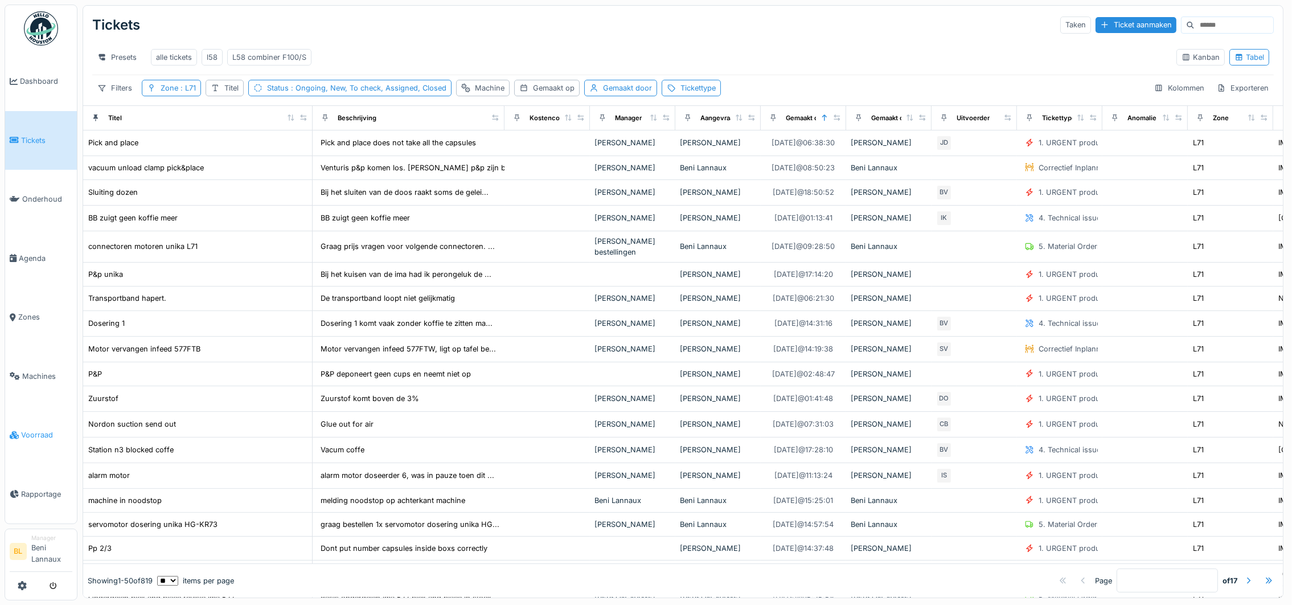
click at [40, 433] on span "Voorraad" at bounding box center [46, 434] width 51 height 11
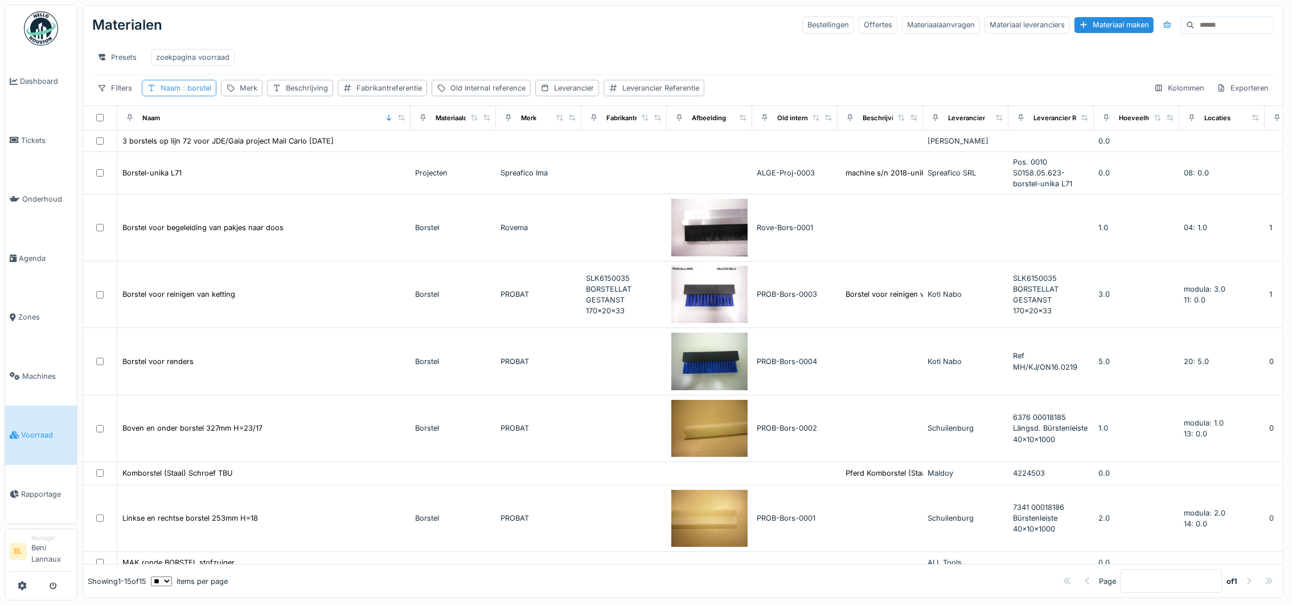
click at [179, 93] on div "Naam : borstel" at bounding box center [186, 88] width 51 height 11
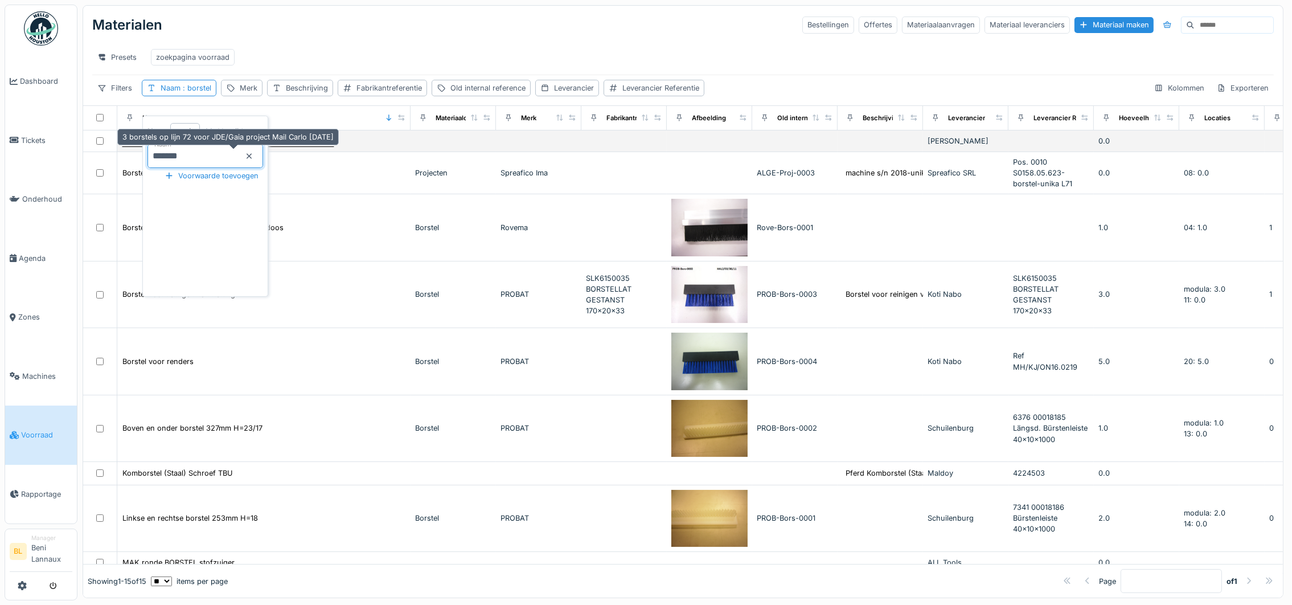
drag, startPoint x: 214, startPoint y: 155, endPoint x: 138, endPoint y: 149, distance: 76.1
click at [138, 149] on body "Dashboard Tickets Onderhoud Agenda Zones Machines Voorraad Rapportage BL Manage…" at bounding box center [646, 302] width 1292 height 605
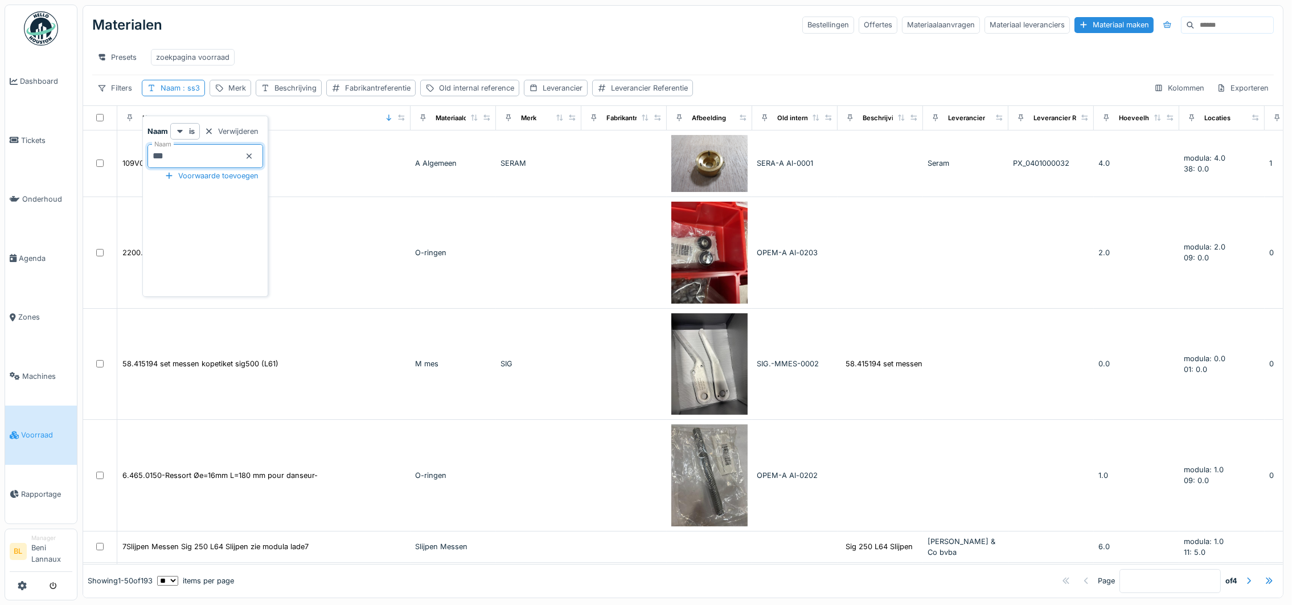
type input "****"
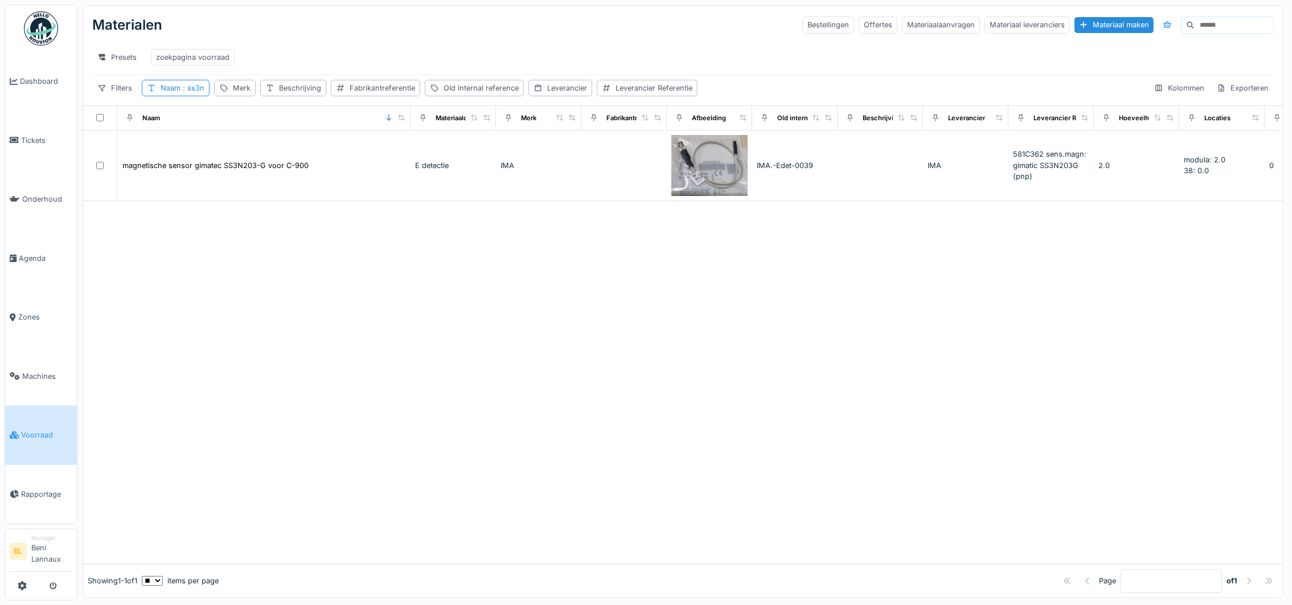
click at [388, 45] on div "Presets zoekpagina voorraad" at bounding box center [683, 57] width 1182 height 26
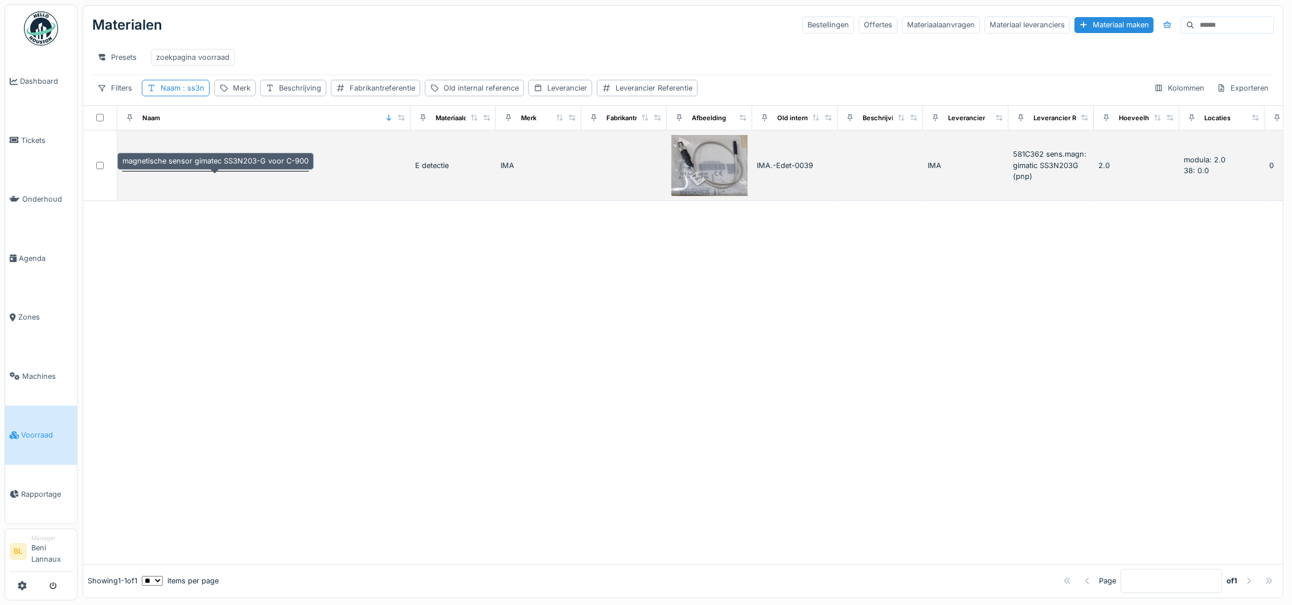
click at [207, 171] on div "magnetische sensor gimatec SS3N203-G voor C-900" at bounding box center [215, 165] width 186 height 11
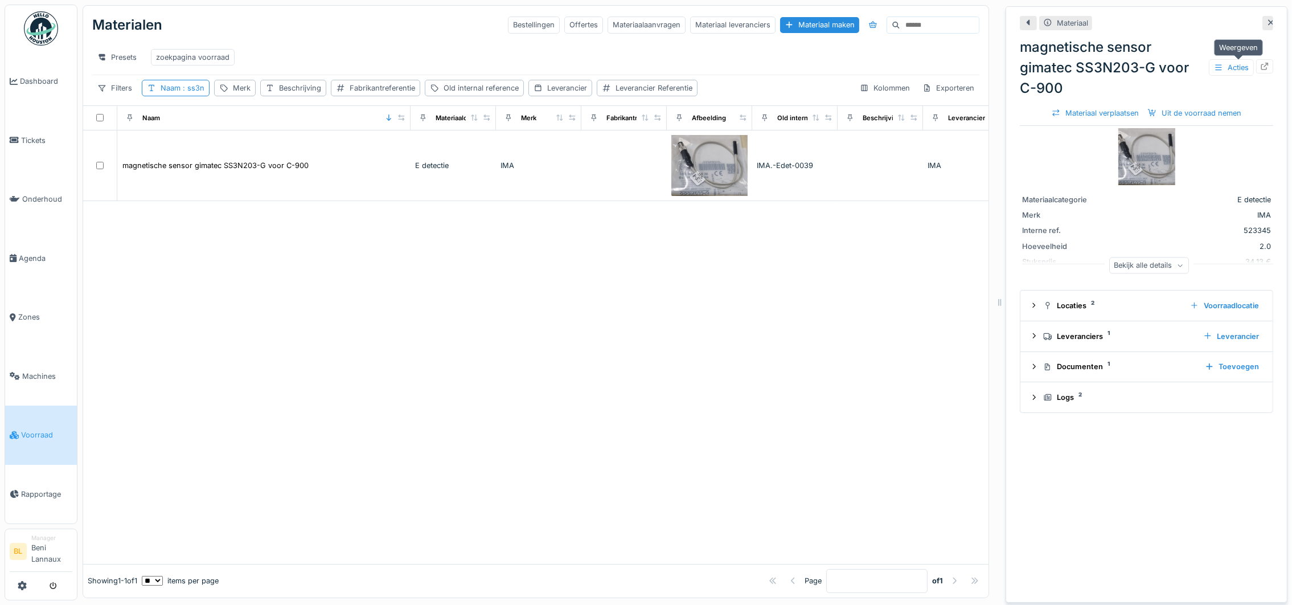
click at [1260, 63] on icon at bounding box center [1264, 66] width 9 height 7
click at [177, 93] on div "Naam : ss3n" at bounding box center [183, 88] width 44 height 11
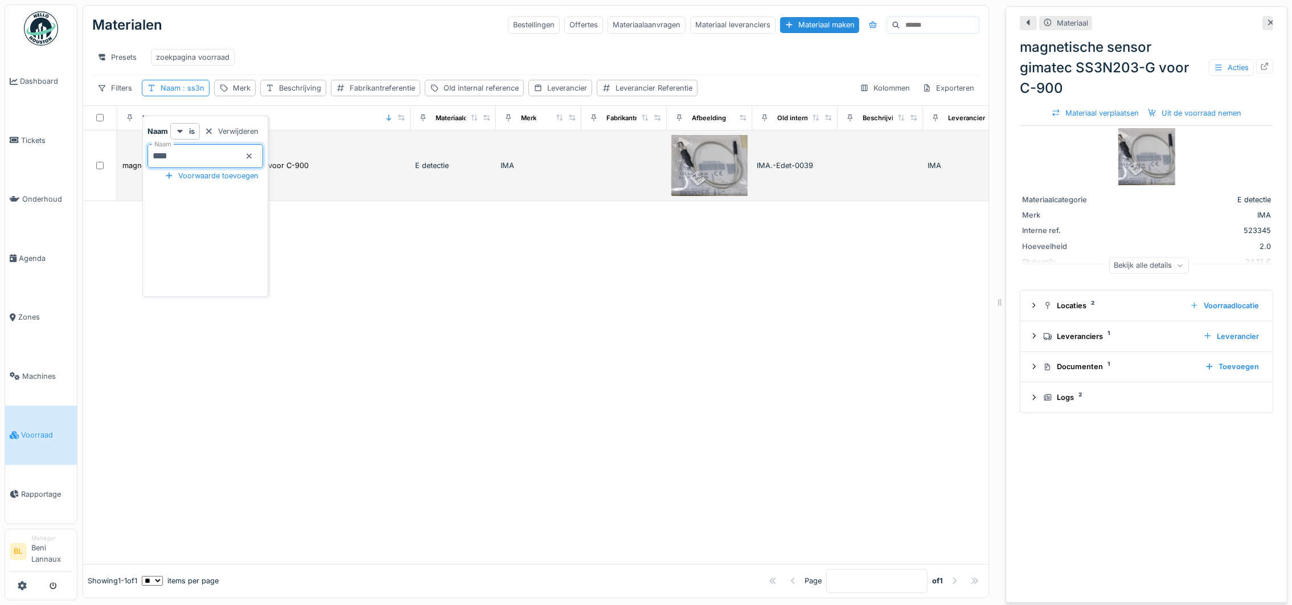
drag, startPoint x: 191, startPoint y: 153, endPoint x: 117, endPoint y: 150, distance: 73.5
click at [117, 150] on body "Dashboard Tickets Onderhoud Agenda Zones Machines Voorraad Rapportage BL Manage…" at bounding box center [646, 302] width 1292 height 605
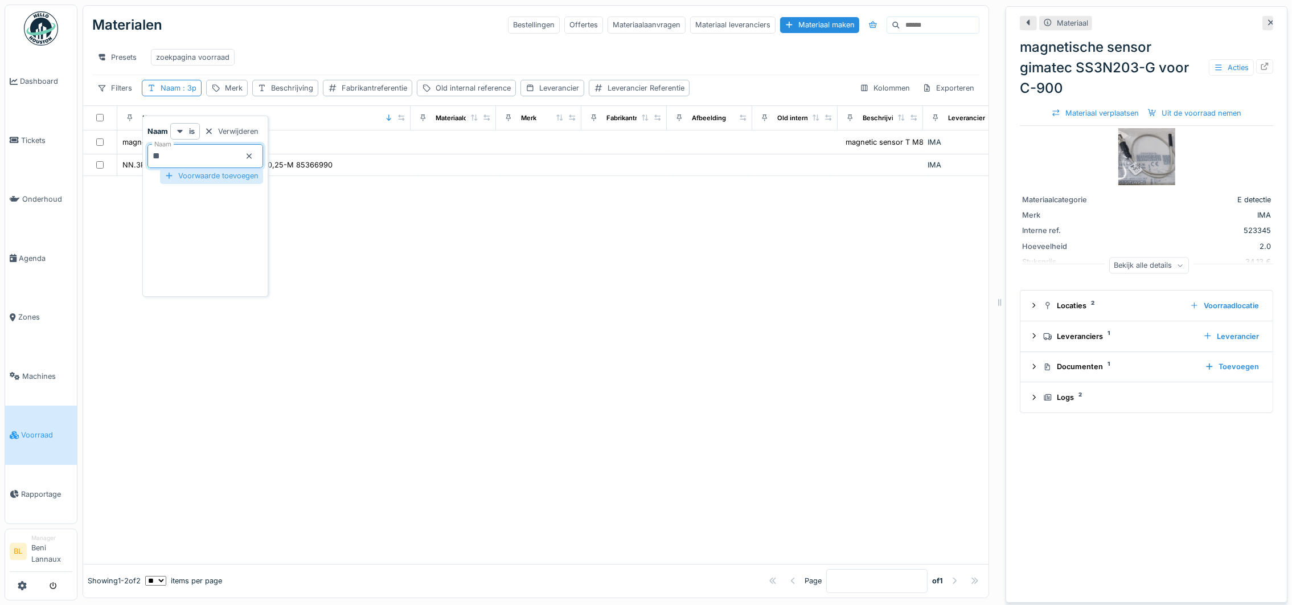
type input "*"
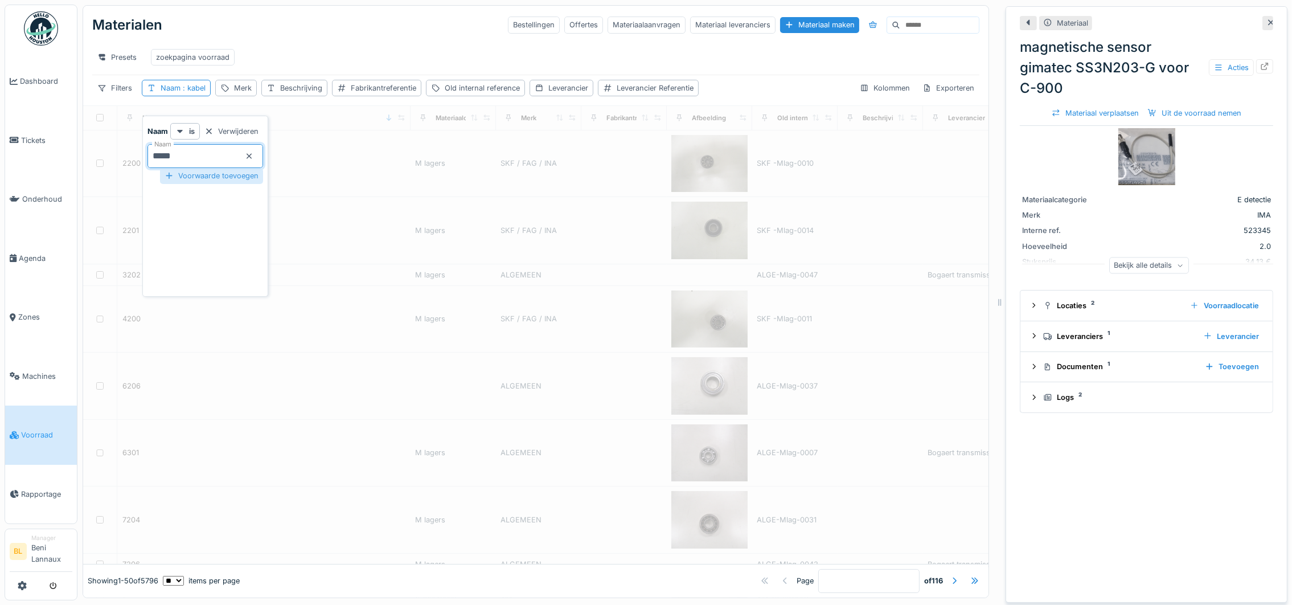
type input "*****"
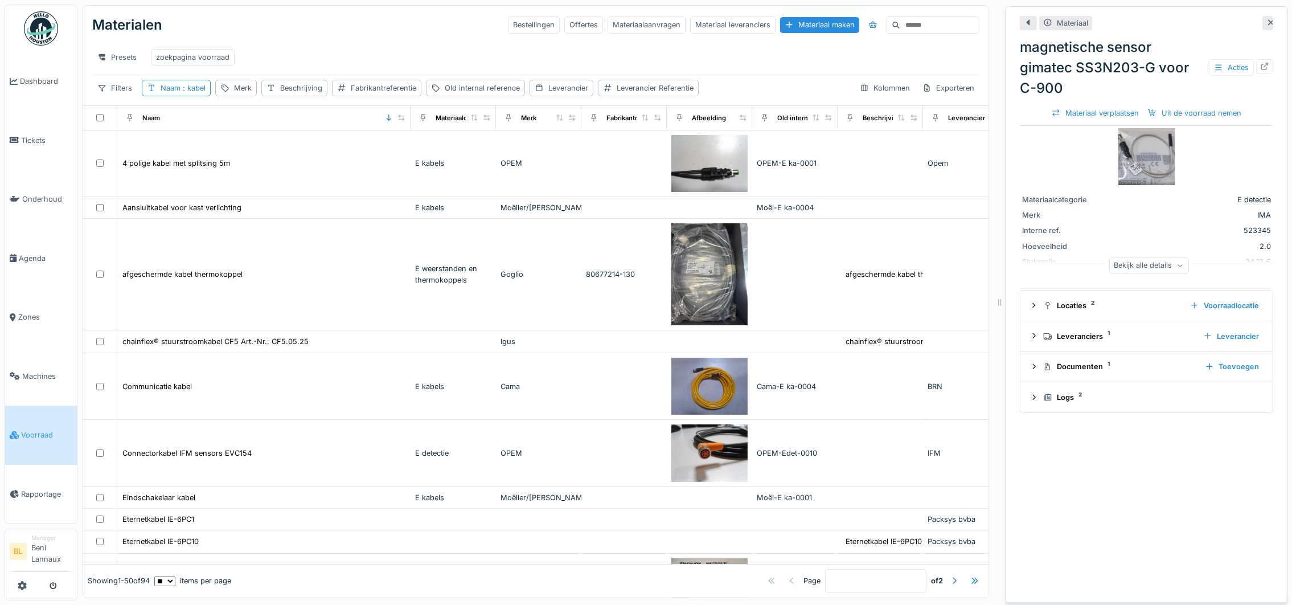
click at [349, 69] on div "Presets zoekpagina voorraad" at bounding box center [535, 57] width 887 height 26
click at [184, 95] on div "Naam : kabel" at bounding box center [176, 88] width 69 height 17
click at [217, 153] on input "*****" at bounding box center [206, 156] width 116 height 24
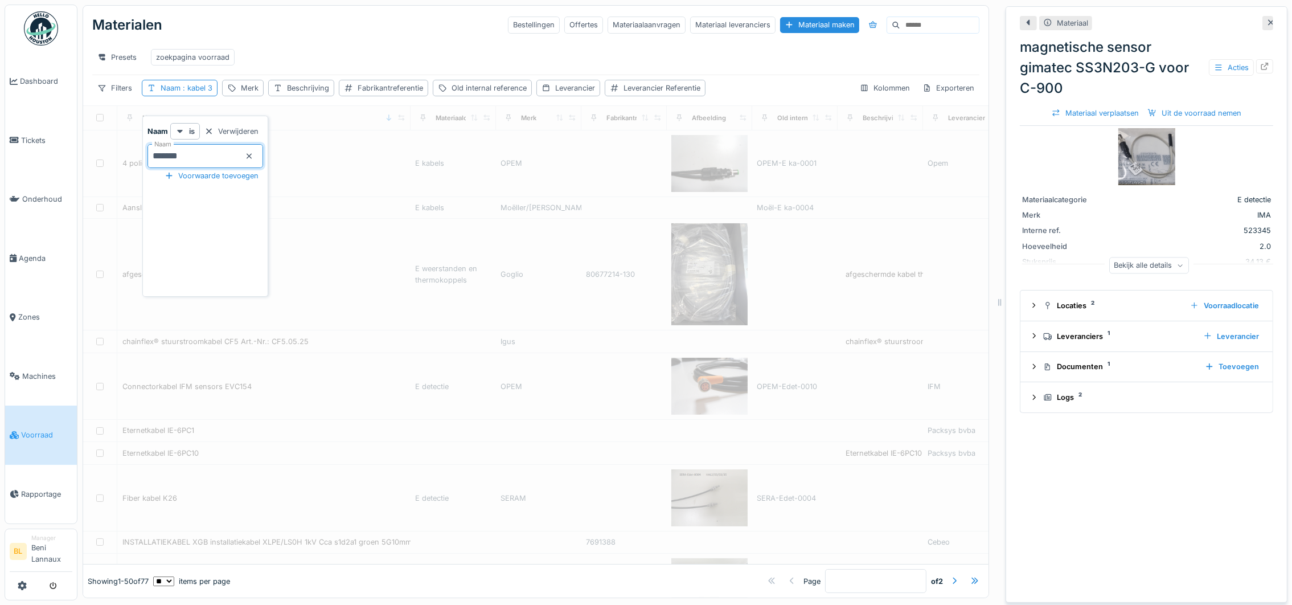
type input "********"
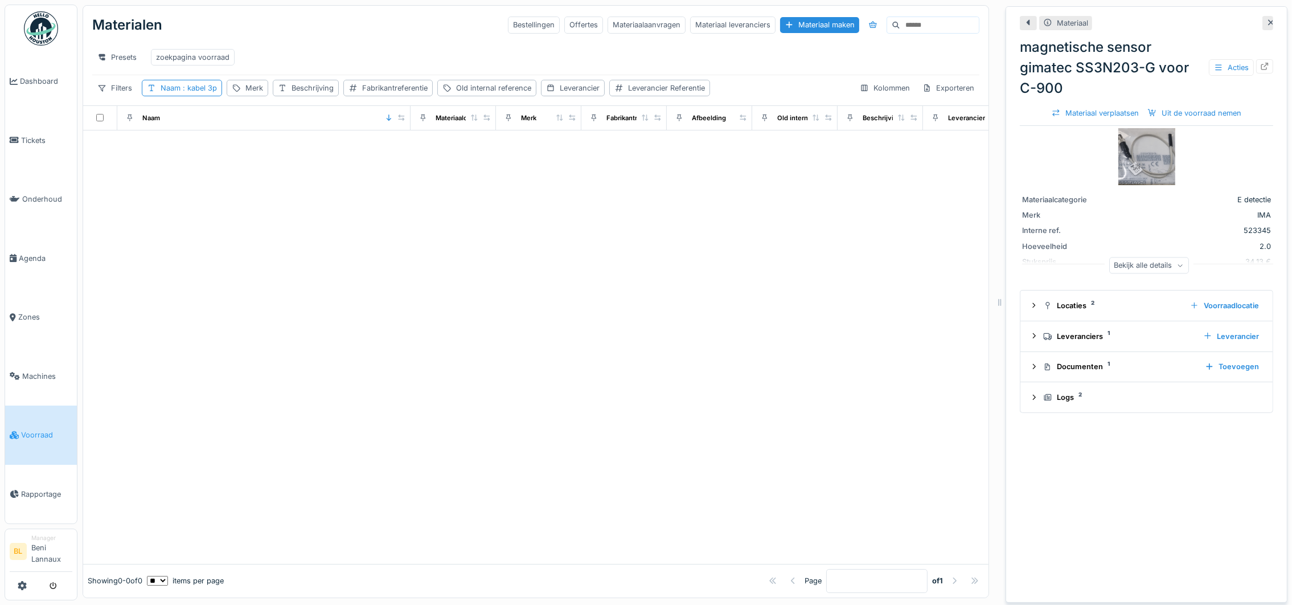
click at [361, 53] on div "Presets zoekpagina voorraad" at bounding box center [535, 57] width 887 height 26
click at [190, 92] on span ": kabel 3p" at bounding box center [199, 88] width 36 height 9
click at [254, 155] on icon at bounding box center [249, 156] width 9 height 7
click at [252, 96] on div "Beschrijving" at bounding box center [269, 88] width 66 height 17
click at [288, 152] on label "Beschrijving" at bounding box center [275, 156] width 56 height 14
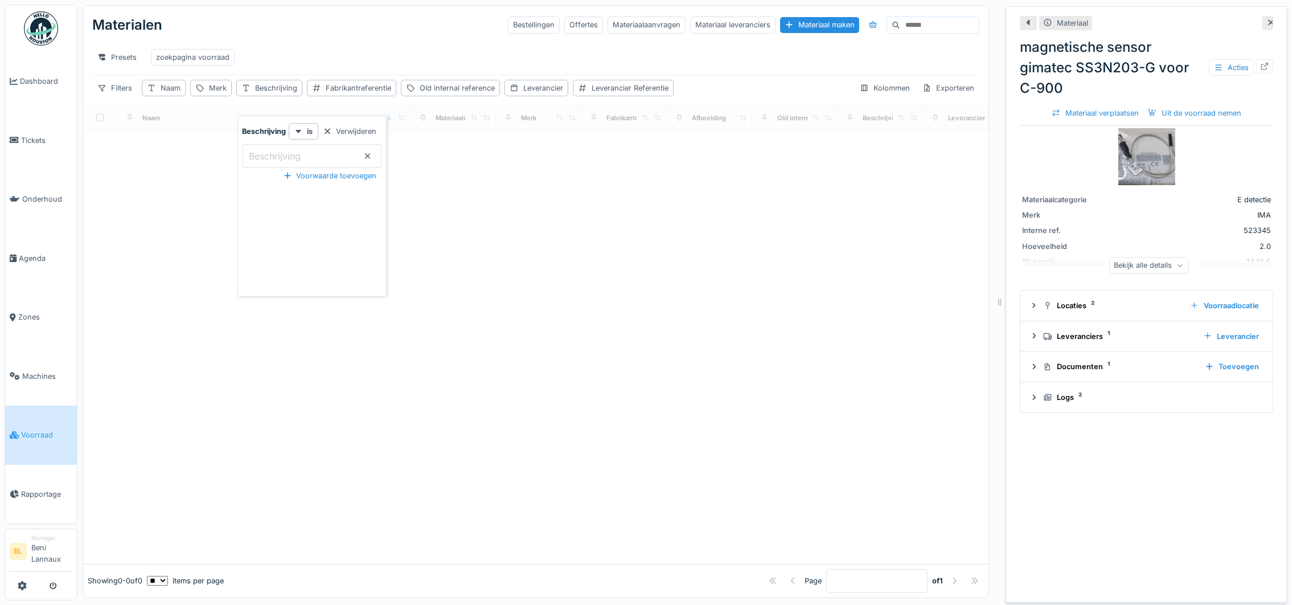
click at [288, 152] on input "Beschrijving" at bounding box center [312, 156] width 139 height 24
type input "****"
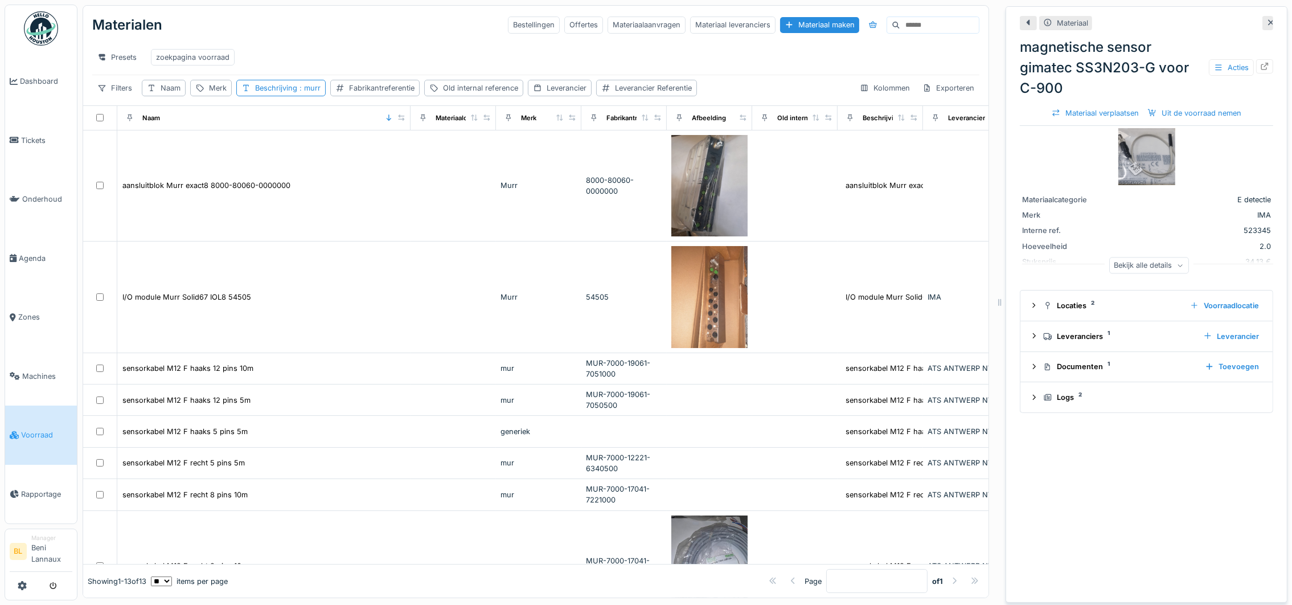
click at [346, 33] on div "Materialen Bestellingen Offertes Materiaalaanvragen Materiaal leveranciers Mate…" at bounding box center [535, 25] width 887 height 30
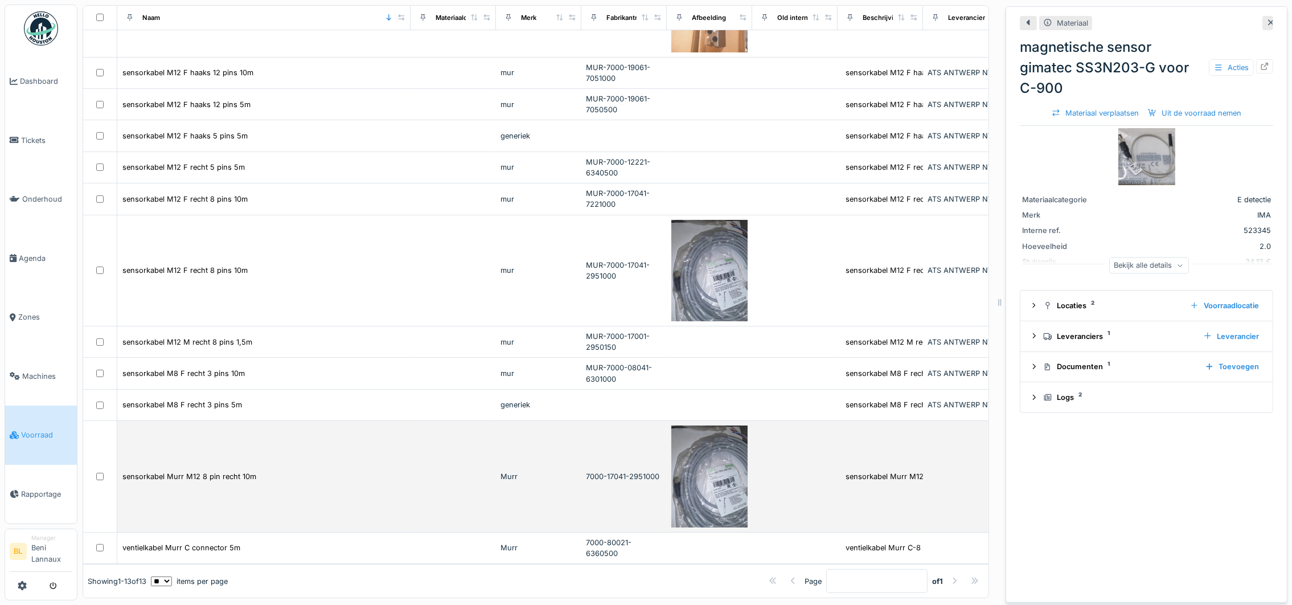
scroll to position [13, 0]
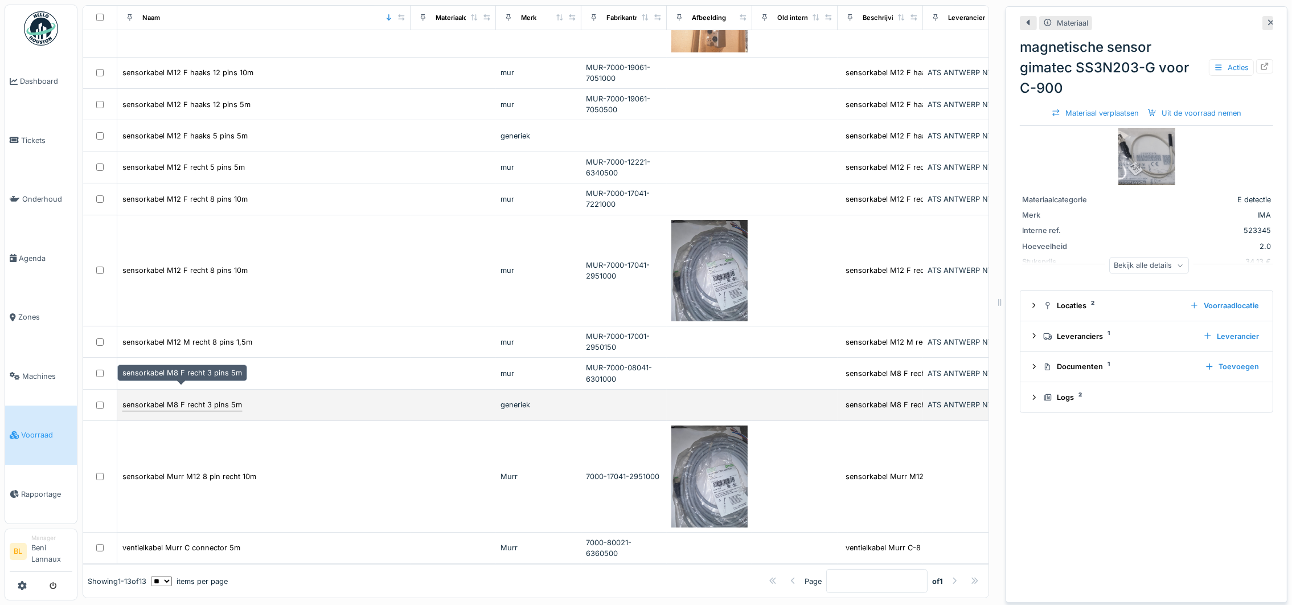
click at [198, 399] on div "sensorkabel M8 F recht 3 pins 5m" at bounding box center [182, 404] width 120 height 11
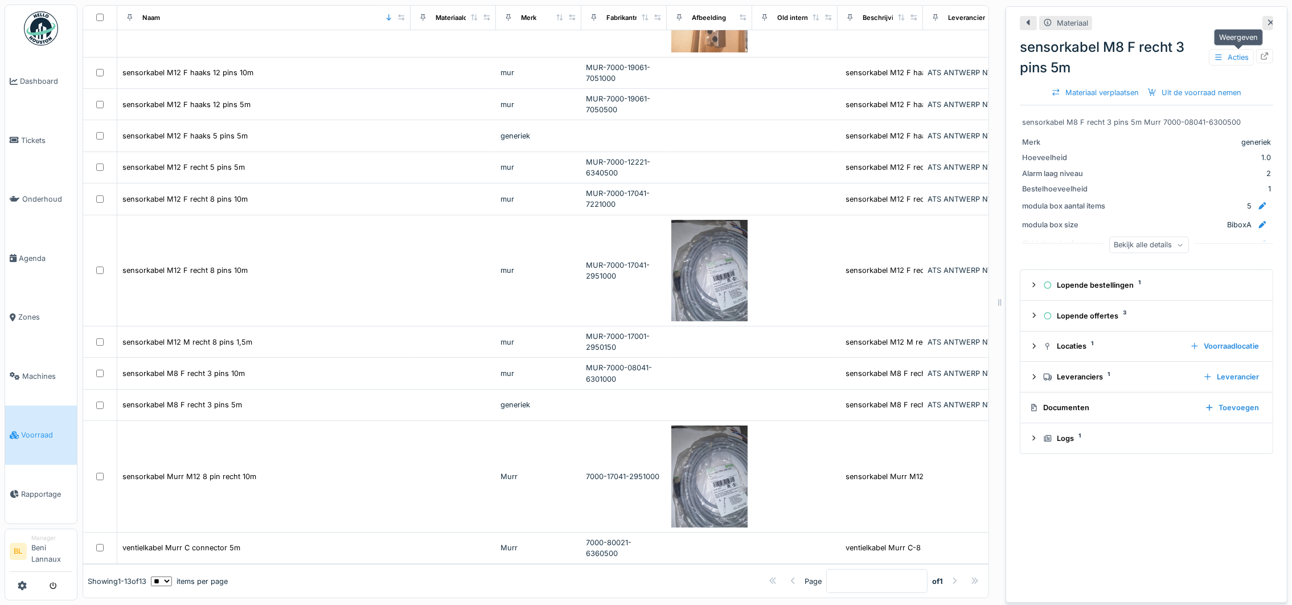
click at [1260, 52] on icon at bounding box center [1264, 55] width 9 height 7
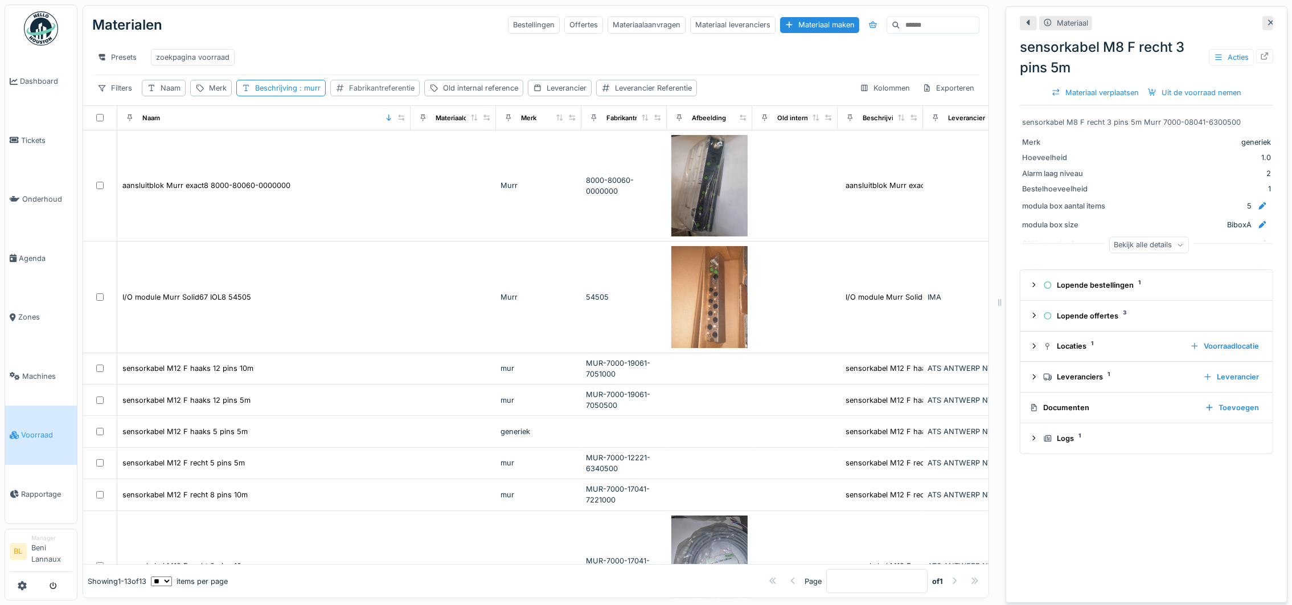
click at [378, 93] on div "Fabrikantreferentie" at bounding box center [381, 88] width 65 height 11
click at [382, 165] on input "Fabrikantreferentie" at bounding box center [418, 156] width 164 height 24
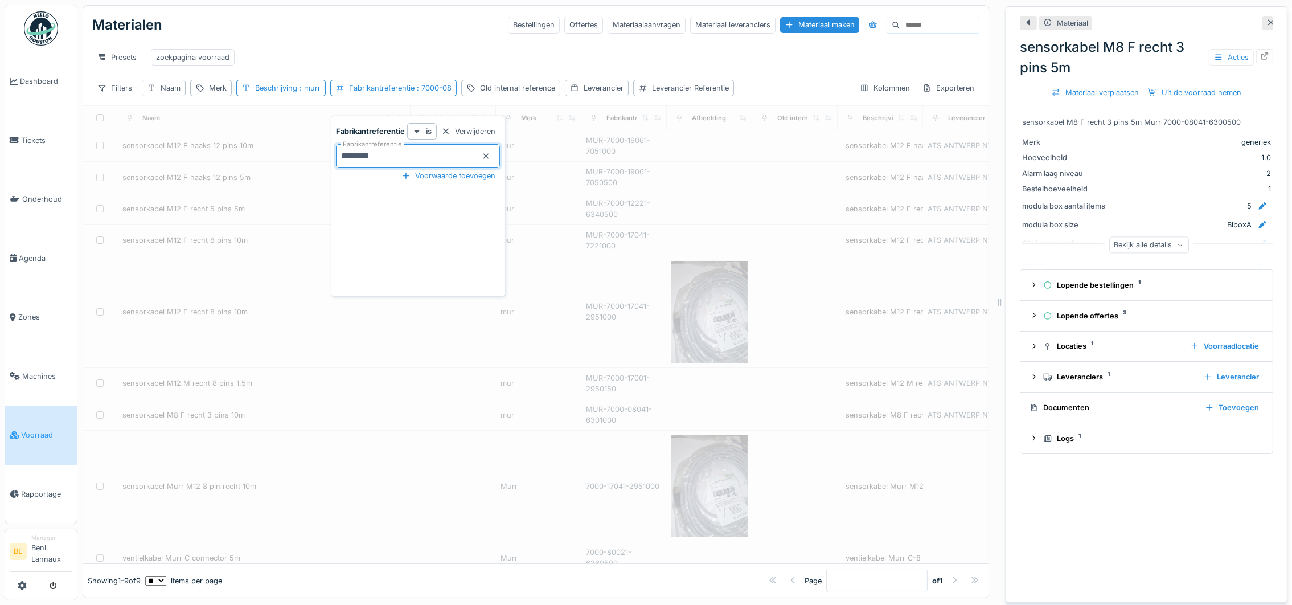
type input "*********"
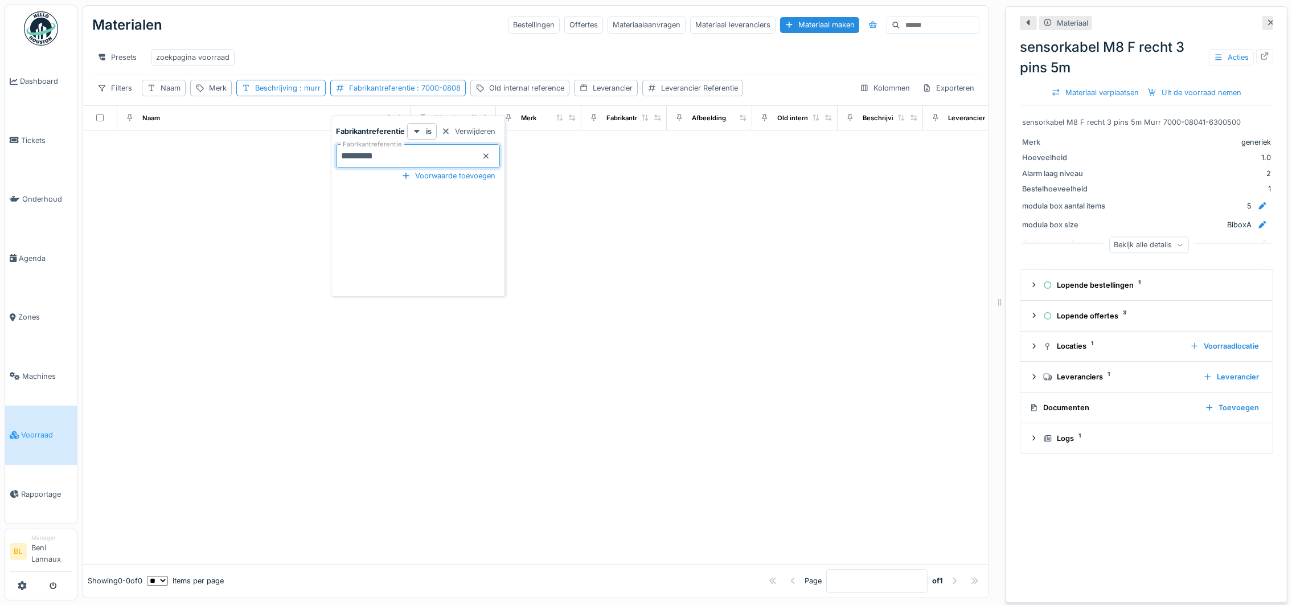
click at [411, 64] on div "Presets zoekpagina voorraad" at bounding box center [535, 57] width 887 height 26
click at [417, 96] on div "Fabrikantreferentie : 7000-0808" at bounding box center [398, 88] width 136 height 17
click at [413, 158] on input "*********" at bounding box center [418, 156] width 164 height 24
type input "********"
click at [361, 49] on div "Presets zoekpagina voorraad" at bounding box center [535, 57] width 887 height 26
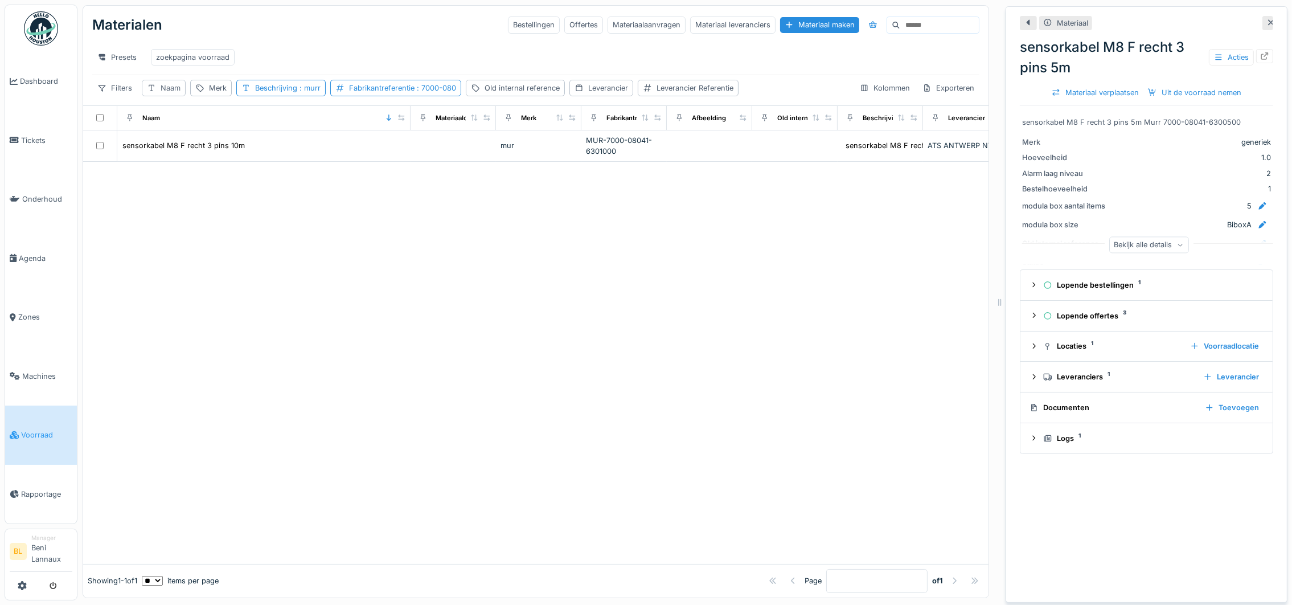
click at [174, 93] on div "Naam" at bounding box center [171, 88] width 20 height 11
click at [174, 157] on label "Naam" at bounding box center [167, 156] width 30 height 14
click at [174, 157] on input "Naam" at bounding box center [206, 156] width 116 height 24
type input "**********"
click at [346, 93] on div "Beschrijving : murr" at bounding box center [336, 88] width 65 height 11
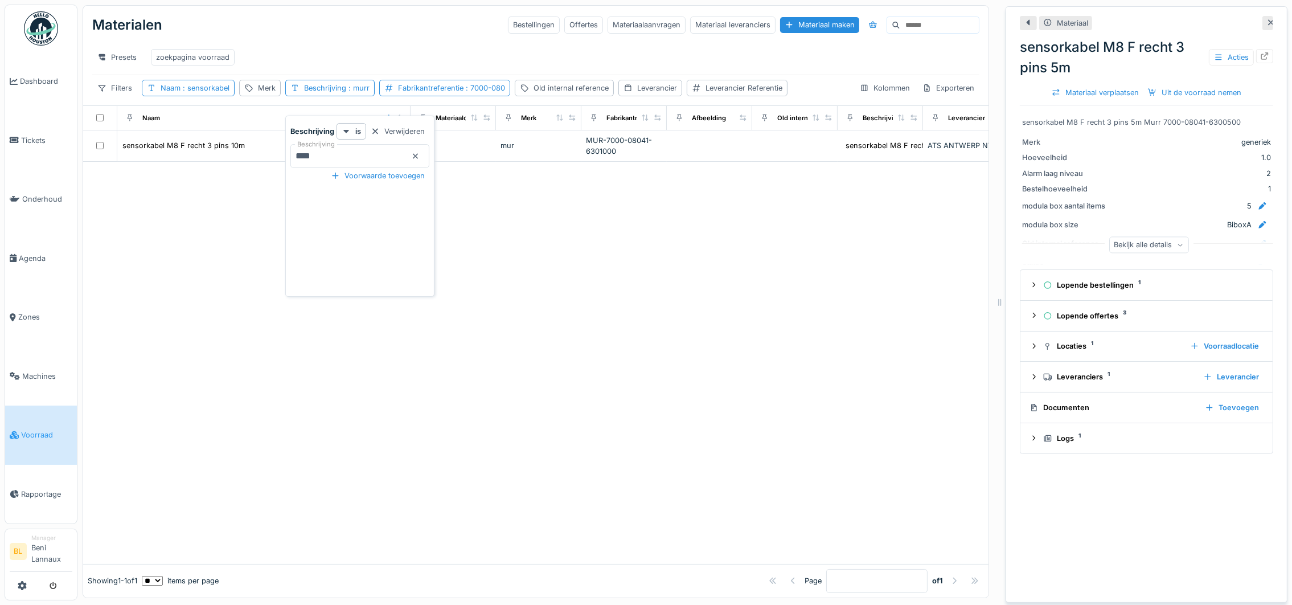
click at [420, 155] on icon at bounding box center [415, 156] width 9 height 7
click at [452, 92] on span ": 7000-080" at bounding box center [461, 88] width 42 height 9
click at [508, 155] on icon at bounding box center [511, 156] width 9 height 7
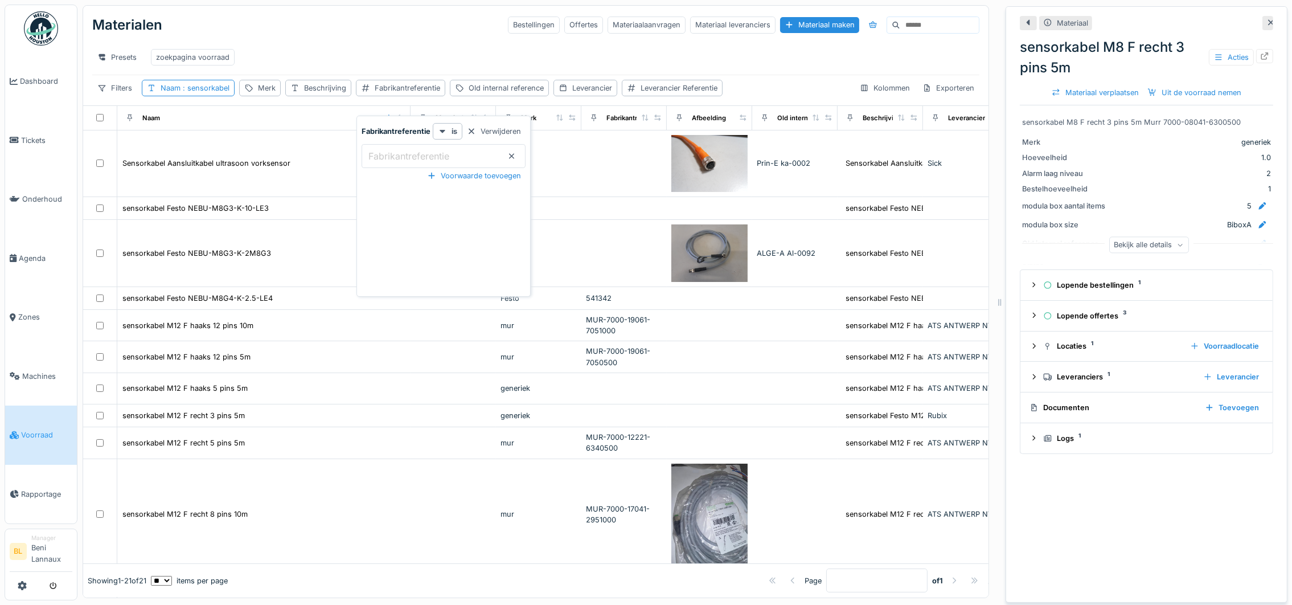
click at [346, 45] on div "Presets zoekpagina voorraad" at bounding box center [535, 57] width 887 height 26
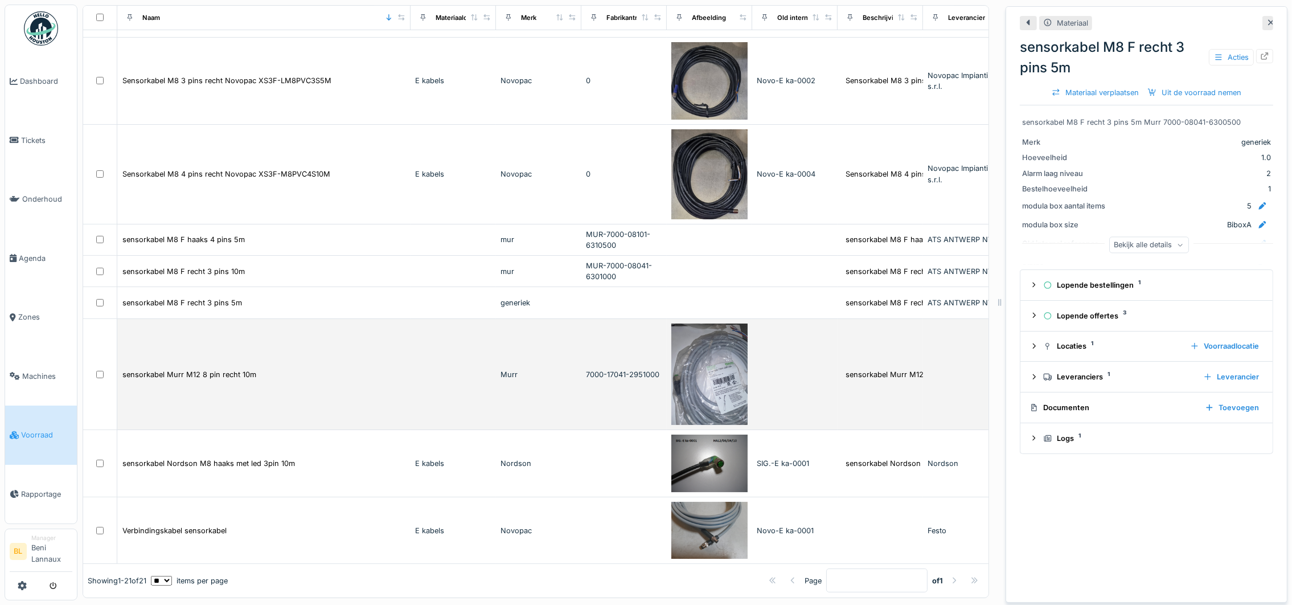
scroll to position [13, 0]
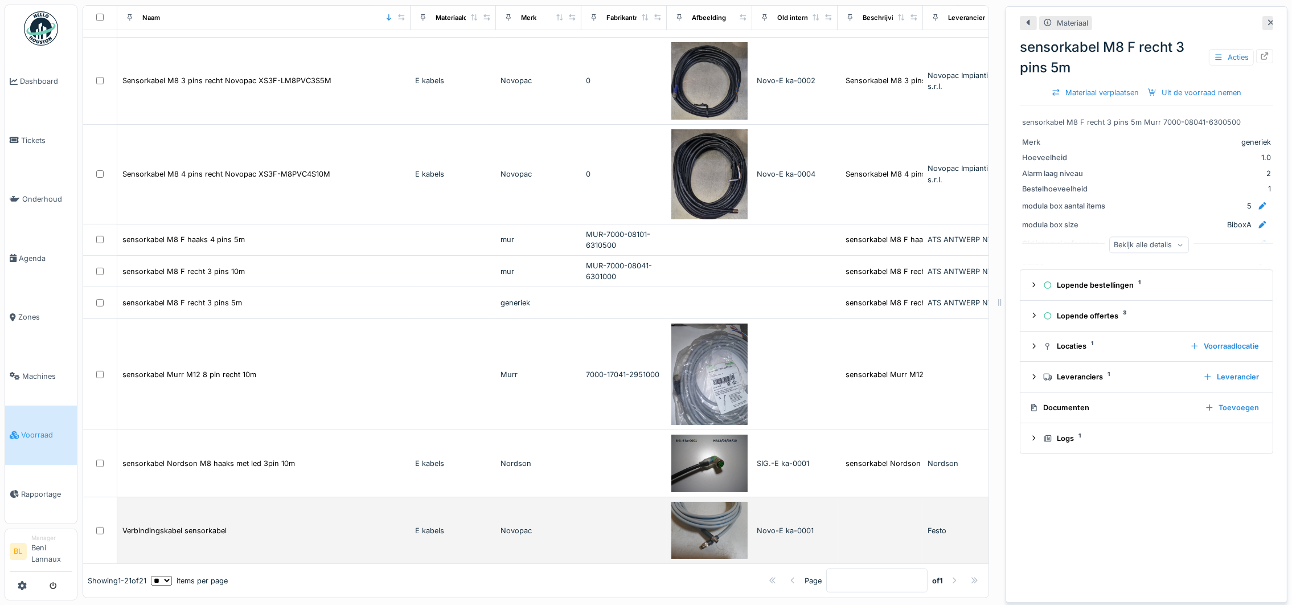
click at [711, 504] on img at bounding box center [709, 531] width 76 height 58
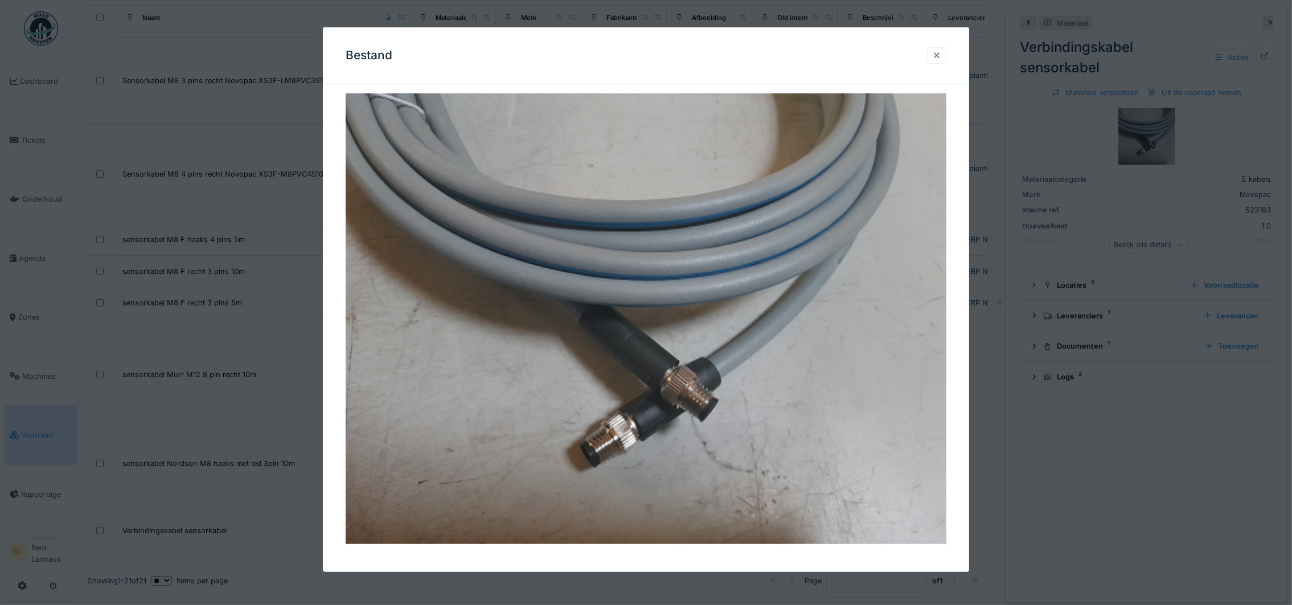
click at [937, 53] on div at bounding box center [936, 55] width 19 height 17
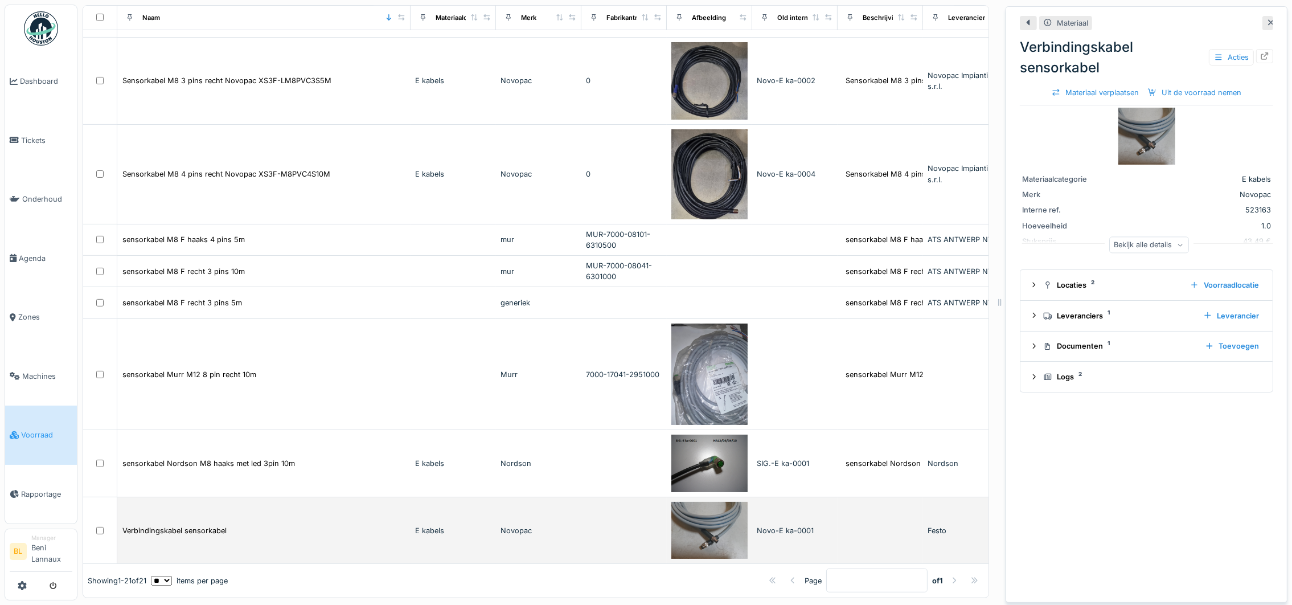
click at [712, 502] on img at bounding box center [709, 531] width 76 height 58
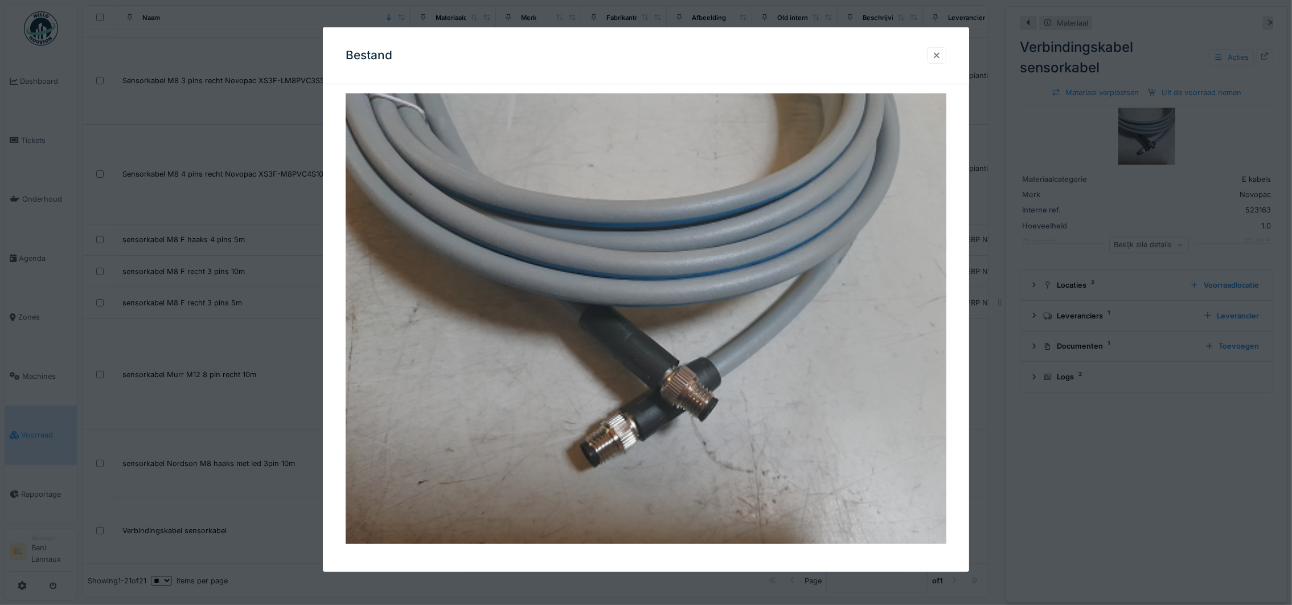
click at [947, 49] on div at bounding box center [936, 55] width 19 height 17
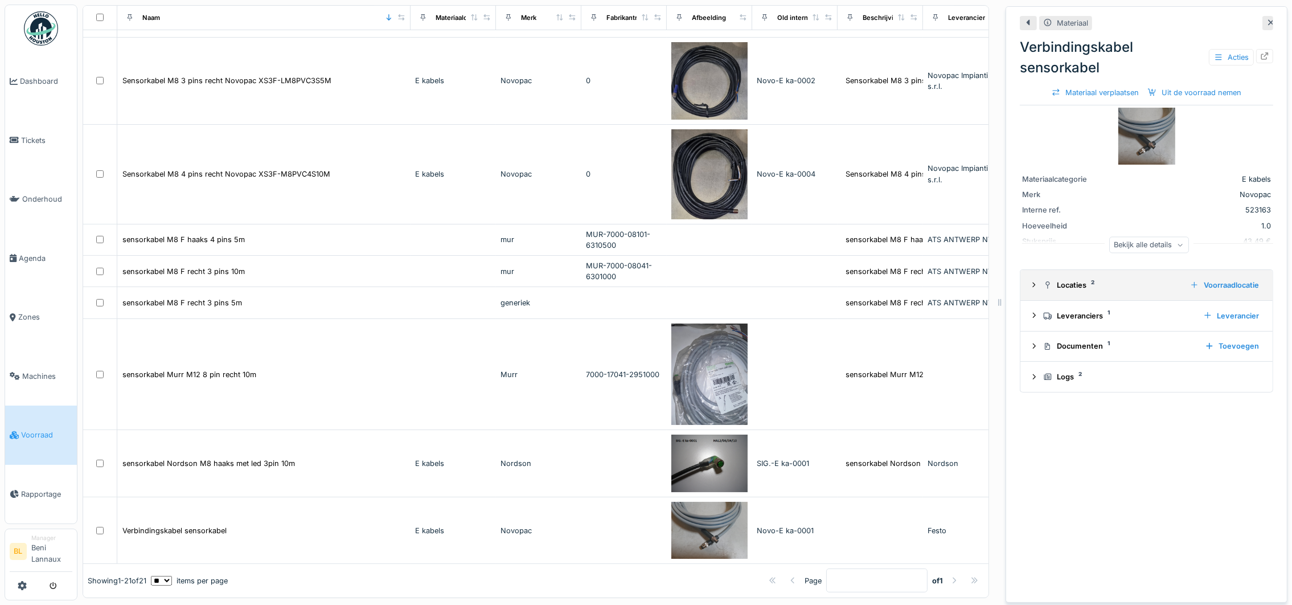
click at [1021, 285] on details "Locaties 2 Voorraadlocatie" at bounding box center [1147, 285] width 252 height 31
click at [1030, 285] on icon at bounding box center [1034, 284] width 9 height 7
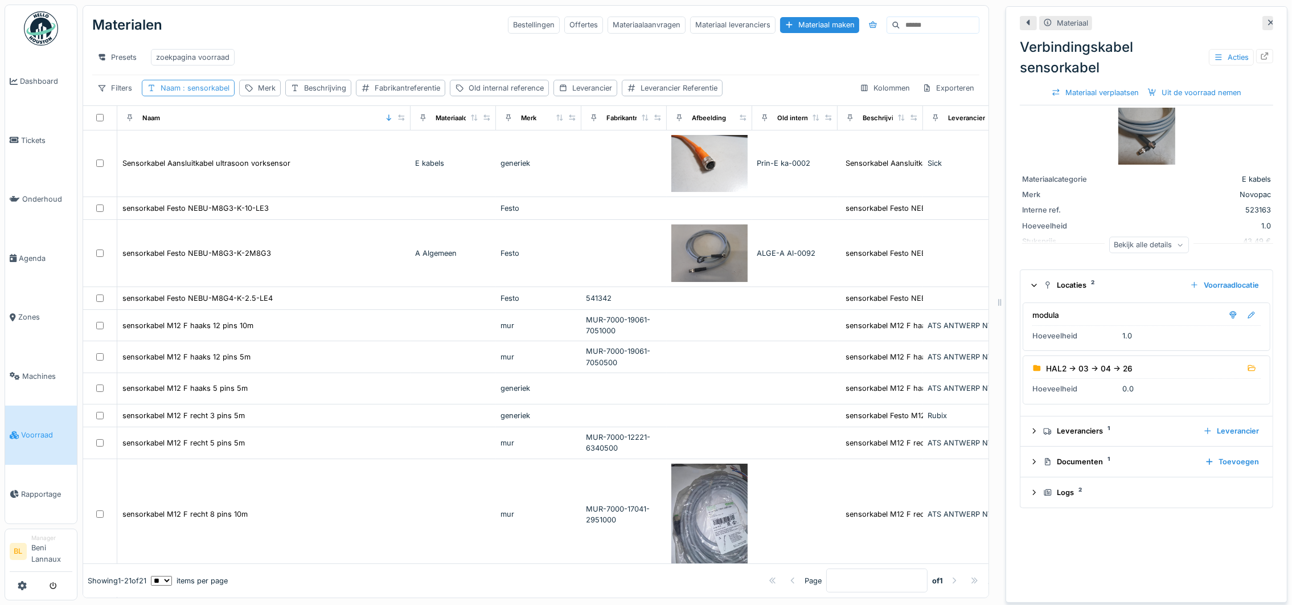
click at [204, 93] on div "Naam : sensorkabel" at bounding box center [195, 88] width 69 height 11
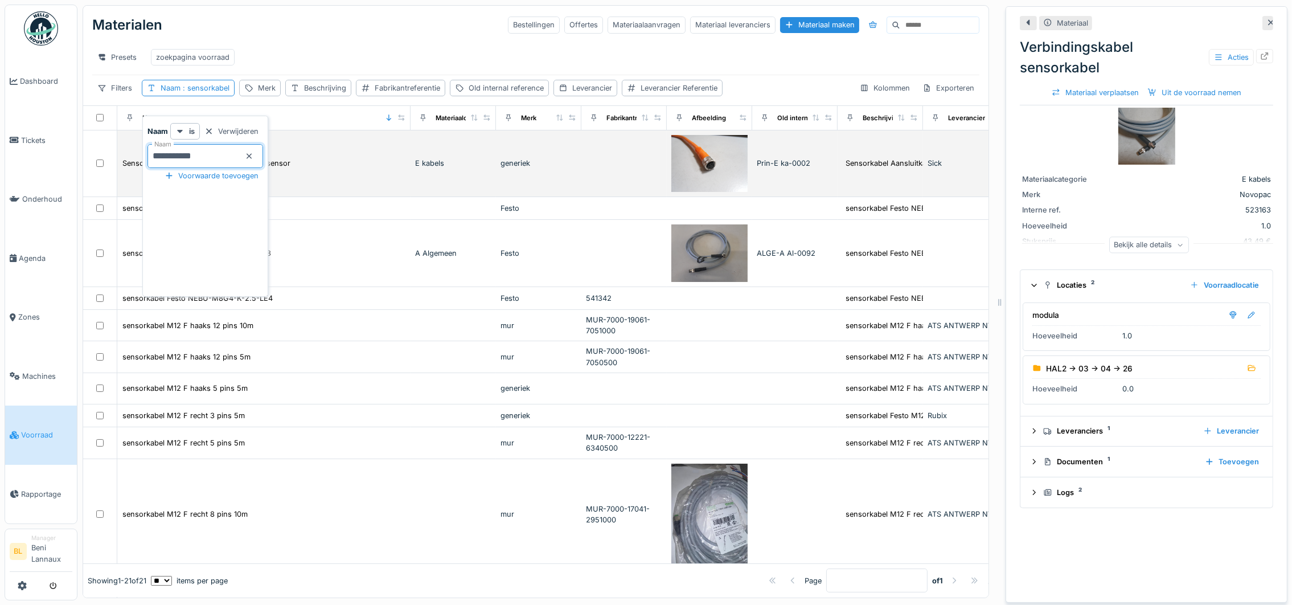
drag, startPoint x: 238, startPoint y: 153, endPoint x: 134, endPoint y: 159, distance: 103.8
click at [134, 159] on body "Dashboard Tickets Onderhoud Agenda Zones Machines Voorraad Rapportage BL Manage…" at bounding box center [646, 302] width 1292 height 605
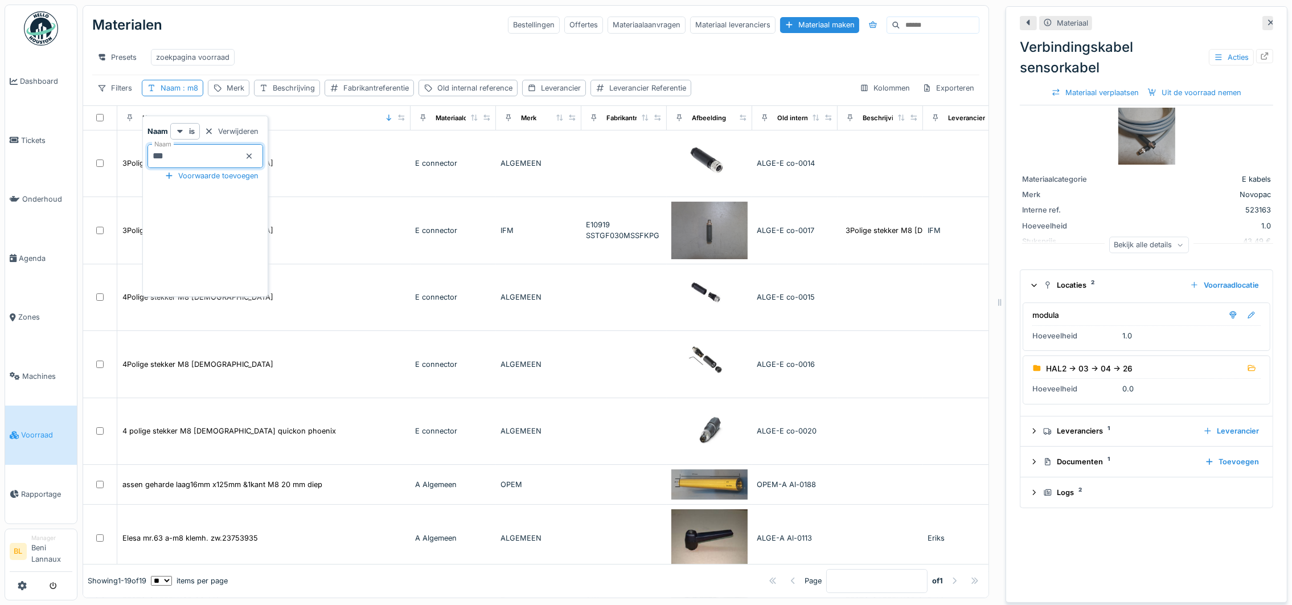
type input "****"
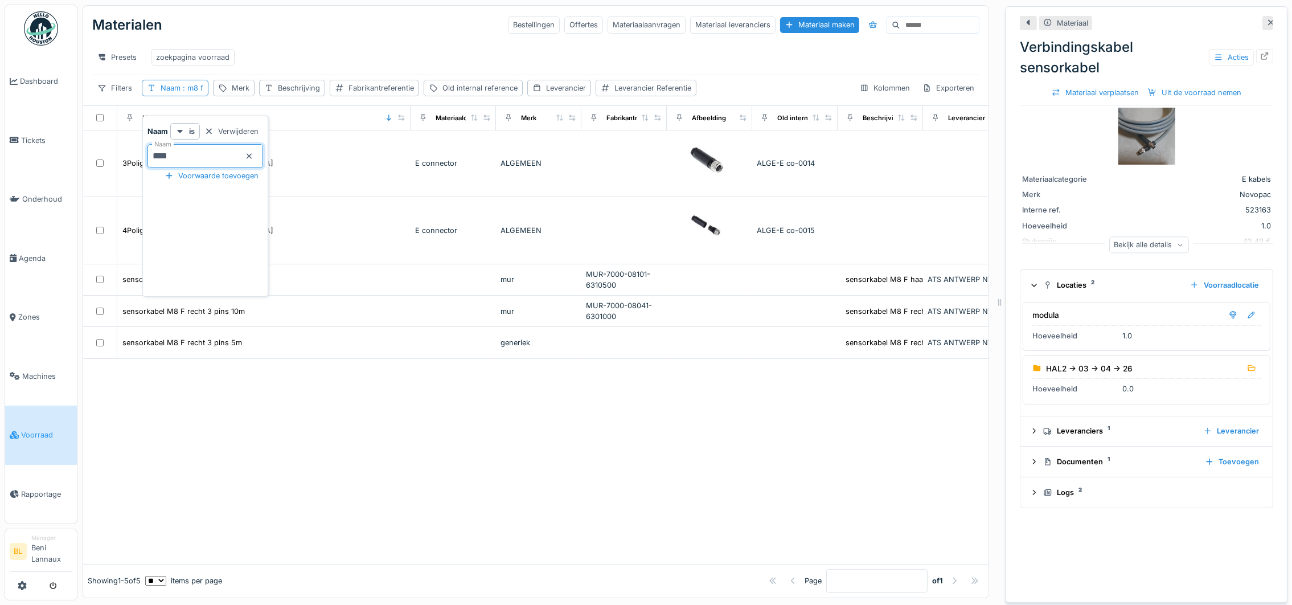
click at [347, 484] on div at bounding box center [536, 461] width 906 height 205
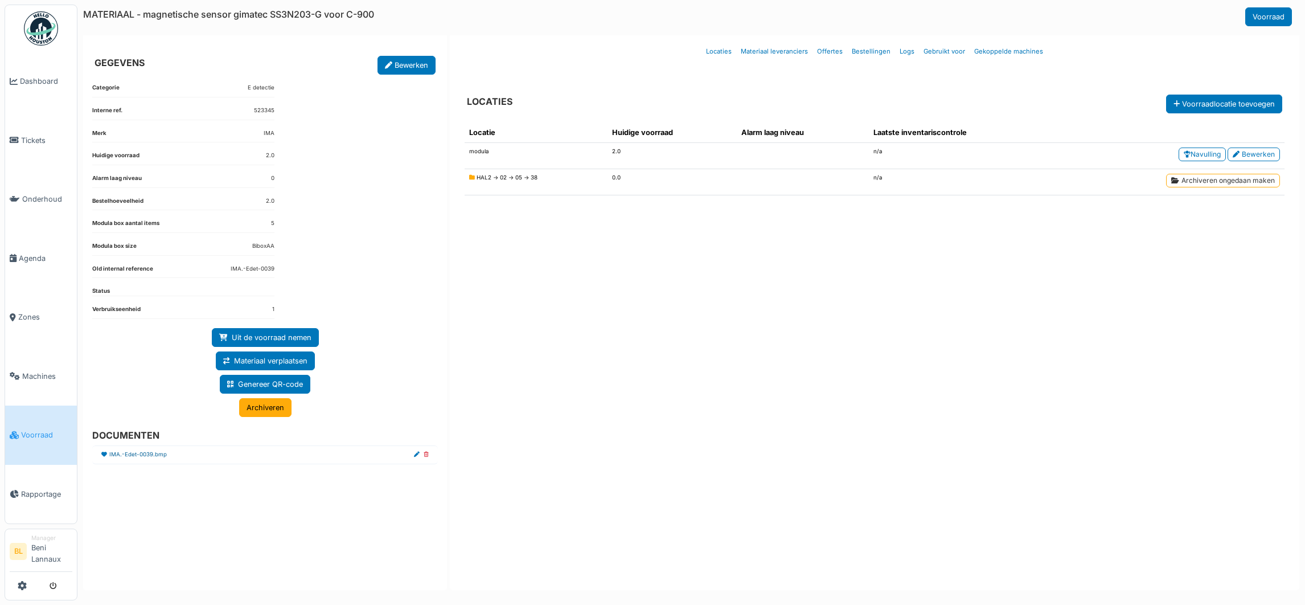
click at [124, 459] on link "IMA.-Edet-0039.bmp" at bounding box center [138, 454] width 58 height 9
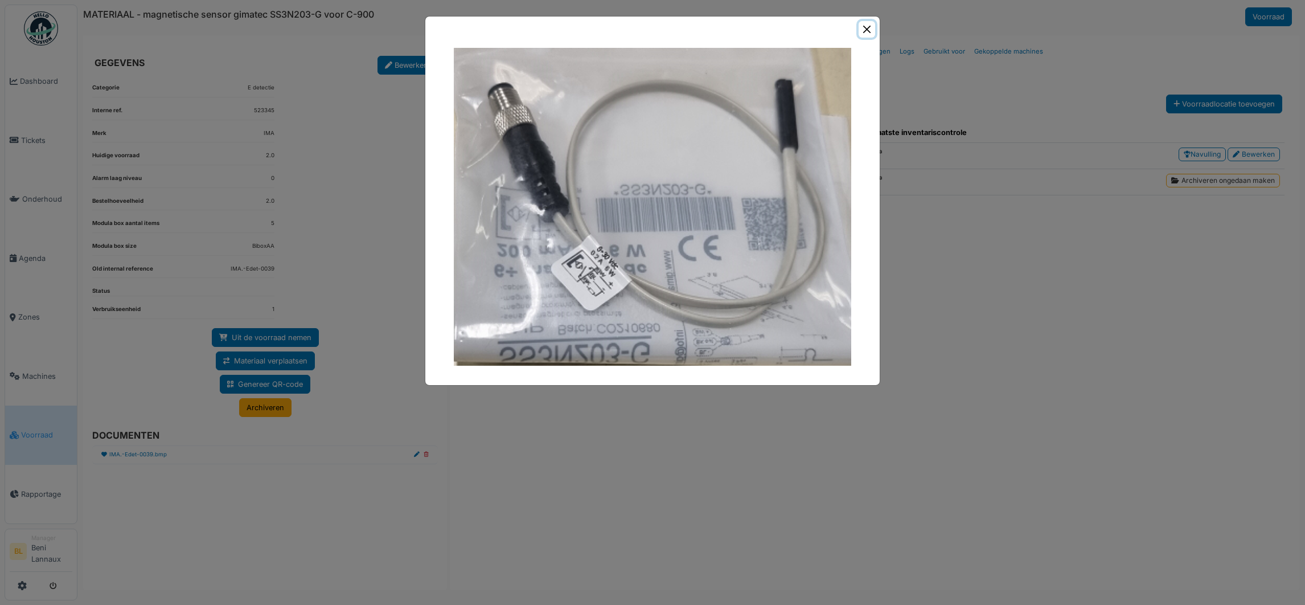
click at [865, 29] on button "Close" at bounding box center [867, 29] width 17 height 17
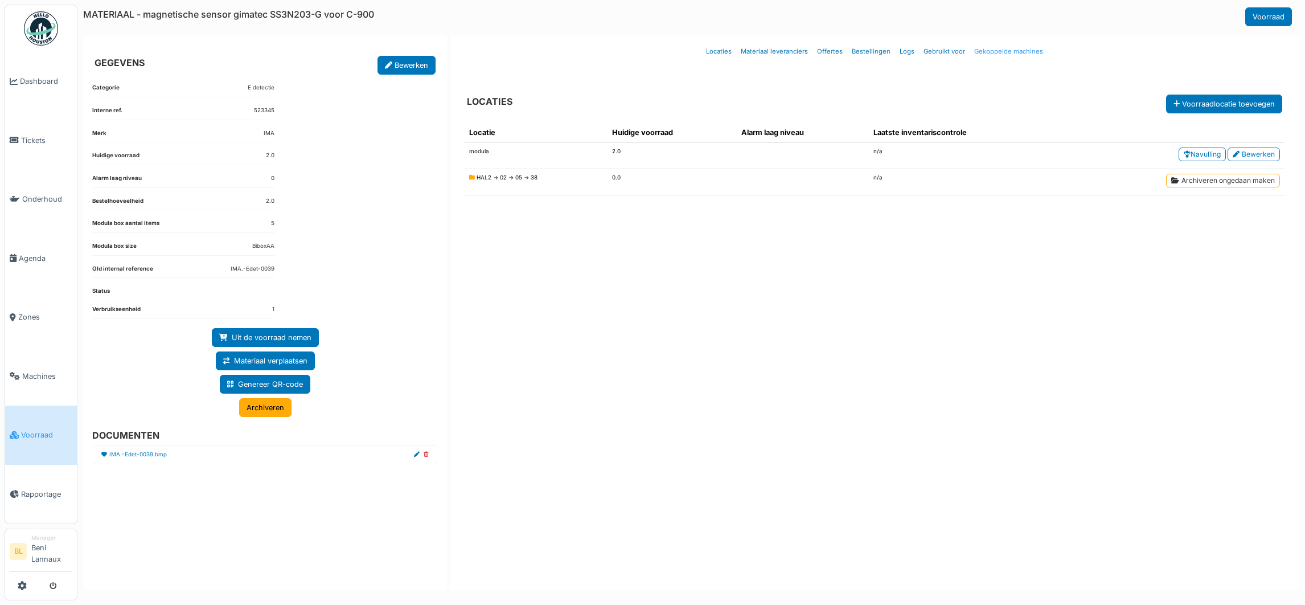
click at [1026, 45] on link "Gekoppelde machines" at bounding box center [1009, 51] width 78 height 27
select select "***"
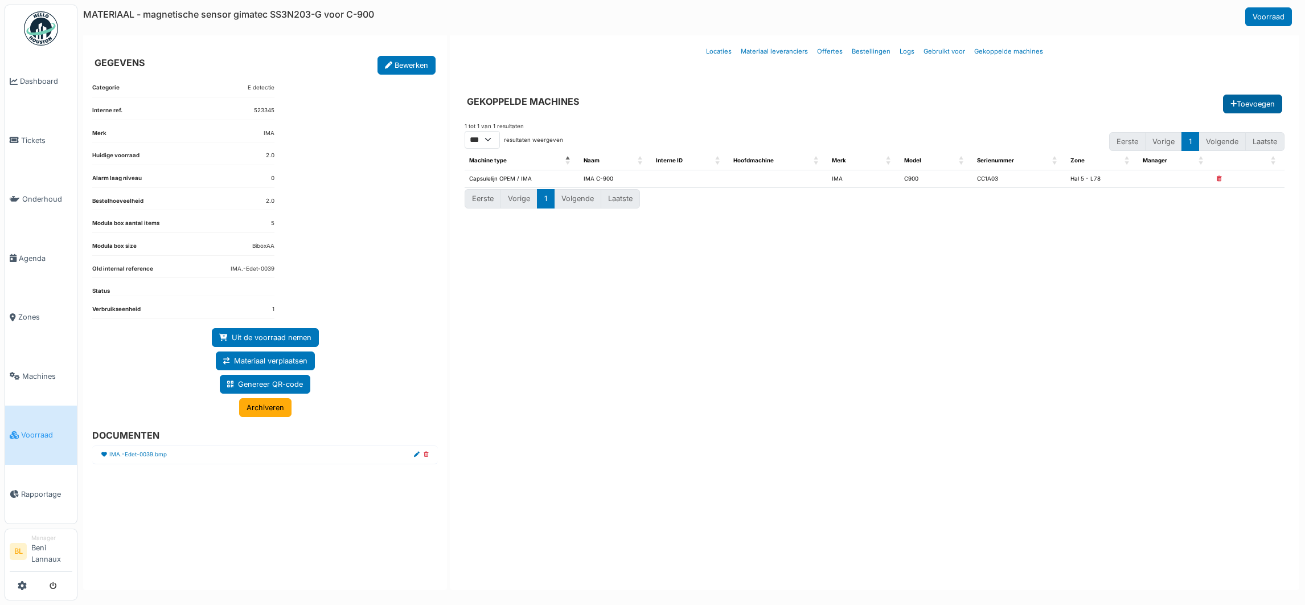
click at [1246, 101] on button "Toevoegen" at bounding box center [1252, 104] width 59 height 19
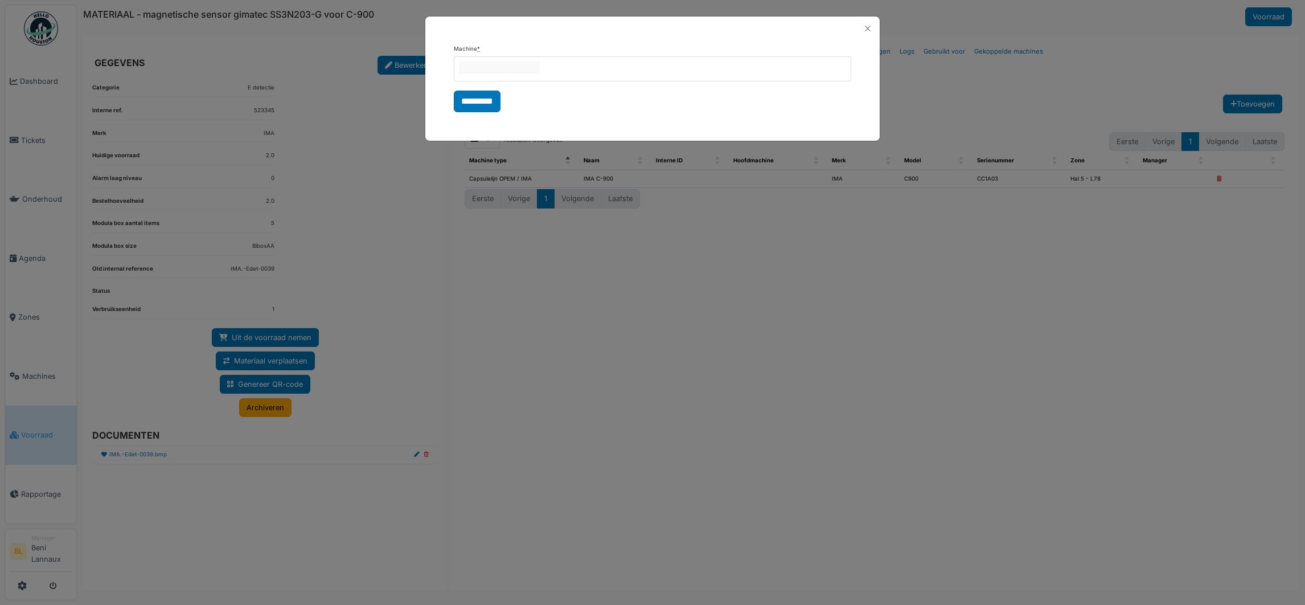
click at [596, 62] on div at bounding box center [653, 68] width 398 height 25
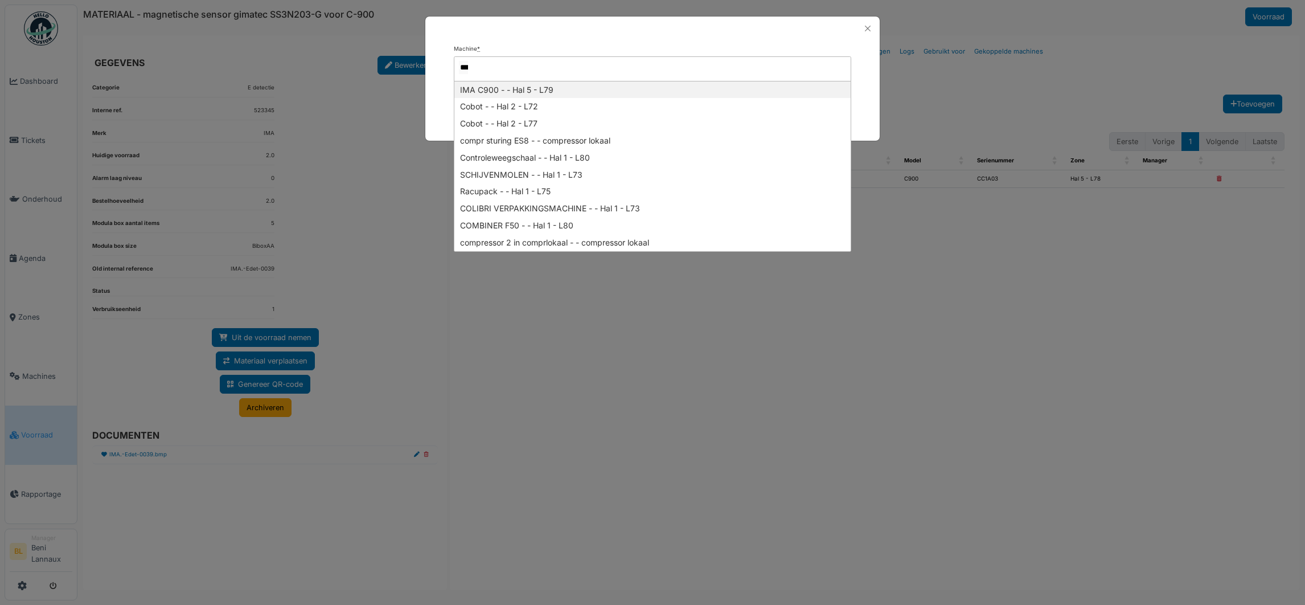
type input "****"
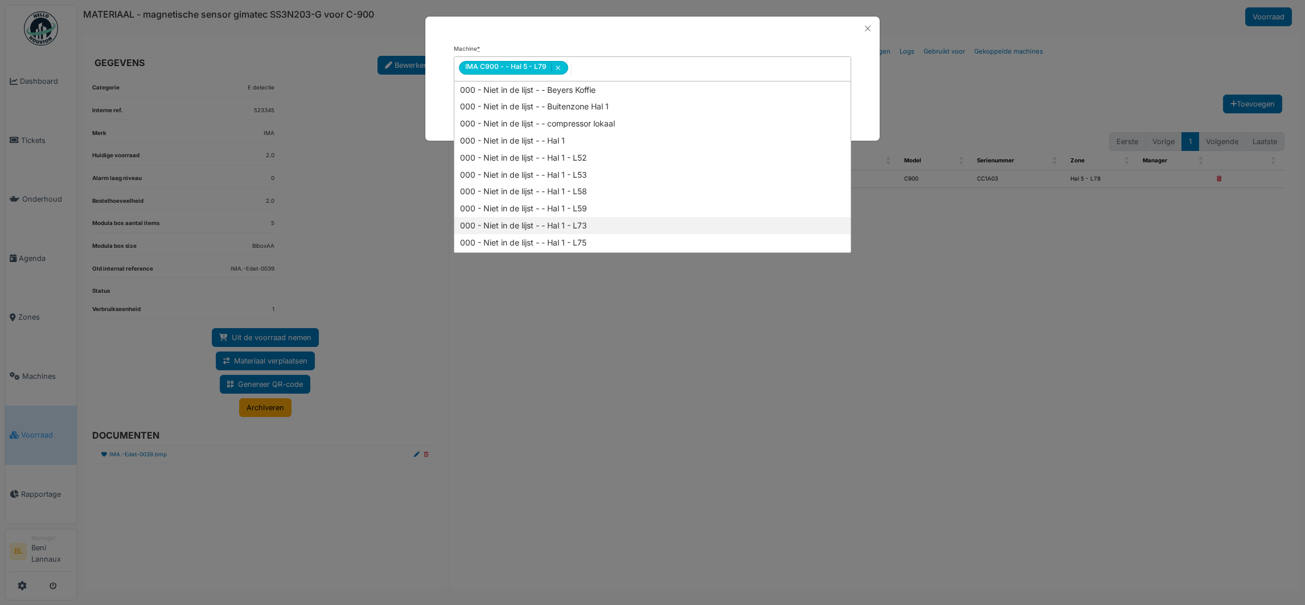
click at [970, 407] on div "**********" at bounding box center [652, 302] width 1305 height 605
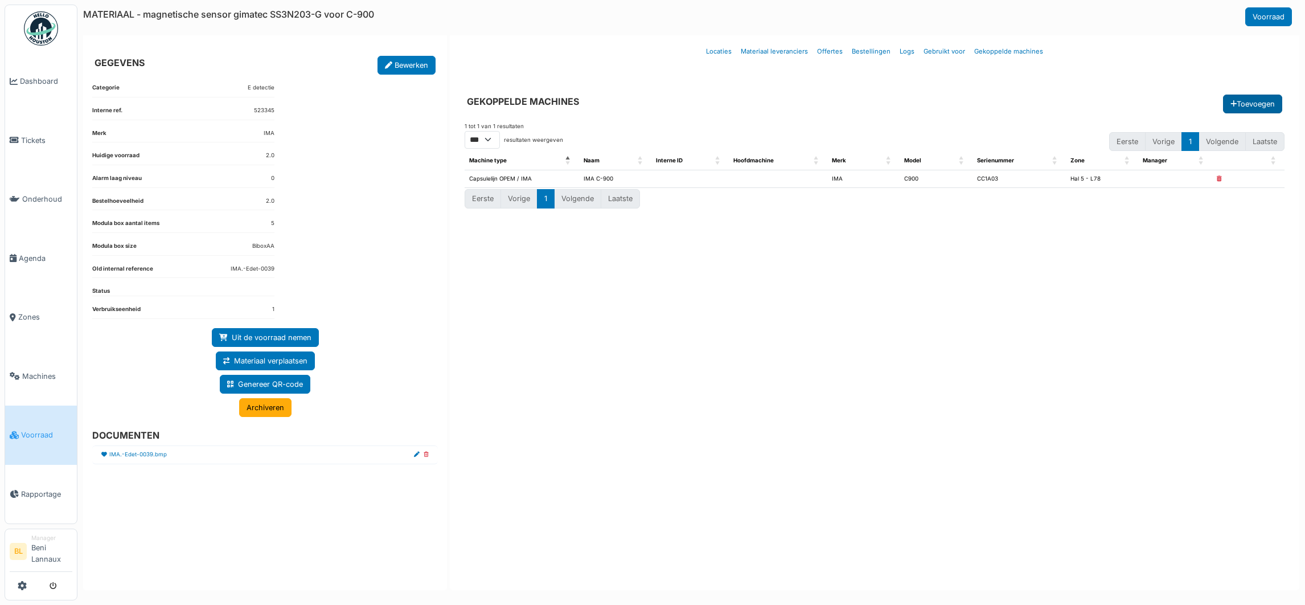
click at [1239, 108] on button "Toevoegen" at bounding box center [1252, 104] width 59 height 19
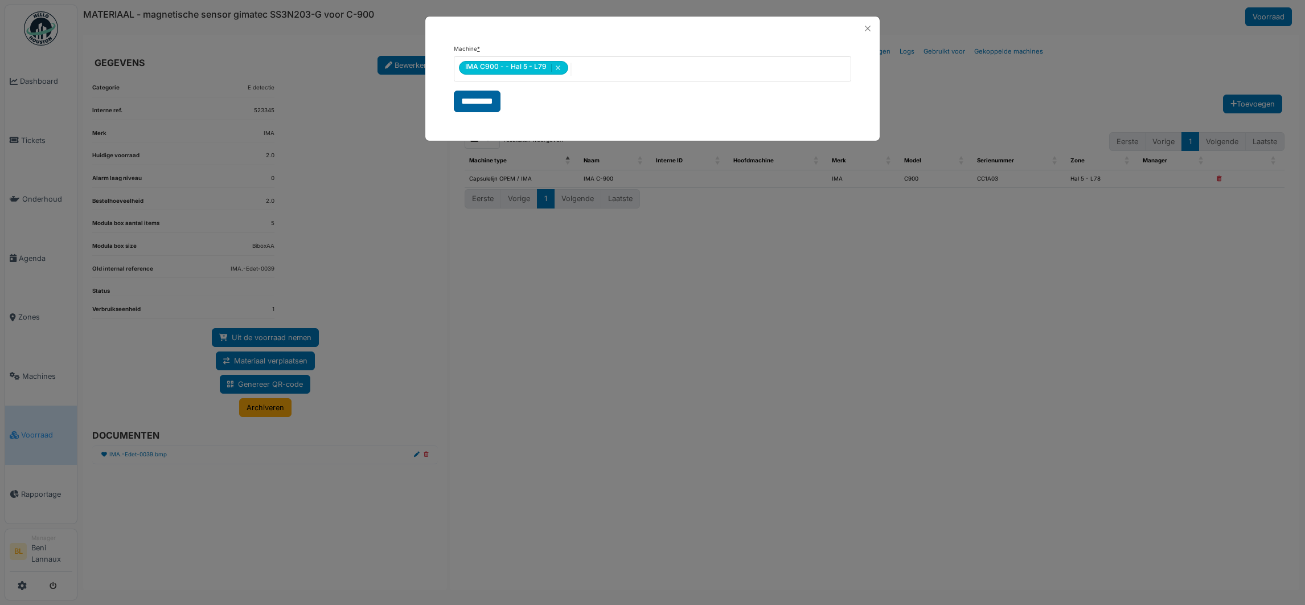
click at [486, 95] on input "*********" at bounding box center [477, 102] width 47 height 22
select select "***"
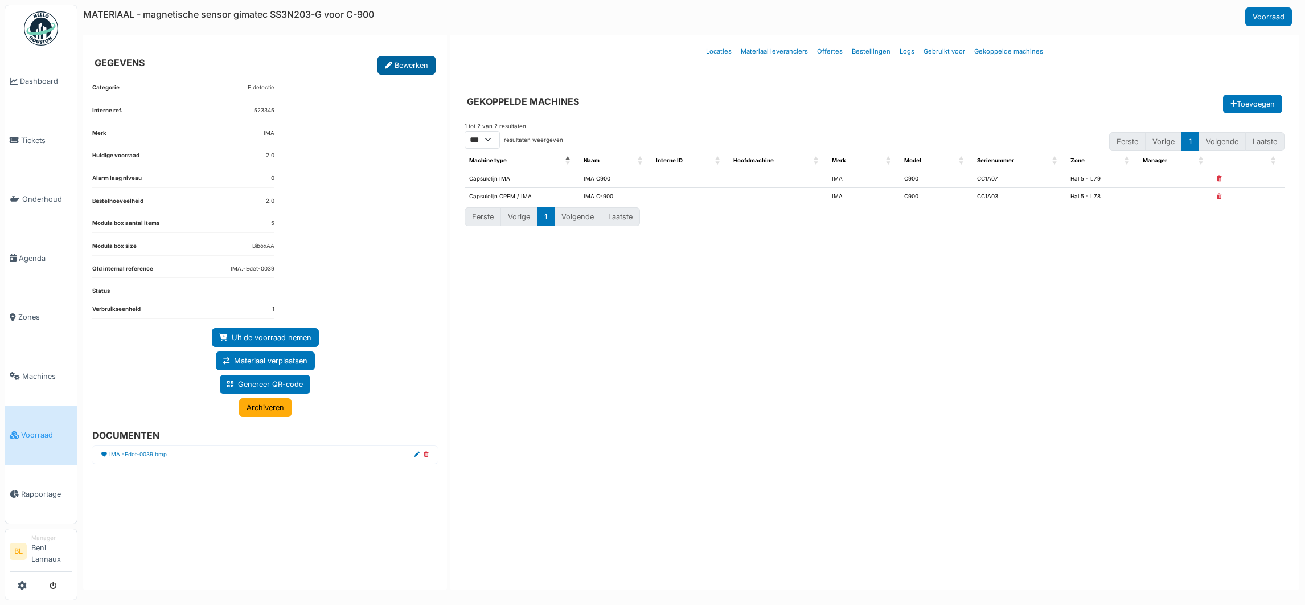
click at [400, 66] on link "Bewerken" at bounding box center [407, 65] width 58 height 19
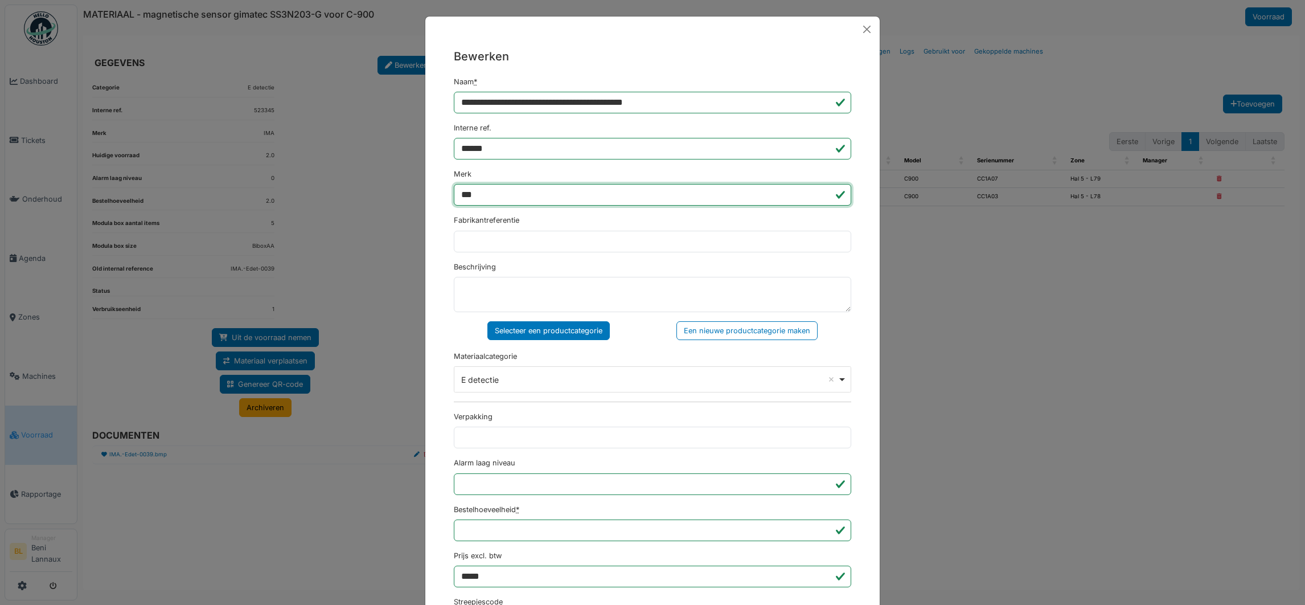
drag, startPoint x: 515, startPoint y: 193, endPoint x: 398, endPoint y: 193, distance: 117.3
click at [398, 193] on div "**********" at bounding box center [652, 302] width 1305 height 605
click at [496, 197] on input "*******" at bounding box center [653, 195] width 398 height 22
type input "*******"
click at [572, 101] on input "**********" at bounding box center [653, 103] width 398 height 22
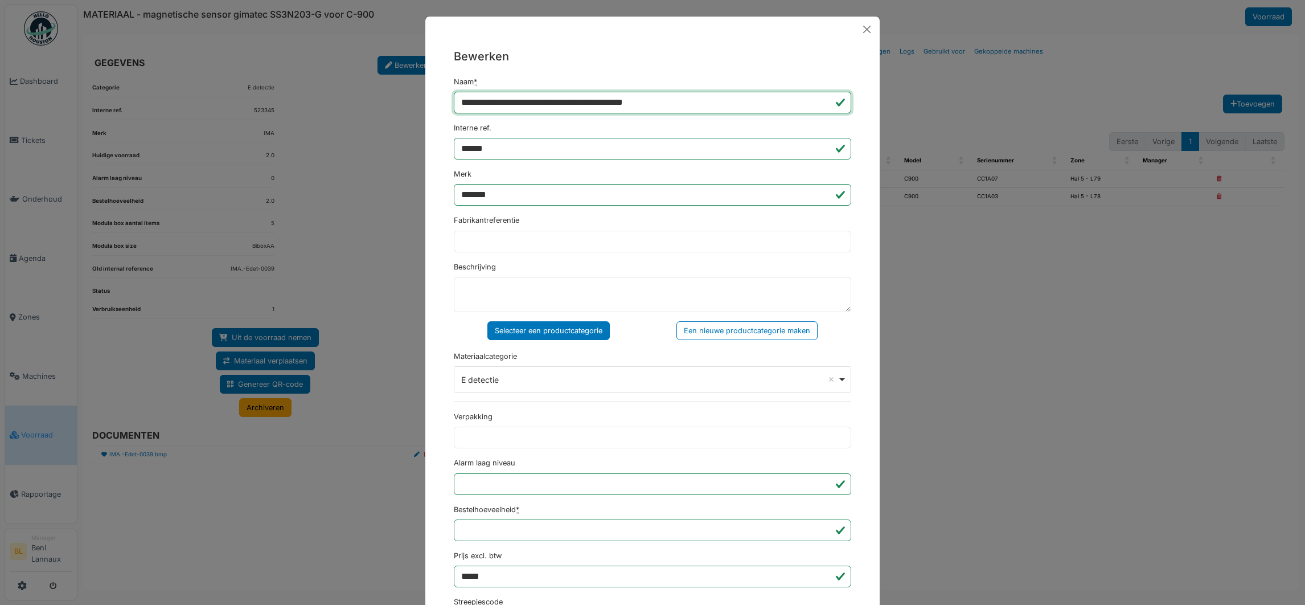
drag, startPoint x: 629, startPoint y: 101, endPoint x: 737, endPoint y: 98, distance: 107.7
click at [737, 98] on input "**********" at bounding box center [653, 103] width 398 height 22
type input "**********"
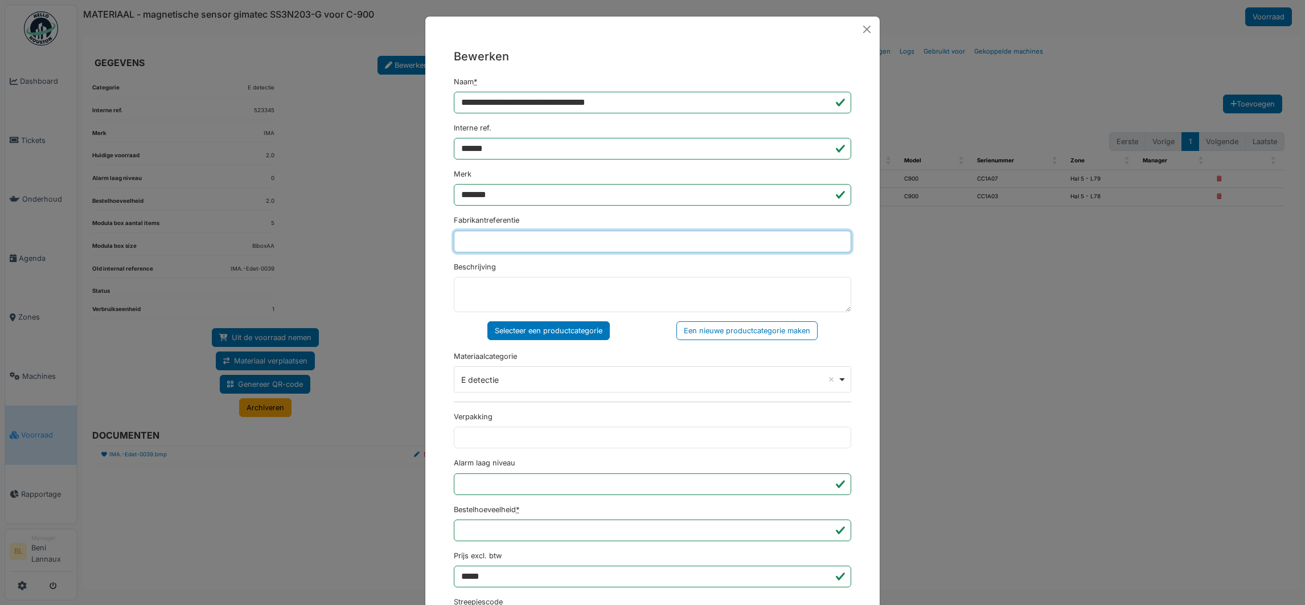
click at [503, 237] on input "Fabrikantreferentie" at bounding box center [653, 242] width 398 height 22
drag, startPoint x: 579, startPoint y: 102, endPoint x: 648, endPoint y: 101, distance: 69.5
click at [654, 99] on input "**********" at bounding box center [653, 103] width 398 height 22
click at [503, 245] on input "Fabrikantreferentie" at bounding box center [653, 242] width 398 height 22
paste input "*********"
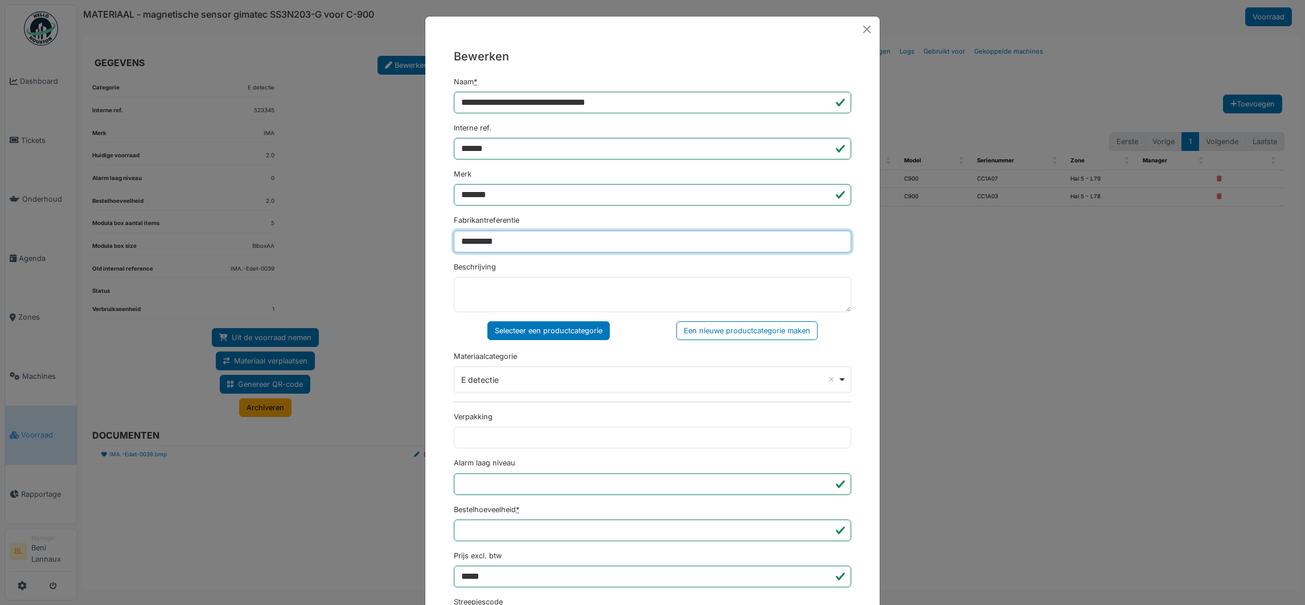
type input "*********"
drag, startPoint x: 665, startPoint y: 106, endPoint x: 429, endPoint y: 114, distance: 235.9
click at [429, 114] on div "**********" at bounding box center [652, 523] width 454 height 962
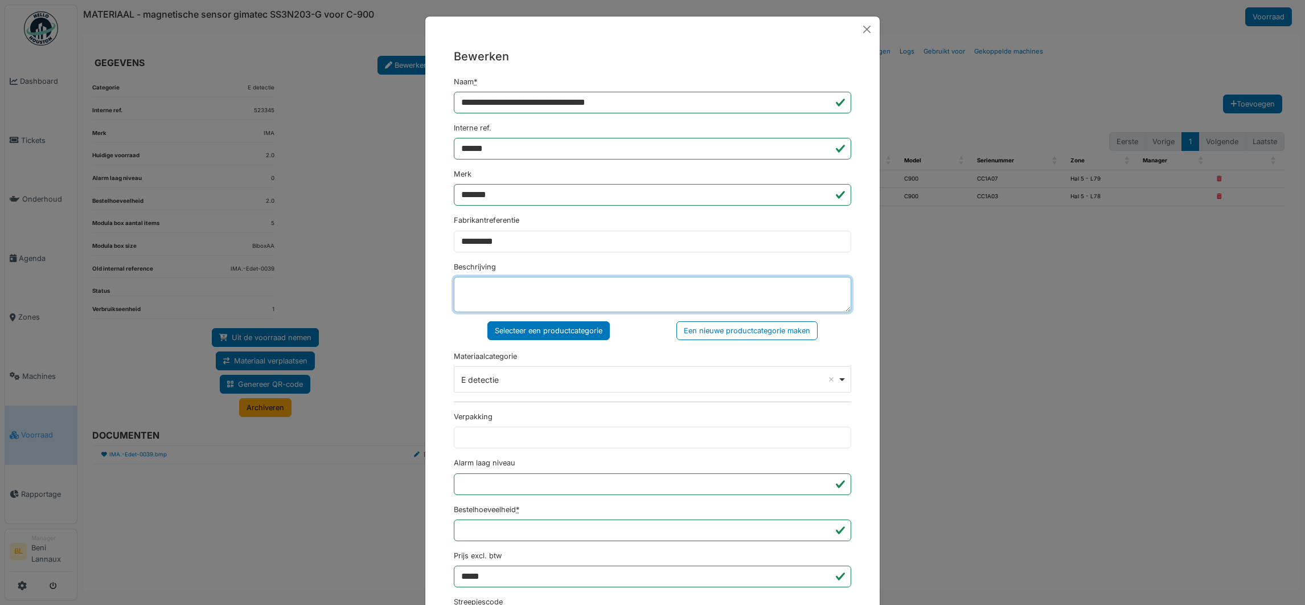
click at [493, 294] on textarea "Beschrijving" at bounding box center [653, 294] width 398 height 35
paste textarea "**********"
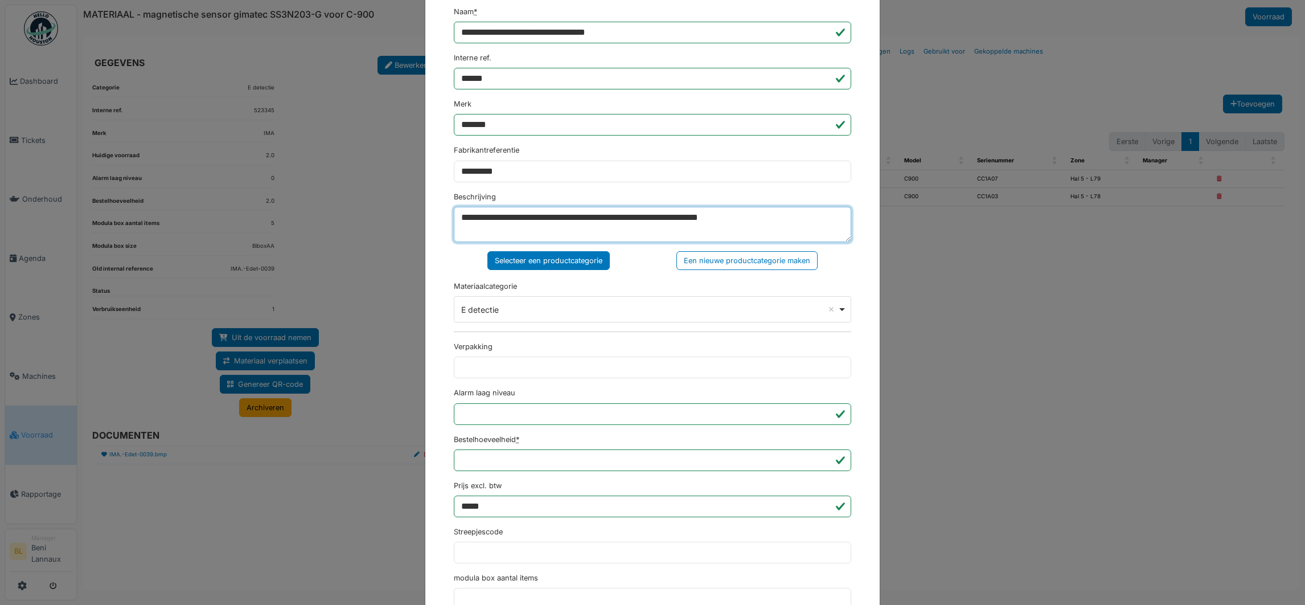
scroll to position [171, 0]
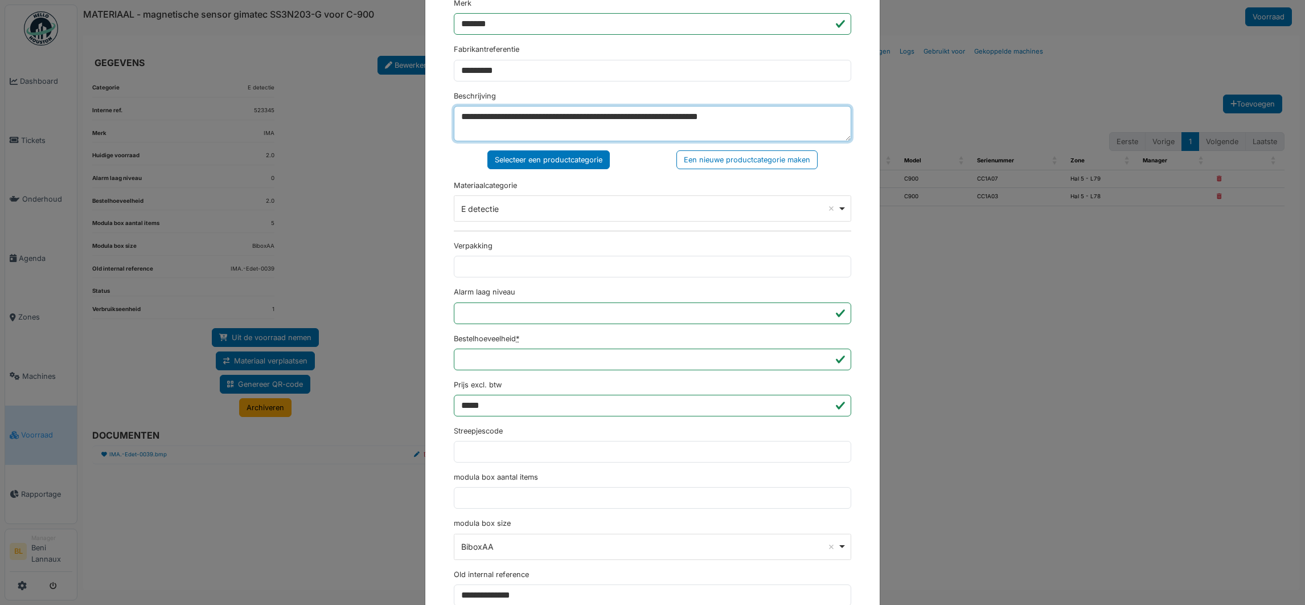
type textarea "**********"
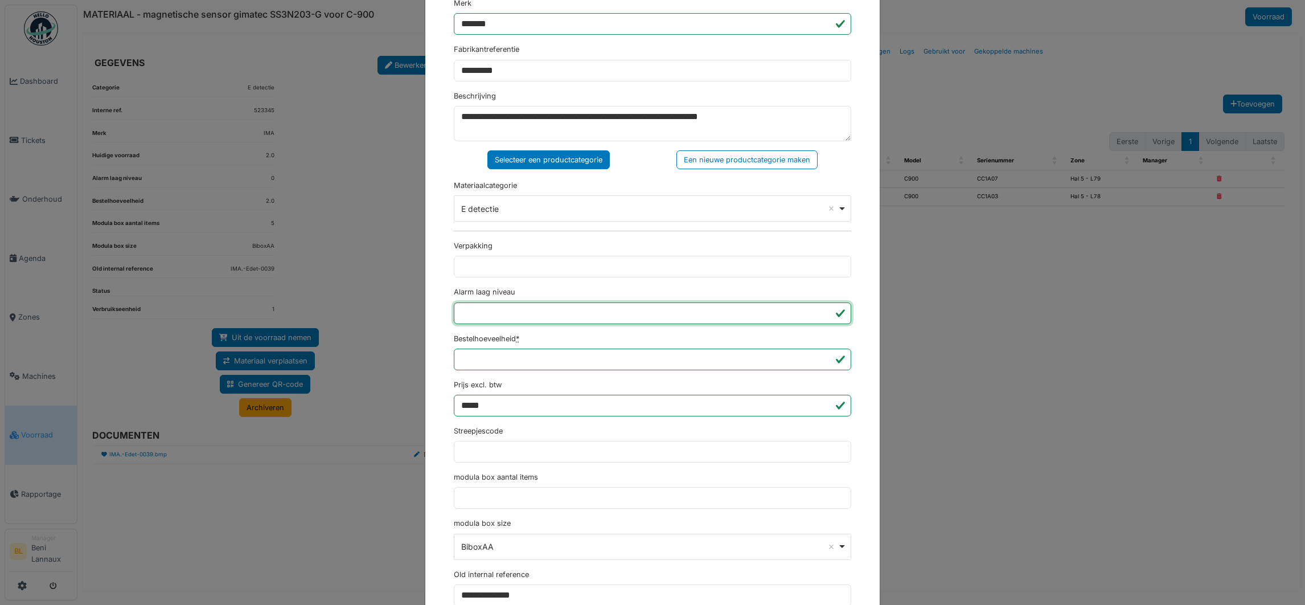
drag, startPoint x: 462, startPoint y: 312, endPoint x: 413, endPoint y: 313, distance: 49.6
click at [415, 313] on div "**********" at bounding box center [652, 302] width 1305 height 605
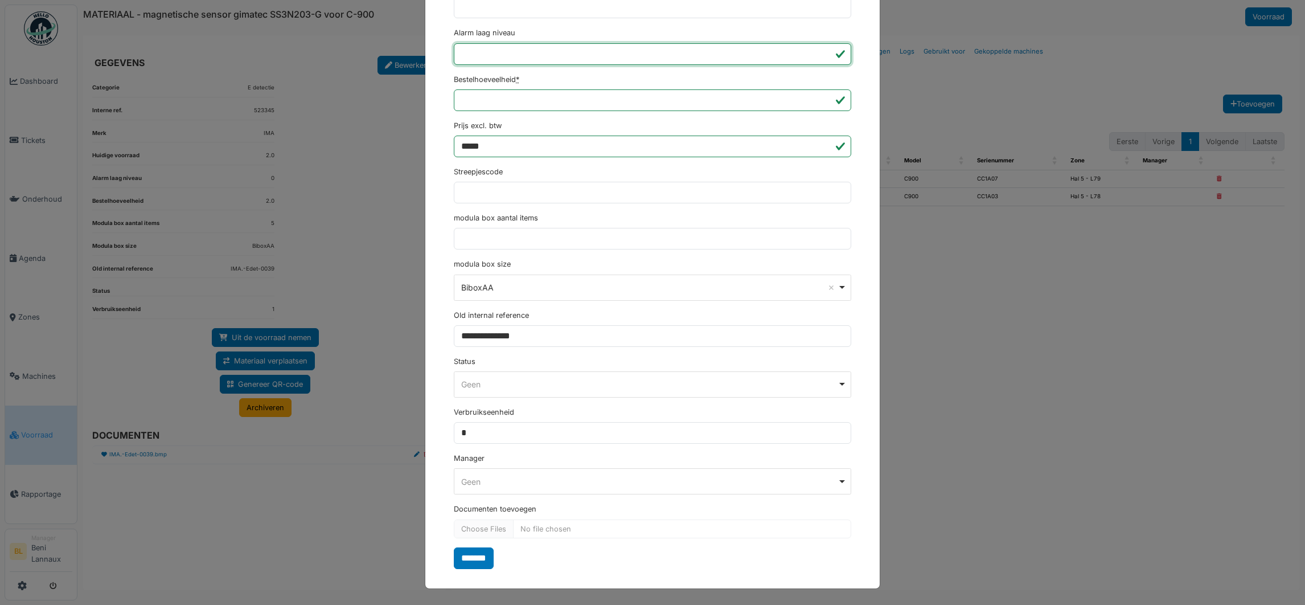
scroll to position [435, 0]
type input "*"
click at [476, 568] on div "**********" at bounding box center [652, 93] width 454 height 962
click at [477, 562] on input "*******" at bounding box center [474, 558] width 40 height 22
select select "***"
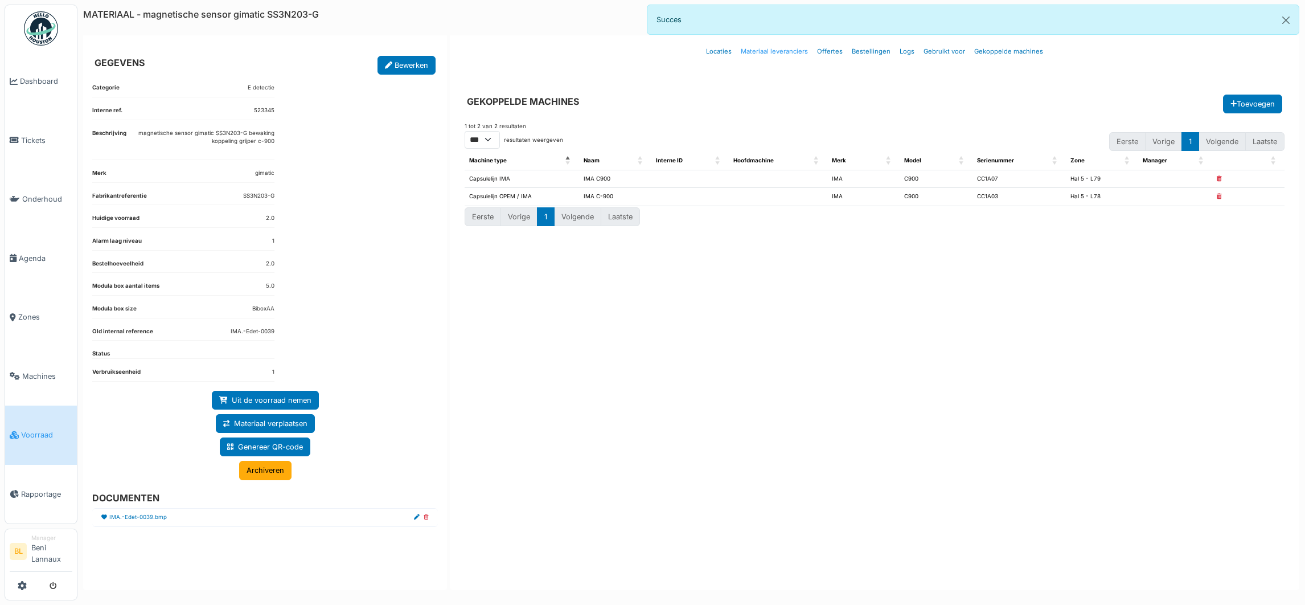
click at [768, 51] on link "Materiaal leveranciers" at bounding box center [774, 51] width 76 height 27
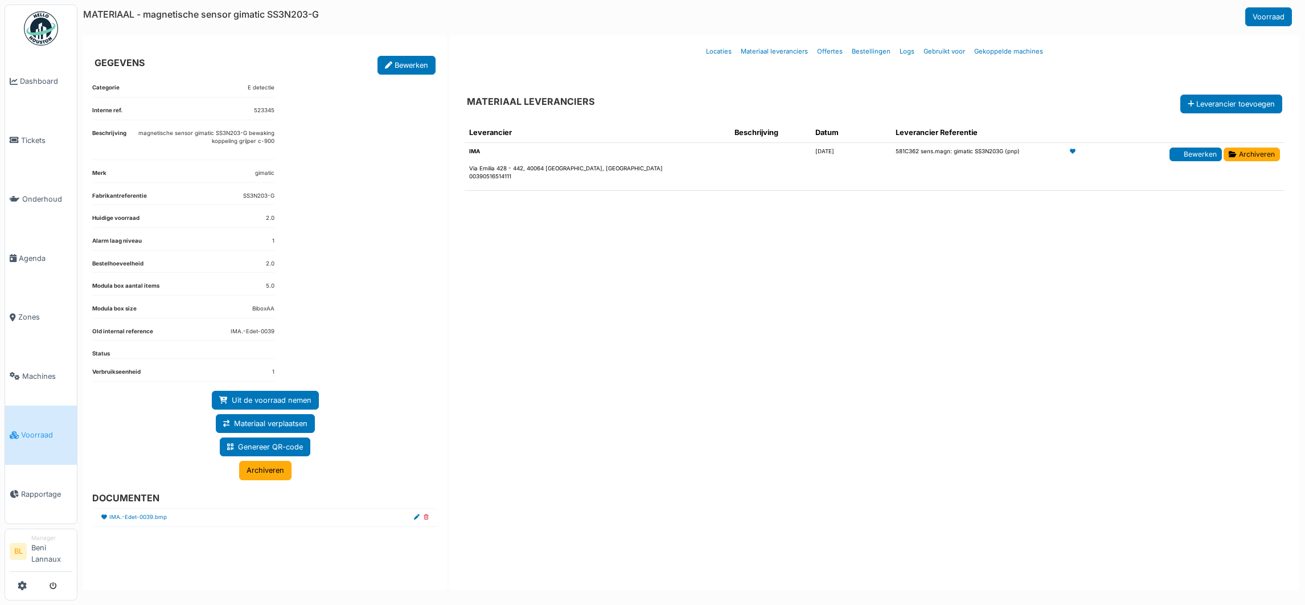
click at [1192, 153] on link "Bewerken" at bounding box center [1196, 155] width 52 height 14
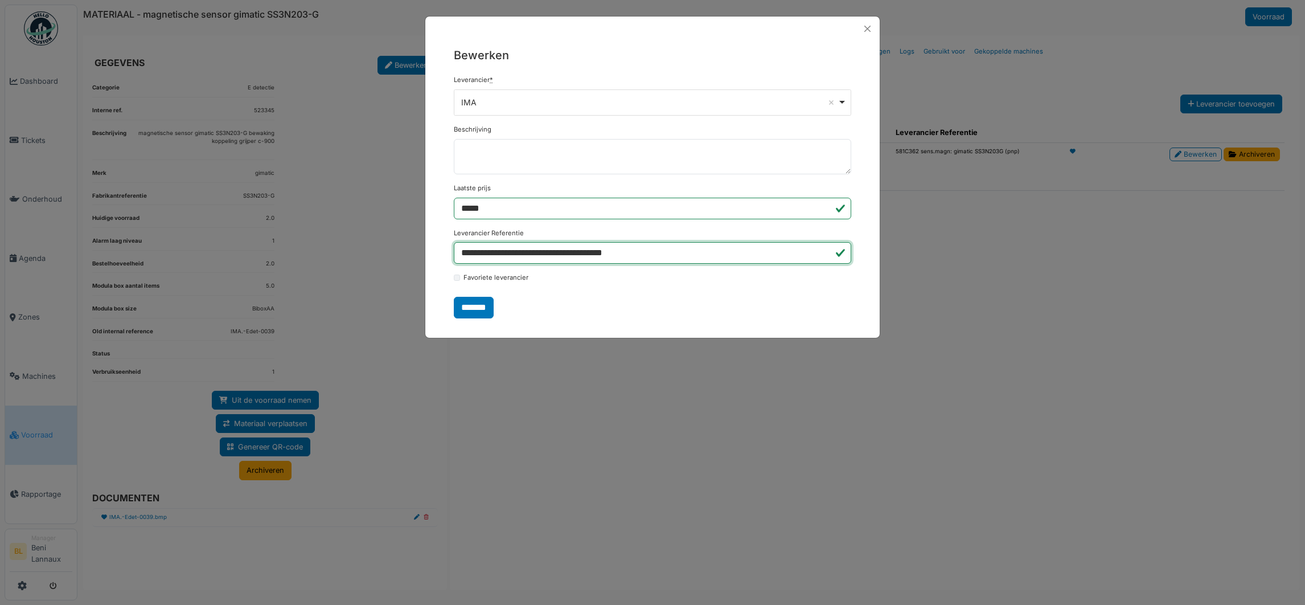
drag, startPoint x: 498, startPoint y: 251, endPoint x: 705, endPoint y: 247, distance: 206.8
click at [705, 247] on input "**********" at bounding box center [653, 253] width 398 height 22
type input "*******"
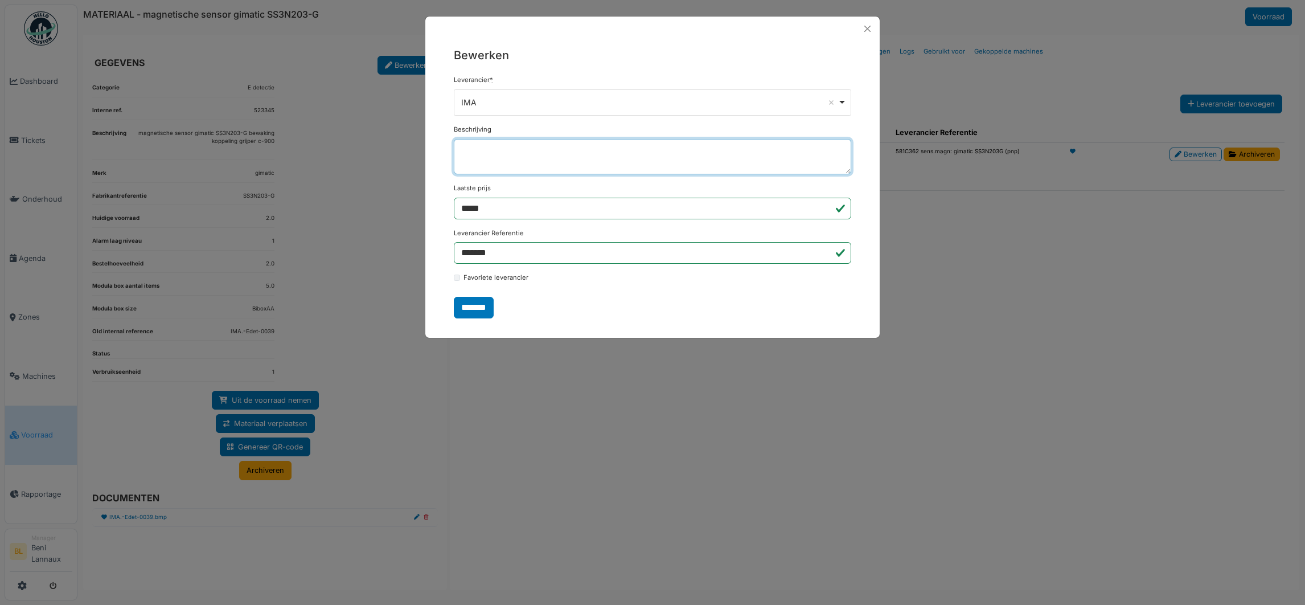
click at [473, 150] on textarea "Beschrijving" at bounding box center [653, 156] width 398 height 35
paste textarea "**********"
type textarea "**********"
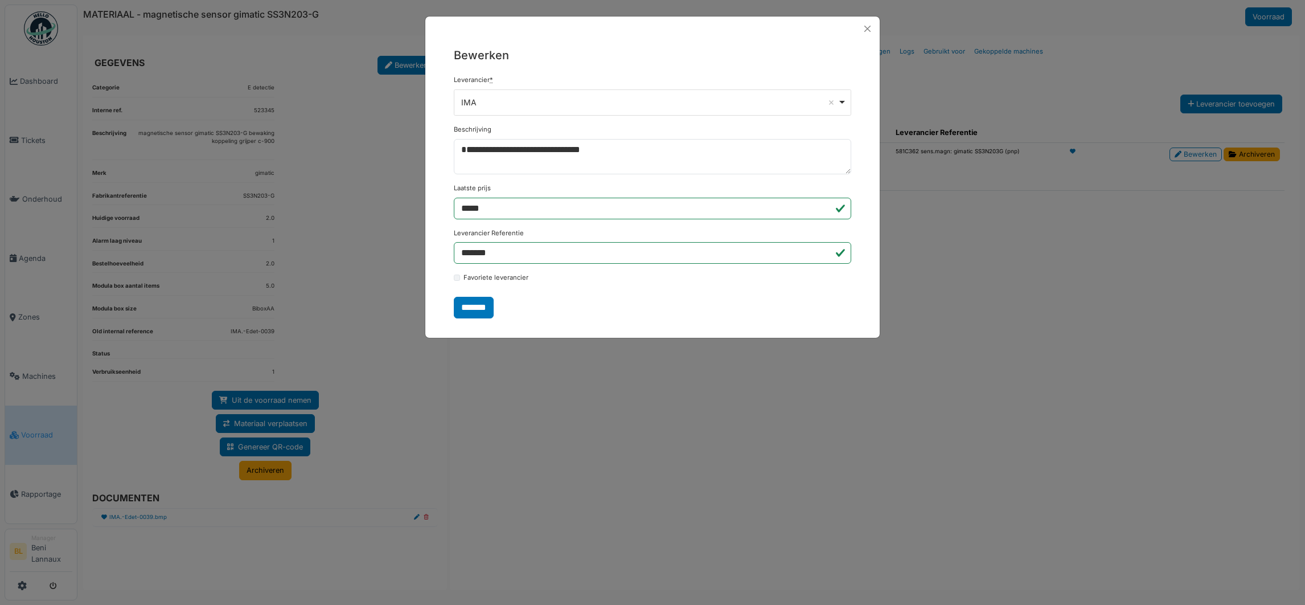
click at [784, 421] on div "Bewerken Leverancier * *** IMA Remove item A&C Solutions ABC industrail Parts A…" at bounding box center [652, 302] width 1305 height 605
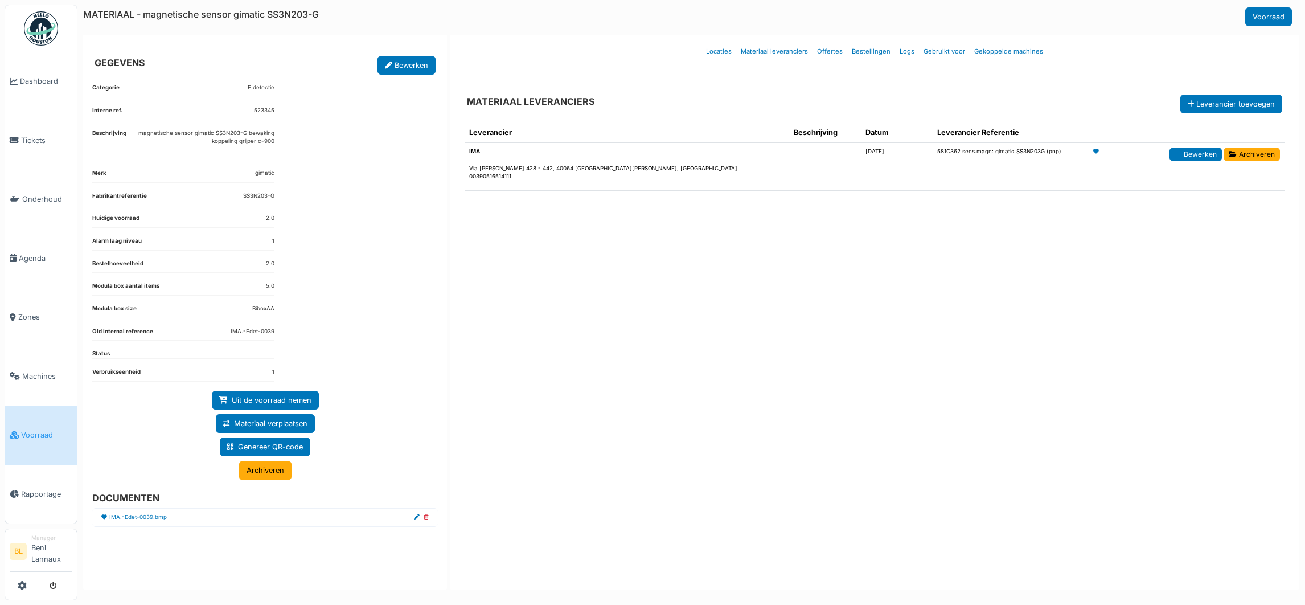
click at [1194, 156] on link "Bewerken" at bounding box center [1196, 155] width 52 height 14
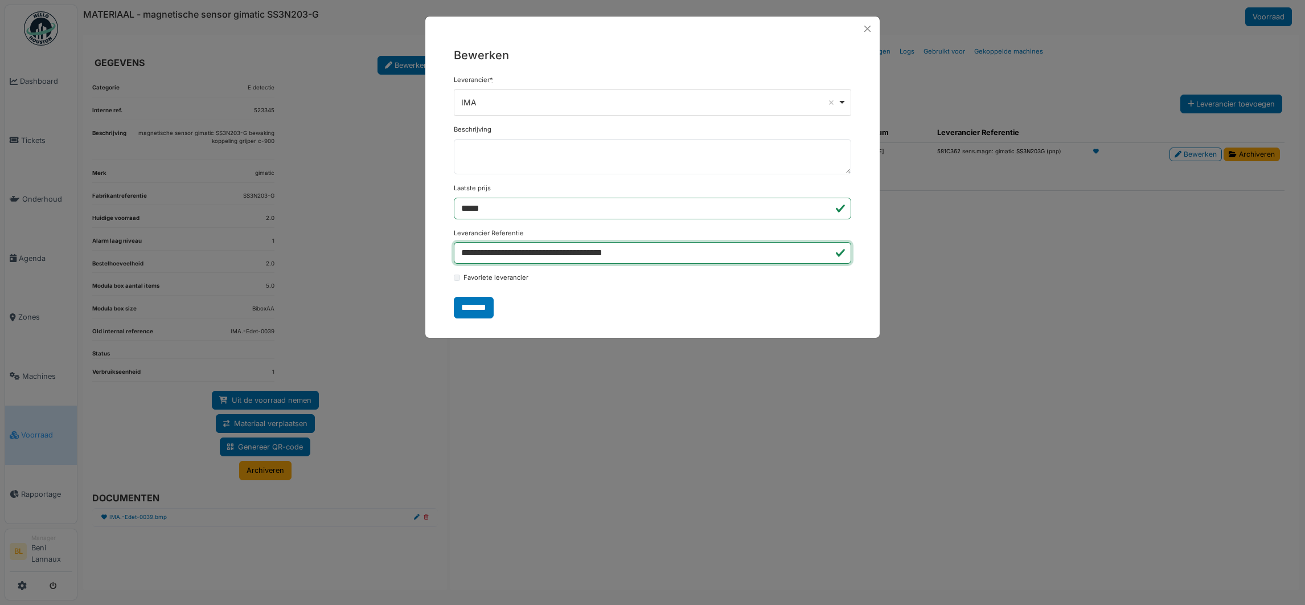
drag, startPoint x: 498, startPoint y: 251, endPoint x: 693, endPoint y: 248, distance: 194.8
click at [693, 248] on input "**********" at bounding box center [653, 253] width 398 height 22
type input "*******"
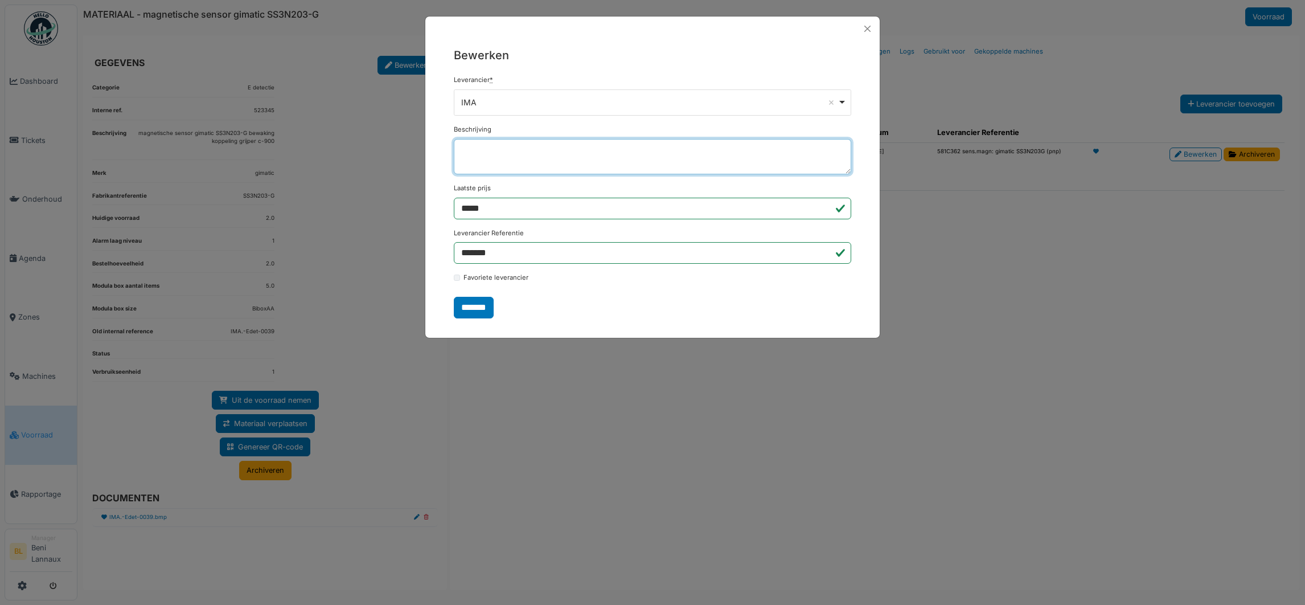
click at [509, 158] on textarea "Beschrijving" at bounding box center [653, 156] width 398 height 35
paste textarea "**********"
type textarea "**********"
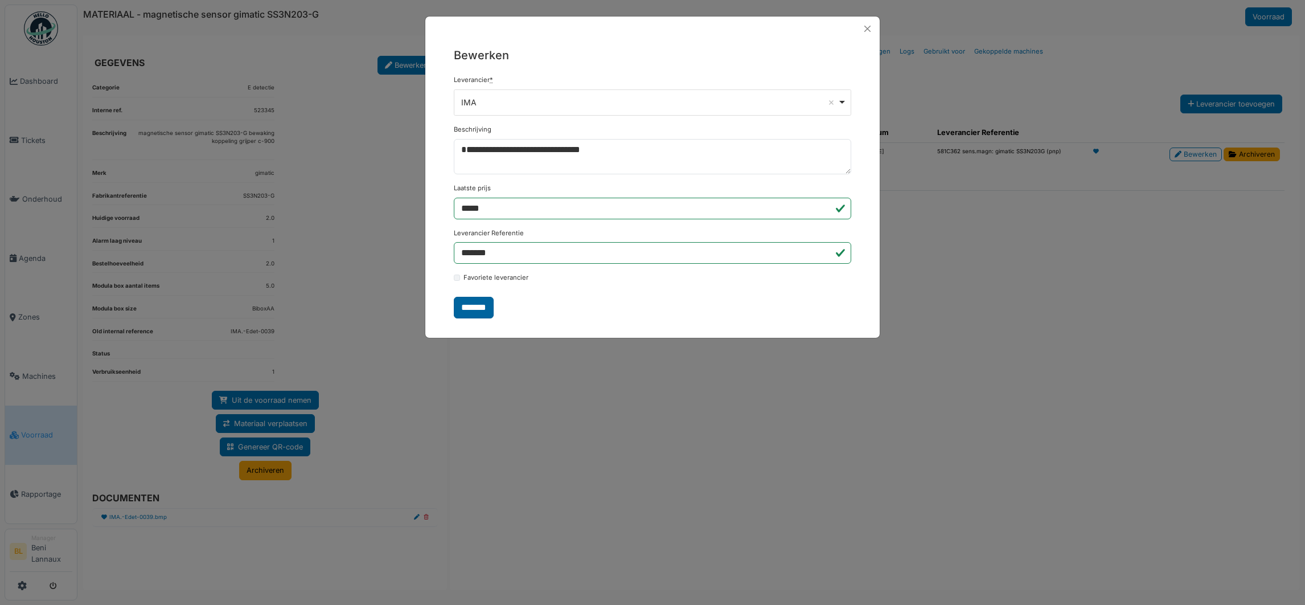
click at [484, 309] on input "*******" at bounding box center [474, 308] width 40 height 22
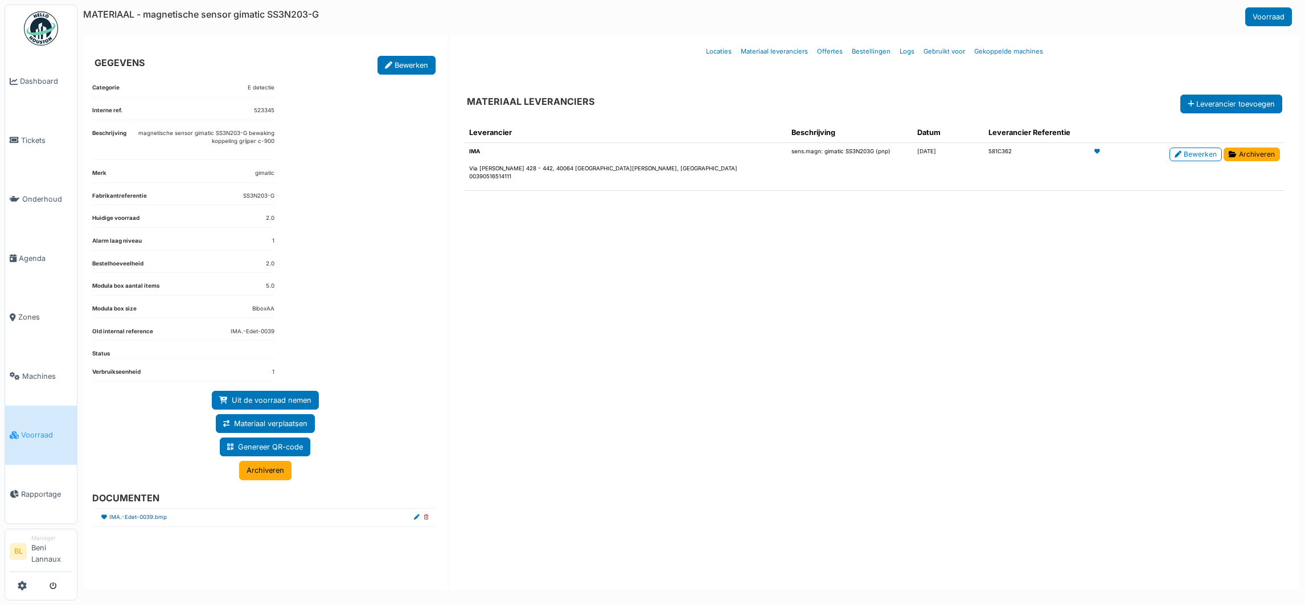
click at [135, 520] on link "IMA.-Edet-0039.bmp" at bounding box center [138, 517] width 58 height 9
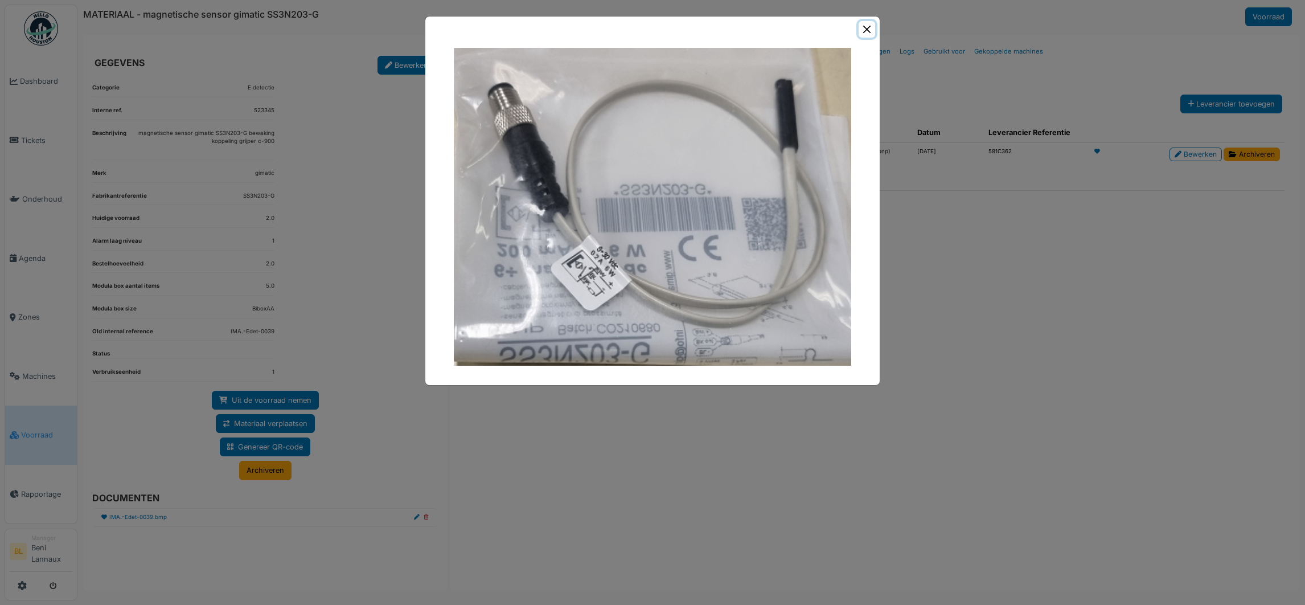
click at [865, 28] on button "Close" at bounding box center [867, 29] width 17 height 17
